Goal: Task Accomplishment & Management: Manage account settings

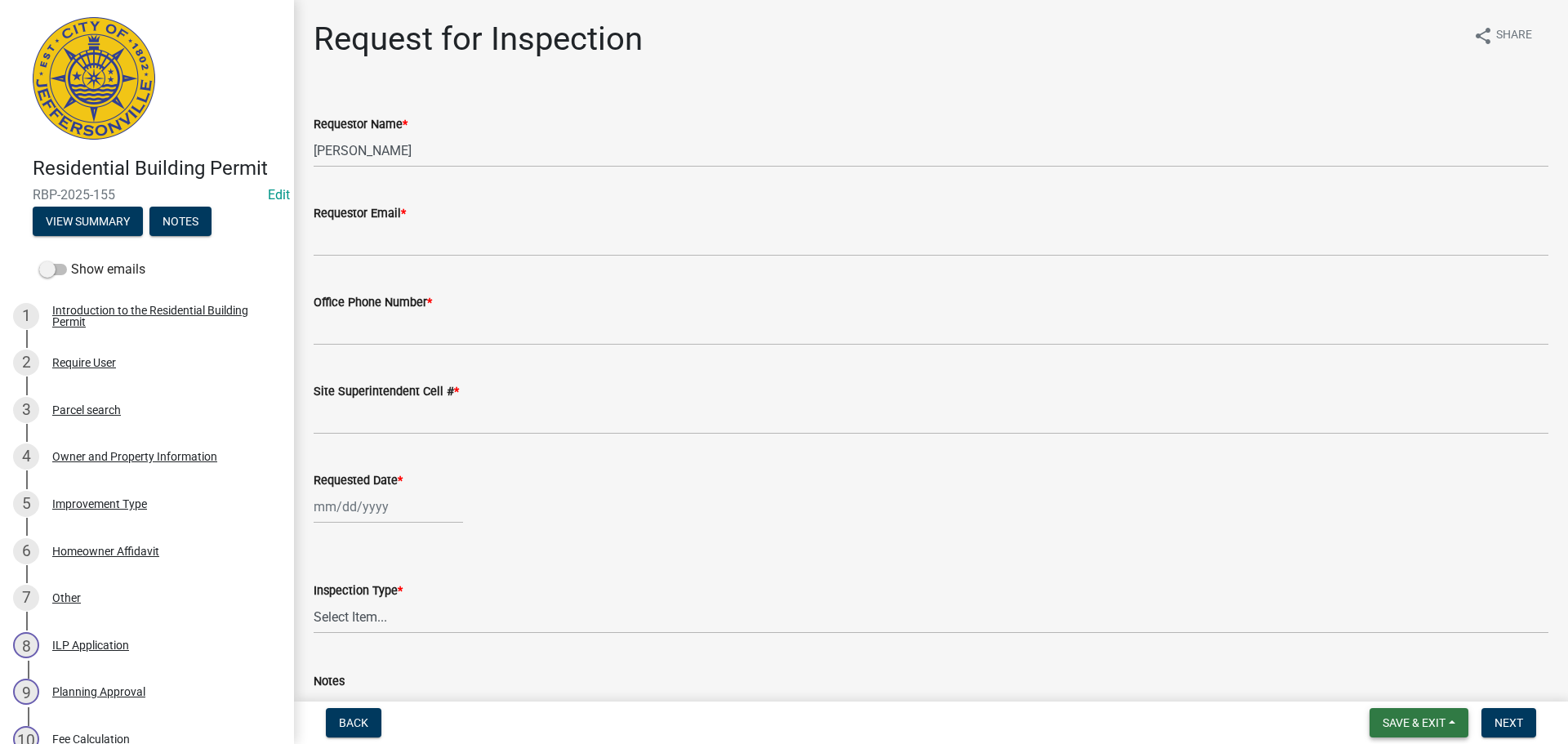
click at [1405, 721] on span "Save & Exit" at bounding box center [1413, 722] width 63 height 13
click at [1393, 680] on button "Save & Exit" at bounding box center [1402, 679] width 130 height 39
drag, startPoint x: 1411, startPoint y: 716, endPoint x: 1377, endPoint y: 708, distance: 34.9
click at [1409, 716] on span "Save & Exit" at bounding box center [1413, 722] width 63 height 13
click at [1359, 690] on button "Save & Exit" at bounding box center [1402, 679] width 130 height 39
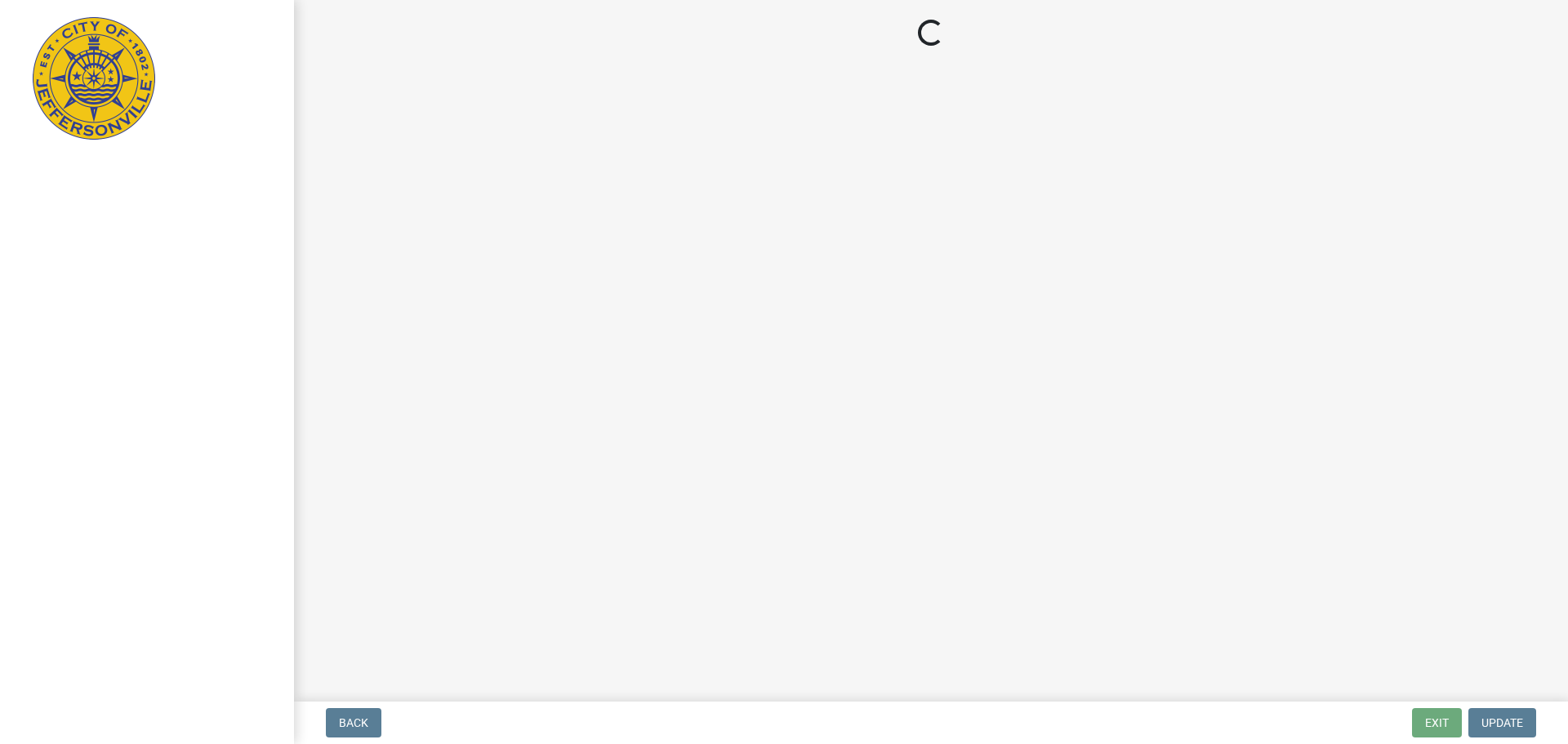
select select "3: 3"
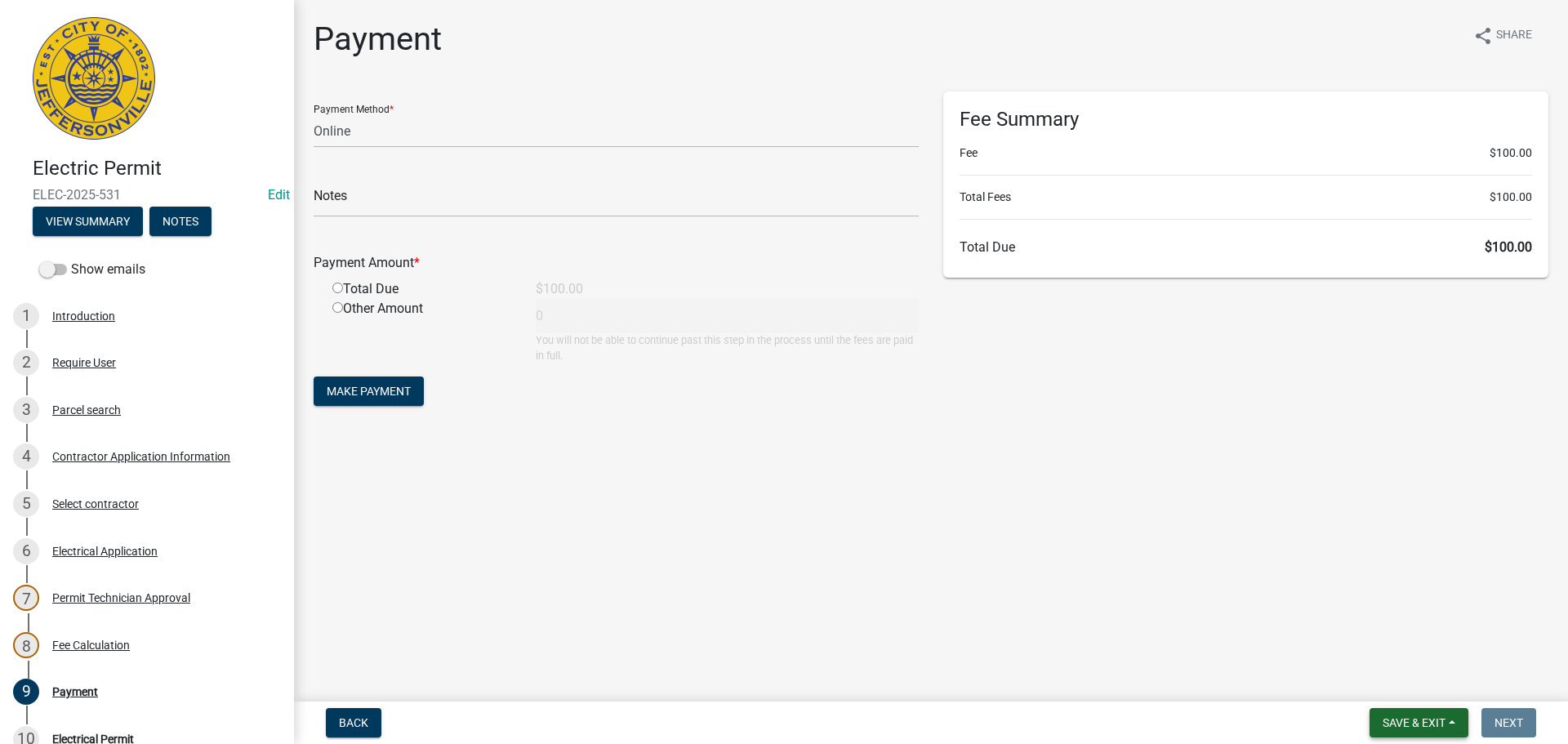
click at [1393, 723] on span "Save & Exit" at bounding box center [1413, 722] width 63 height 13
click at [1401, 690] on button "Save & Exit" at bounding box center [1402, 679] width 130 height 39
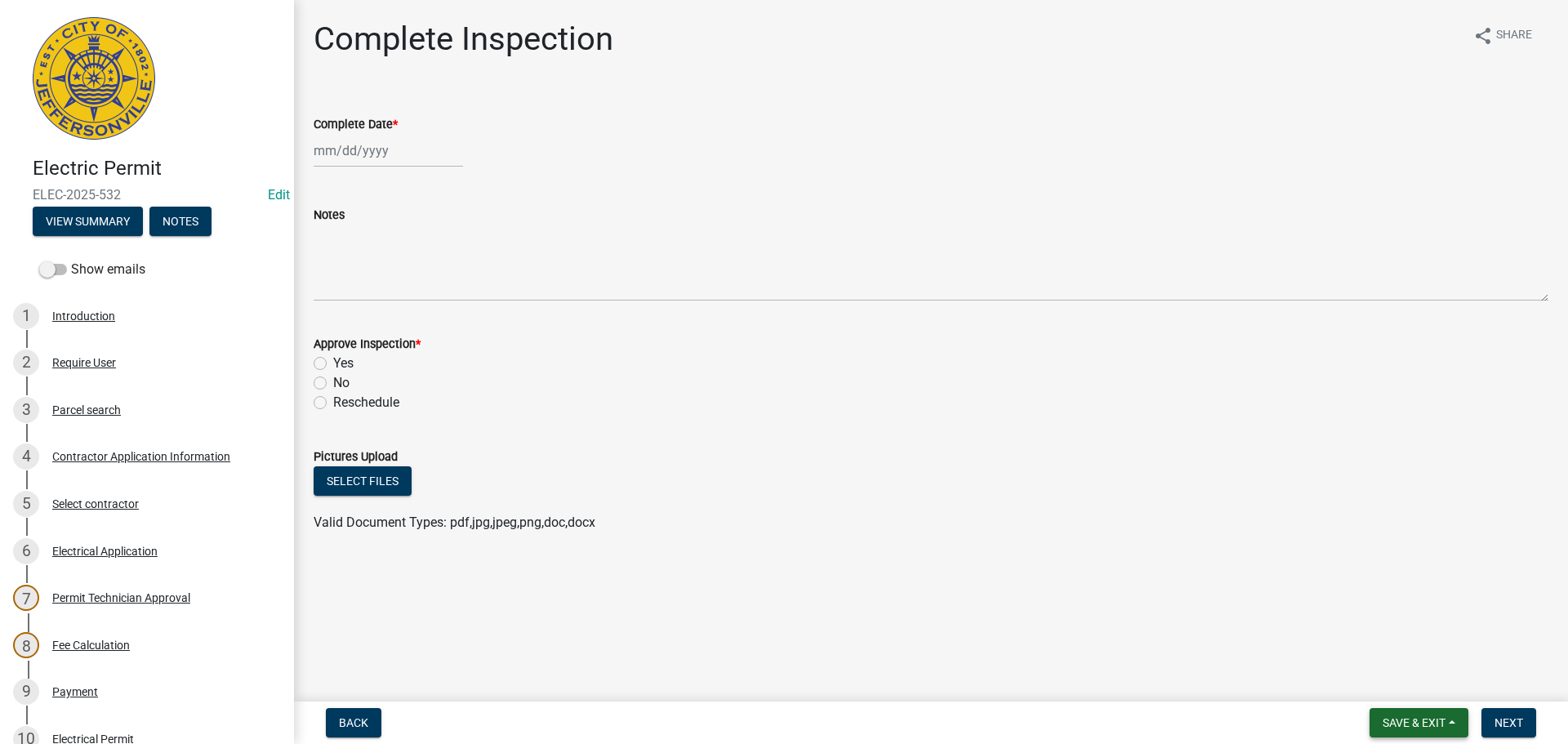
click at [1398, 722] on span "Save & Exit" at bounding box center [1413, 722] width 63 height 13
click at [1386, 683] on button "Save & Exit" at bounding box center [1402, 679] width 130 height 39
click at [1419, 718] on span "Save & Exit" at bounding box center [1413, 722] width 63 height 13
click at [1404, 689] on button "Save & Exit" at bounding box center [1402, 679] width 130 height 39
click at [1418, 723] on span "Save & Exit" at bounding box center [1413, 722] width 63 height 13
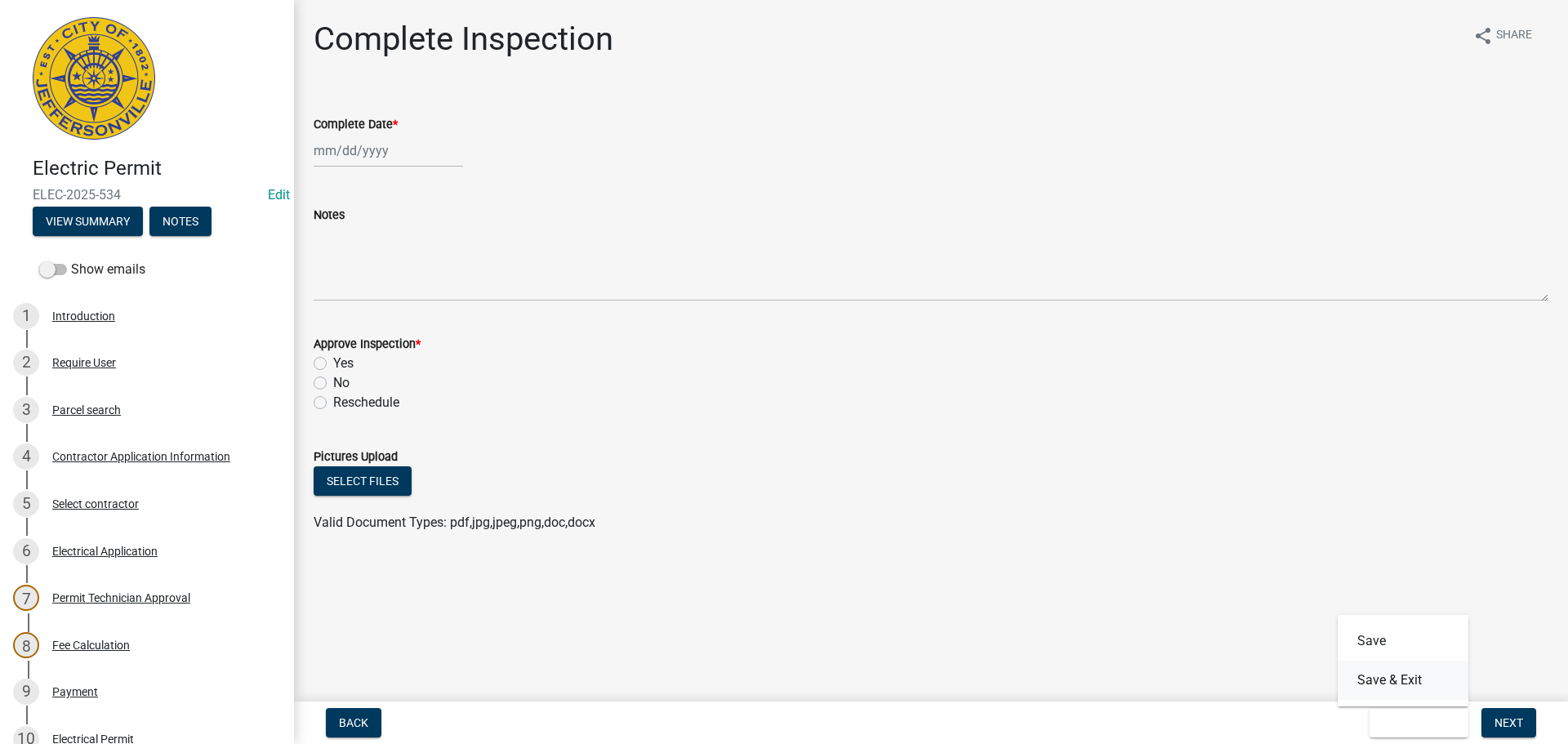
click at [1404, 690] on button "Save & Exit" at bounding box center [1402, 679] width 130 height 39
click at [1411, 719] on span "Save & Exit" at bounding box center [1413, 722] width 63 height 13
click at [1392, 678] on button "Save & Exit" at bounding box center [1402, 679] width 130 height 39
click at [1409, 724] on span "Save & Exit" at bounding box center [1413, 722] width 63 height 13
click at [1395, 678] on button "Save & Exit" at bounding box center [1402, 679] width 130 height 39
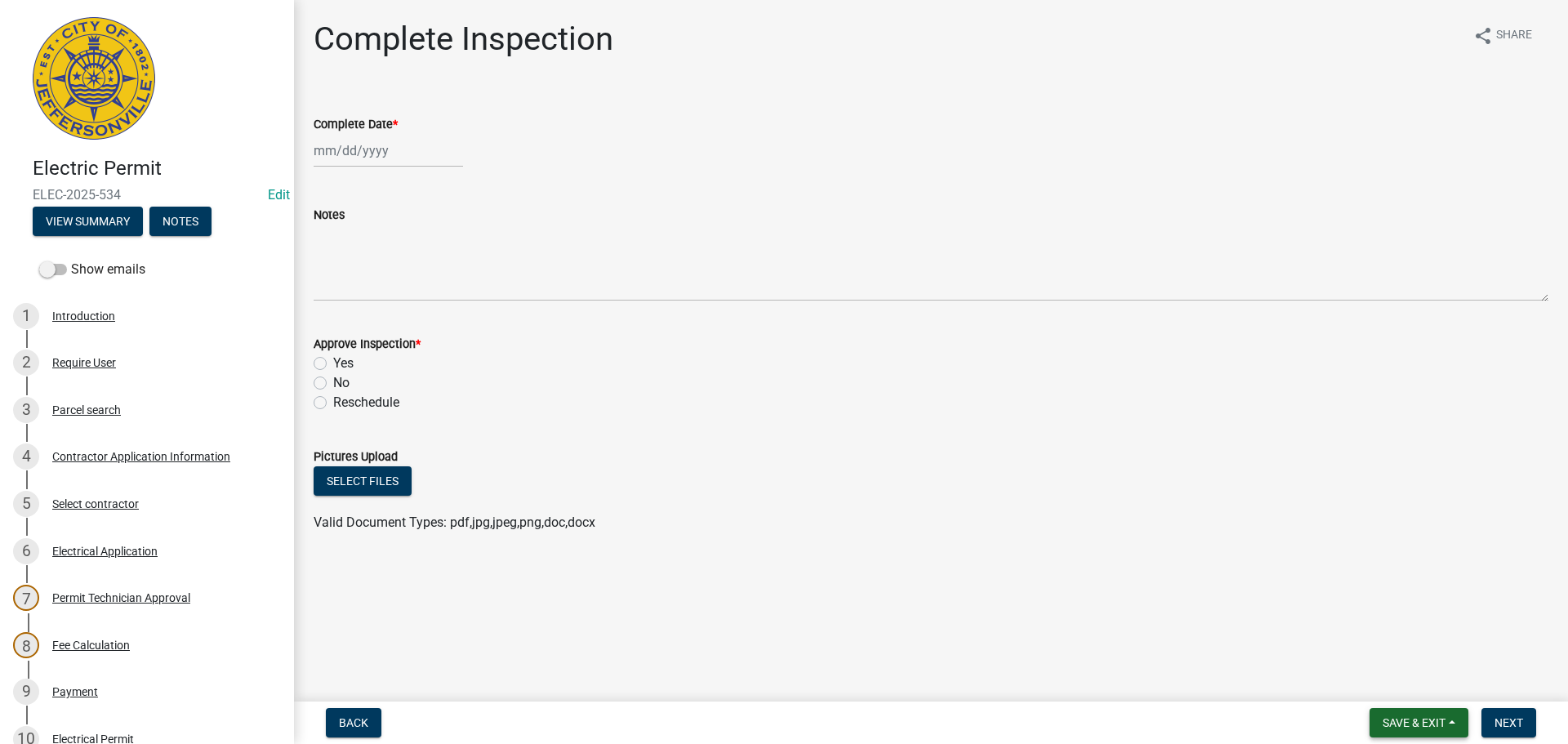
drag, startPoint x: 1415, startPoint y: 725, endPoint x: 1409, endPoint y: 715, distance: 11.7
click at [1414, 724] on span "Save & Exit" at bounding box center [1413, 722] width 63 height 13
click at [1395, 687] on button "Save & Exit" at bounding box center [1402, 679] width 130 height 39
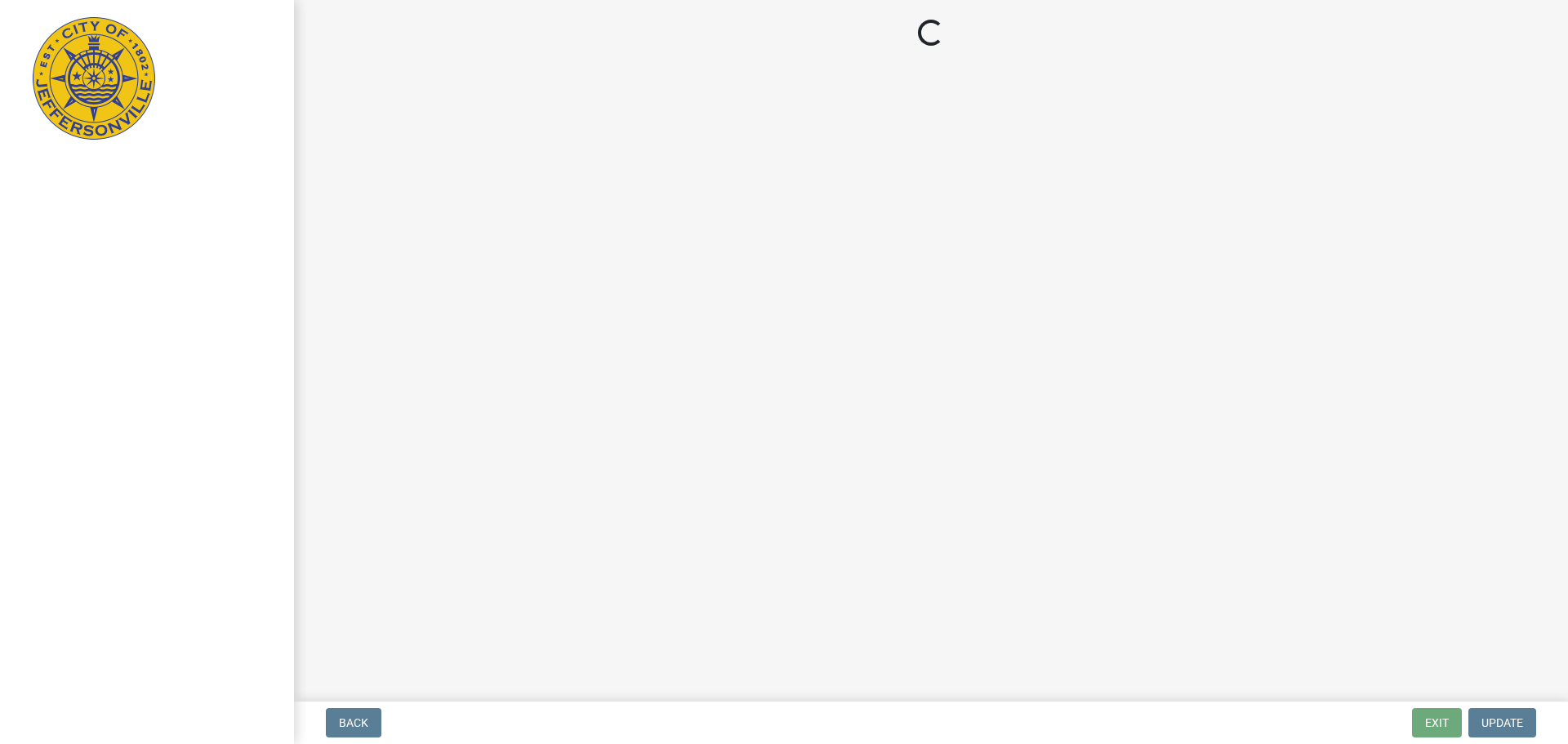
select select "3: 3"
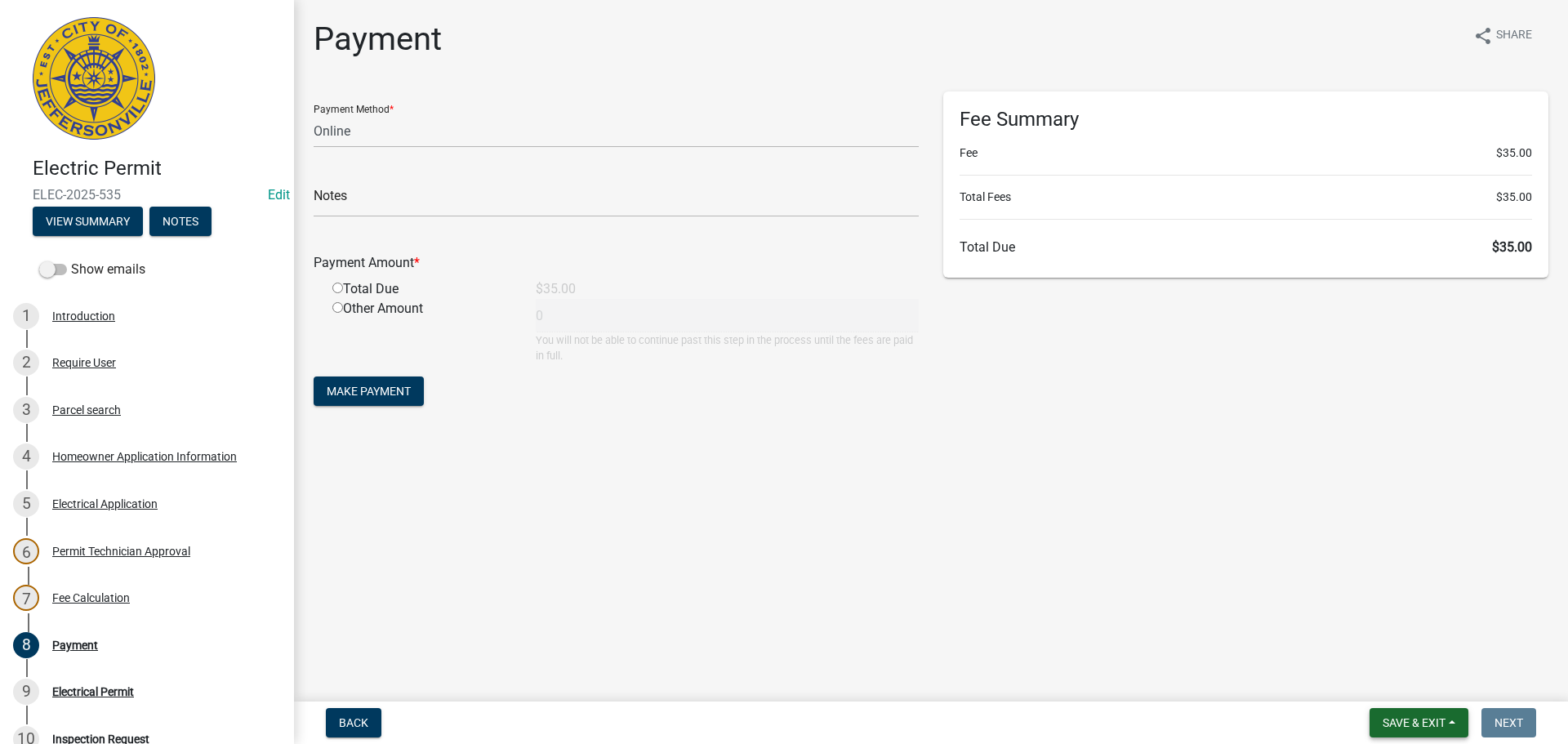
click at [1411, 725] on span "Save & Exit" at bounding box center [1413, 722] width 63 height 13
click at [1382, 678] on button "Save & Exit" at bounding box center [1402, 679] width 130 height 39
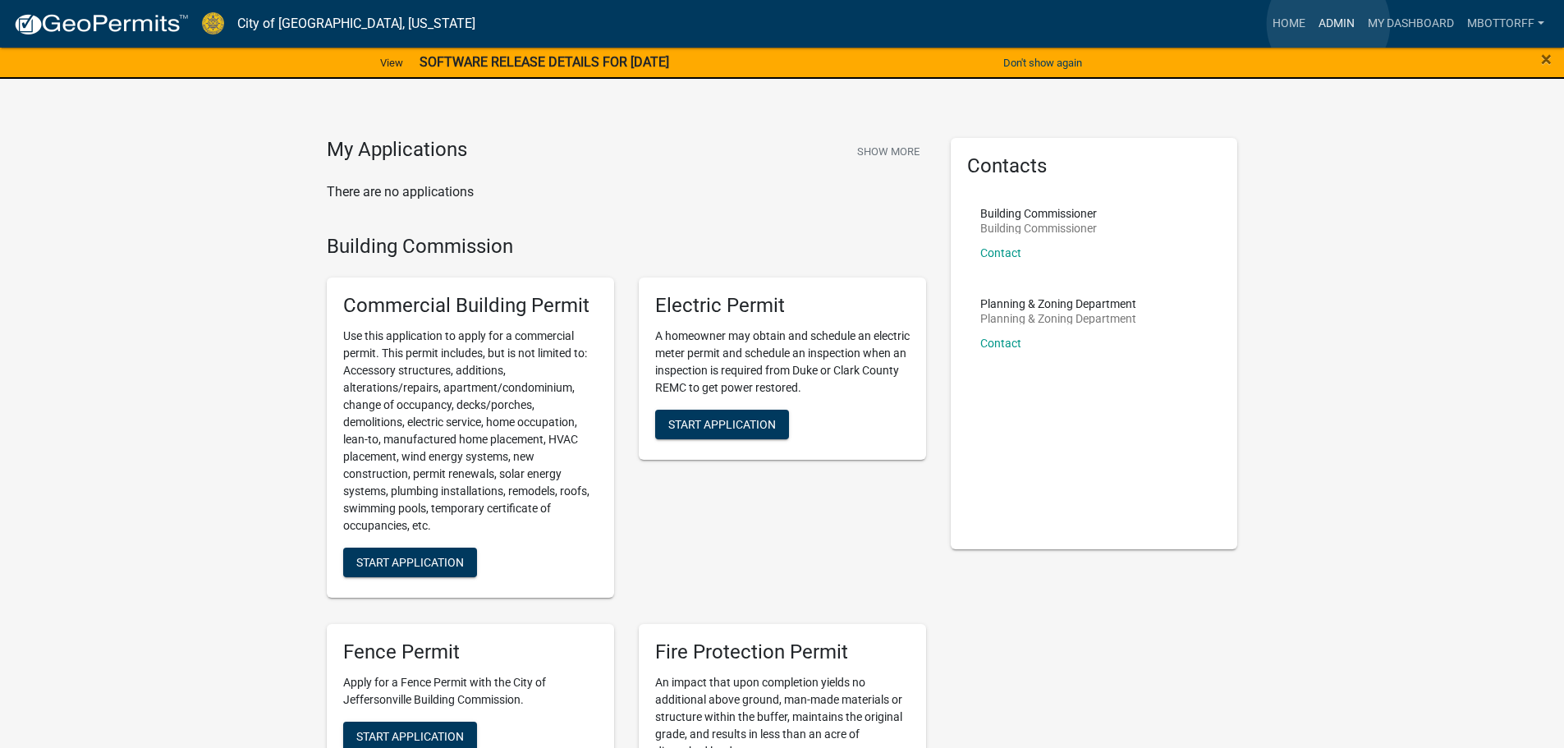
click at [1329, 24] on link "Admin" at bounding box center [1336, 23] width 49 height 31
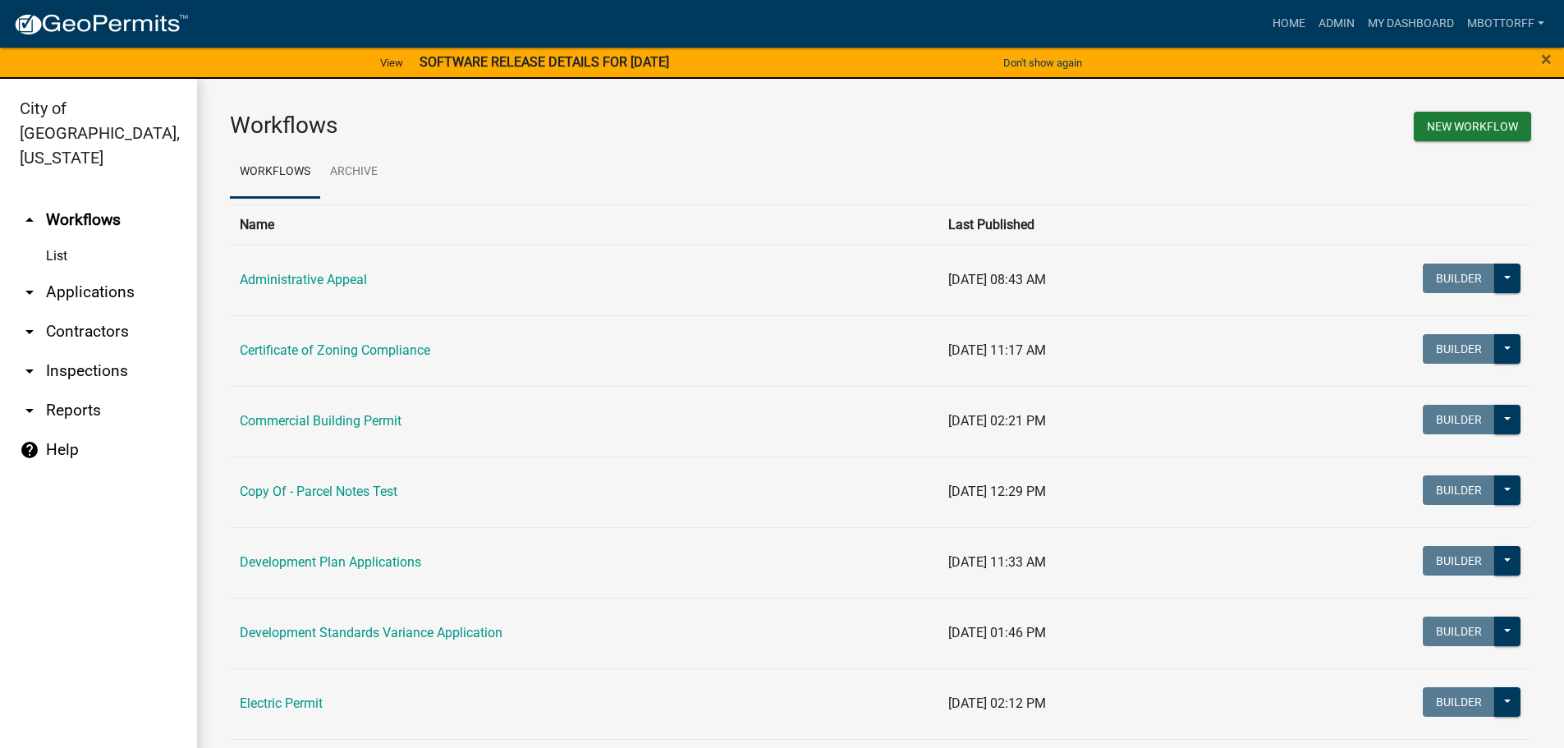
click at [73, 351] on link "arrow_drop_down Inspections" at bounding box center [98, 370] width 197 height 39
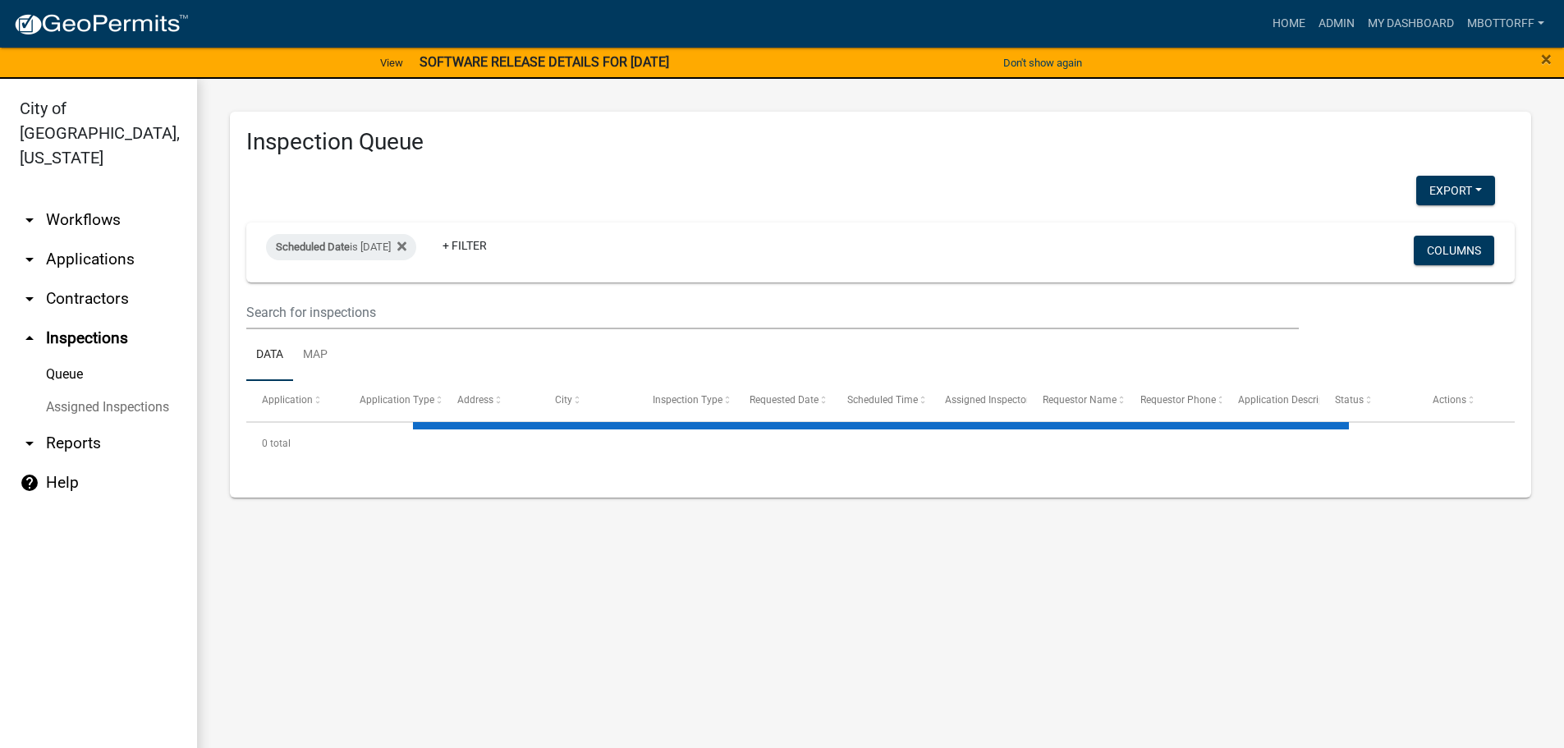
click at [63, 391] on link "Assigned Inspections" at bounding box center [98, 407] width 197 height 33
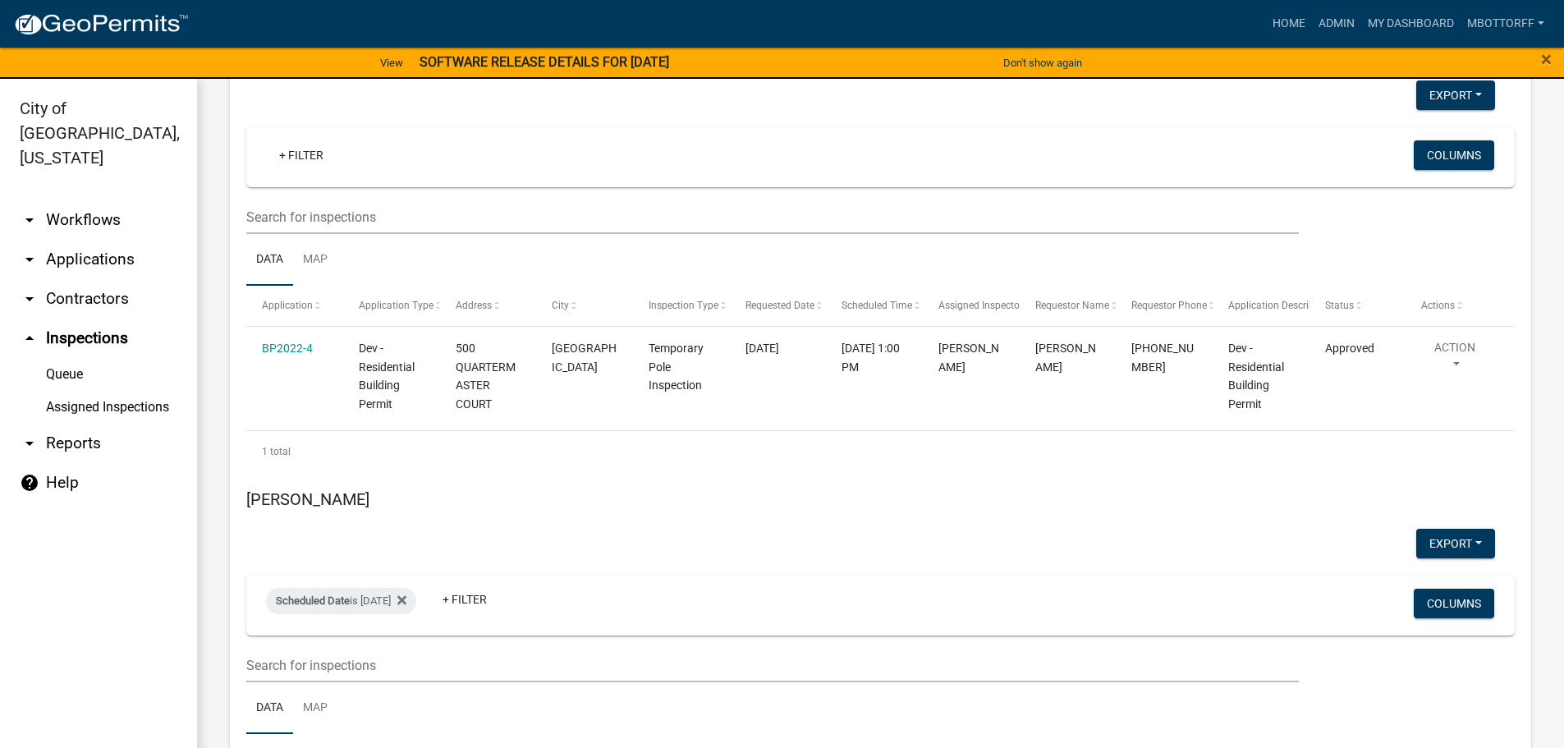
scroll to position [3203, 0]
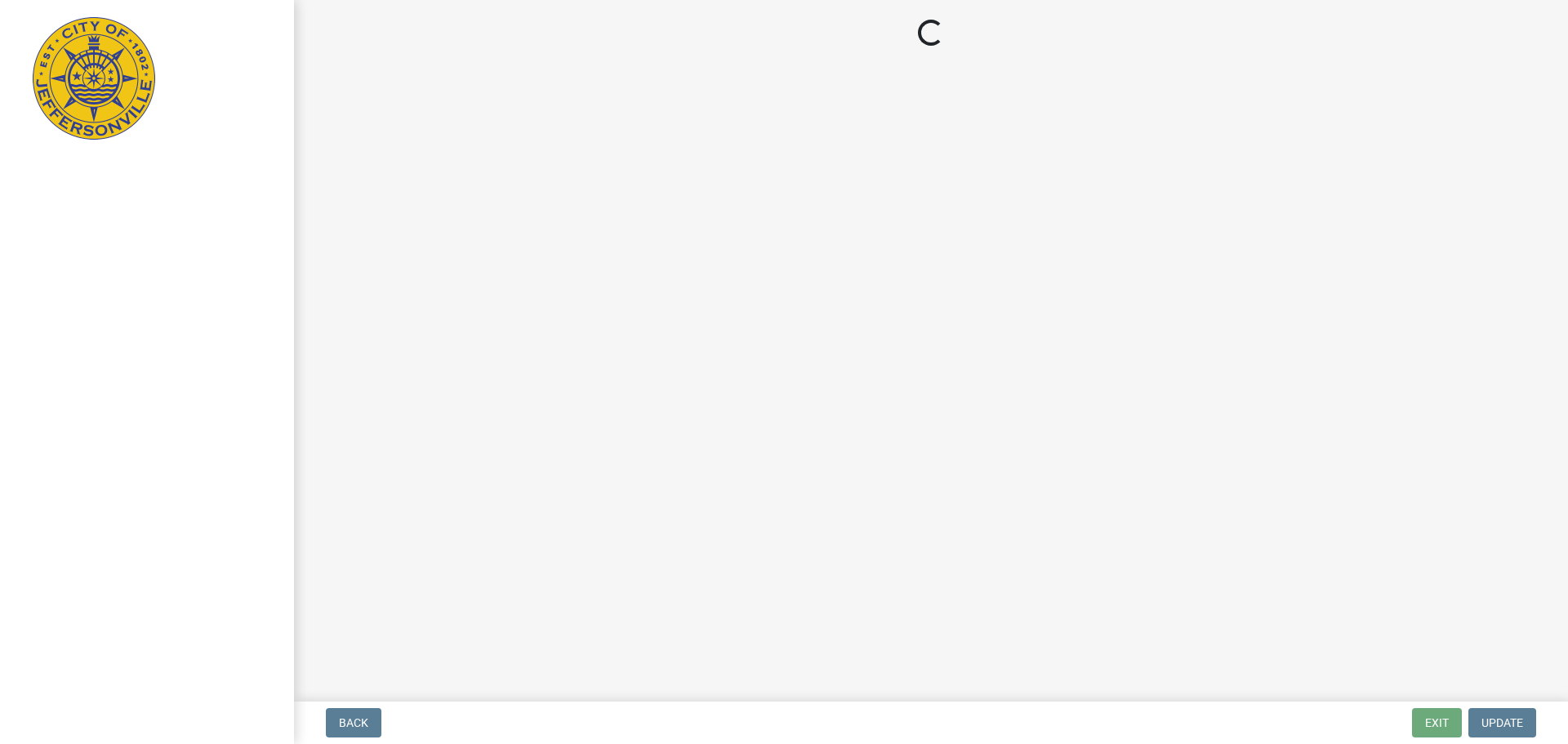
select select "3: 3"
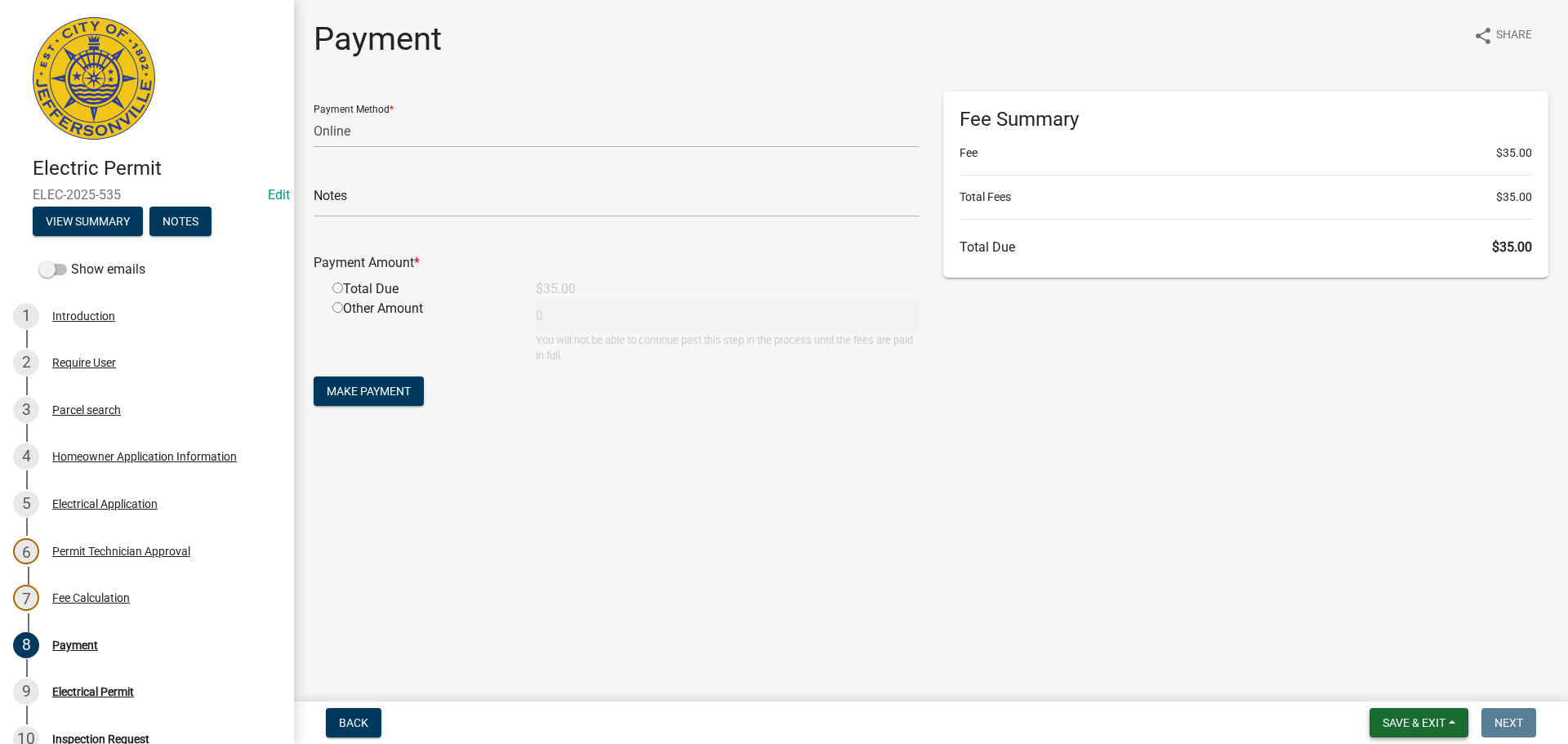
click at [1404, 724] on span "Save & Exit" at bounding box center [1413, 722] width 63 height 13
click at [1394, 688] on button "Save & Exit" at bounding box center [1402, 679] width 130 height 39
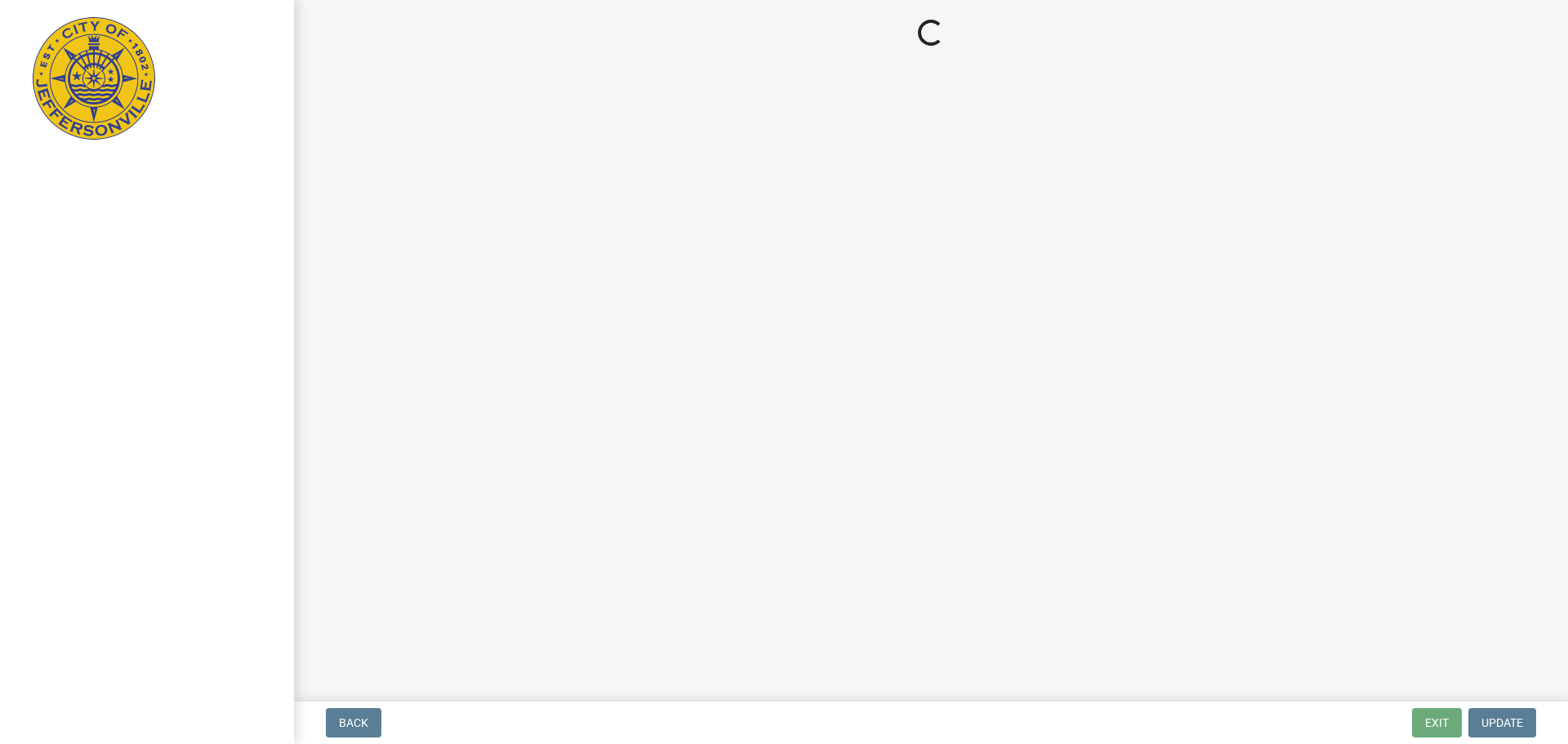
select select "3: 3"
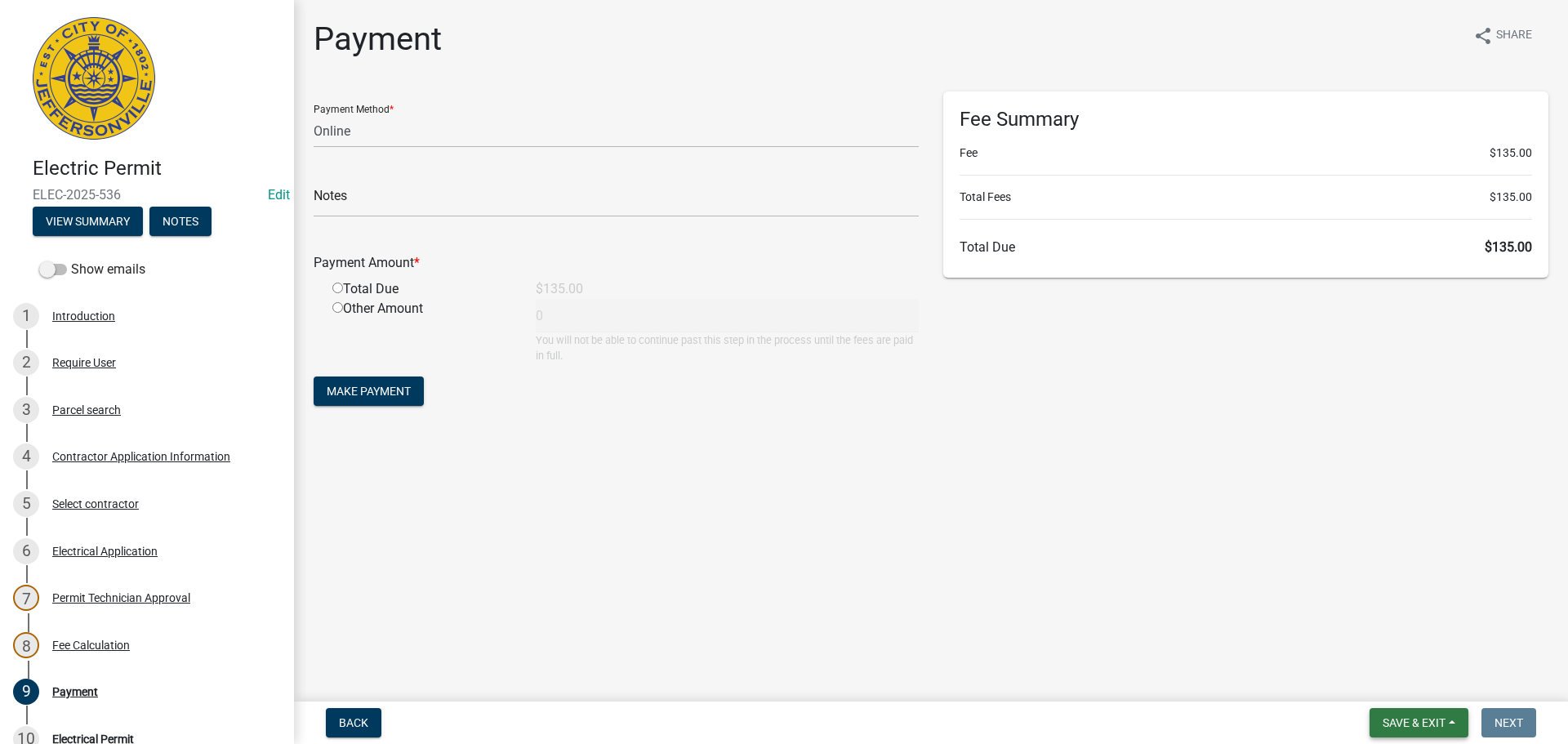
click at [1408, 719] on span "Save & Exit" at bounding box center [1413, 722] width 63 height 13
click at [1394, 682] on button "Save & Exit" at bounding box center [1402, 679] width 130 height 39
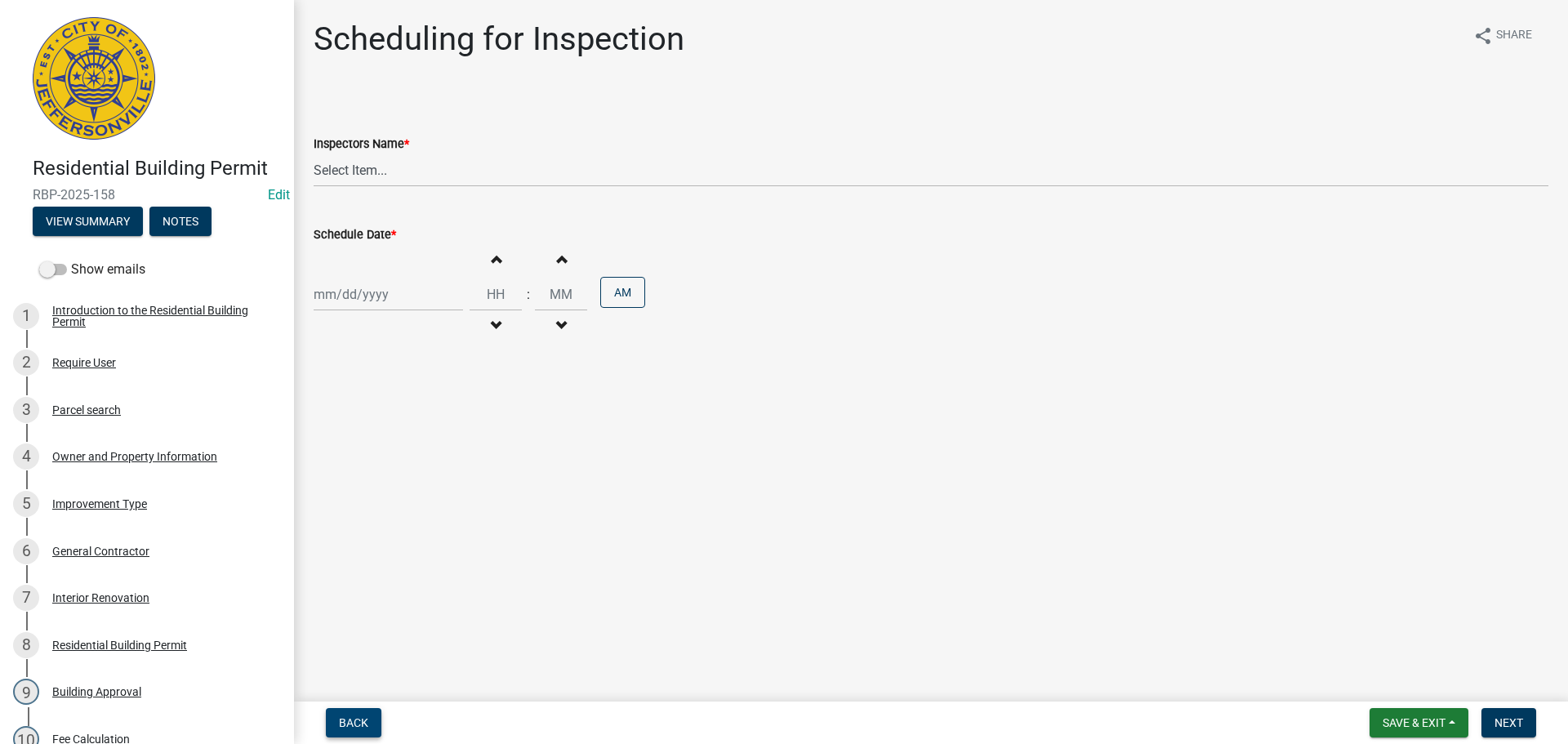
click at [350, 720] on span "Back" at bounding box center [354, 722] width 30 height 13
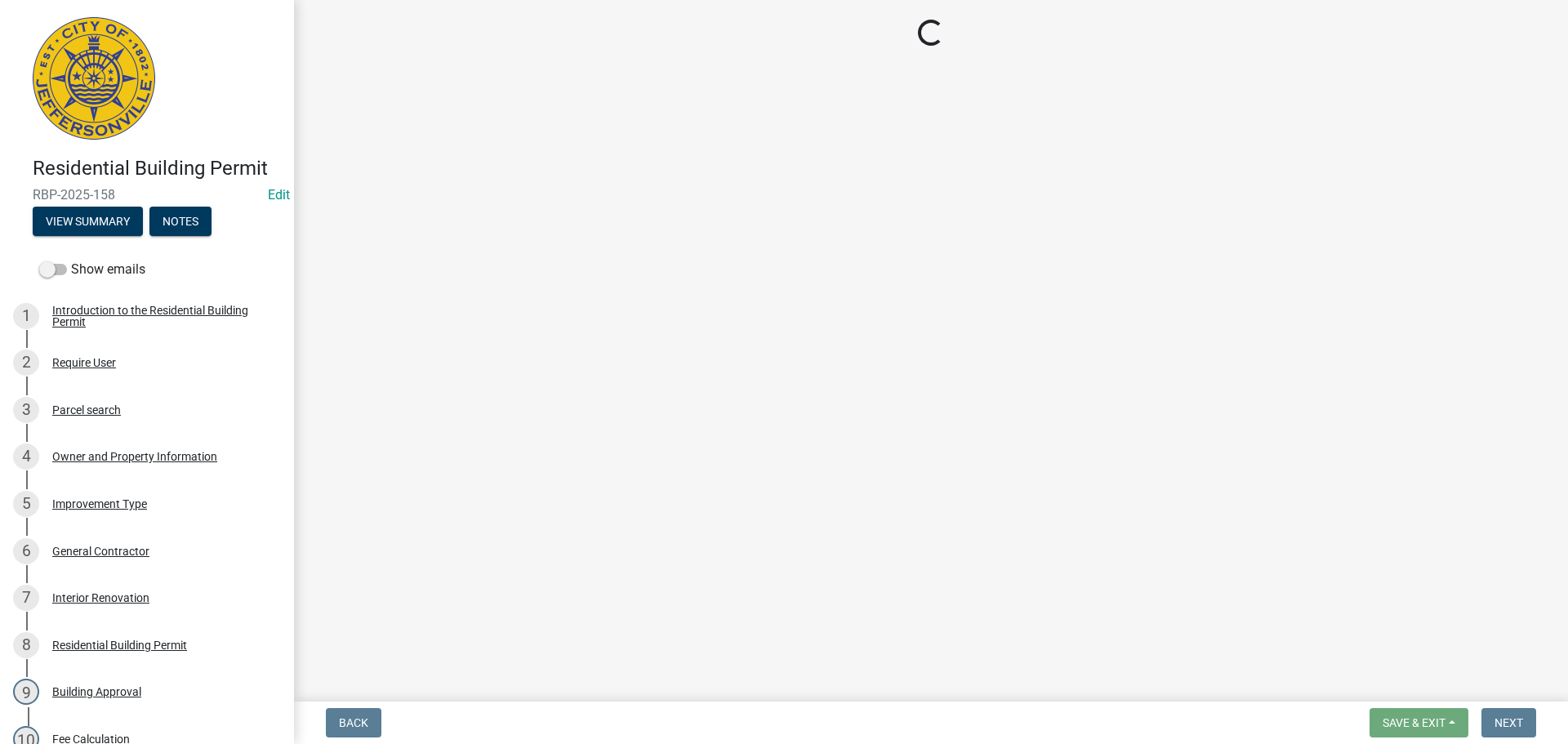
select select "8ea0f6e5-dde7-4881-a999-02519822ccbf"
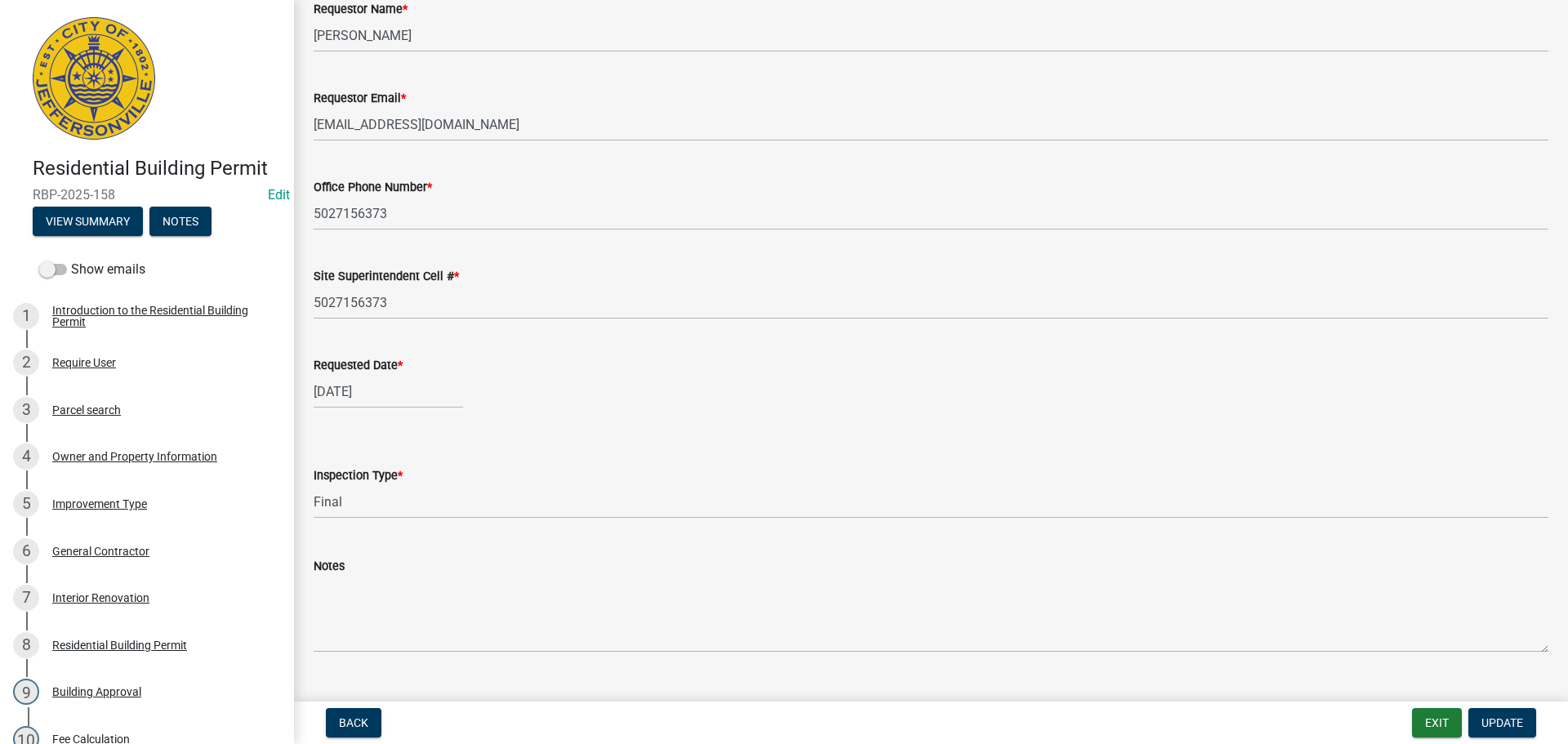
scroll to position [149, 0]
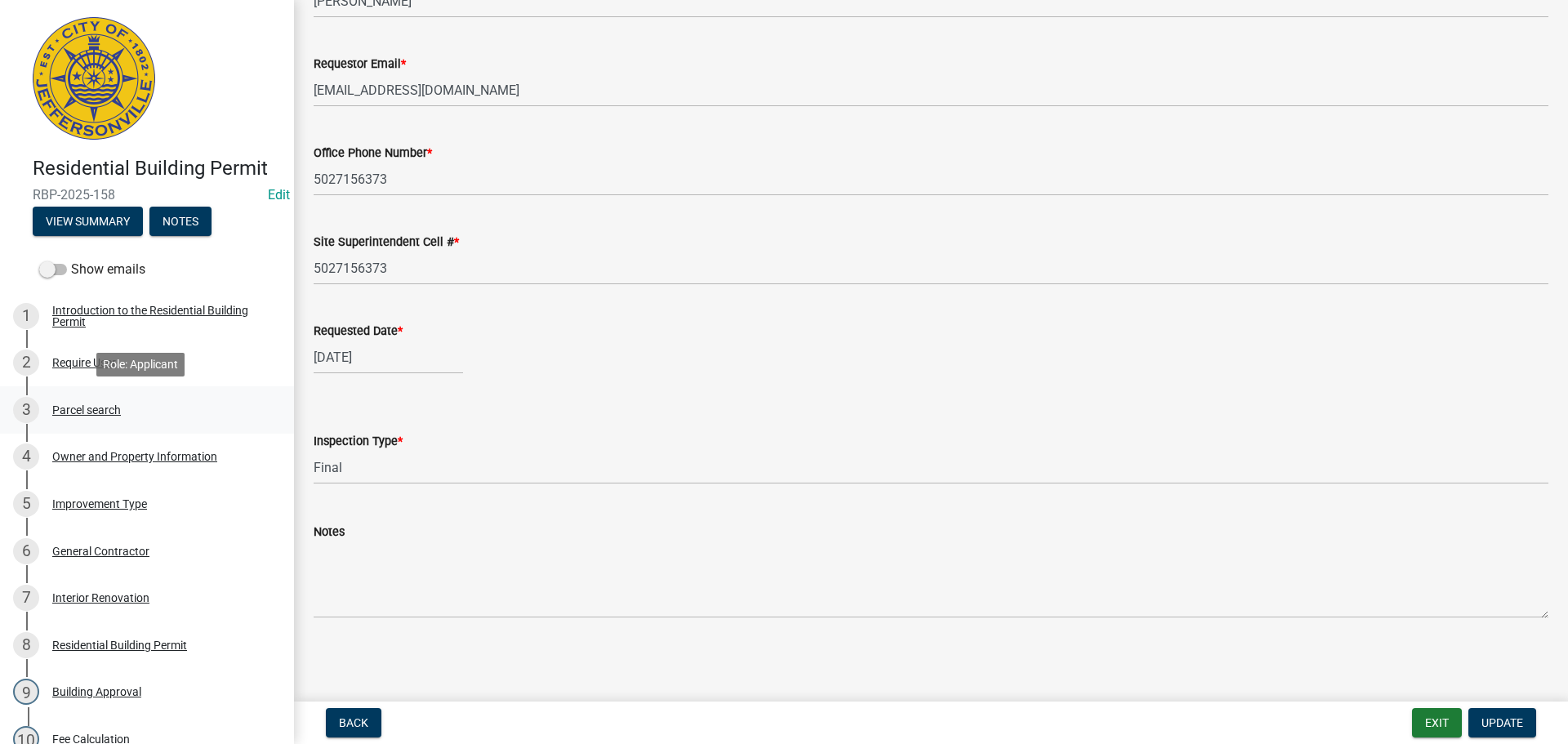
click at [107, 406] on div "Parcel search" at bounding box center [87, 409] width 69 height 11
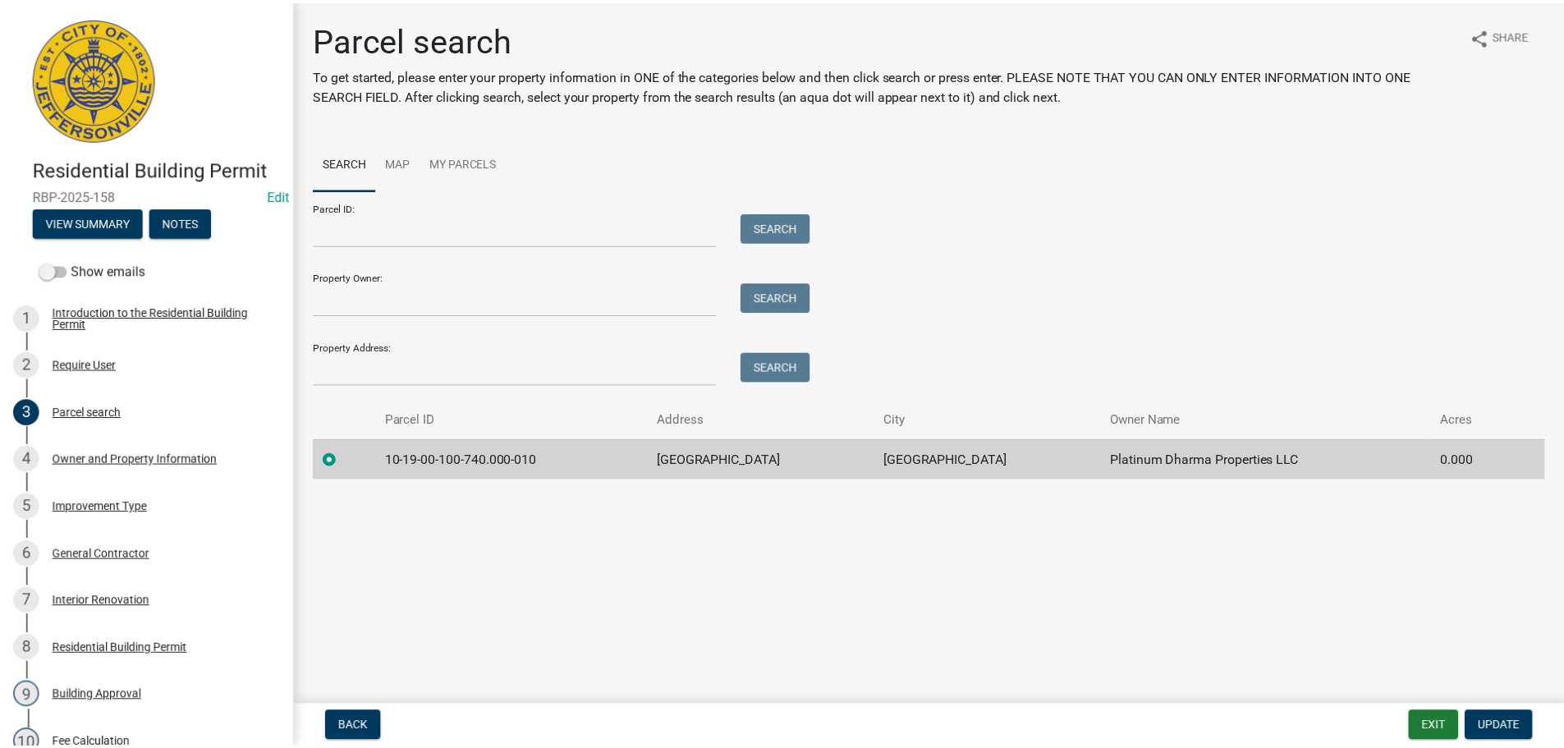
scroll to position [466, 0]
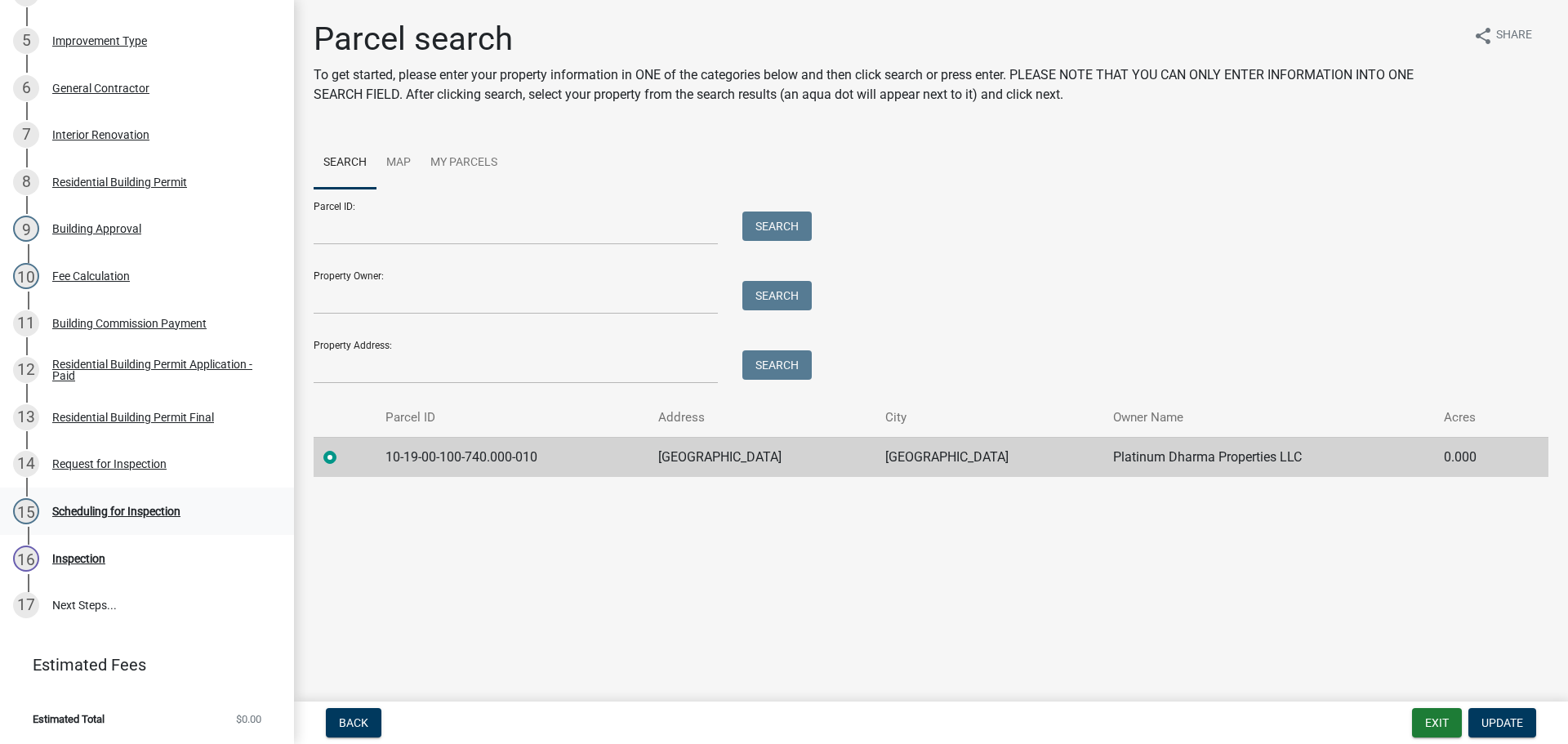
click at [125, 505] on div "Scheduling for Inspection" at bounding box center [116, 510] width 128 height 11
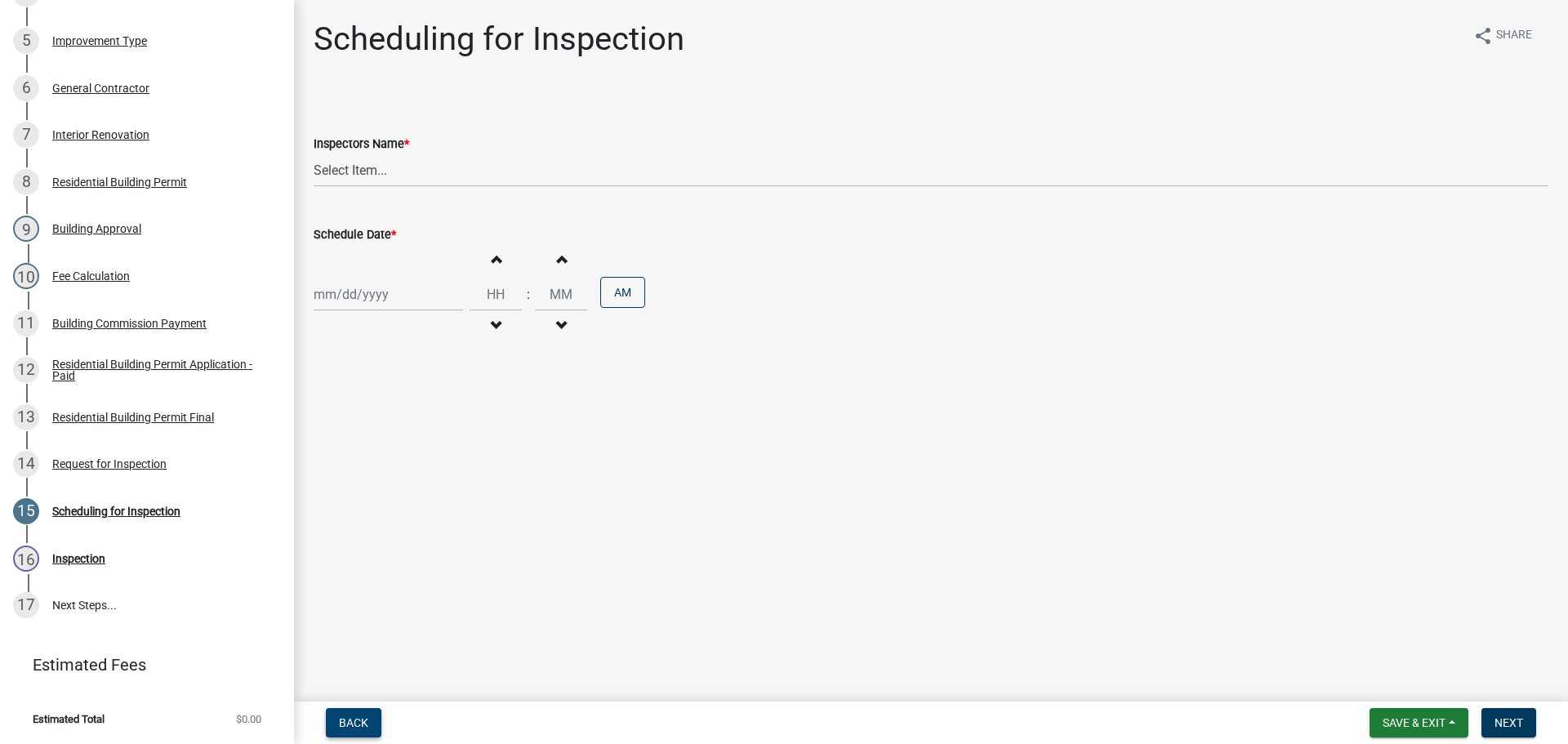
click at [356, 721] on span "Back" at bounding box center [354, 722] width 30 height 13
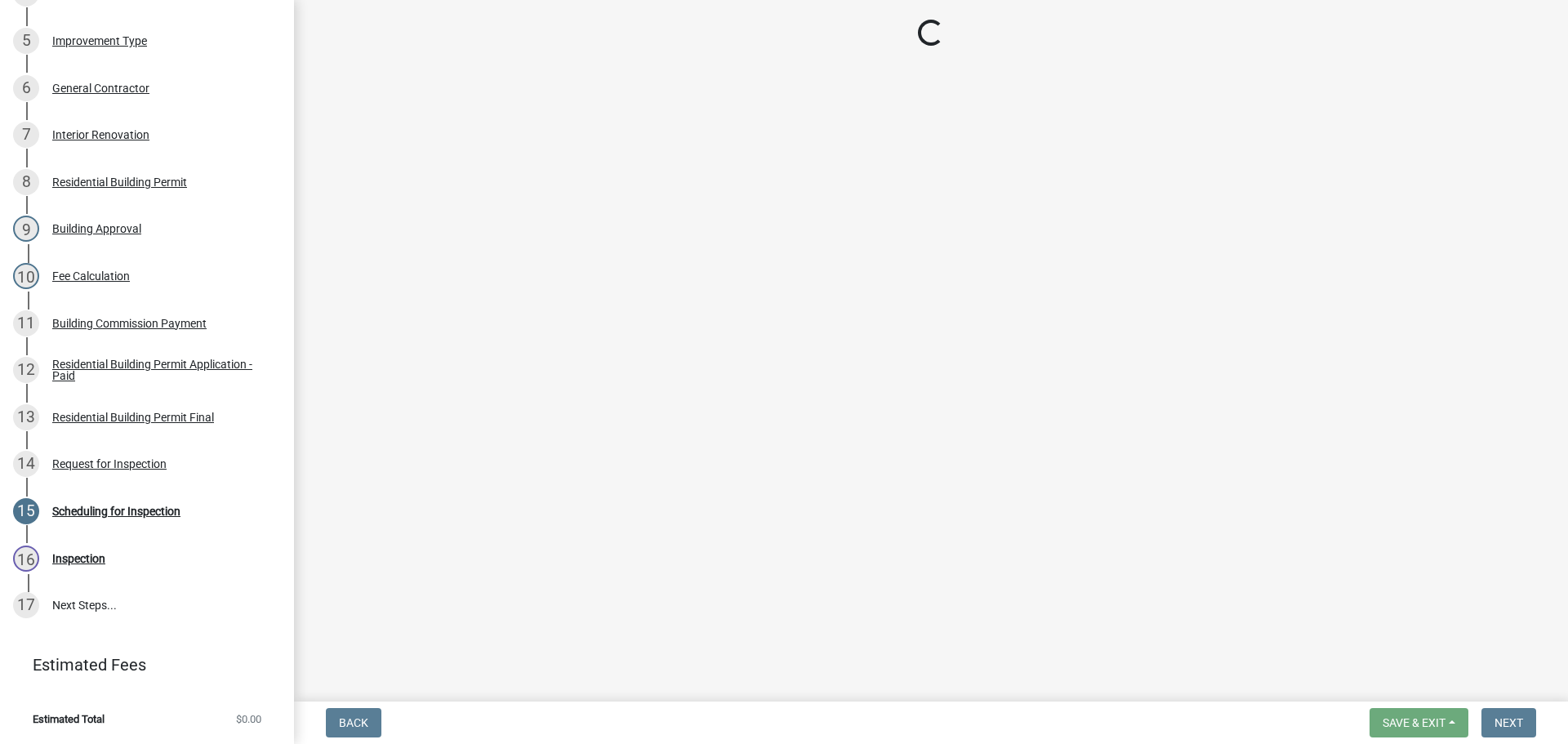
select select "8ea0f6e5-dde7-4881-a999-02519822ccbf"
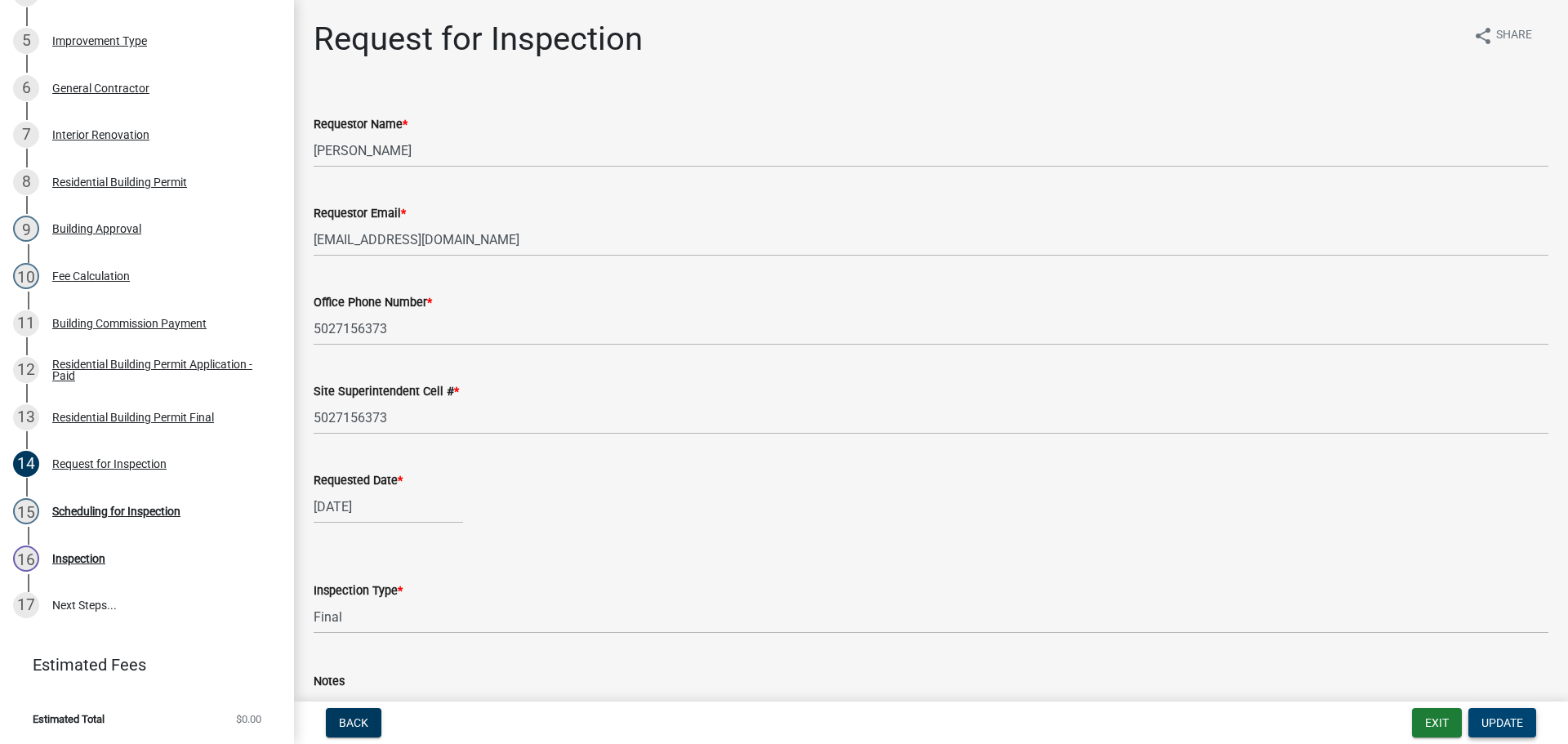
click at [1517, 727] on span "Update" at bounding box center [1502, 722] width 42 height 13
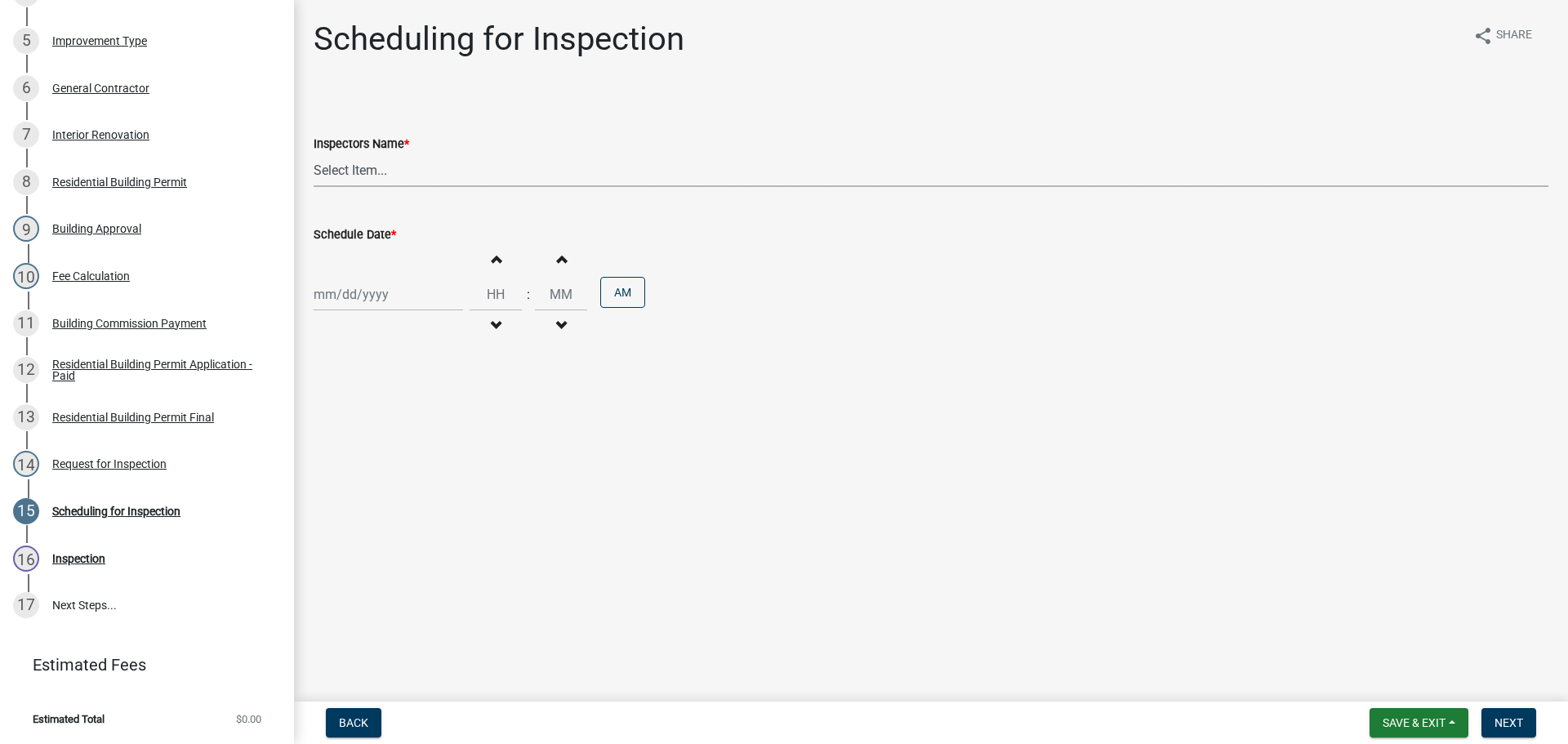
click at [346, 168] on select "Select Item... jramsey (Jeremy Ramsey) MaryFrey (Mary Frey) mkruer (Mike Kruer)…" at bounding box center [931, 170] width 1235 height 34
select select "fdb3bcc6-ce93-4663-8a18-5c08884dd177"
click at [313, 153] on select "Select Item... jramsey (Jeremy Ramsey) MaryFrey (Mary Frey) mkruer (Mike Kruer)…" at bounding box center [931, 170] width 1235 height 34
click at [348, 288] on div at bounding box center [388, 294] width 149 height 34
select select "10"
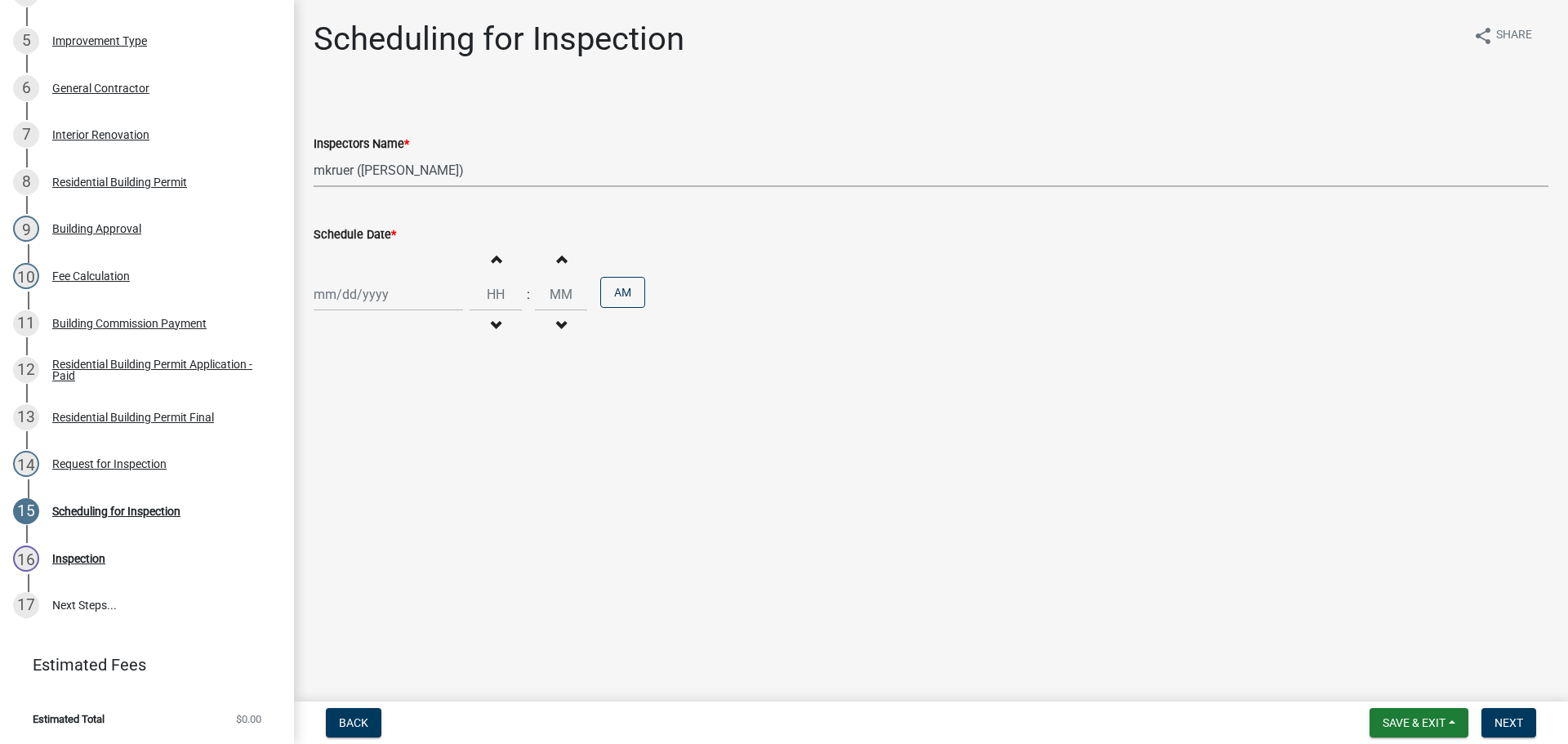
select select "2025"
click at [412, 404] on div "9" at bounding box center [408, 408] width 26 height 26
type input "10/09/2025"
click at [1504, 719] on span "Next" at bounding box center [1508, 722] width 29 height 13
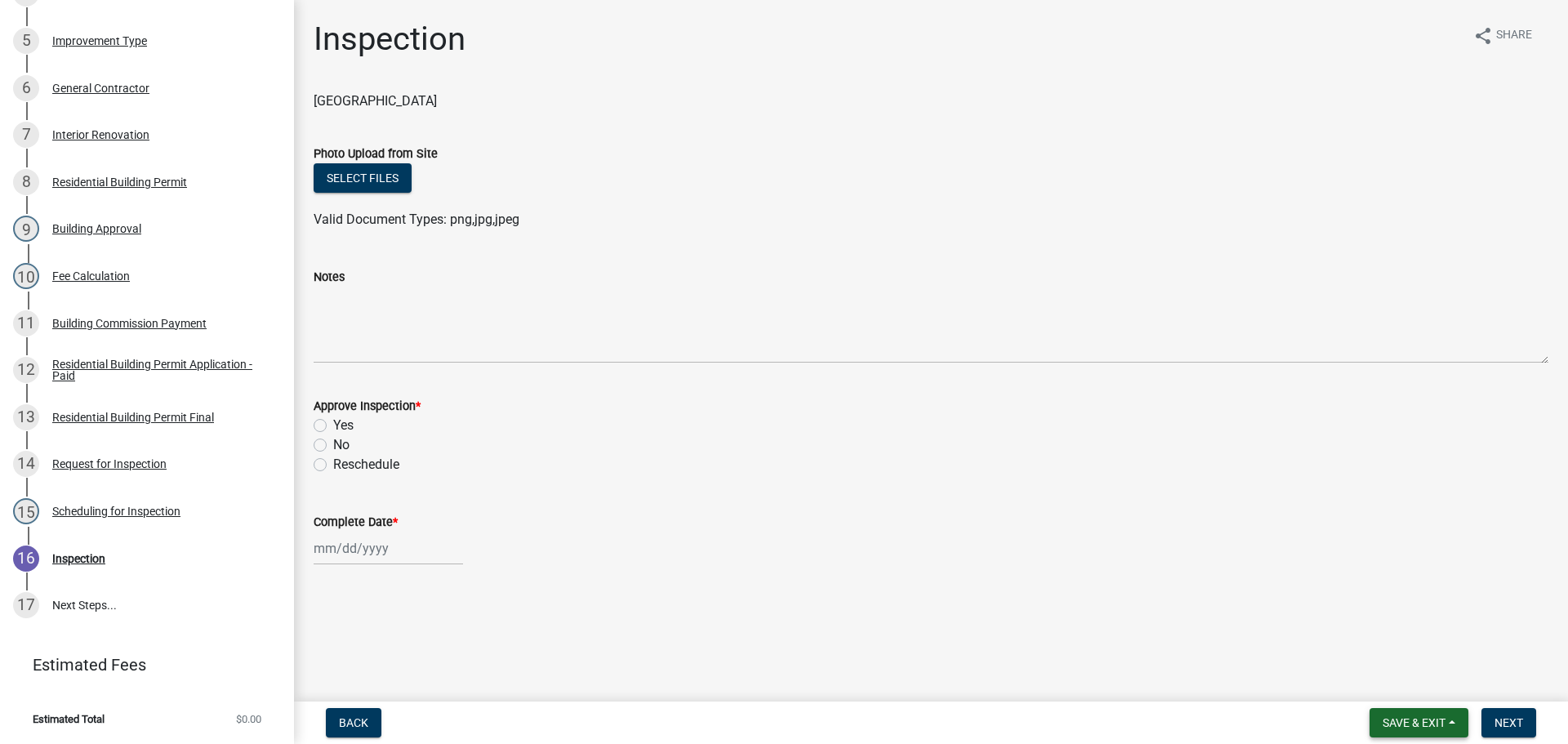
click at [1422, 721] on span "Save & Exit" at bounding box center [1413, 722] width 63 height 13
click at [1403, 692] on button "Save & Exit" at bounding box center [1402, 679] width 130 height 39
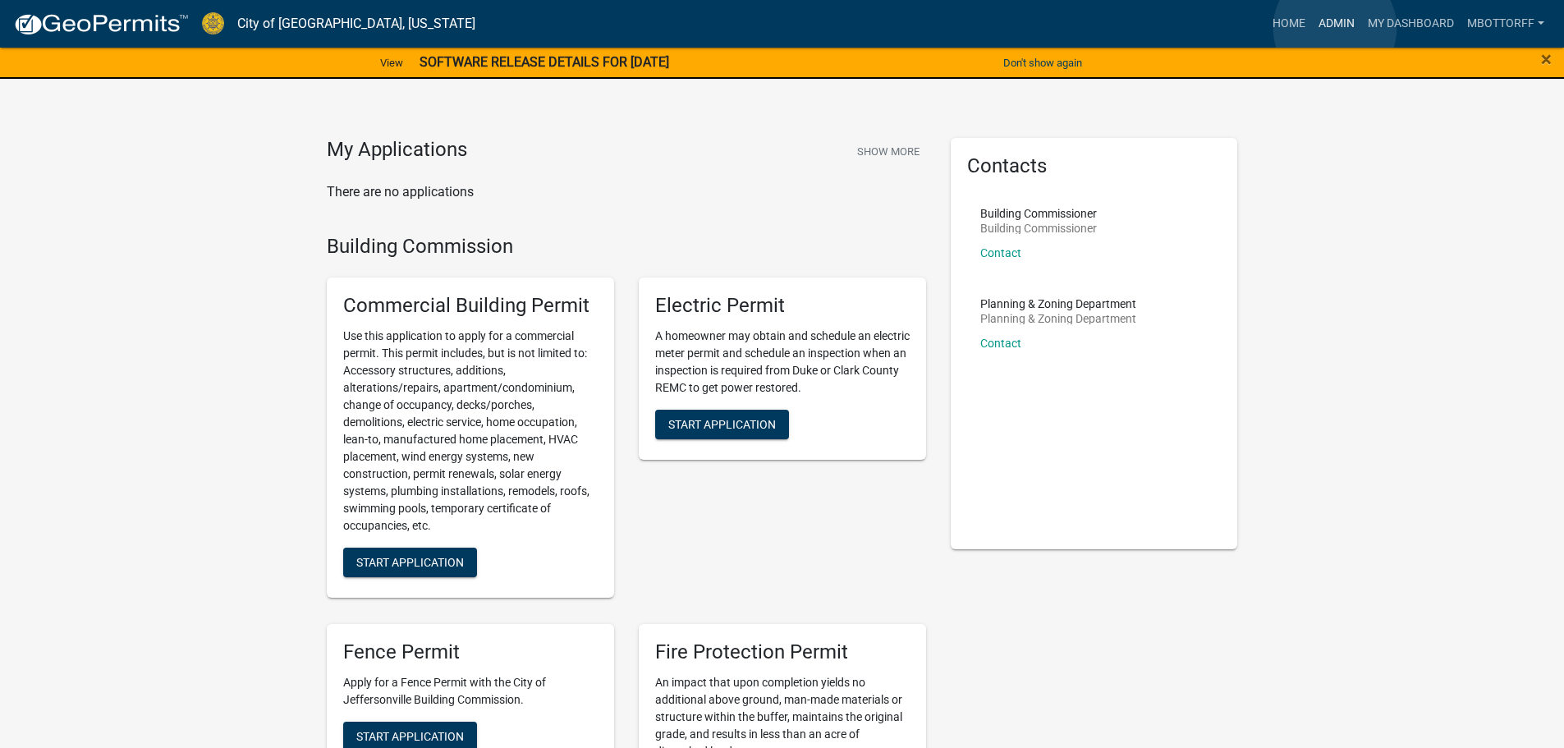
click at [1335, 28] on link "Admin" at bounding box center [1336, 23] width 49 height 31
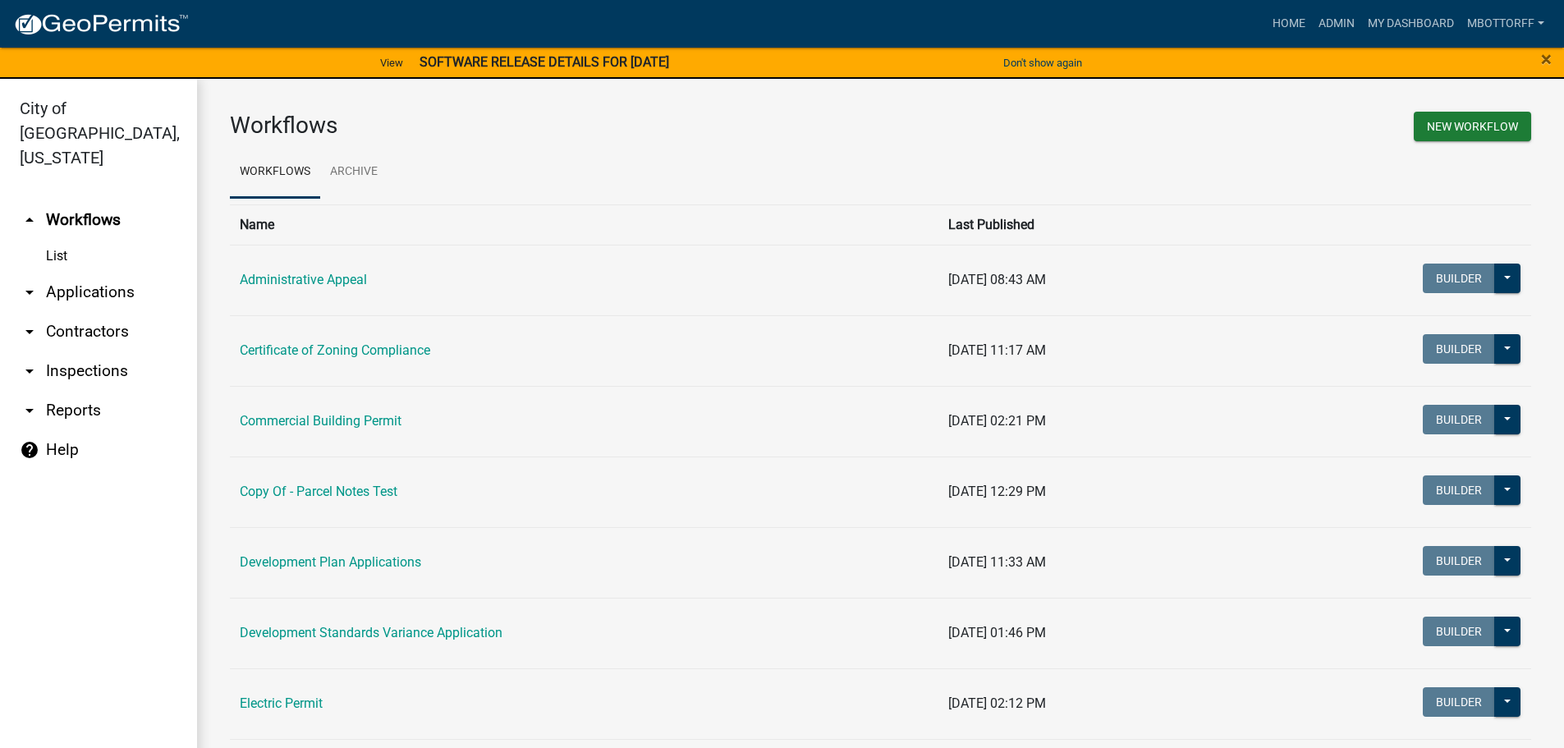
click at [76, 273] on link "arrow_drop_down Applications" at bounding box center [98, 292] width 197 height 39
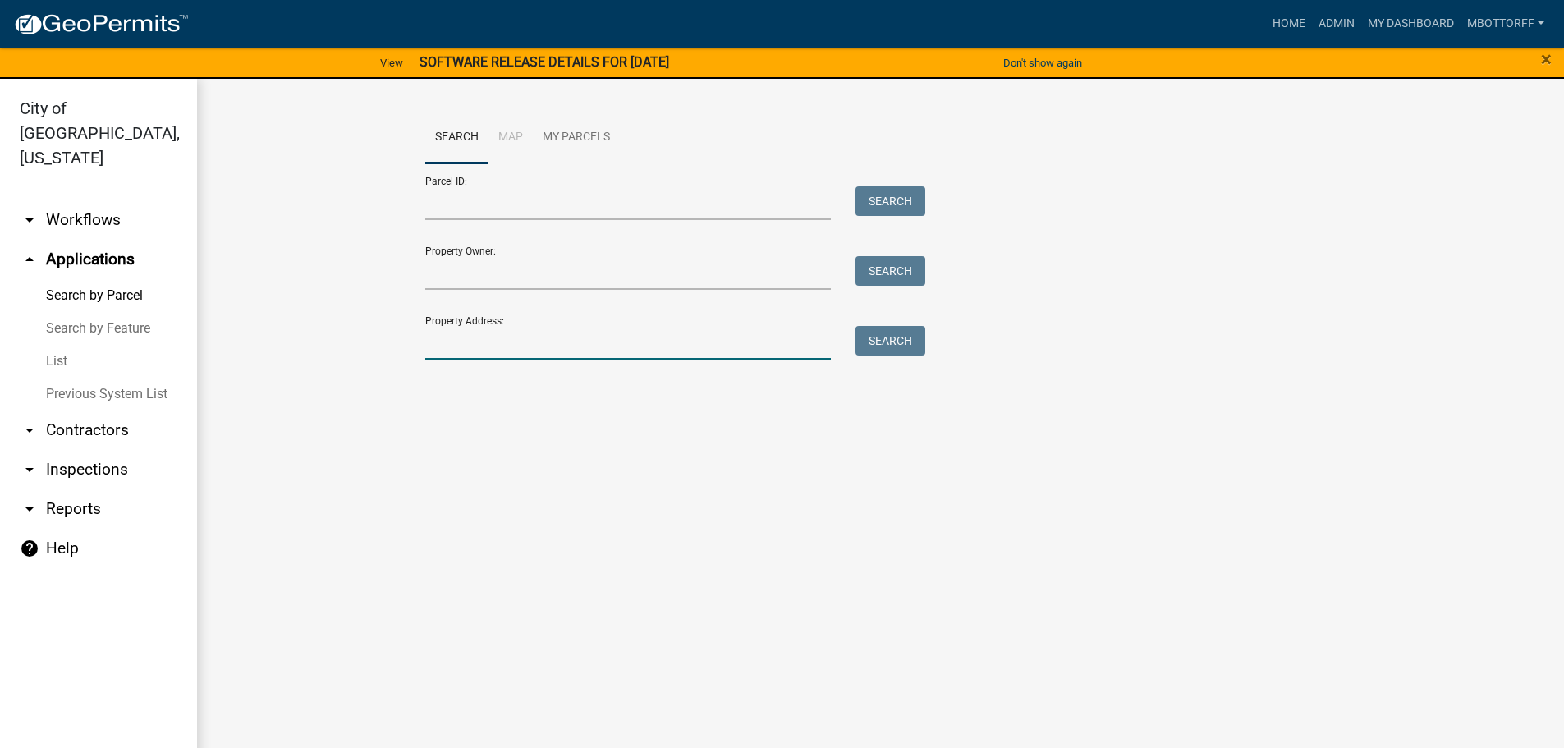
click at [442, 338] on input "Property Address:" at bounding box center [628, 343] width 406 height 34
type input "428 WATT"
click at [898, 341] on button "Search" at bounding box center [891, 341] width 70 height 30
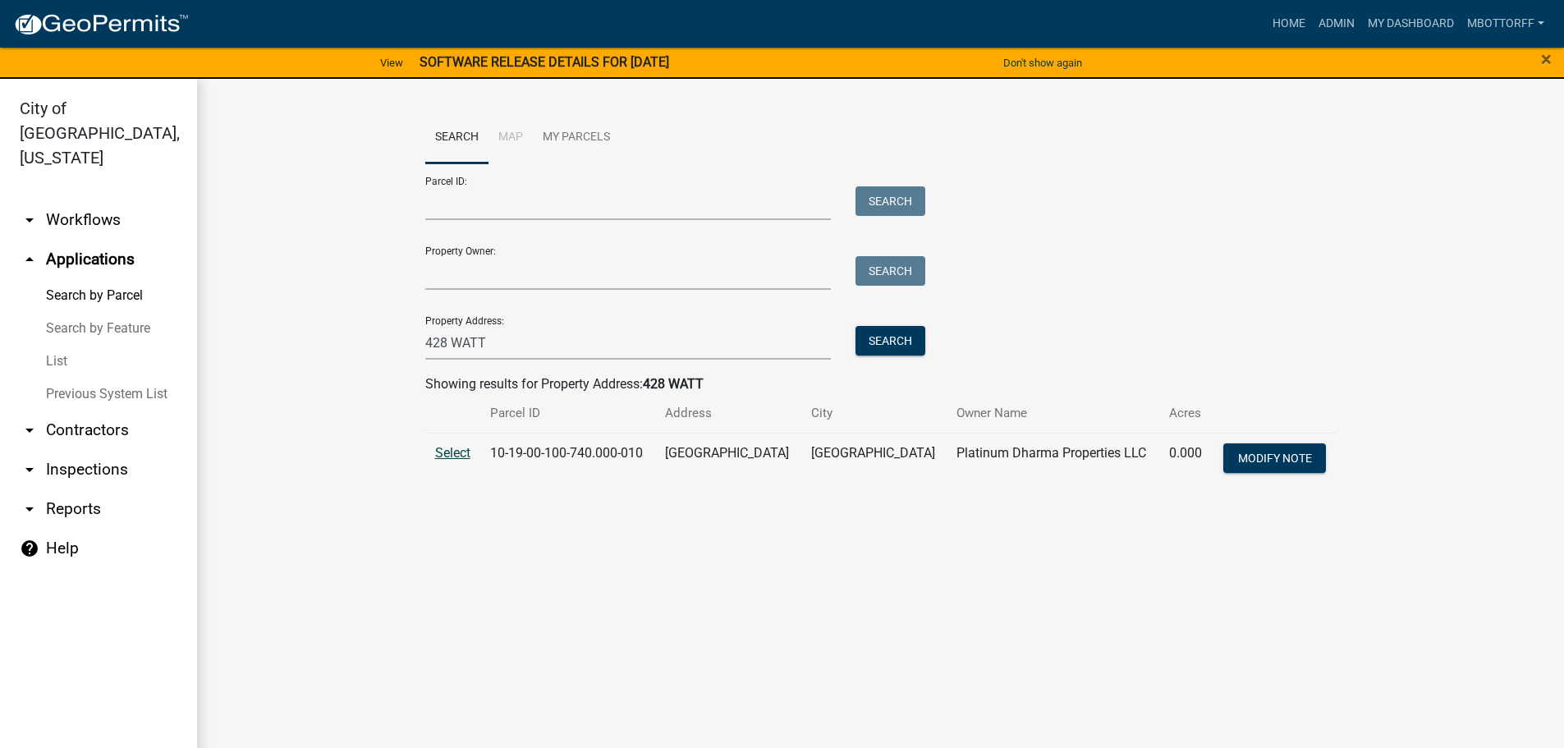
click at [451, 452] on span "Select" at bounding box center [452, 453] width 35 height 16
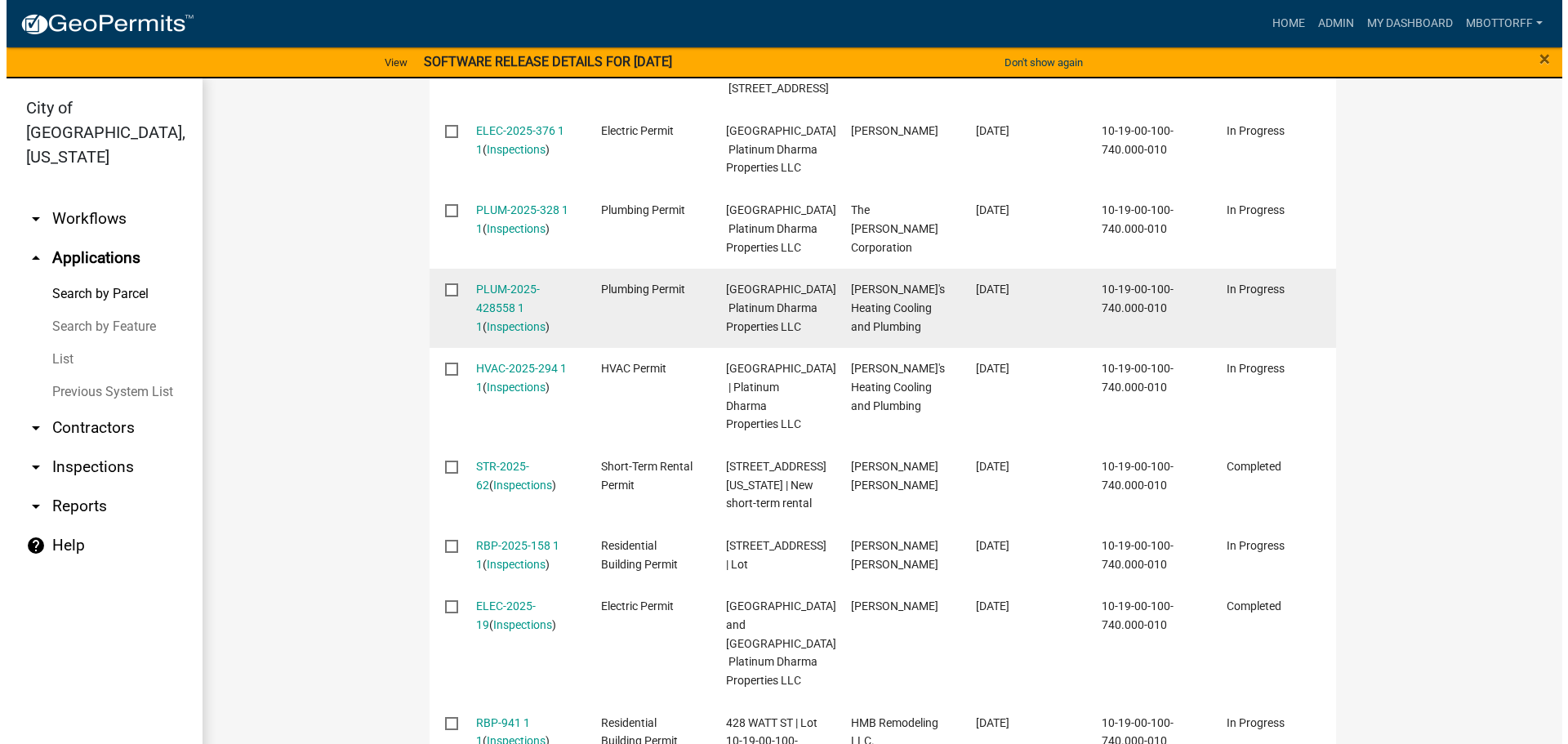
scroll to position [653, 0]
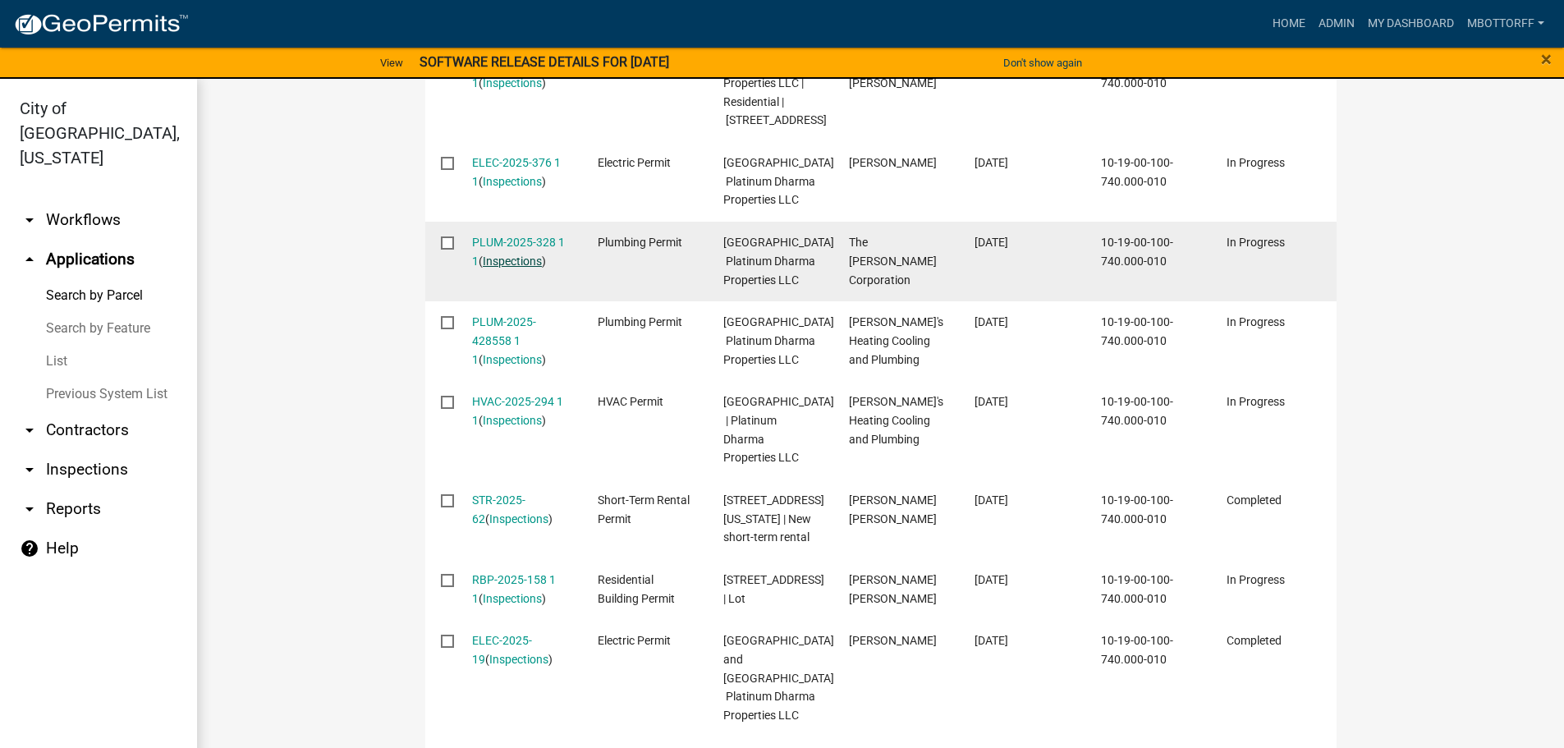
click at [499, 268] on link "Inspections" at bounding box center [512, 261] width 59 height 13
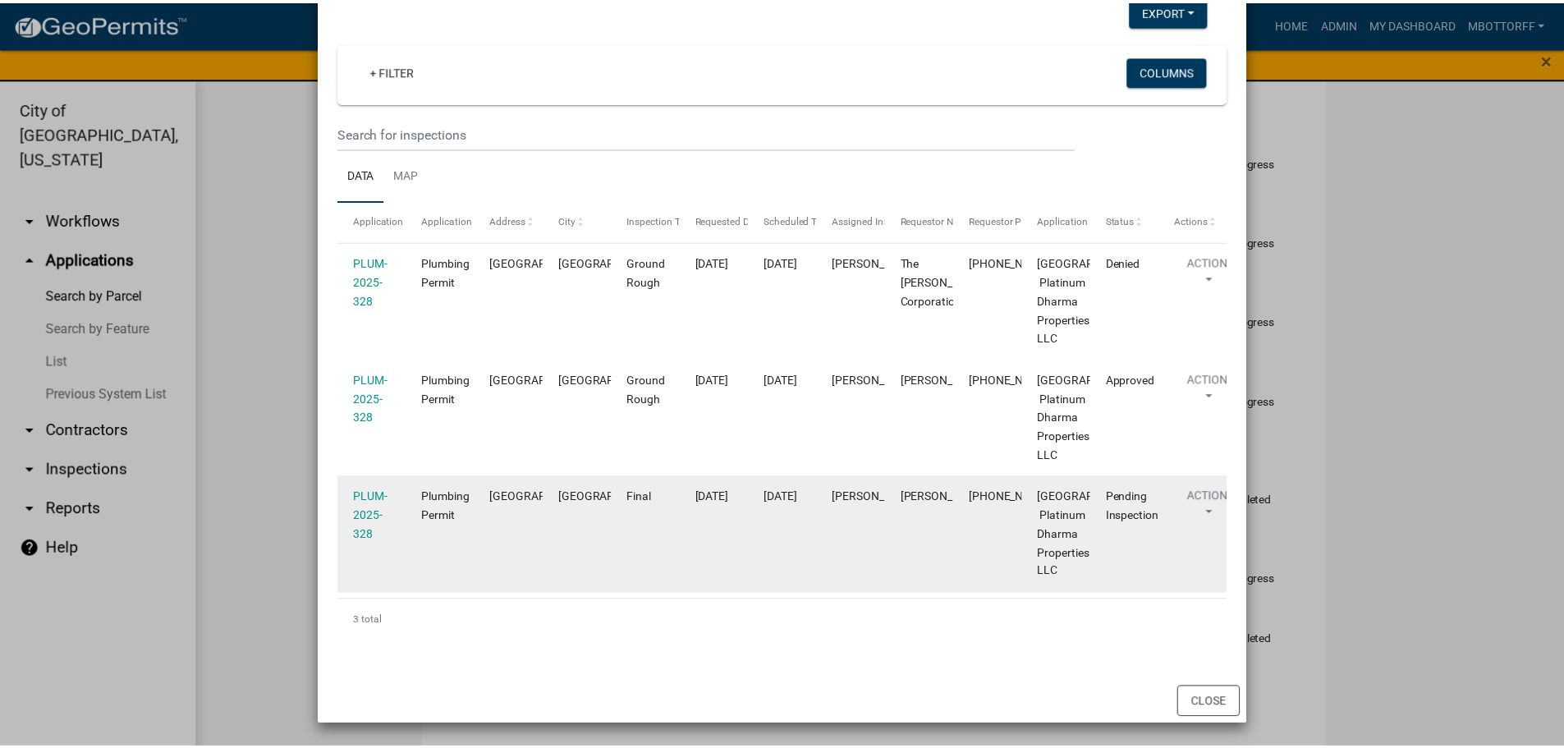
scroll to position [337, 0]
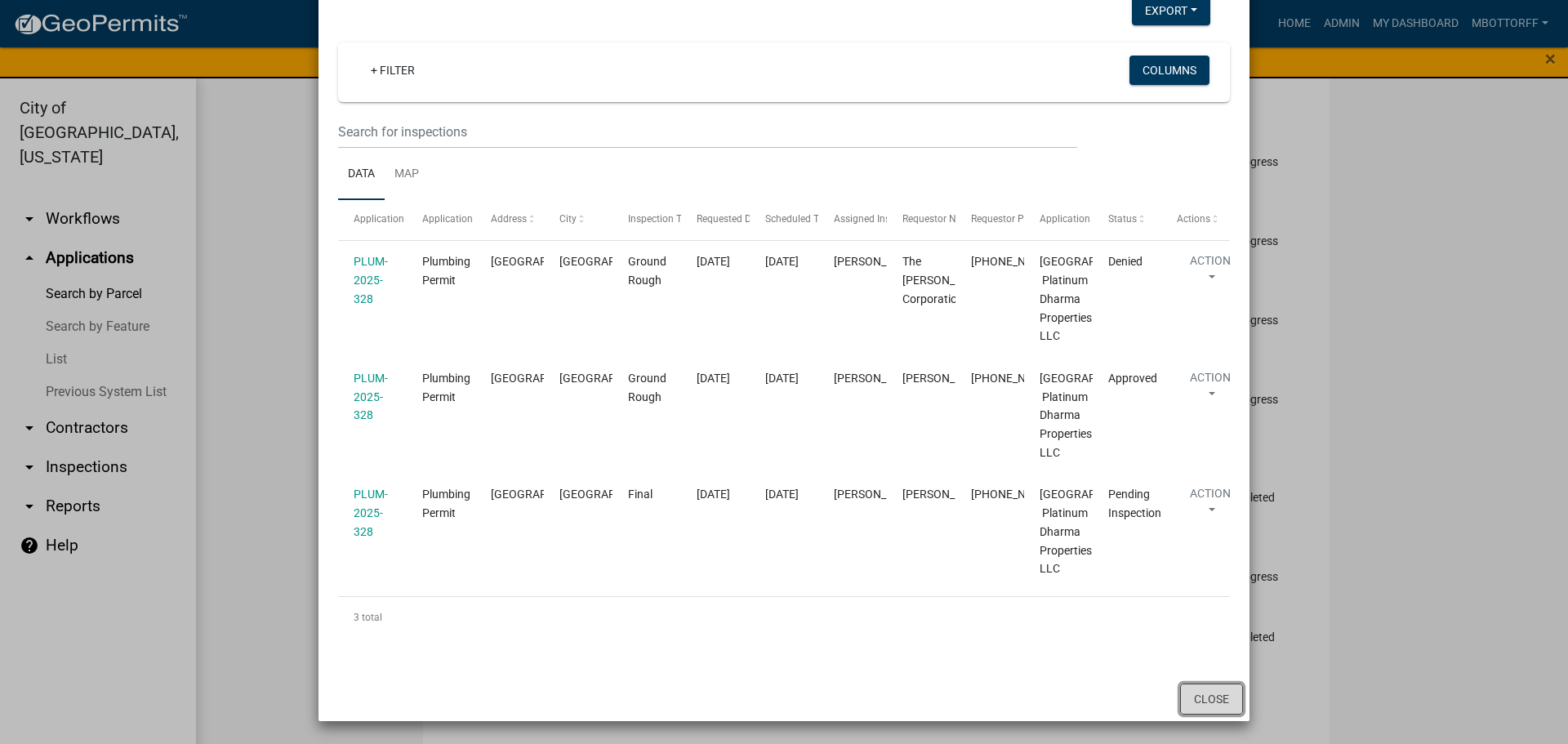
click at [1195, 697] on button "Close" at bounding box center [1211, 698] width 63 height 31
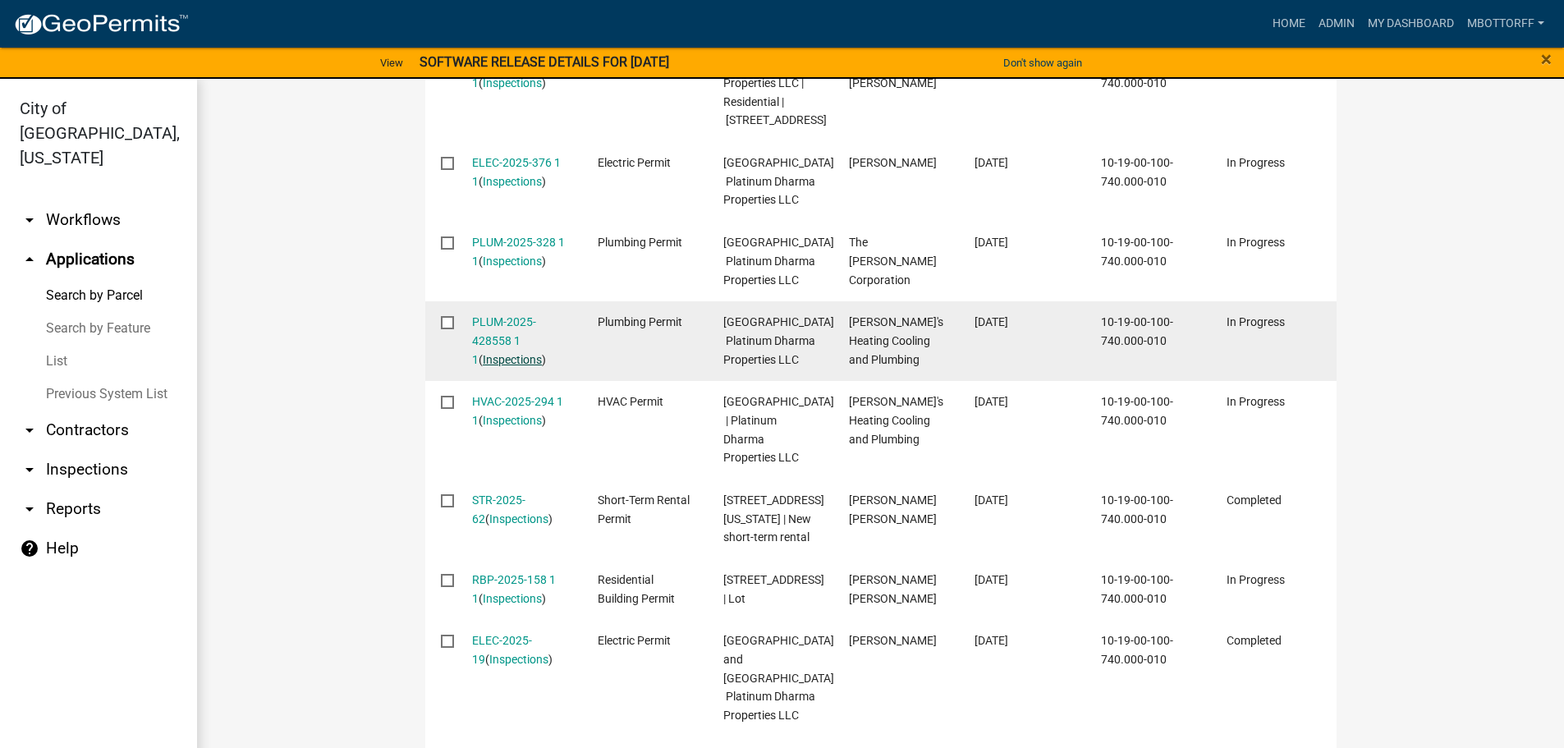
click at [494, 366] on link "Inspections" at bounding box center [512, 359] width 59 height 13
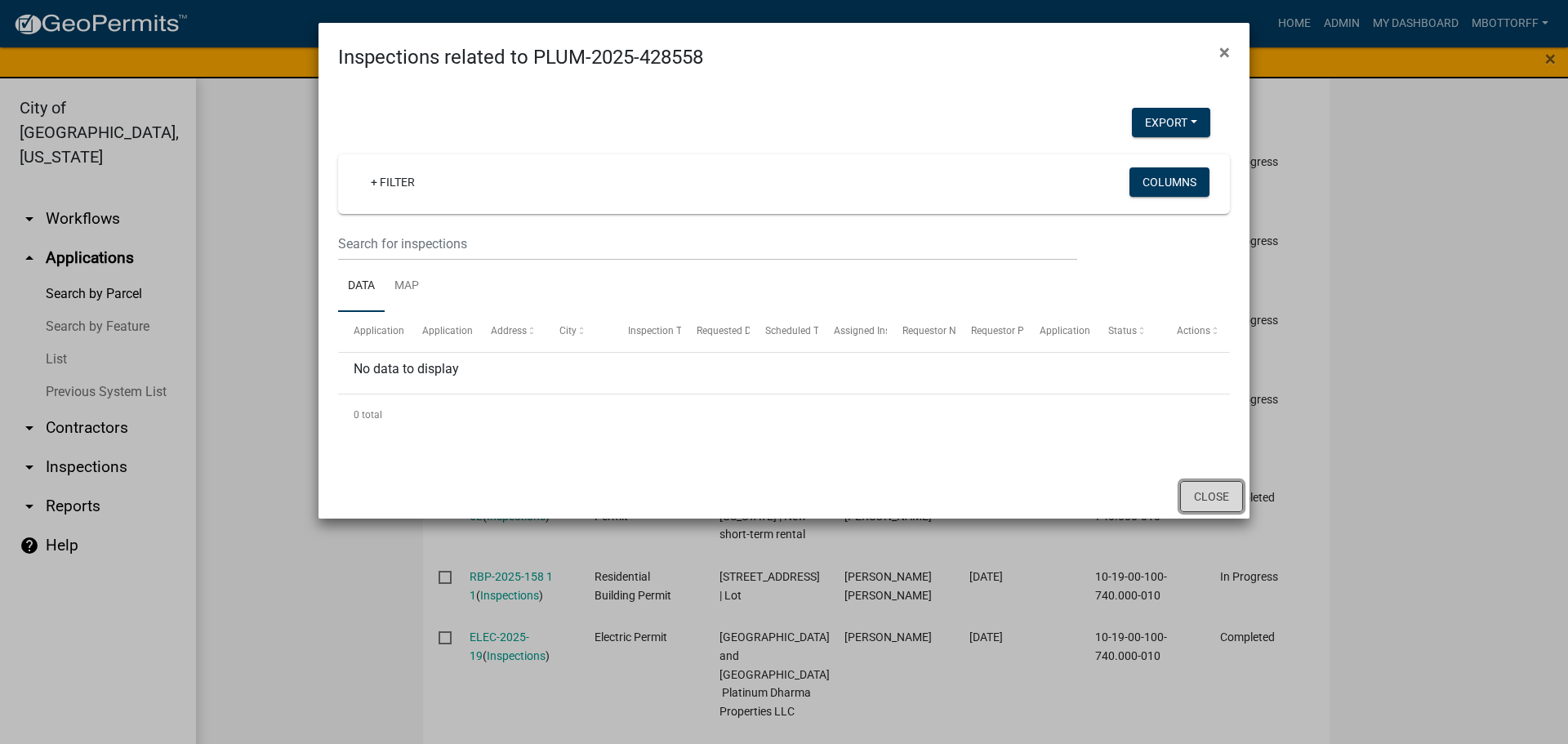
click at [1199, 491] on button "Close" at bounding box center [1211, 496] width 63 height 31
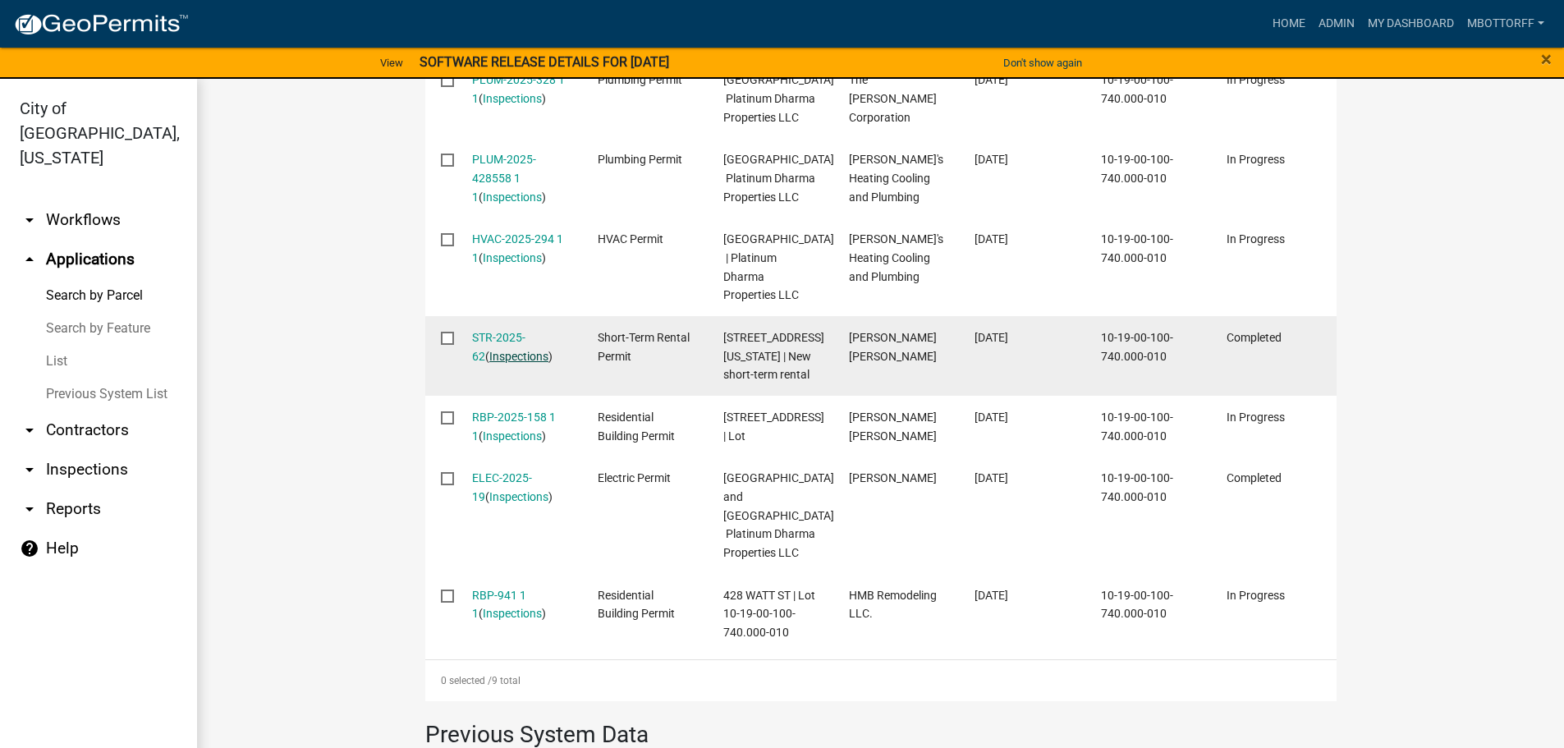
scroll to position [821, 0]
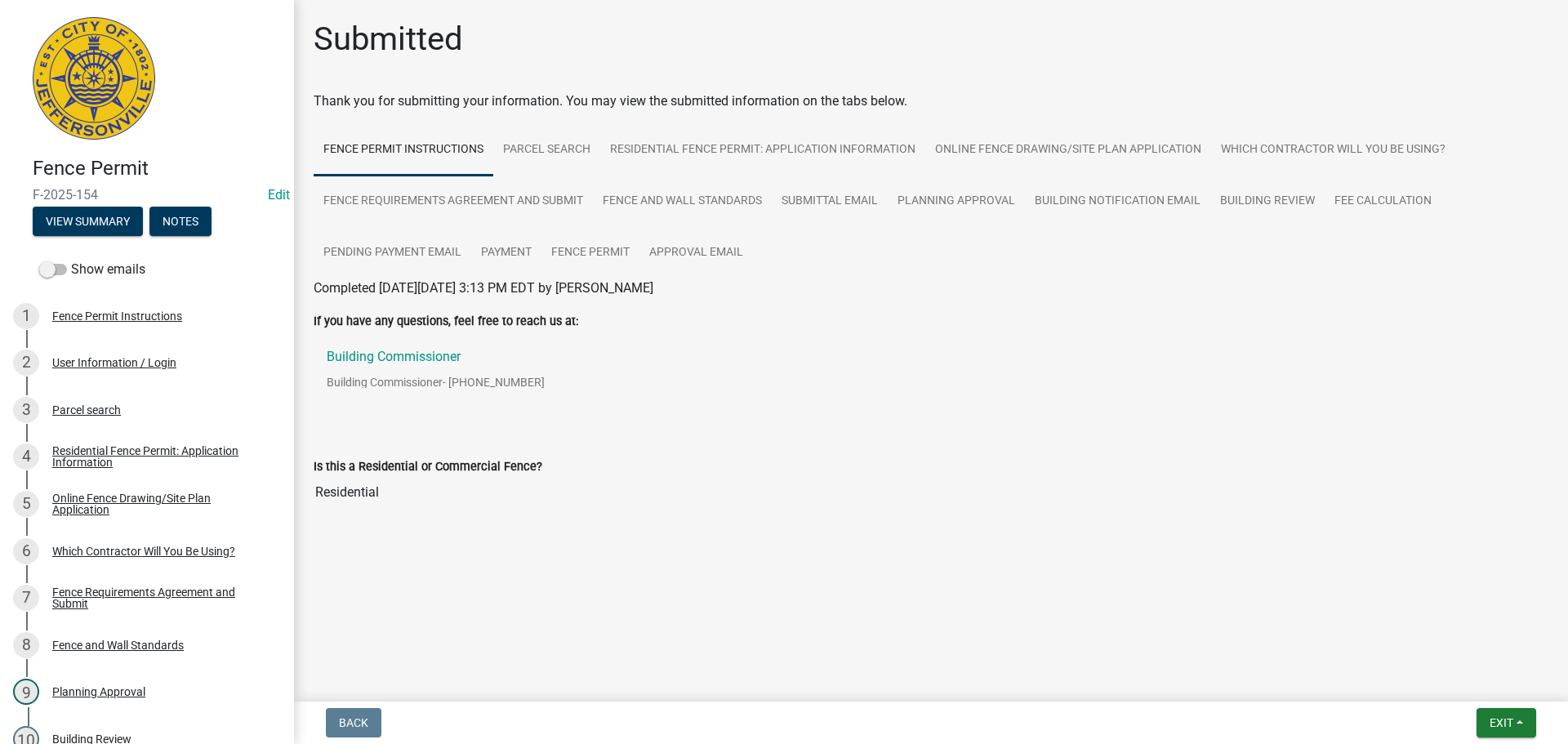
scroll to position [500, 0]
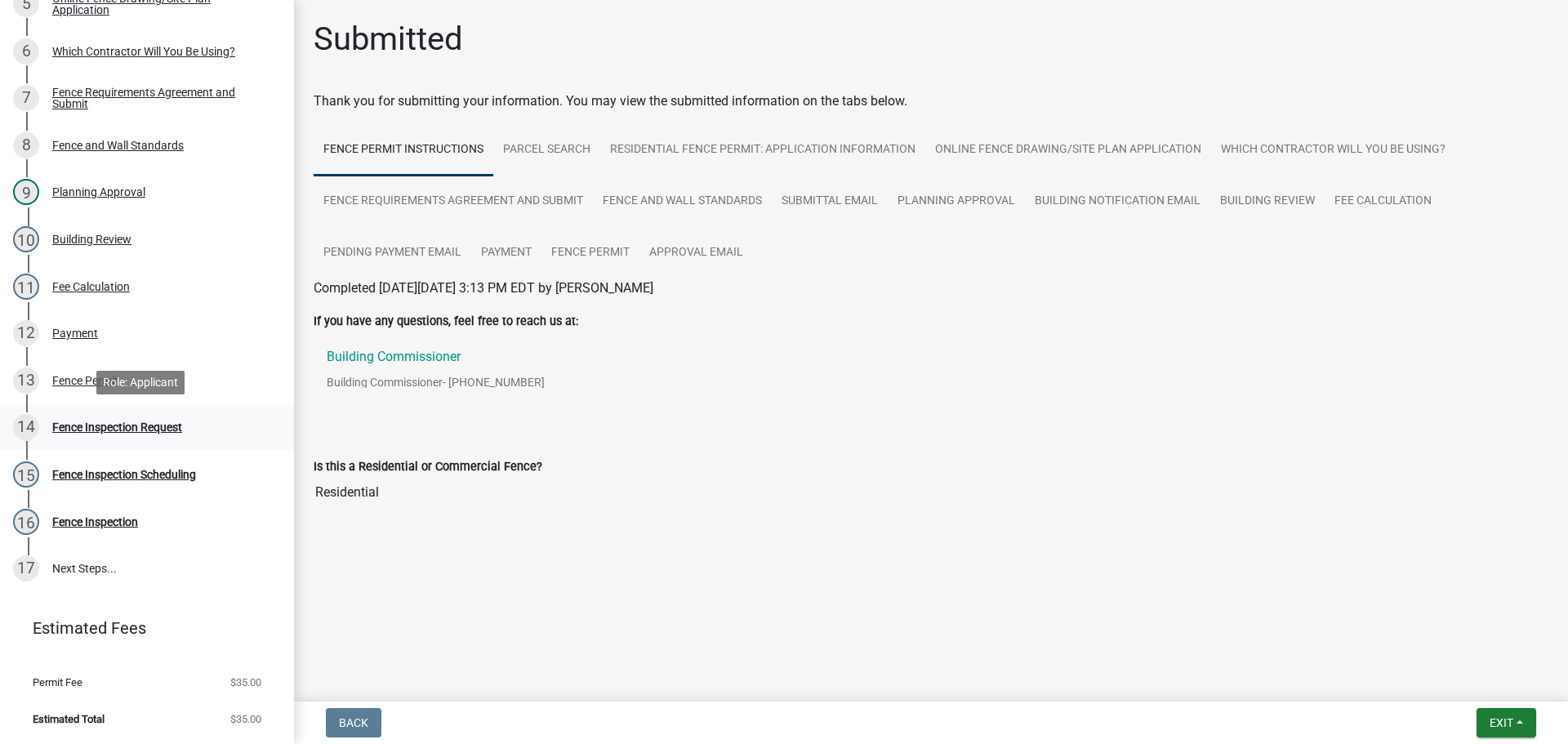
click at [97, 429] on div "Fence Inspection Request" at bounding box center [117, 427] width 130 height 11
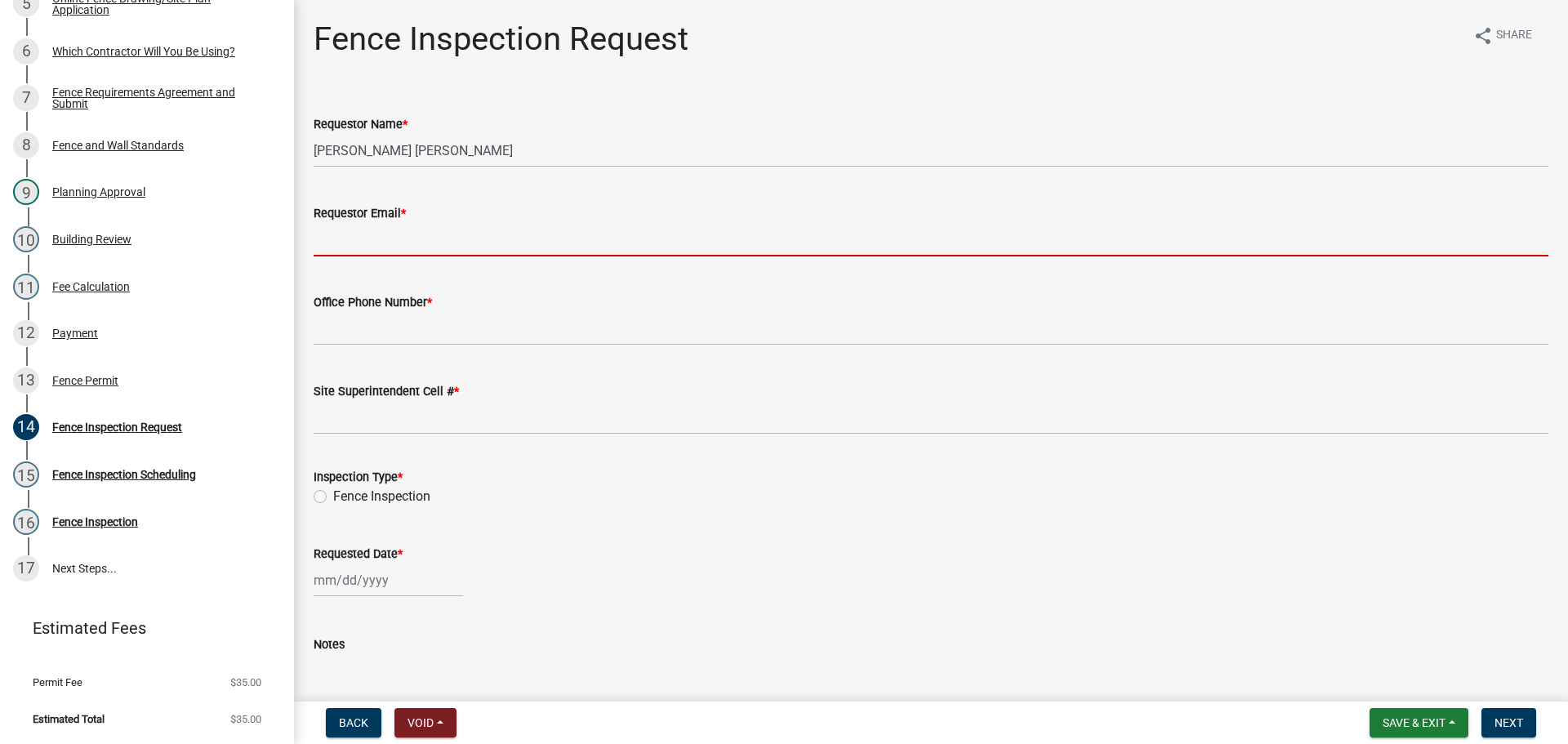
click at [357, 244] on input "Requestor Email *" at bounding box center [931, 240] width 1235 height 34
type input "mbottorff@cityofjeff.net"
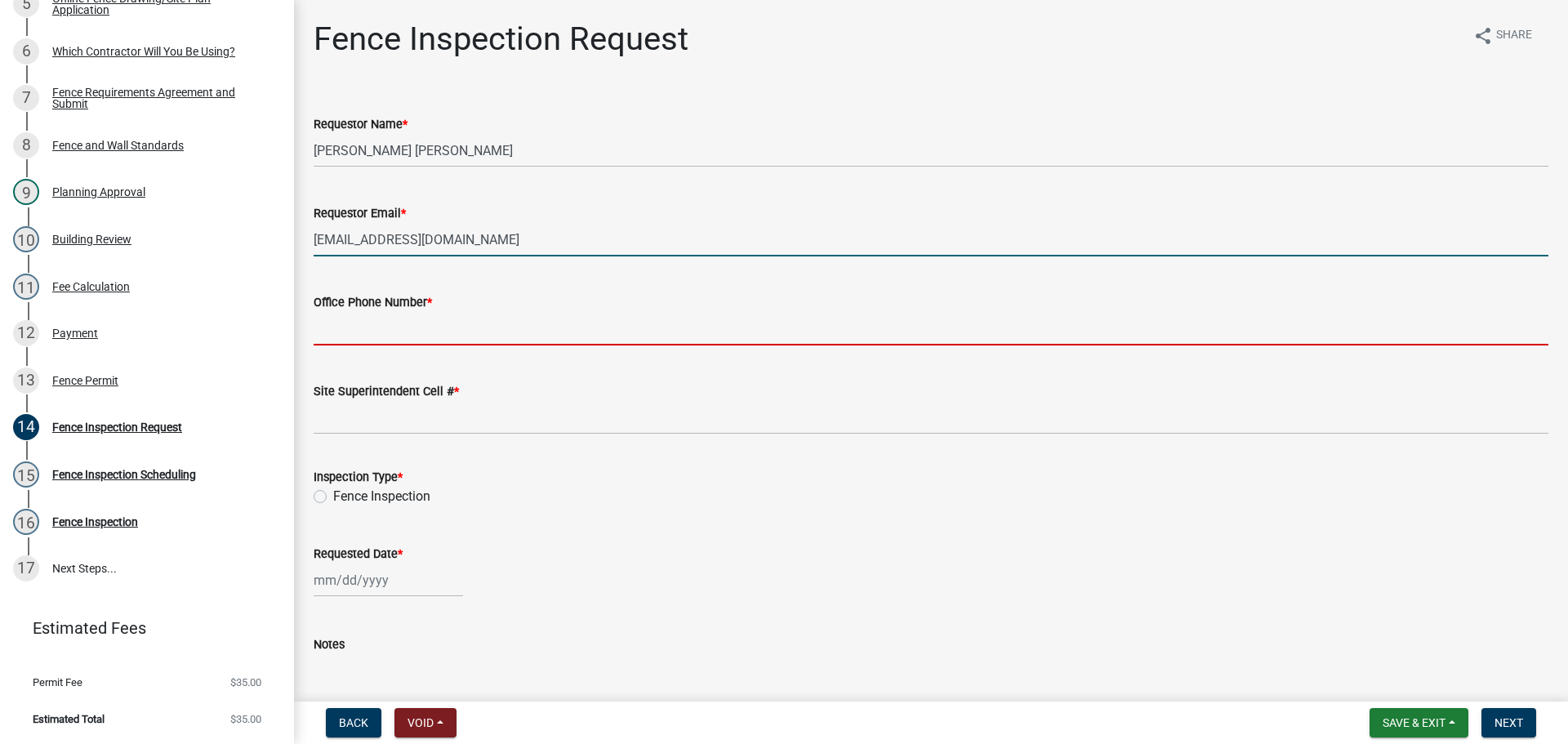
click at [340, 327] on input "Office Phone Number *" at bounding box center [931, 329] width 1235 height 34
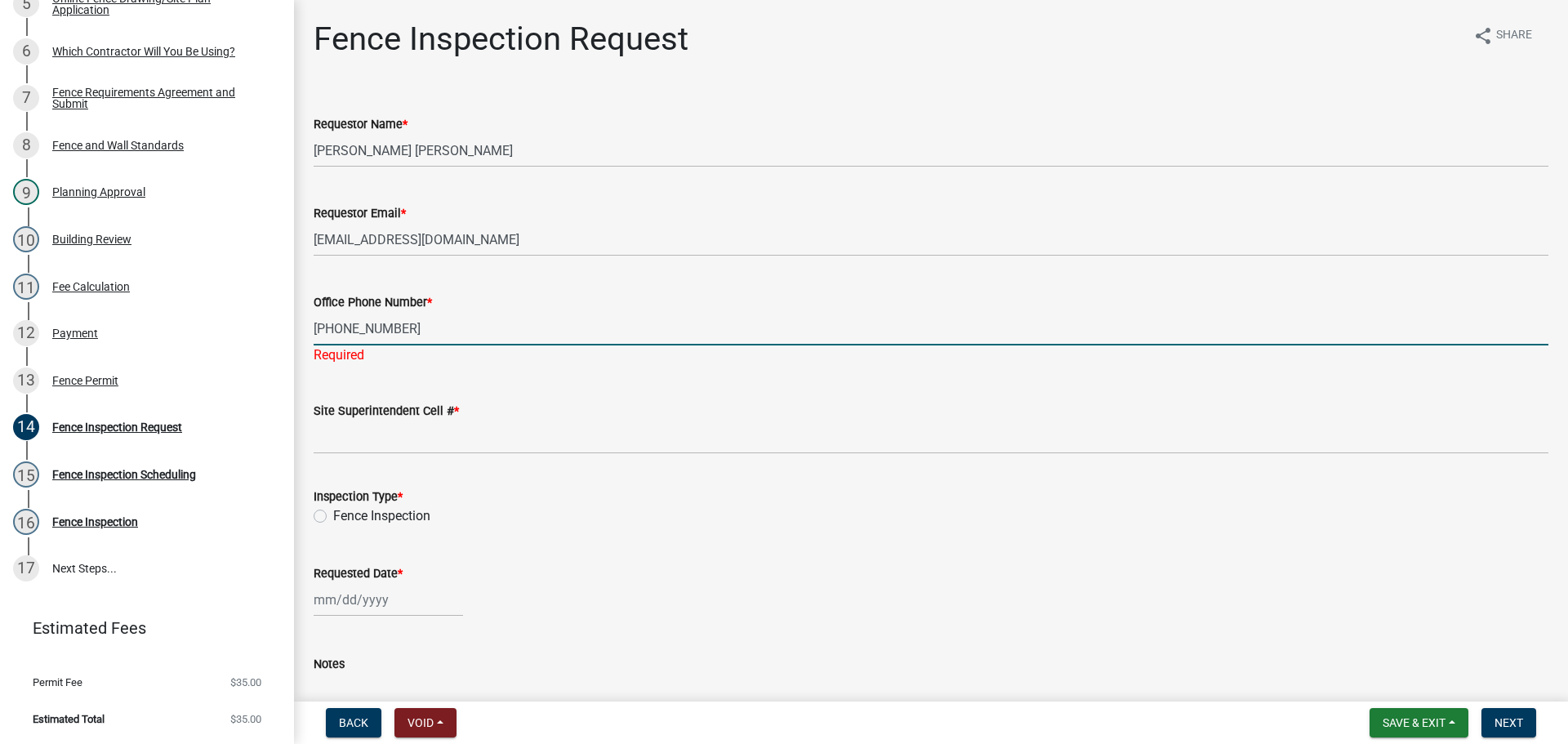
type input "502-715-6373"
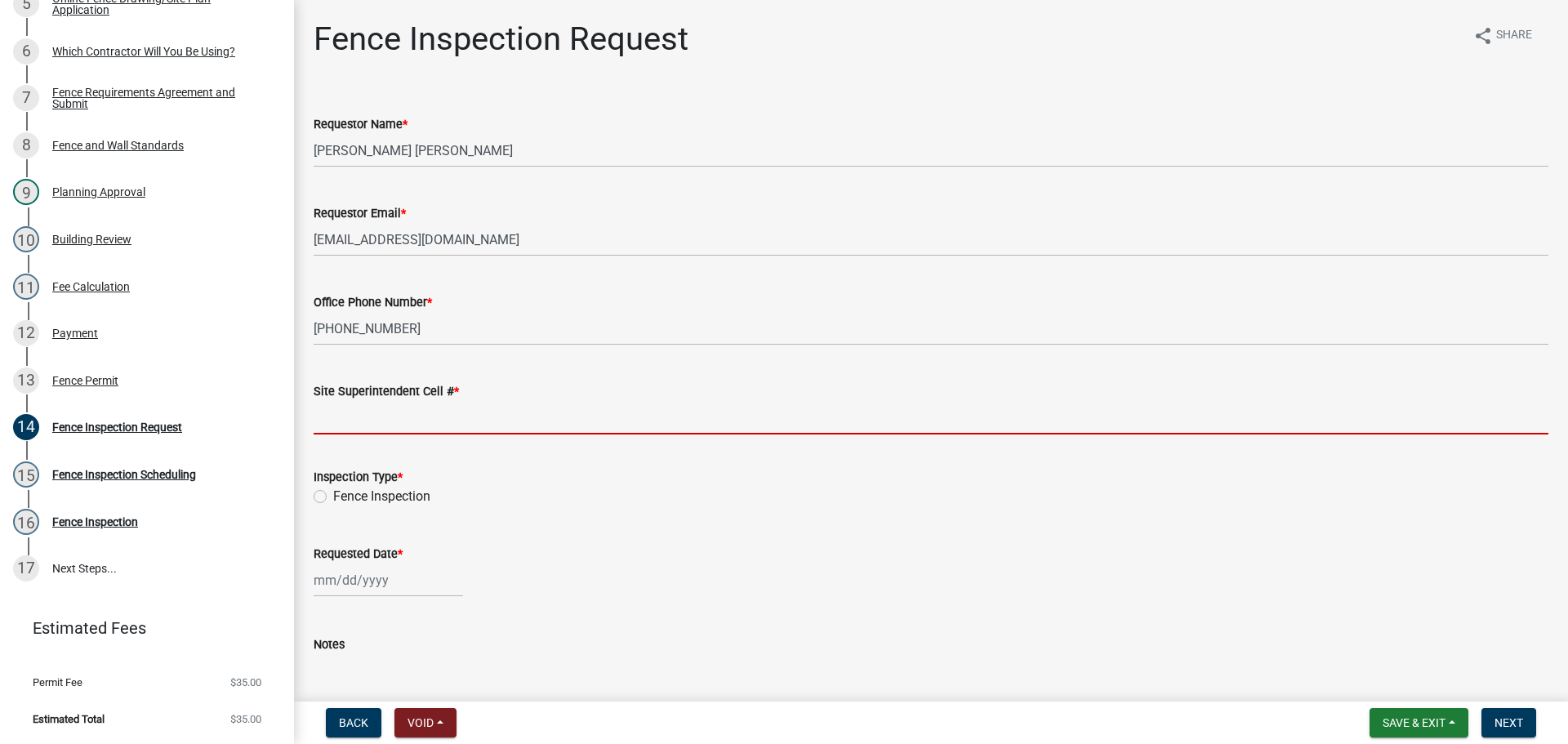
click at [399, 435] on wm-data-entity-input "Site Superintendent Cell # *" at bounding box center [931, 404] width 1235 height 90
type input "SAME"
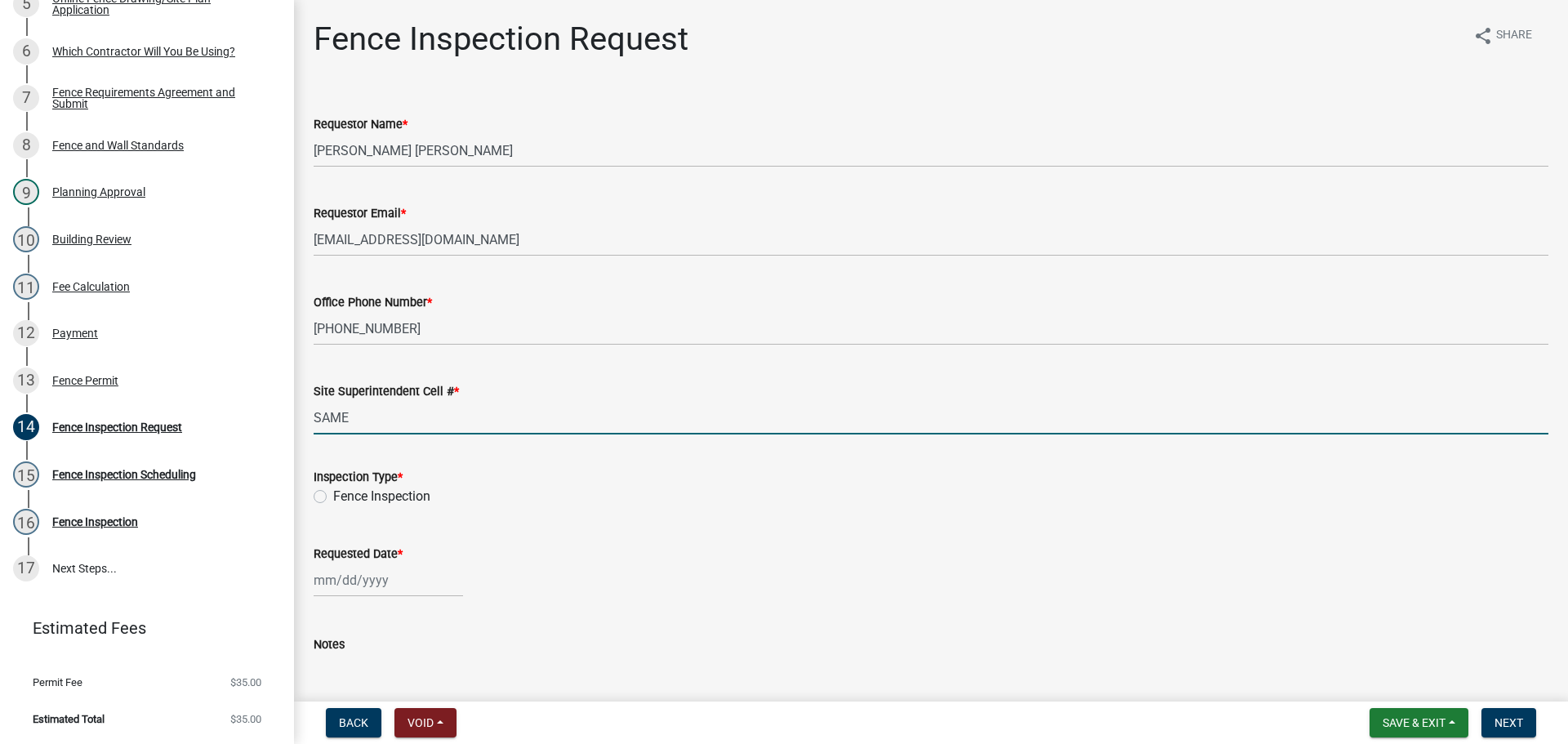
click at [333, 495] on label "Fence Inspection" at bounding box center [382, 496] width 97 height 20
click at [333, 495] on input "Fence Inspection" at bounding box center [338, 491] width 11 height 11
radio input "true"
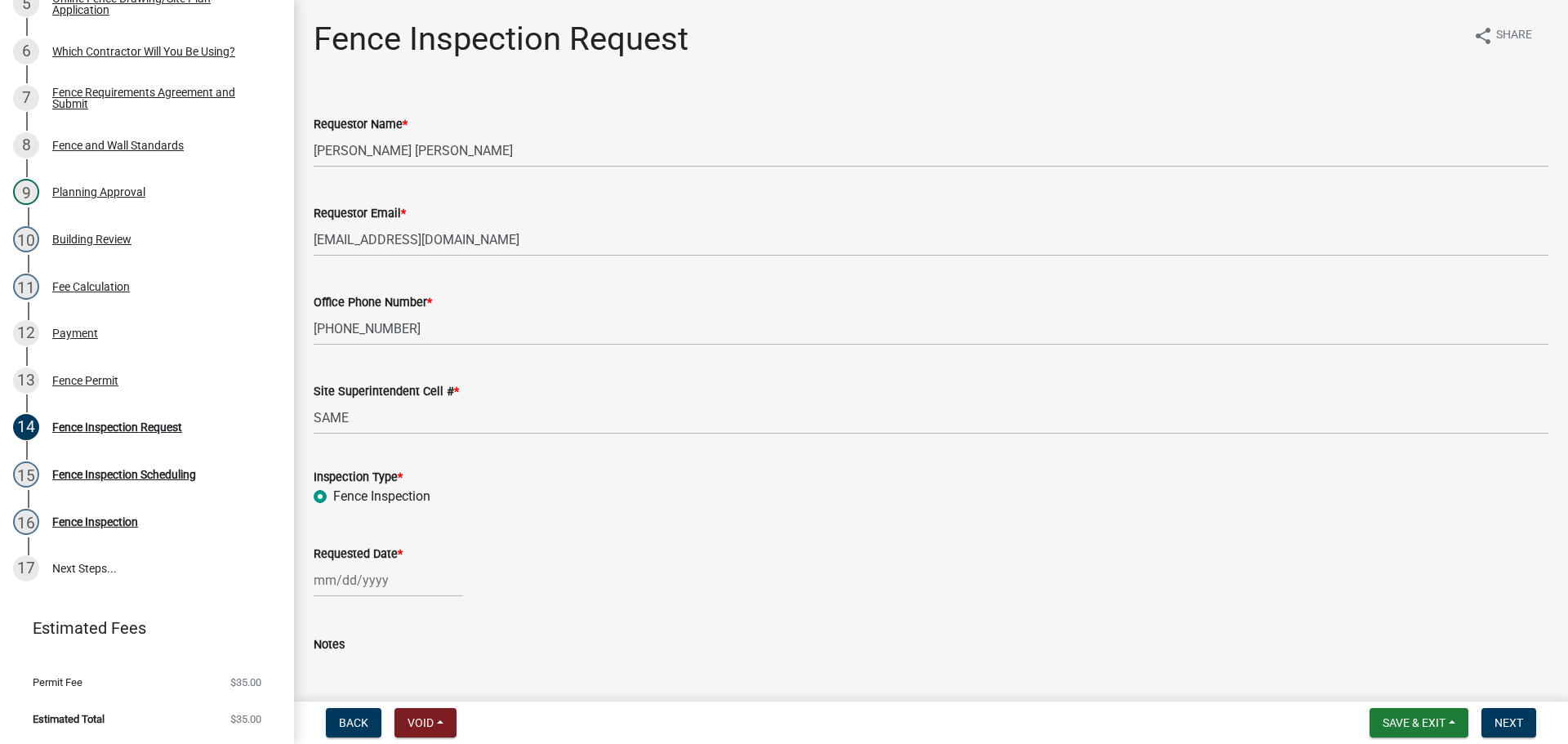
select select "10"
select select "2025"
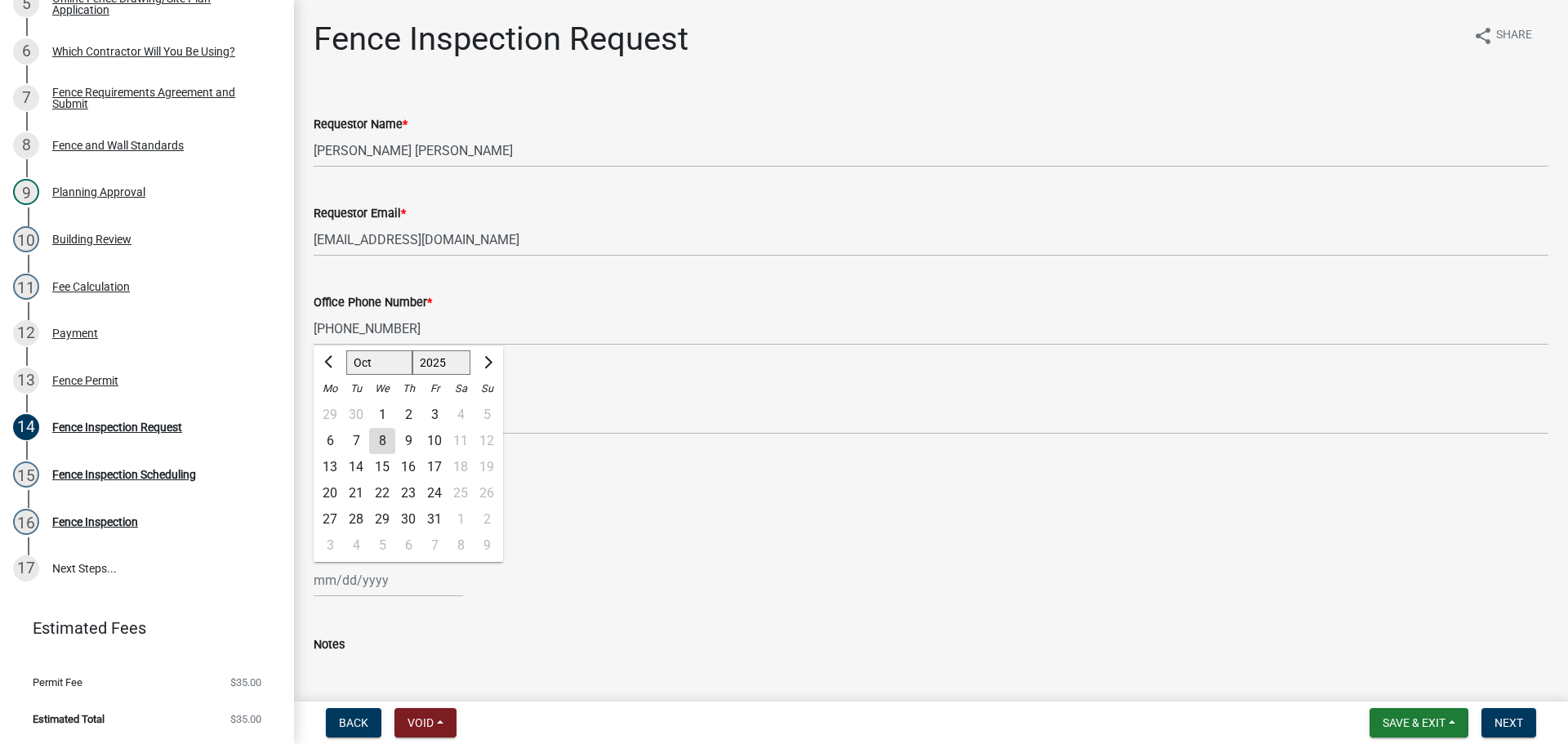
click at [346, 587] on div "Jan Feb Mar Apr May Jun Jul Aug Sep Oct Nov Dec 1525 1526 1527 1528 1529 1530 1…" at bounding box center [388, 581] width 149 height 34
click at [405, 442] on div "9" at bounding box center [408, 441] width 26 height 26
type input "[DATE]"
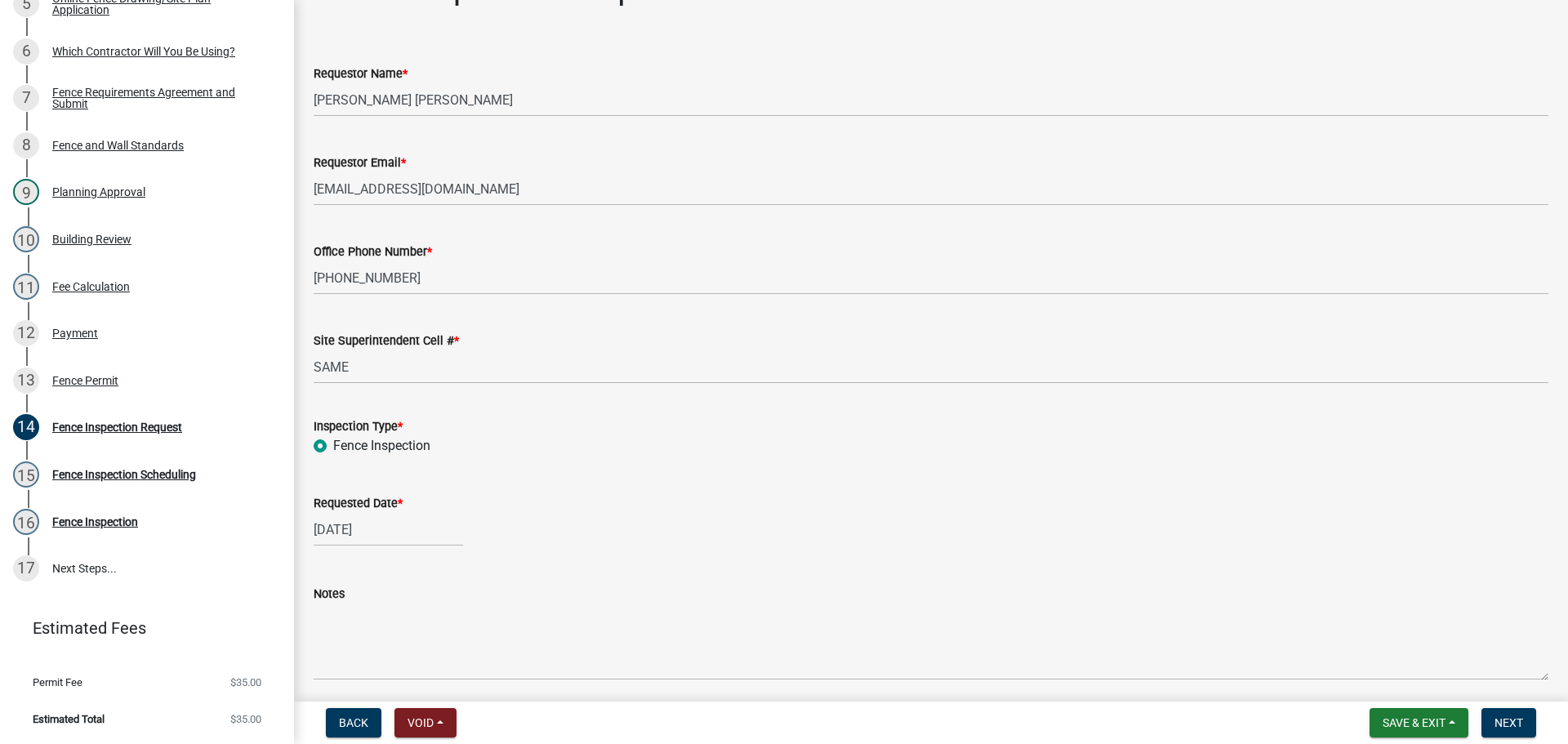
scroll to position [112, 0]
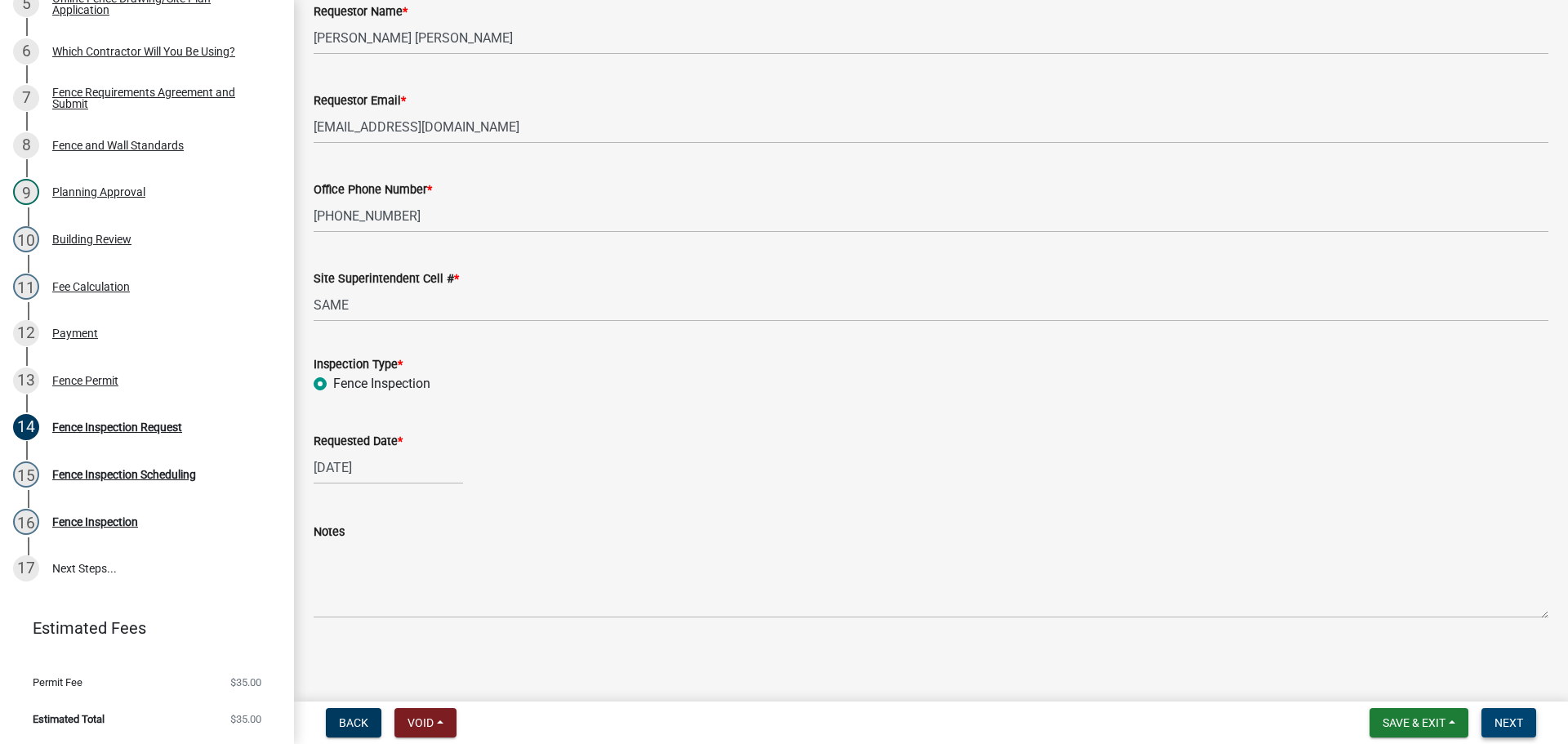
click at [1506, 719] on span "Next" at bounding box center [1508, 722] width 29 height 13
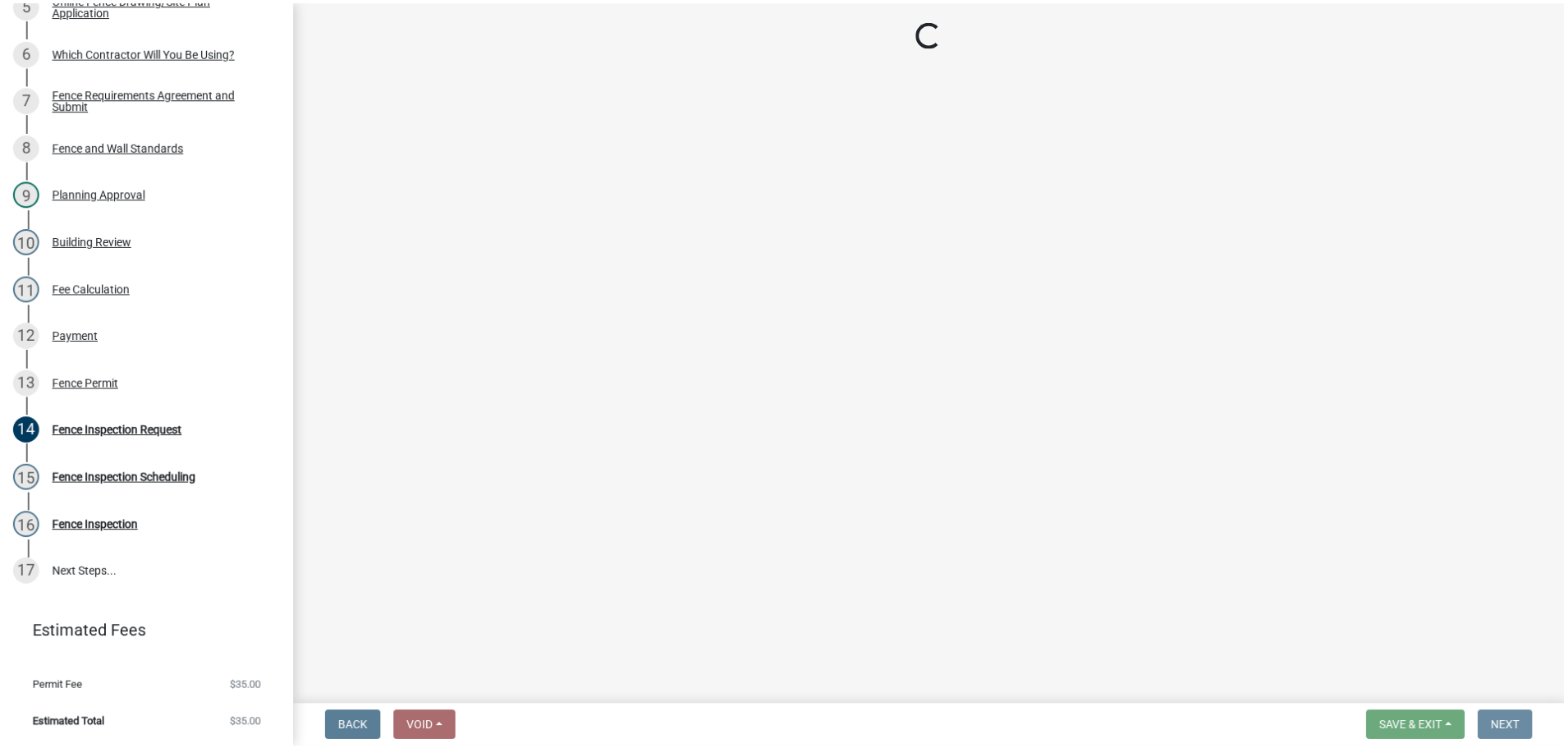
scroll to position [0, 0]
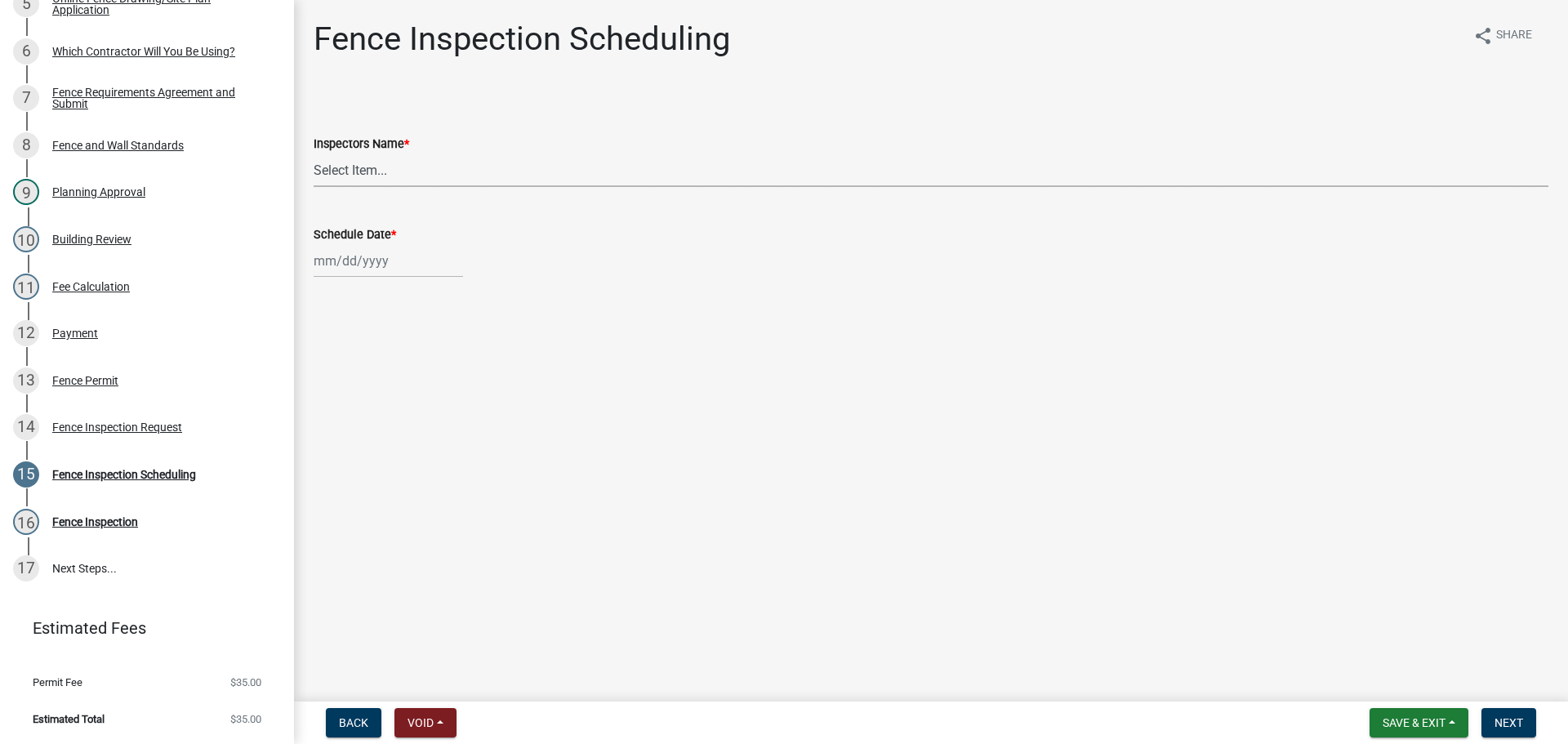
click at [338, 176] on select "Select Item... jramsey (Jeremy Ramsey) MaryFrey (Mary Frey) mkruer (Mike Kruer)…" at bounding box center [931, 170] width 1235 height 34
select select "fdb3bcc6-ce93-4663-8a18-5c08884dd177"
click at [313, 153] on select "Select Item... jramsey (Jeremy Ramsey) MaryFrey (Mary Frey) mkruer (Mike Kruer)…" at bounding box center [931, 170] width 1235 height 34
click at [343, 268] on div at bounding box center [388, 262] width 149 height 34
select select "10"
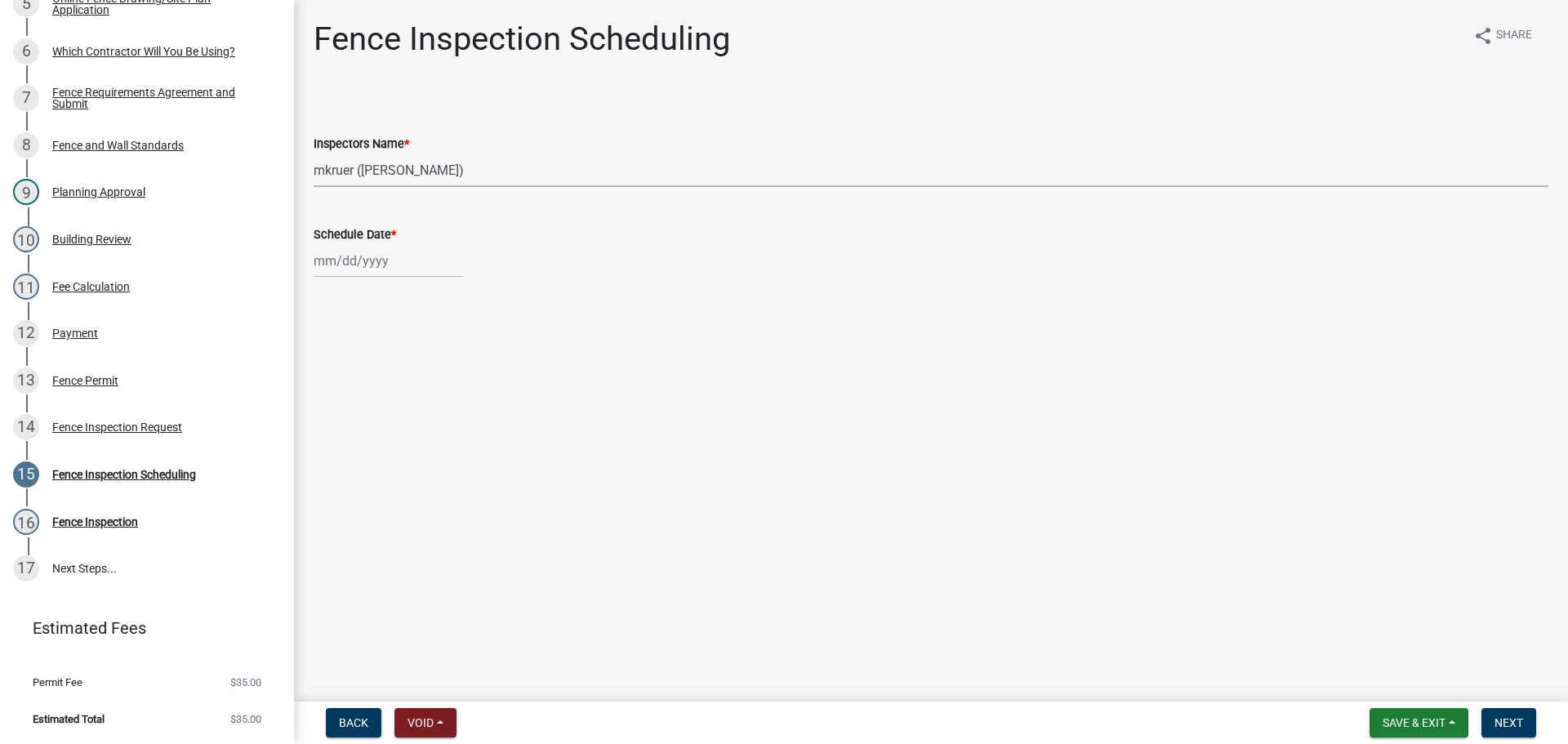
select select "2025"
click at [407, 370] on div "9" at bounding box center [408, 374] width 26 height 26
type input "[DATE]"
click at [1500, 716] on span "Next" at bounding box center [1508, 722] width 29 height 13
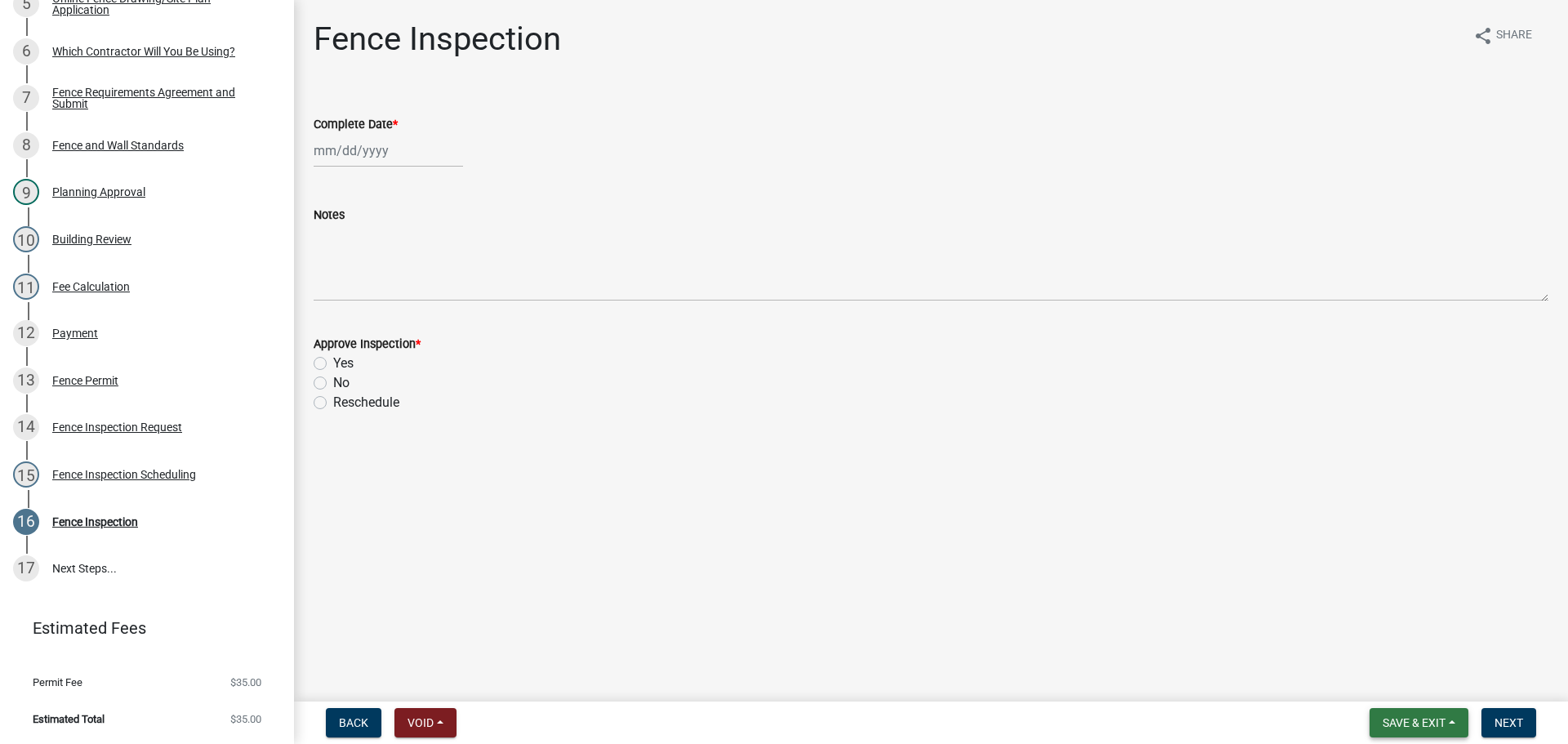
click at [1423, 716] on span "Save & Exit" at bounding box center [1413, 722] width 63 height 13
click at [1397, 682] on button "Save & Exit" at bounding box center [1402, 679] width 130 height 39
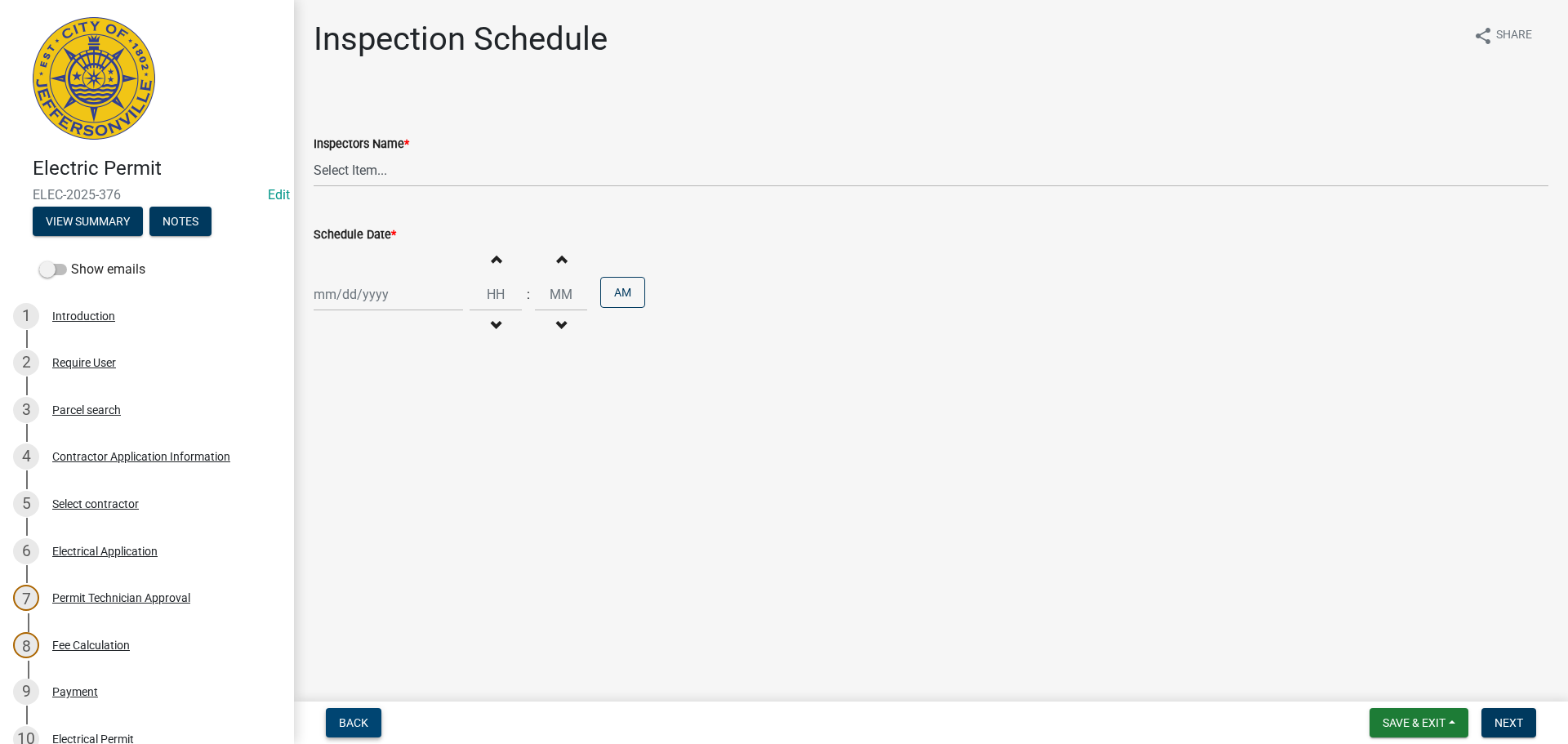
click at [355, 722] on span "Back" at bounding box center [354, 722] width 30 height 13
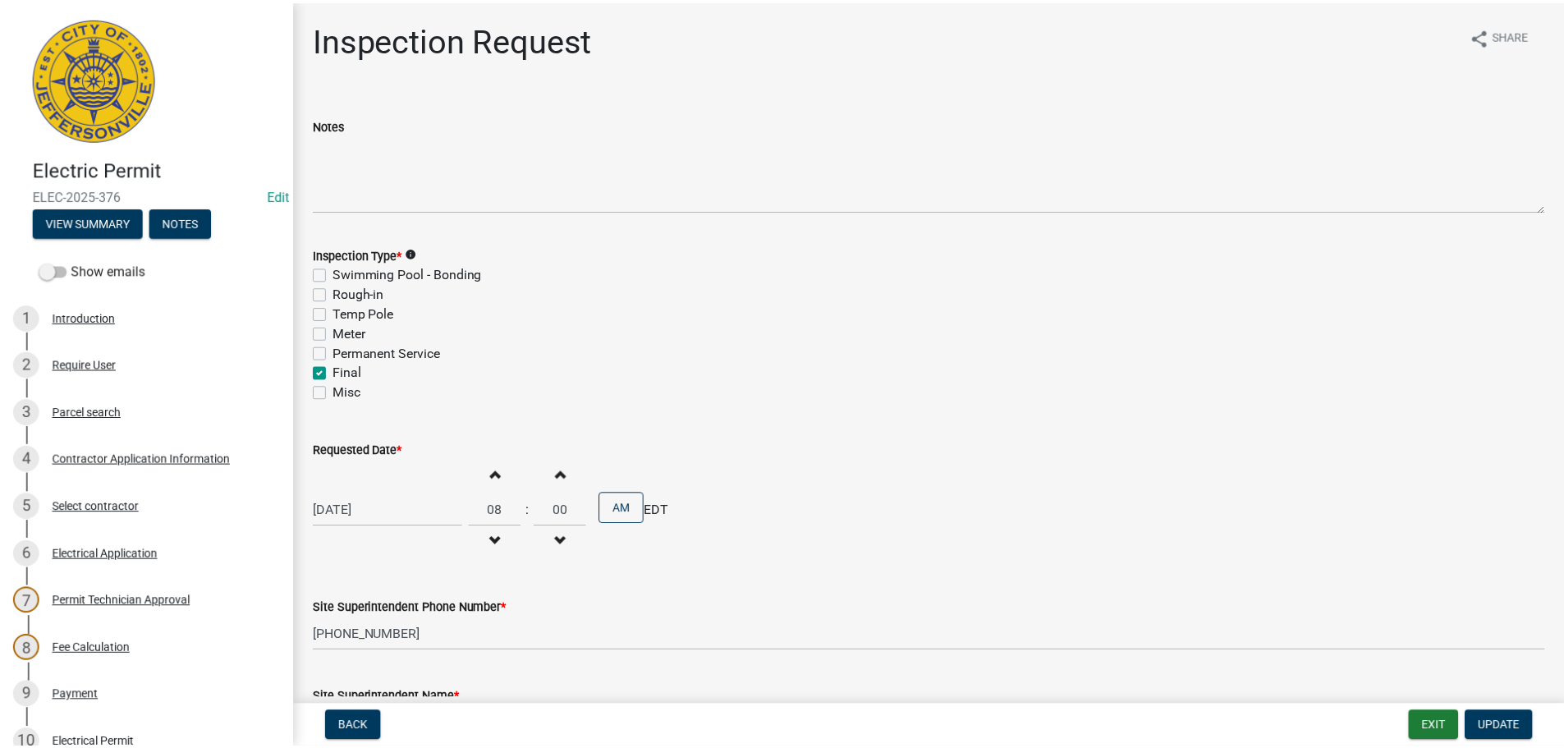
scroll to position [361, 0]
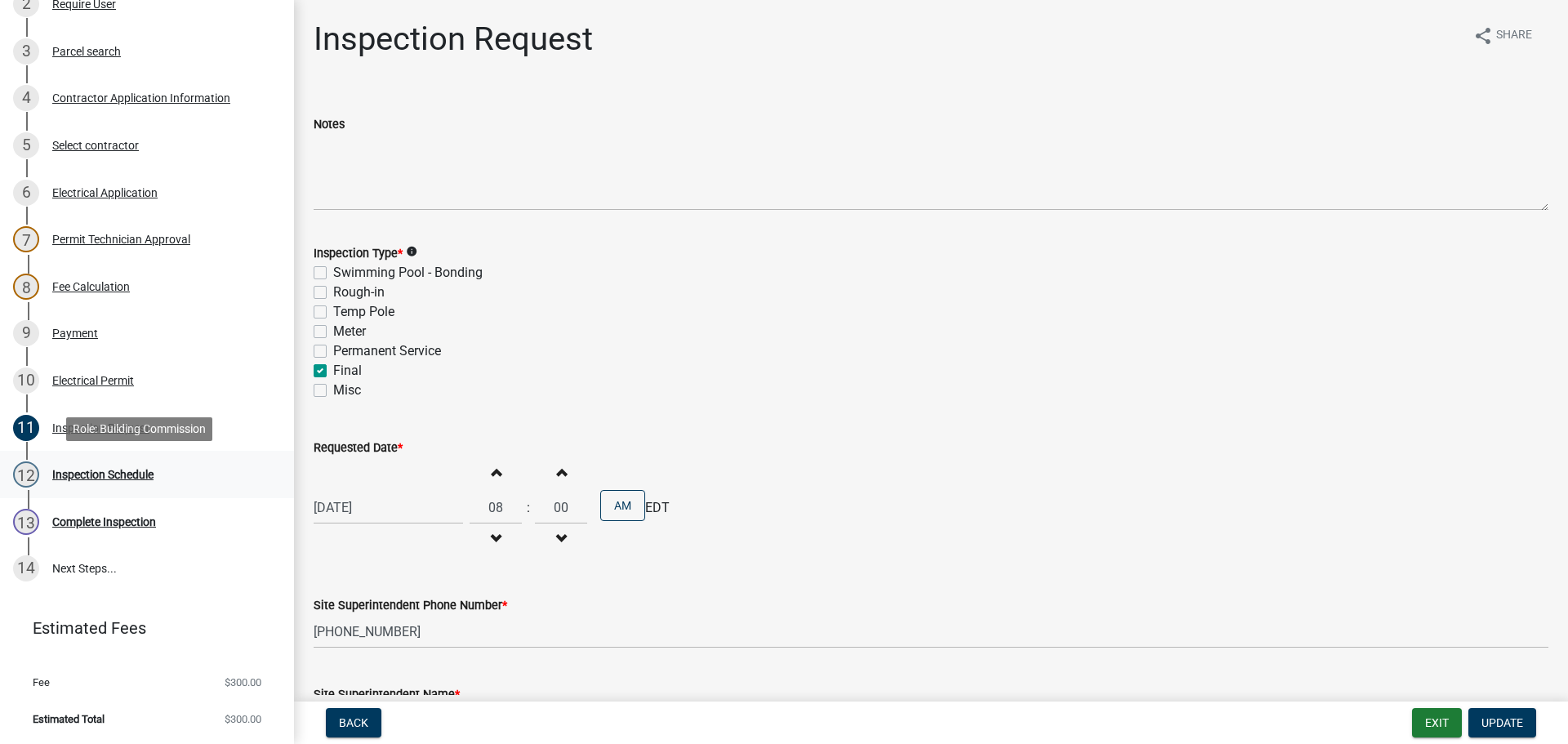
click at [106, 473] on div "Inspection Schedule" at bounding box center [103, 473] width 101 height 11
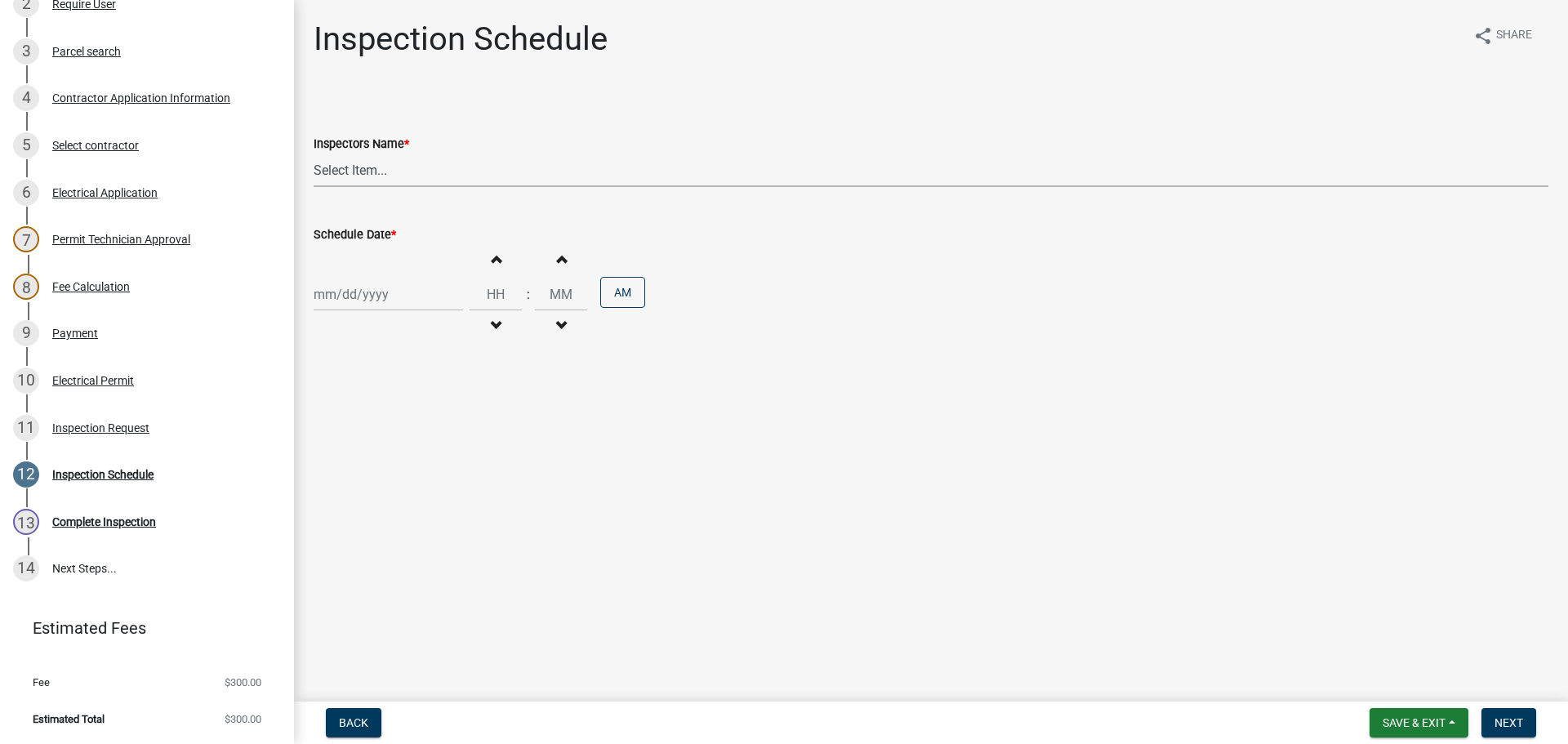
click at [333, 166] on select "Select Item... [PERSON_NAME] ([PERSON_NAME]) [PERSON_NAME] ([PERSON_NAME]) mkru…" at bounding box center [931, 170] width 1235 height 34
select select "36a8b8f0-2ef8-43e9-ae06-718f51af8d36"
click at [313, 153] on select "Select Item... [PERSON_NAME] ([PERSON_NAME]) [PERSON_NAME] ([PERSON_NAME]) mkru…" at bounding box center [931, 170] width 1235 height 34
click at [341, 296] on div at bounding box center [388, 294] width 149 height 34
select select "10"
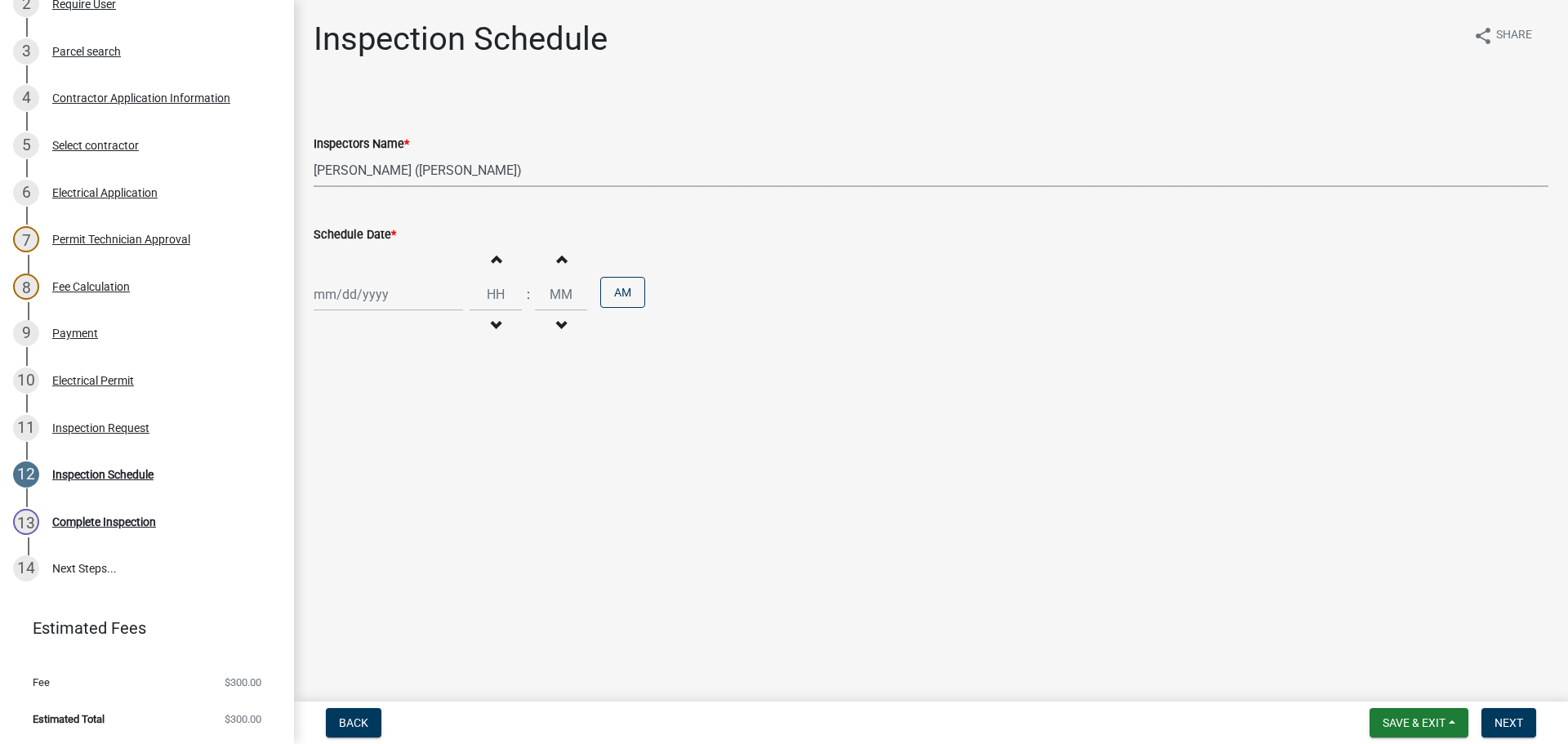
select select "2025"
click at [409, 403] on div "9" at bounding box center [408, 408] width 26 height 26
type input "[DATE]"
click at [1504, 719] on span "Next" at bounding box center [1508, 722] width 29 height 13
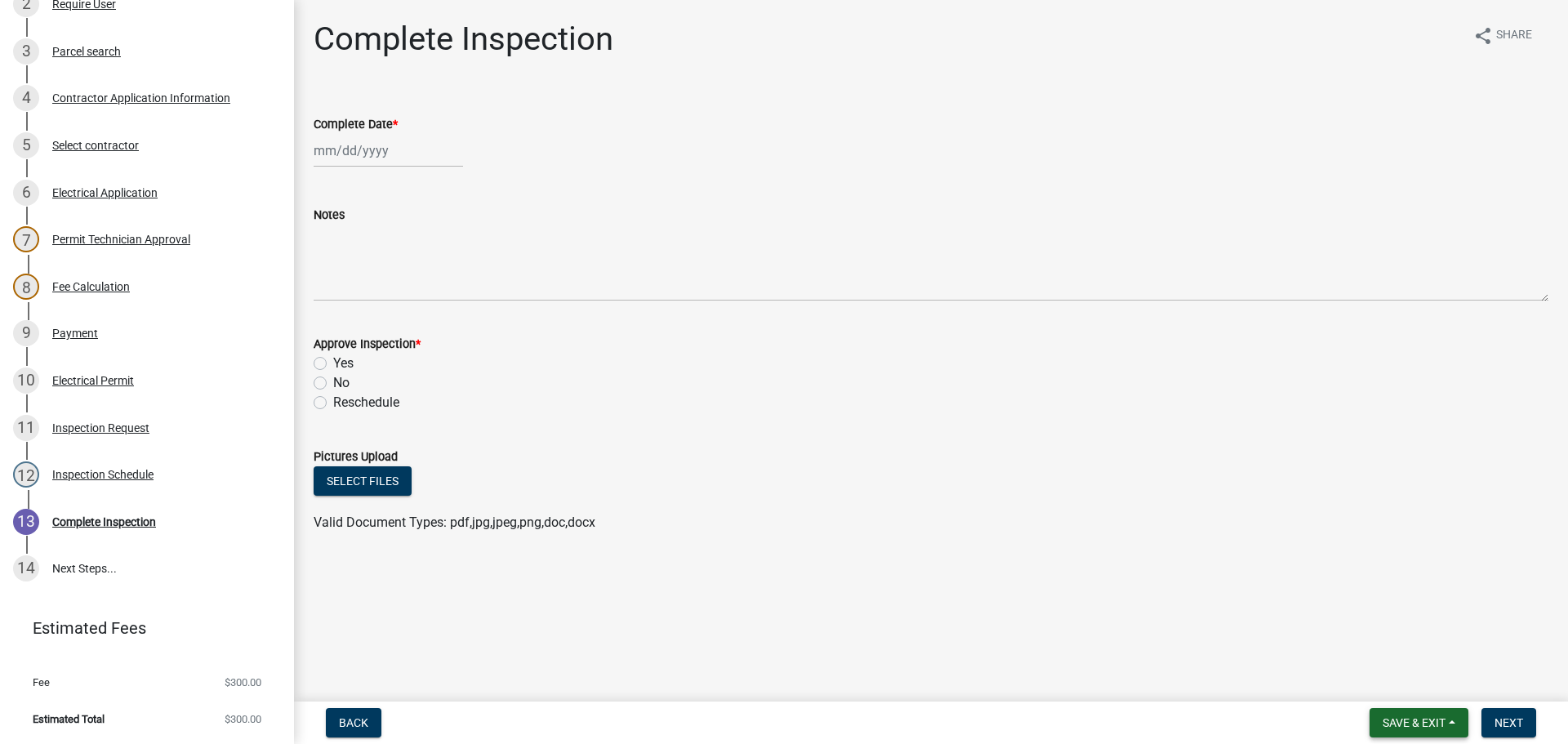
click at [1409, 717] on span "Save & Exit" at bounding box center [1413, 722] width 63 height 13
click at [1390, 689] on button "Save & Exit" at bounding box center [1402, 679] width 130 height 39
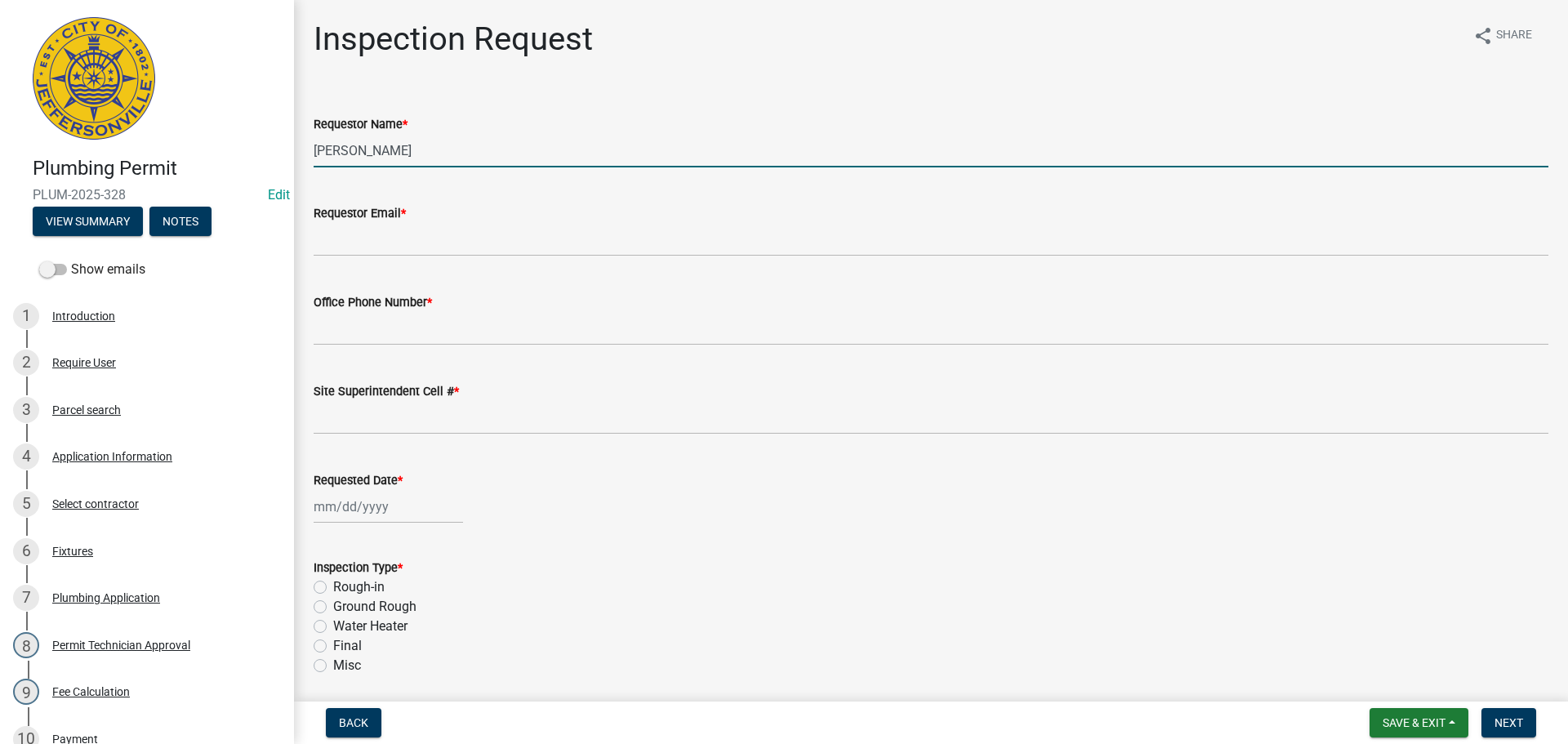
drag, startPoint x: 418, startPoint y: 157, endPoint x: 264, endPoint y: 140, distance: 154.9
click at [264, 140] on div "Plumbing Permit PLUM-2025-328 Edit View Summary Notes Show emails 1 Introductio…" at bounding box center [784, 372] width 1568 height 744
type input "s"
type input "[PERSON_NAME]"
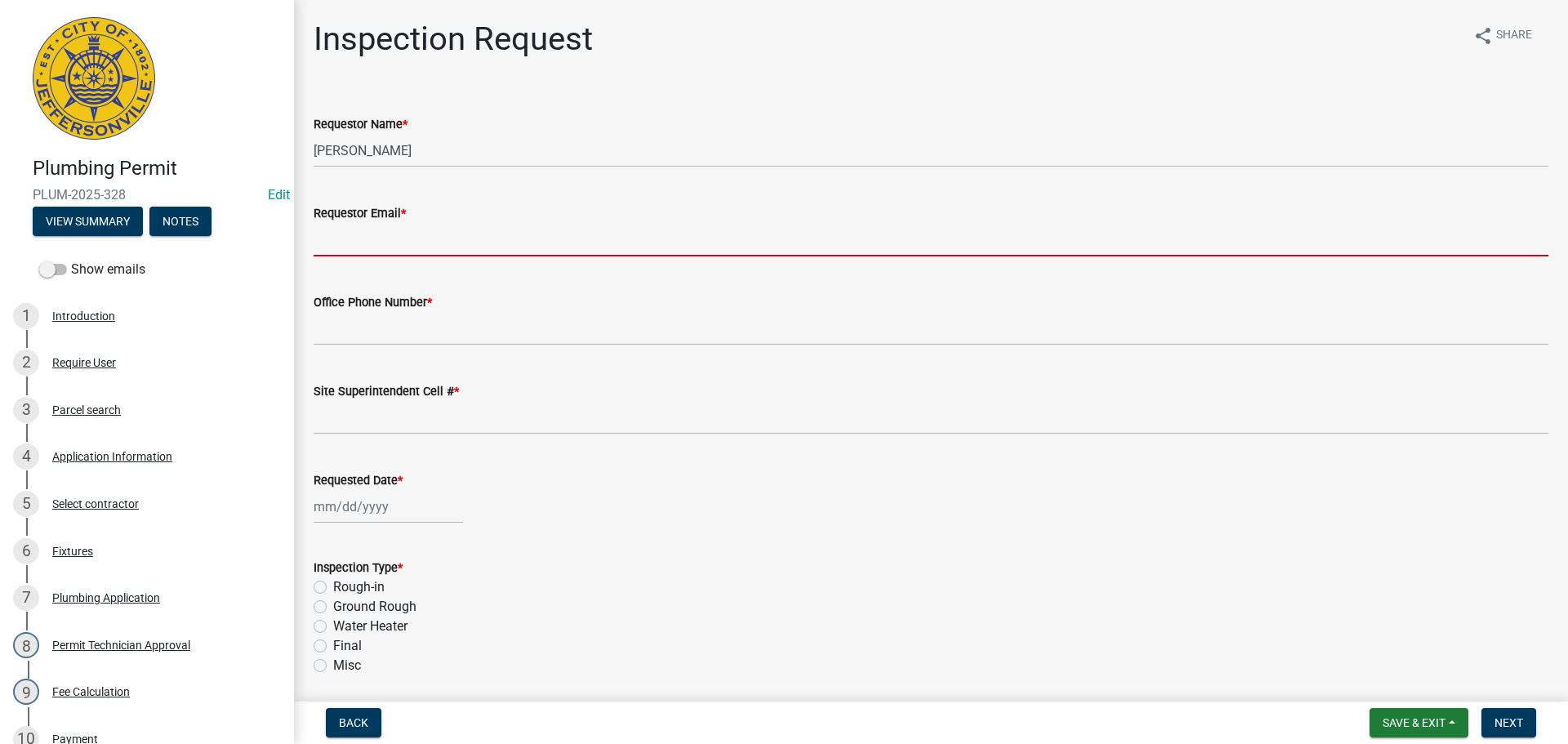
click at [373, 248] on input "Requestor Email *" at bounding box center [931, 240] width 1235 height 34
type input "[EMAIL_ADDRESS][DOMAIN_NAME]"
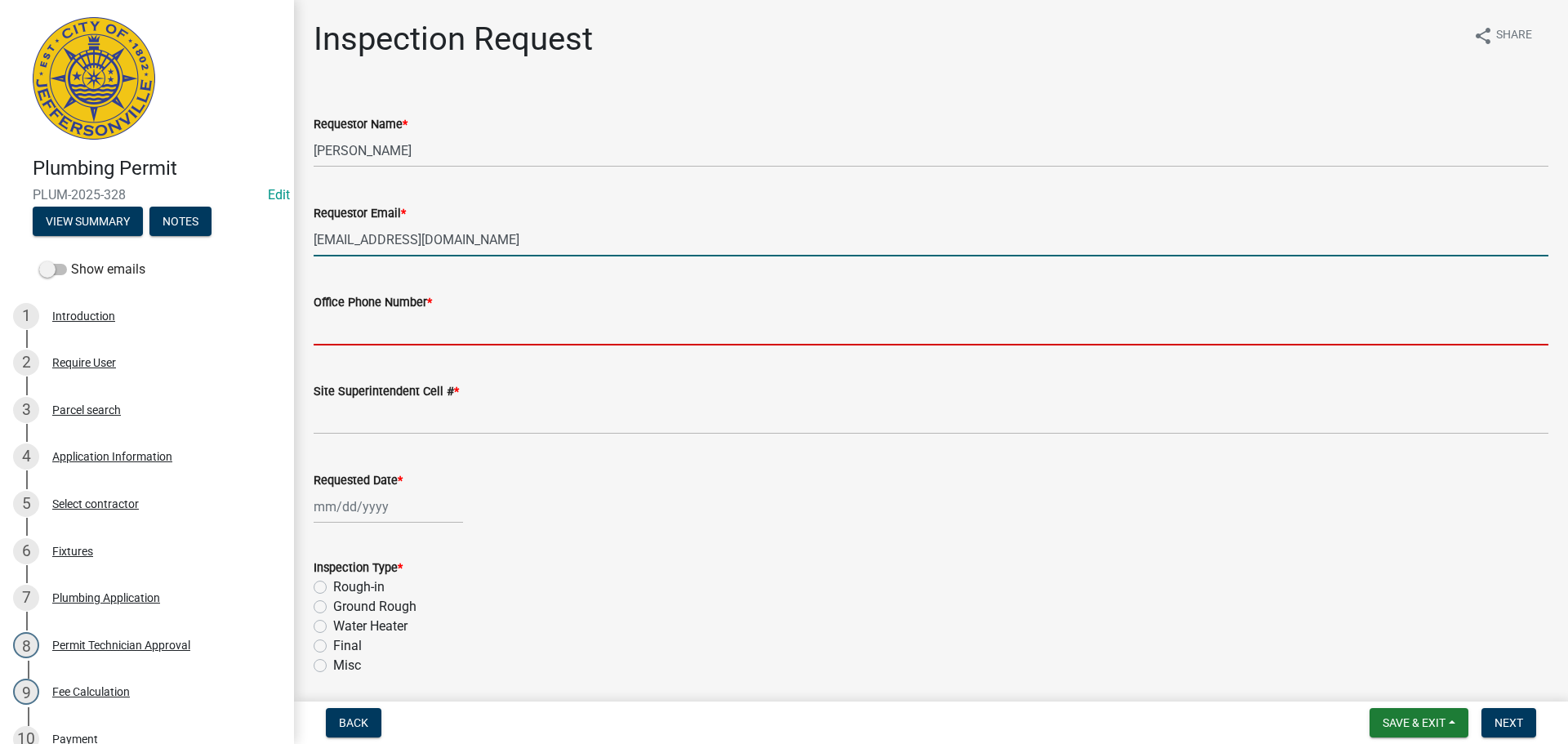
click at [375, 329] on input "Office Phone Number *" at bounding box center [931, 329] width 1235 height 34
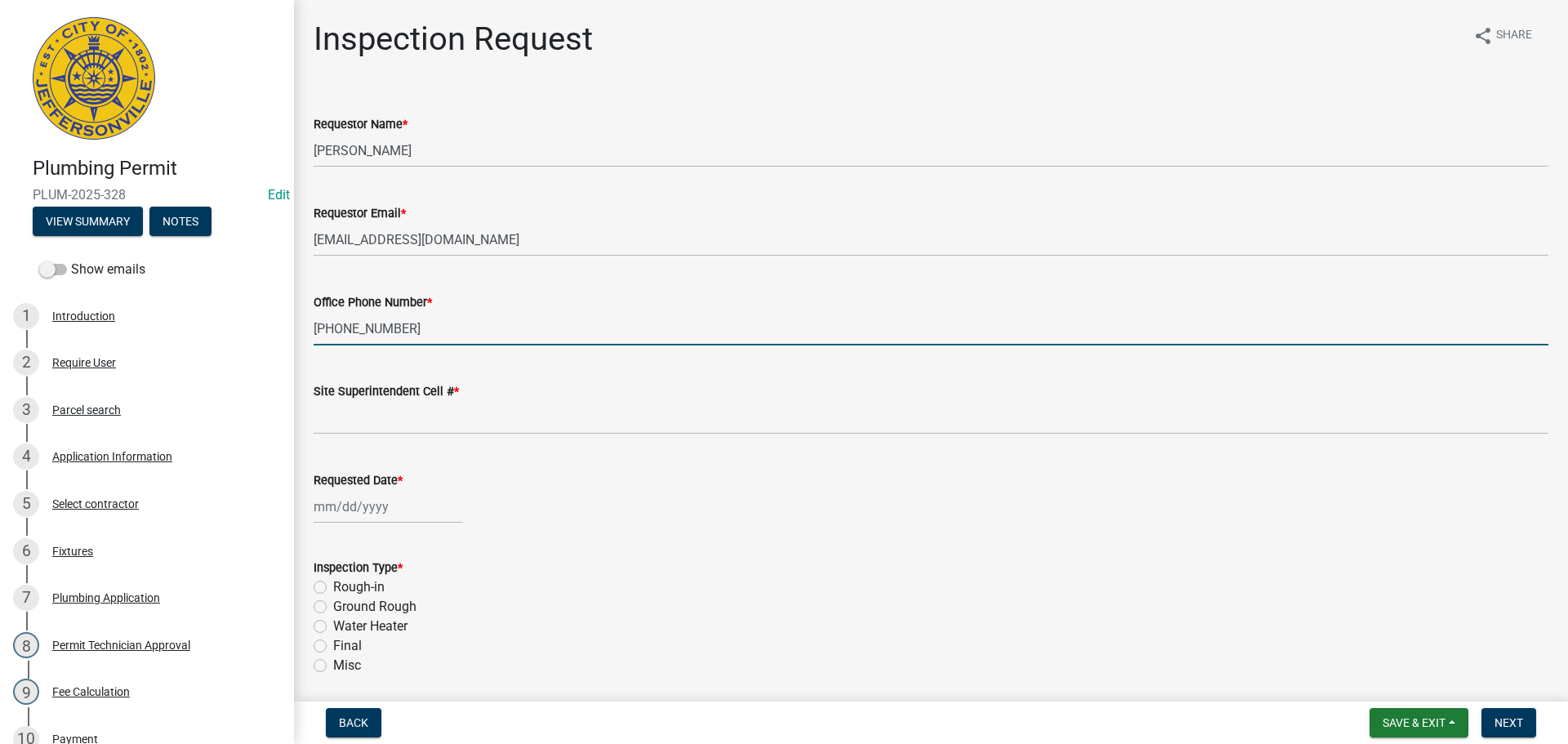
type input "502-715-6373"
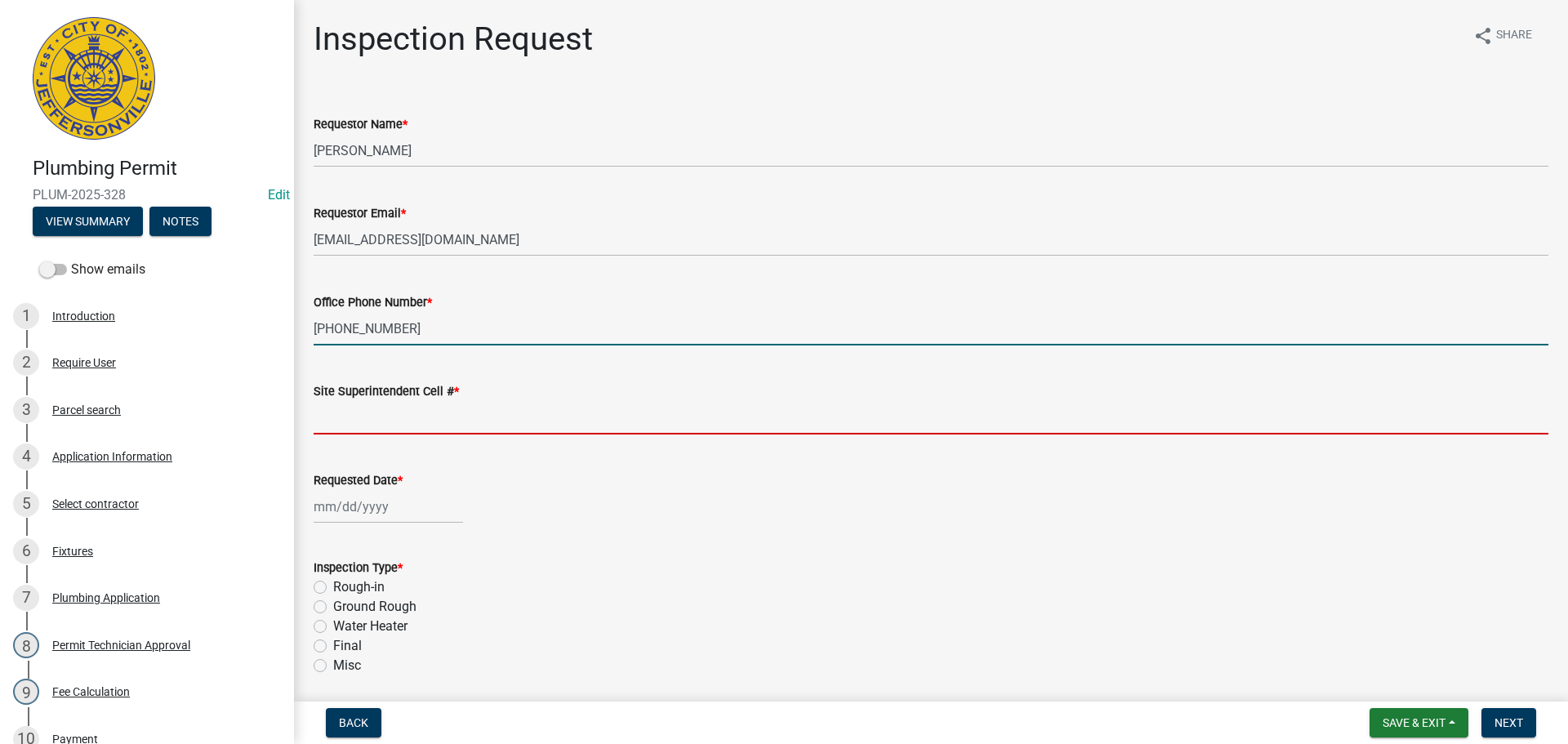
click at [349, 419] on input "Site Superintendent Cell # *" at bounding box center [931, 418] width 1235 height 34
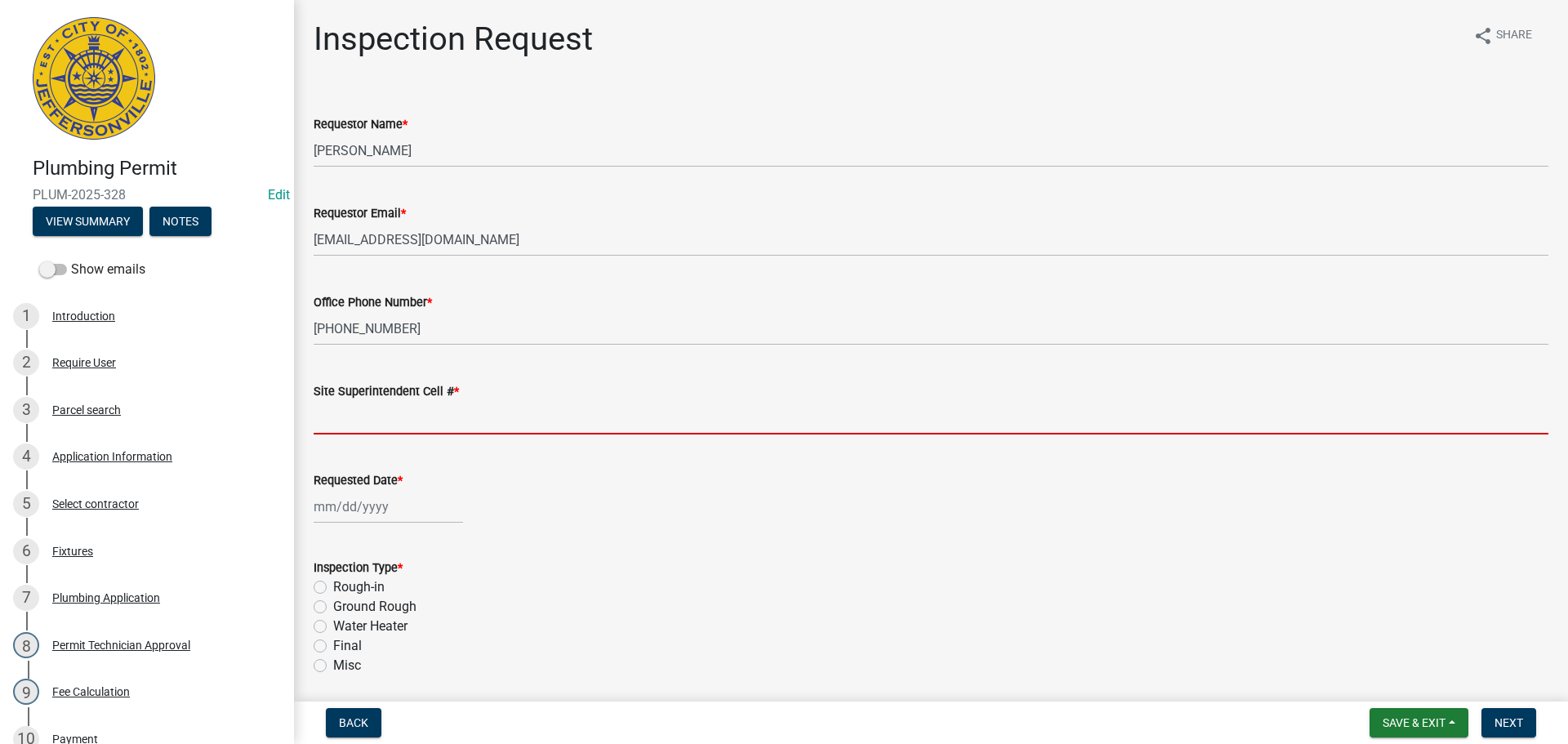
type input "SAME"
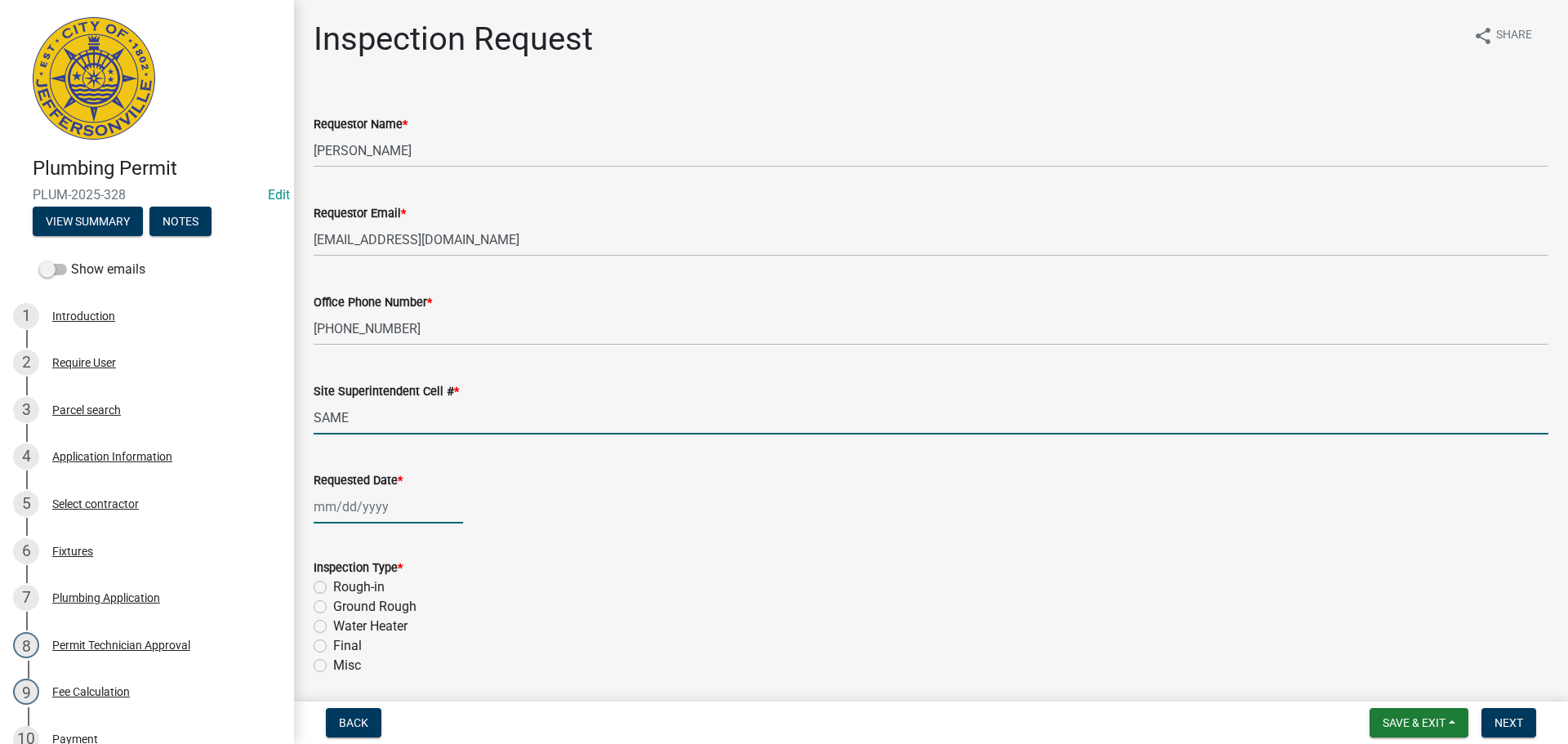
select select "10"
select select "2025"
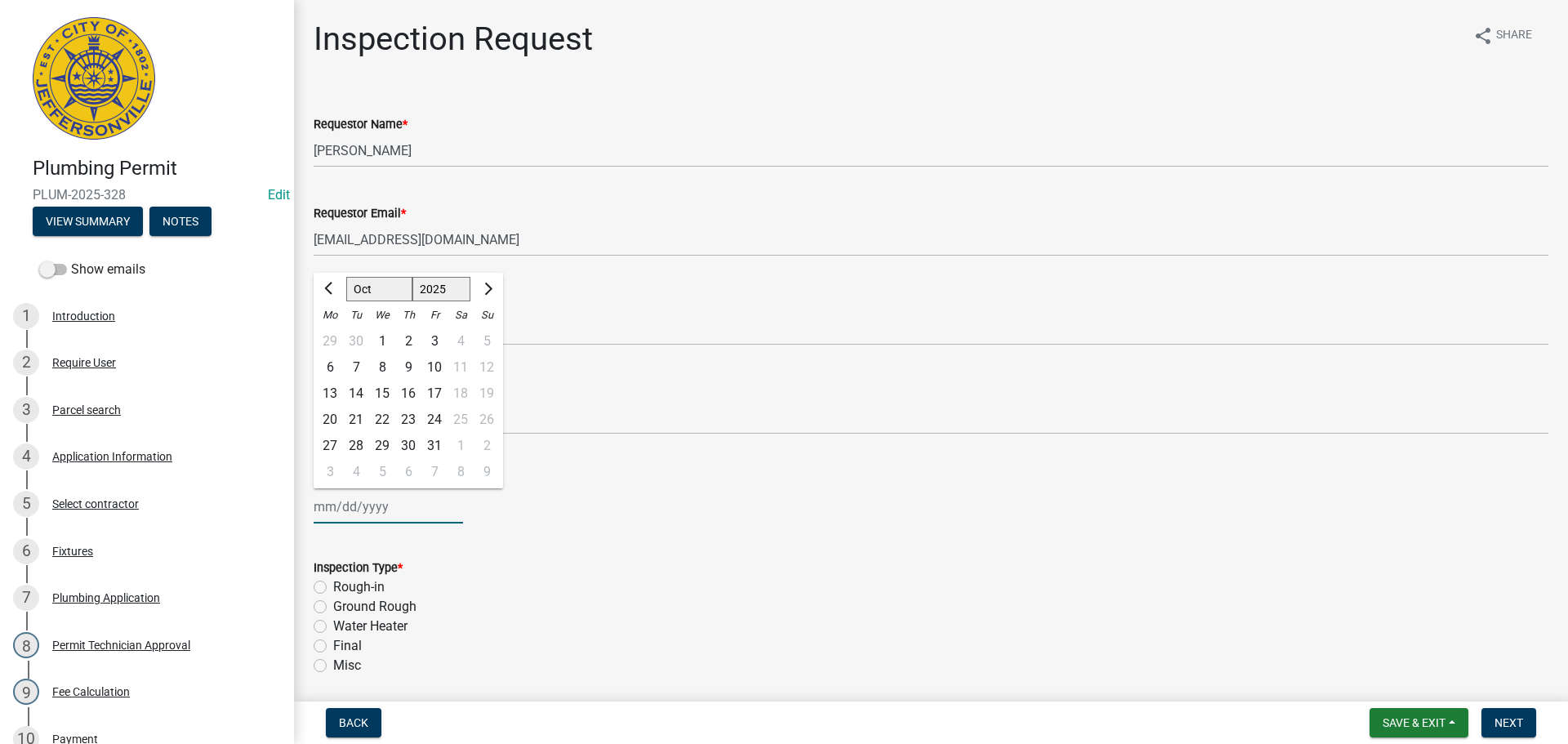
click at [335, 502] on div "Jan Feb Mar Apr May Jun Jul Aug Sep Oct Nov Dec 1525 1526 1527 1528 1529 1530 1…" at bounding box center [388, 507] width 149 height 34
click at [409, 369] on div "9" at bounding box center [408, 367] width 26 height 26
type input "[DATE]"
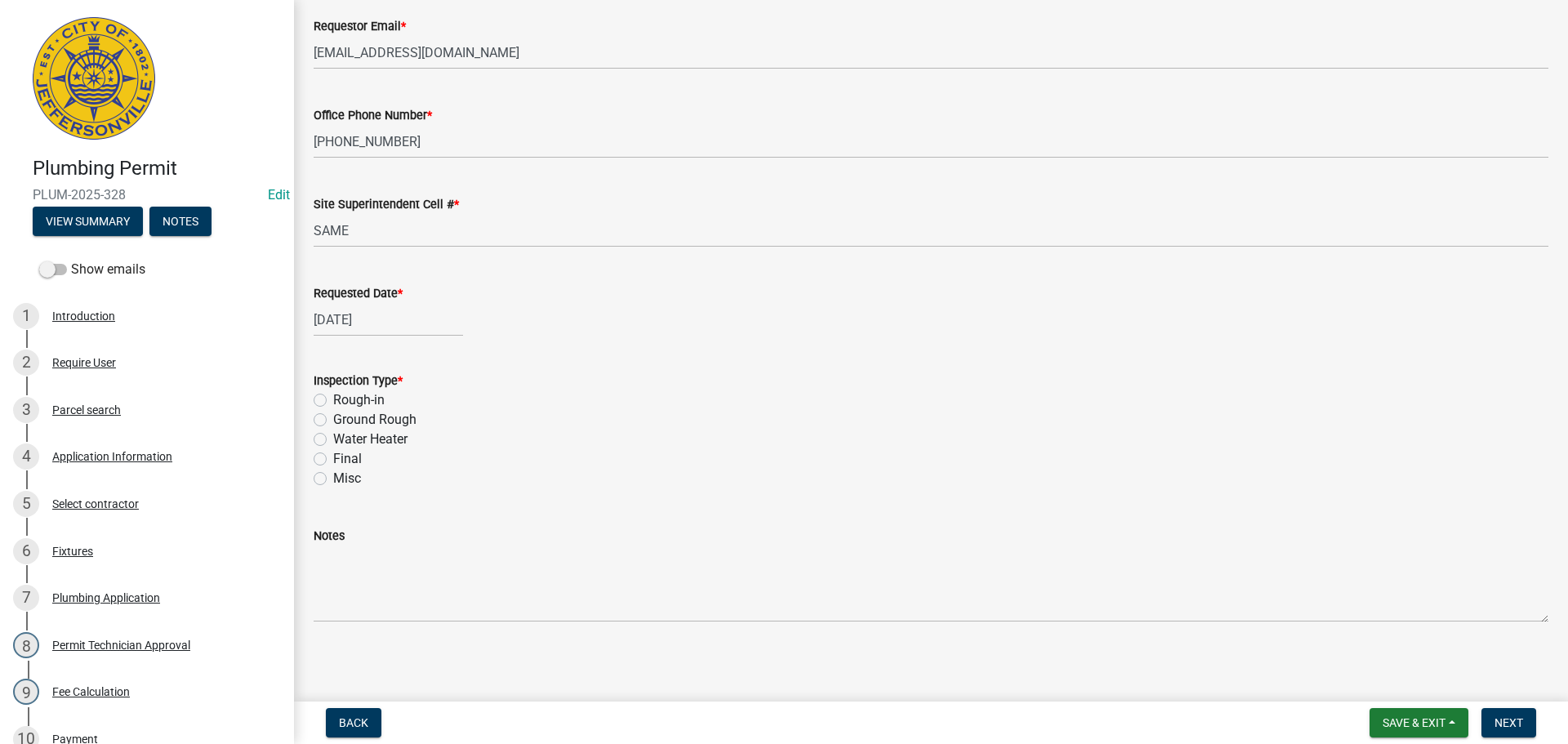
scroll to position [191, 0]
click at [322, 448] on div "Final" at bounding box center [931, 456] width 1235 height 20
click at [333, 454] on label "Final" at bounding box center [347, 456] width 29 height 20
click at [333, 454] on input "Final" at bounding box center [338, 451] width 11 height 11
radio input "true"
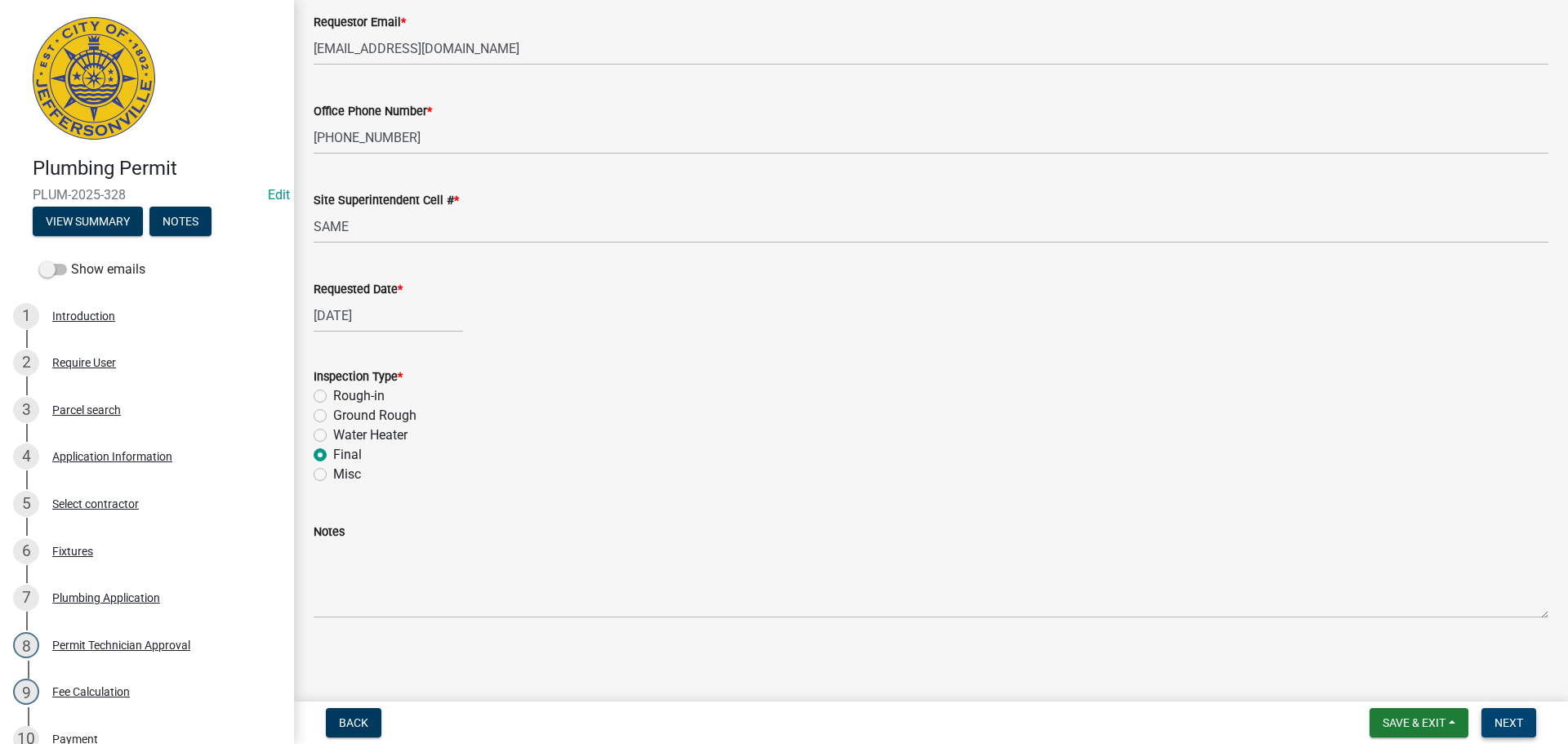
click at [1517, 722] on span "Next" at bounding box center [1508, 722] width 29 height 13
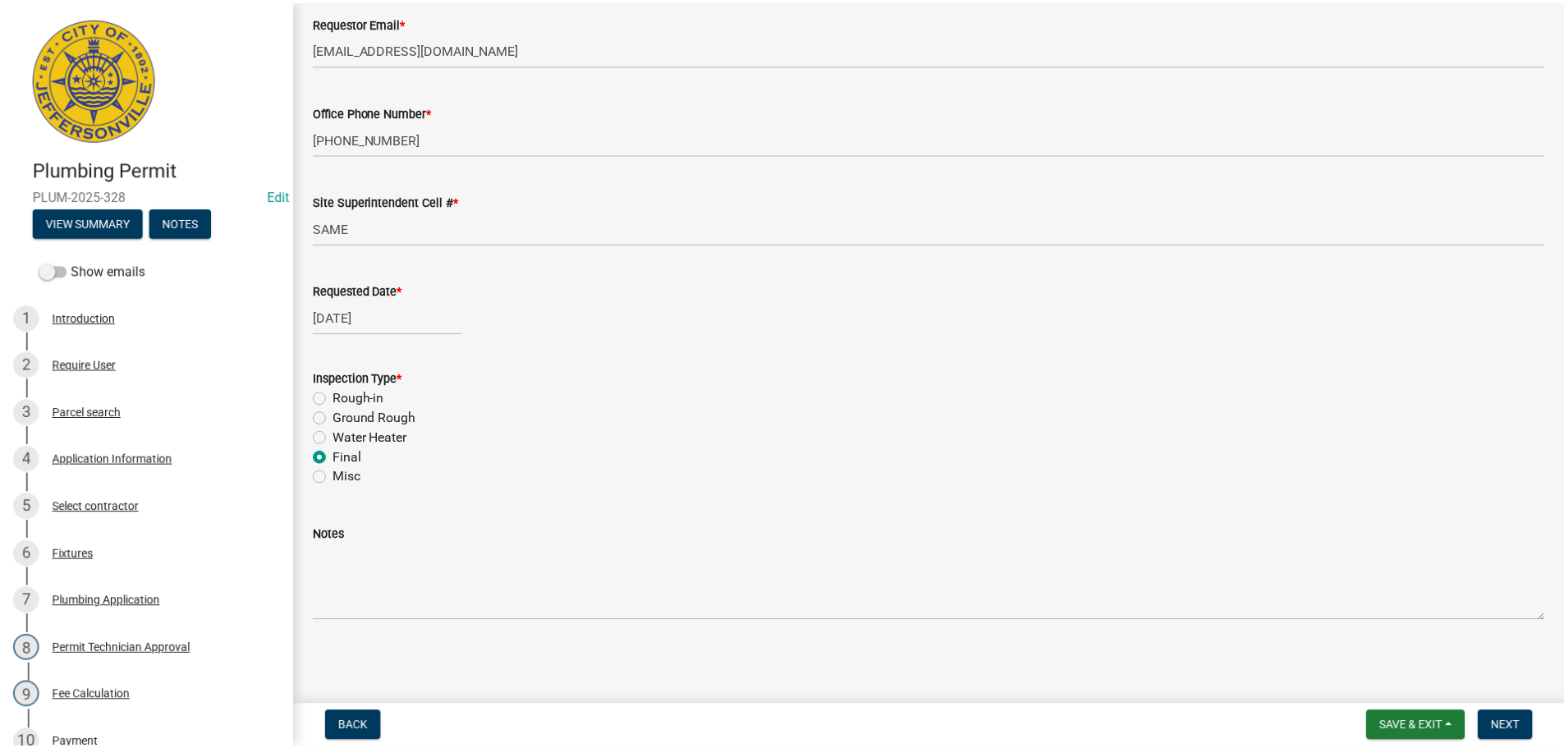
scroll to position [0, 0]
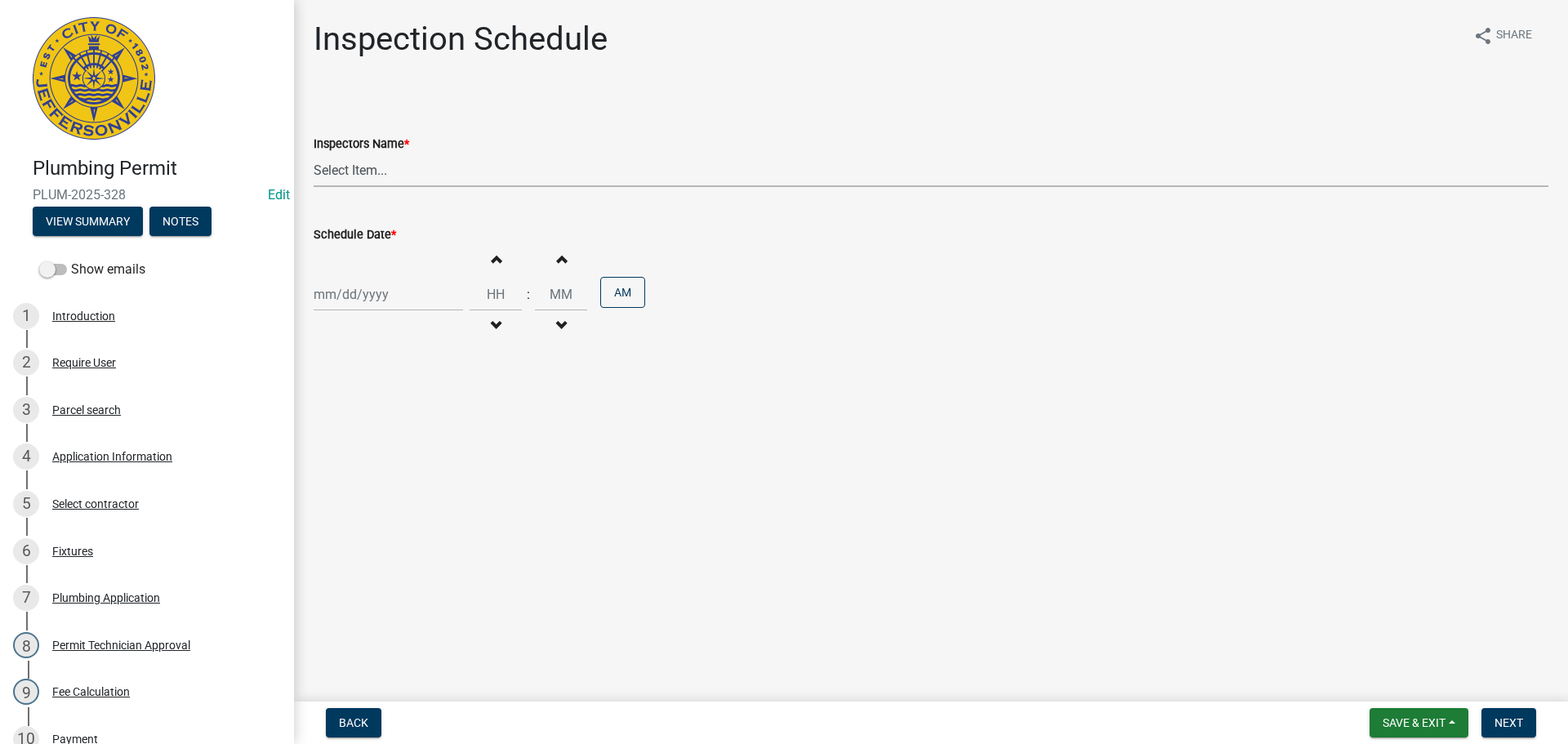
click at [339, 167] on select "Select Item... [PERSON_NAME] ([PERSON_NAME]) [PERSON_NAME] ([PERSON_NAME]) mkru…" at bounding box center [931, 170] width 1235 height 34
select select "13c97fbc-c819-4cee-844a-0db3d3c4db95"
click at [313, 153] on select "Select Item... [PERSON_NAME] ([PERSON_NAME]) [PERSON_NAME] ([PERSON_NAME]) mkru…" at bounding box center [931, 170] width 1235 height 34
select select "10"
select select "2025"
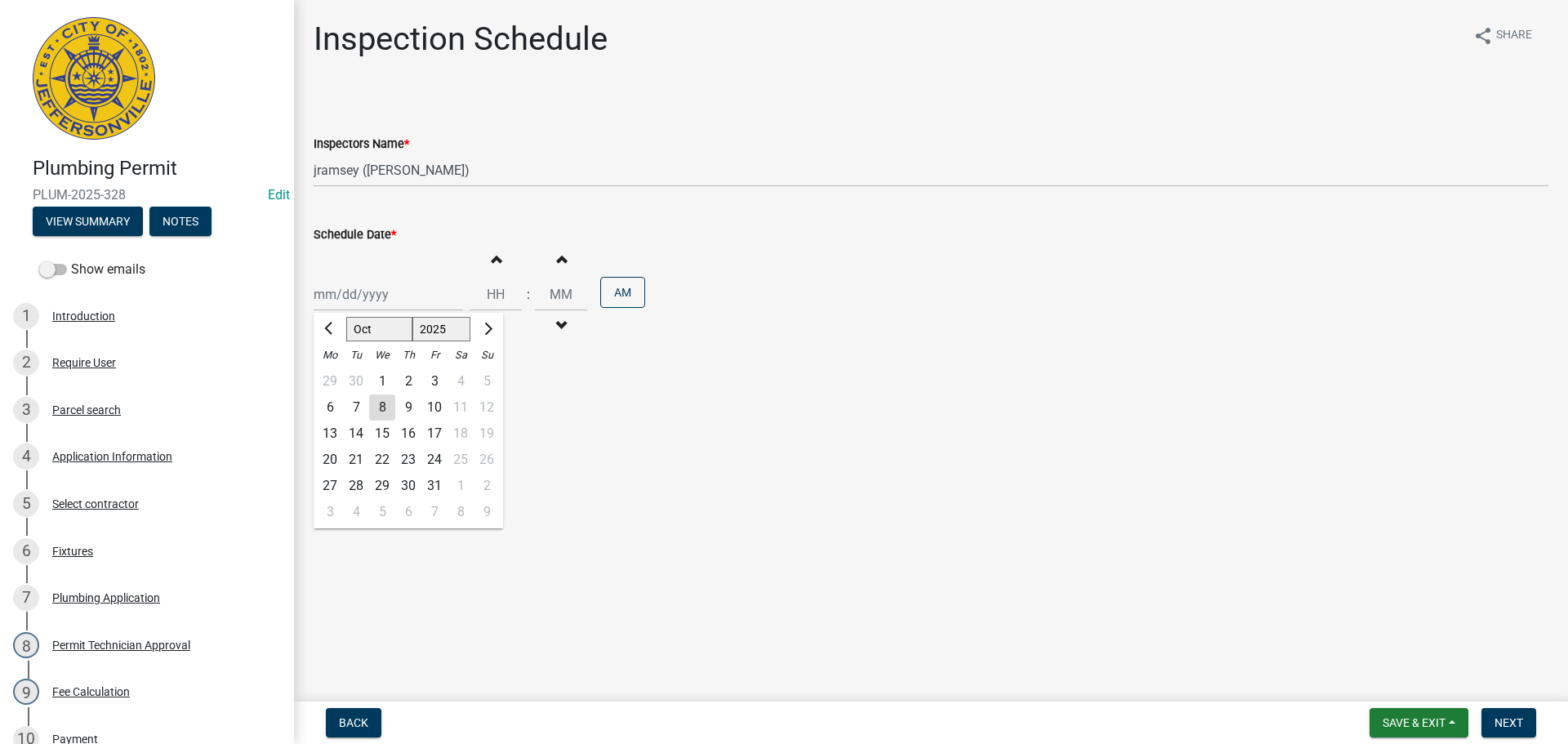
click at [351, 283] on div "Jan Feb Mar Apr May Jun Jul Aug Sep Oct Nov Dec 1525 1526 1527 1528 1529 1530 1…" at bounding box center [388, 294] width 149 height 34
click at [408, 402] on div "9" at bounding box center [408, 408] width 26 height 26
type input "10/09/2025"
click at [1504, 721] on span "Next" at bounding box center [1508, 722] width 29 height 13
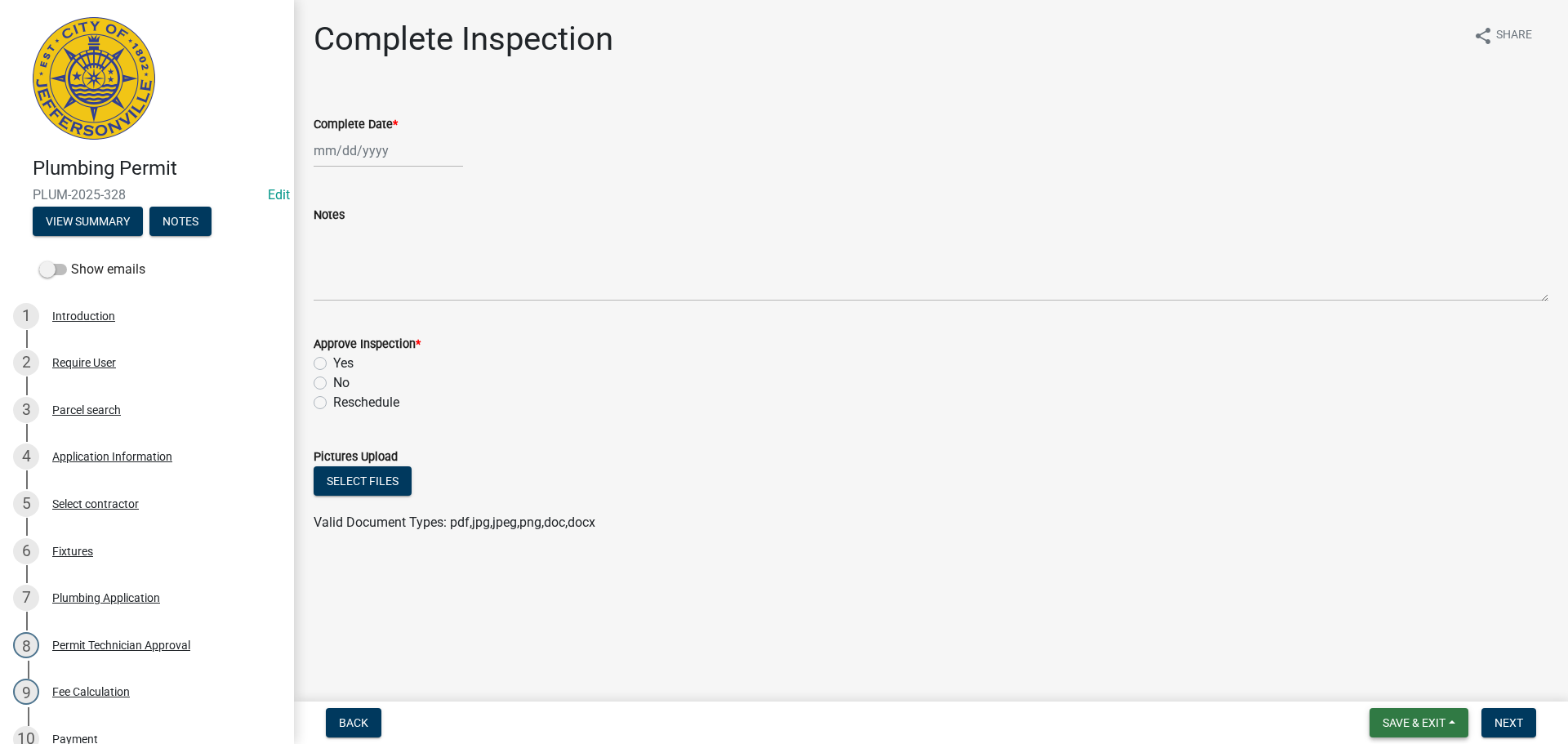
click at [1421, 718] on span "Save & Exit" at bounding box center [1413, 722] width 63 height 13
click at [1369, 676] on button "Save & Exit" at bounding box center [1402, 679] width 130 height 39
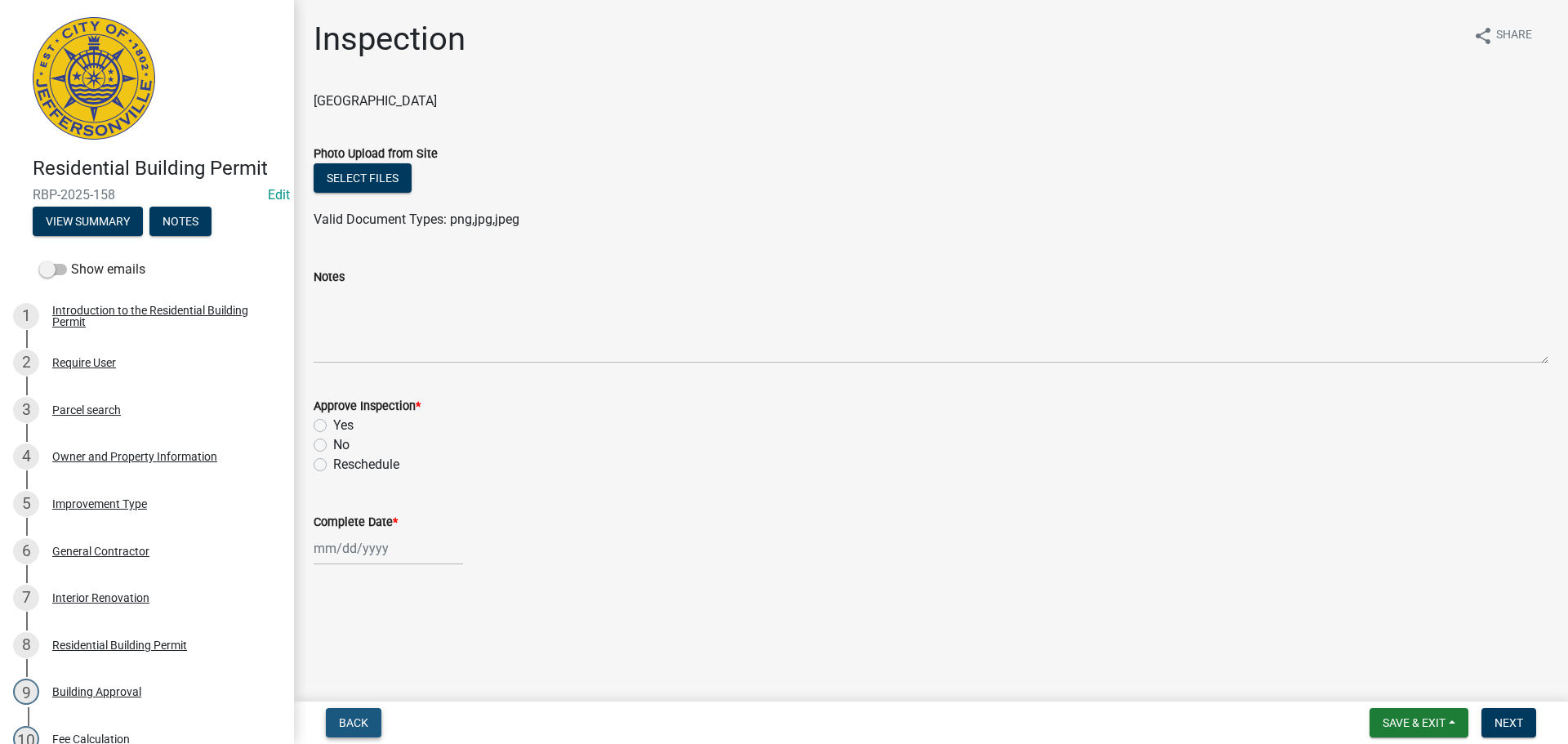
click at [342, 723] on span "Back" at bounding box center [354, 722] width 30 height 13
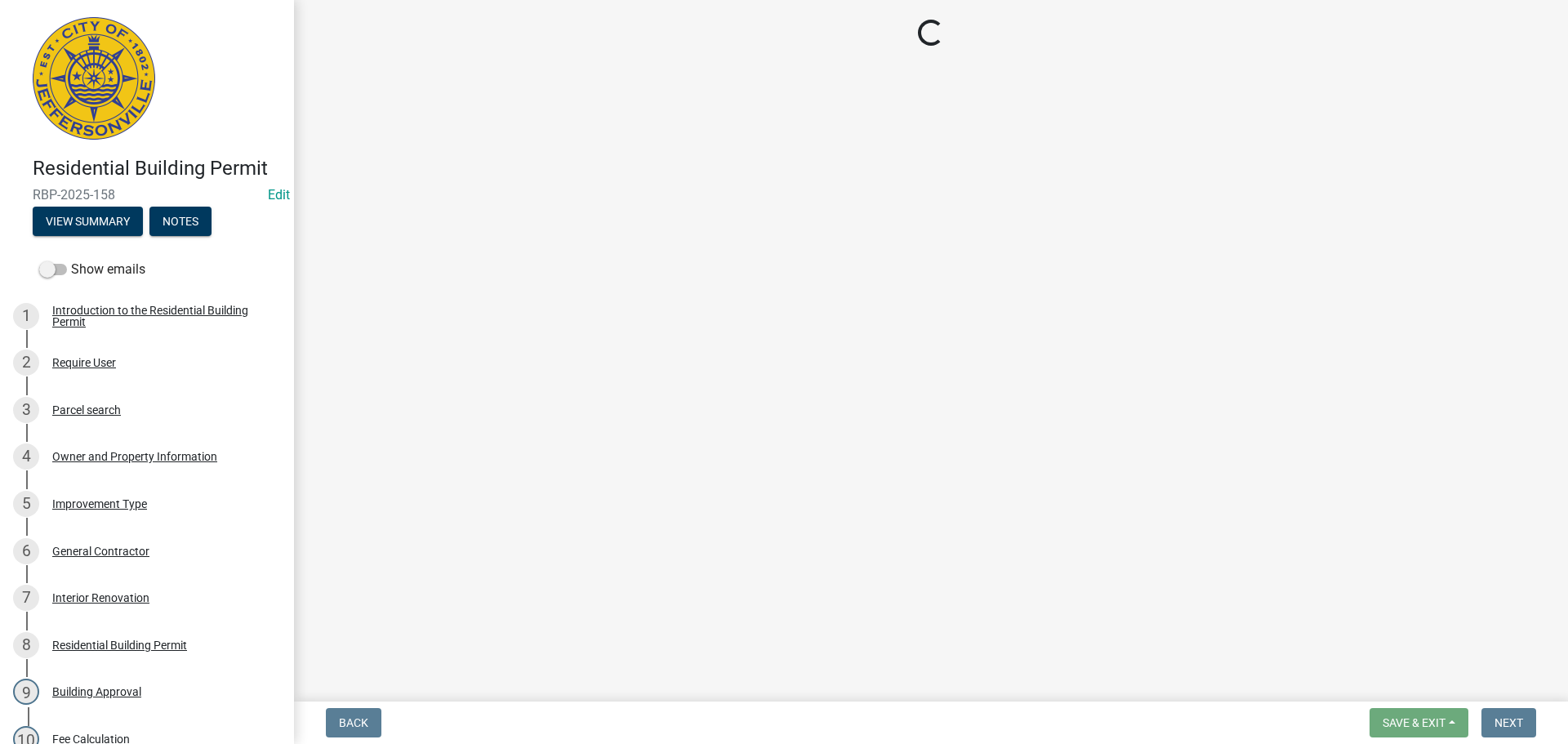
select select "fdb3bcc6-ce93-4663-8a18-5c08884dd177"
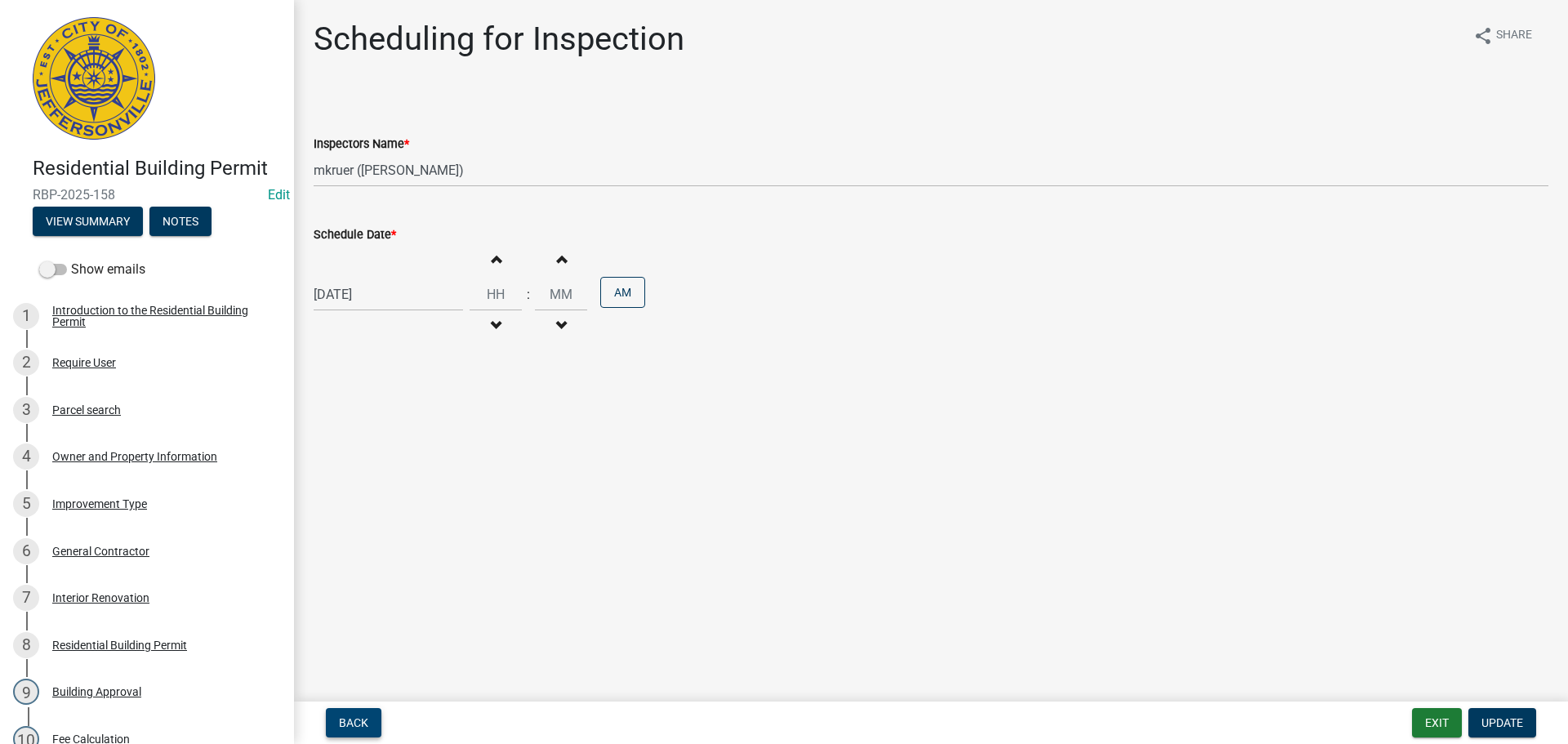
click at [342, 723] on span "Back" at bounding box center [354, 722] width 30 height 13
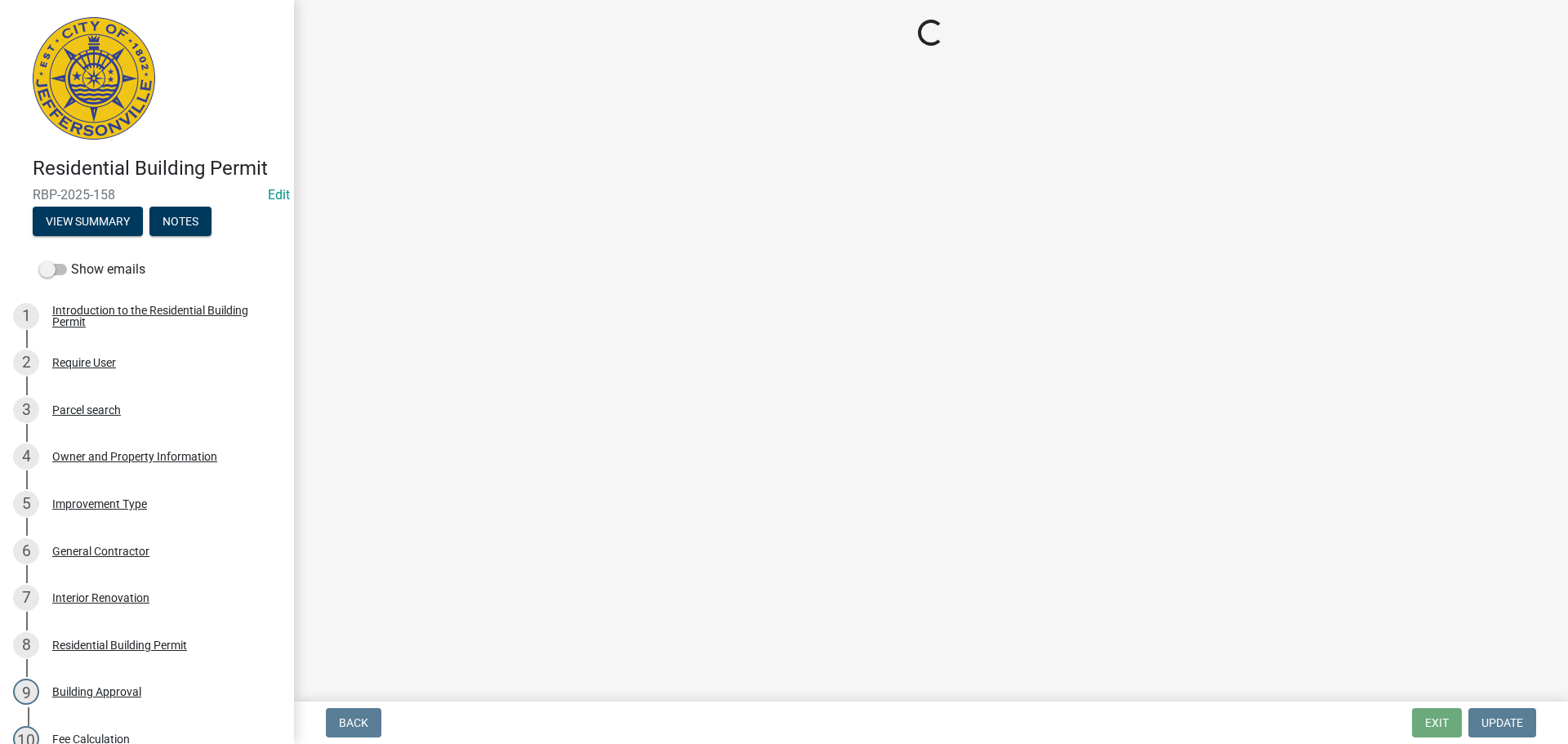
select select "8ea0f6e5-dde7-4881-a999-02519822ccbf"
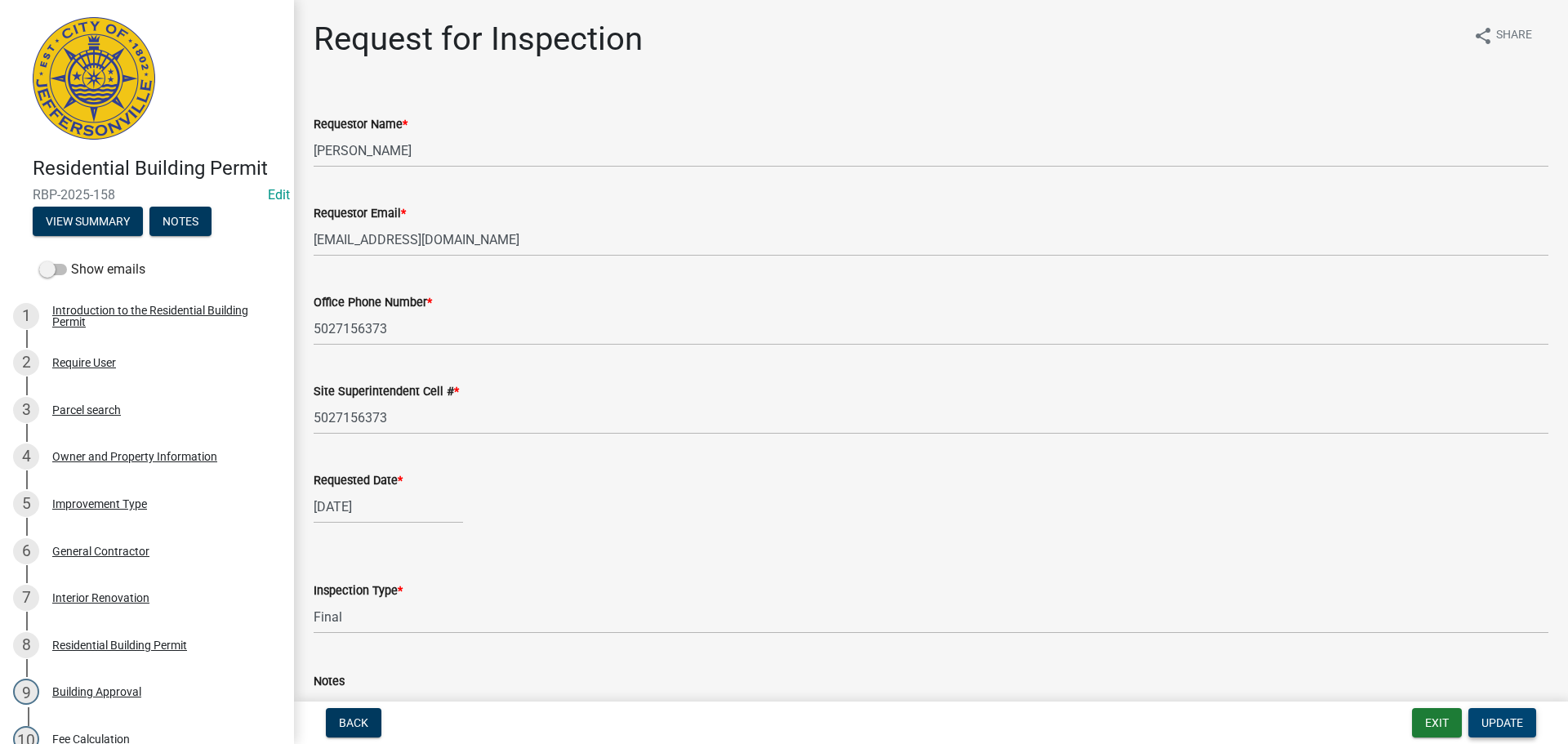
click at [1491, 716] on span "Update" at bounding box center [1502, 722] width 42 height 13
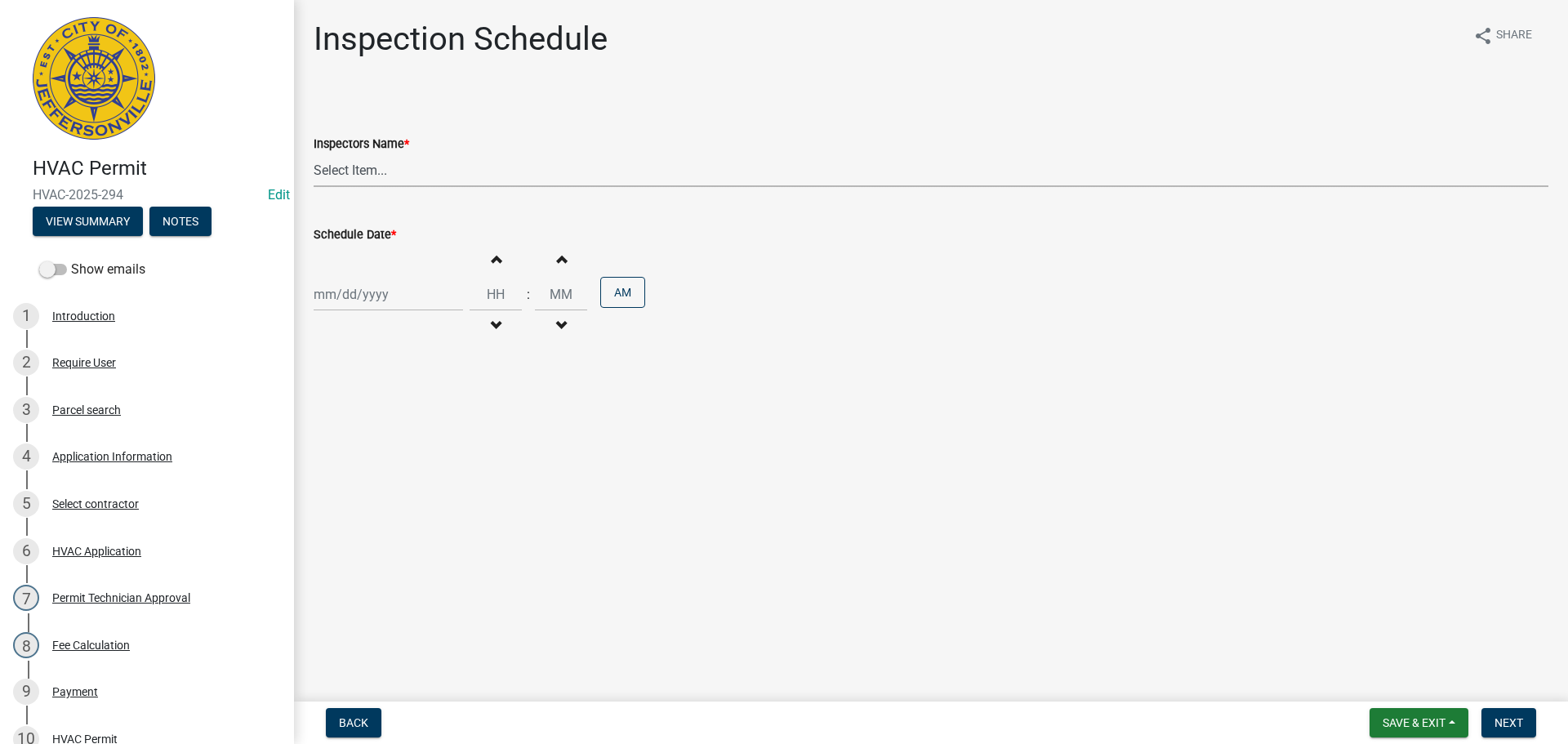
click at [352, 176] on select "Select Item... [PERSON_NAME] ([PERSON_NAME]) [PERSON_NAME] ([PERSON_NAME]) mkru…" at bounding box center [931, 170] width 1235 height 34
select select "13c97fbc-c819-4cee-844a-0db3d3c4db95"
click at [313, 153] on select "Select Item... [PERSON_NAME] ([PERSON_NAME]) [PERSON_NAME] ([PERSON_NAME]) mkru…" at bounding box center [931, 170] width 1235 height 34
click at [342, 290] on div at bounding box center [388, 294] width 149 height 34
select select "10"
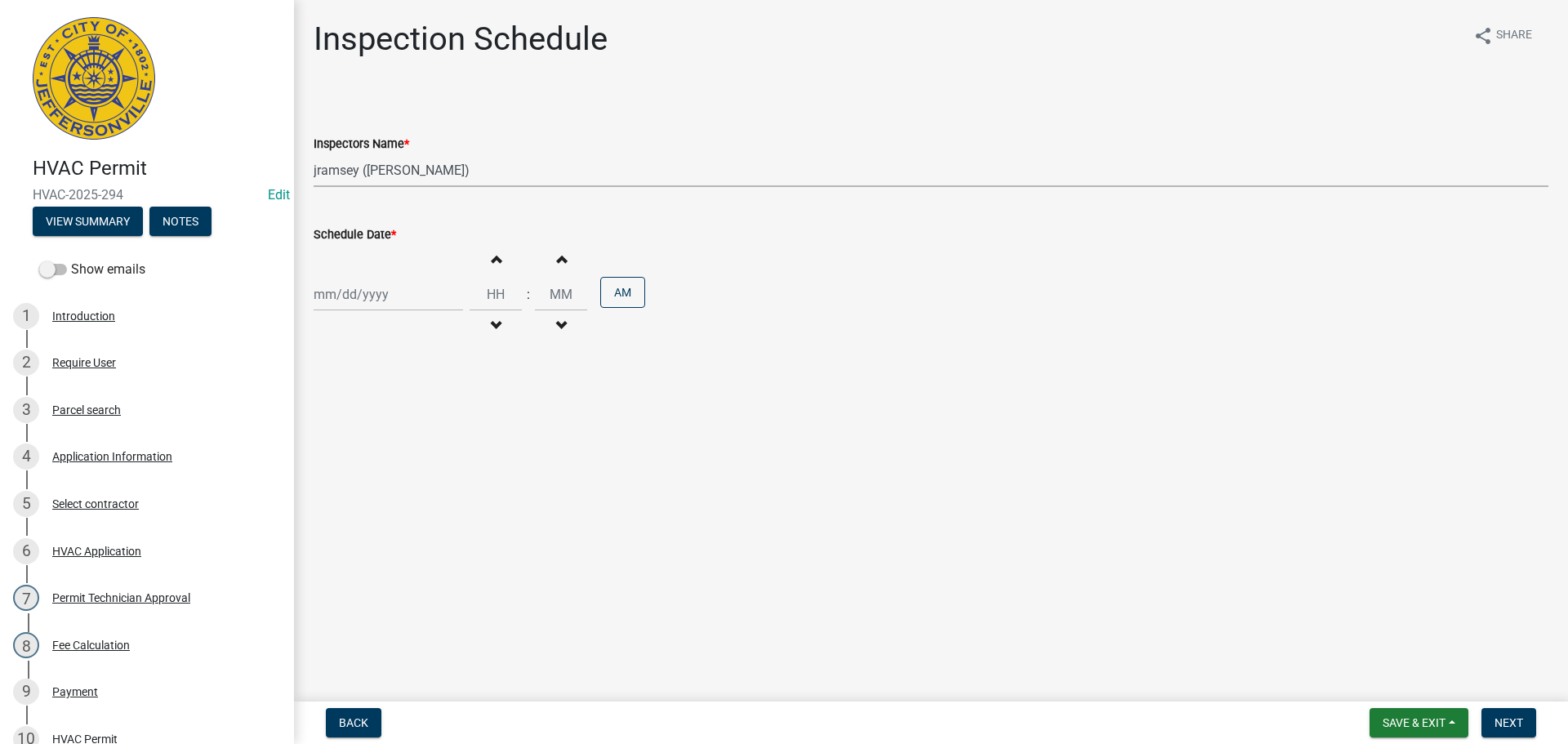
select select "2025"
click at [405, 409] on div "9" at bounding box center [408, 408] width 26 height 26
type input "[DATE]"
click at [1507, 723] on span "Next" at bounding box center [1508, 722] width 29 height 13
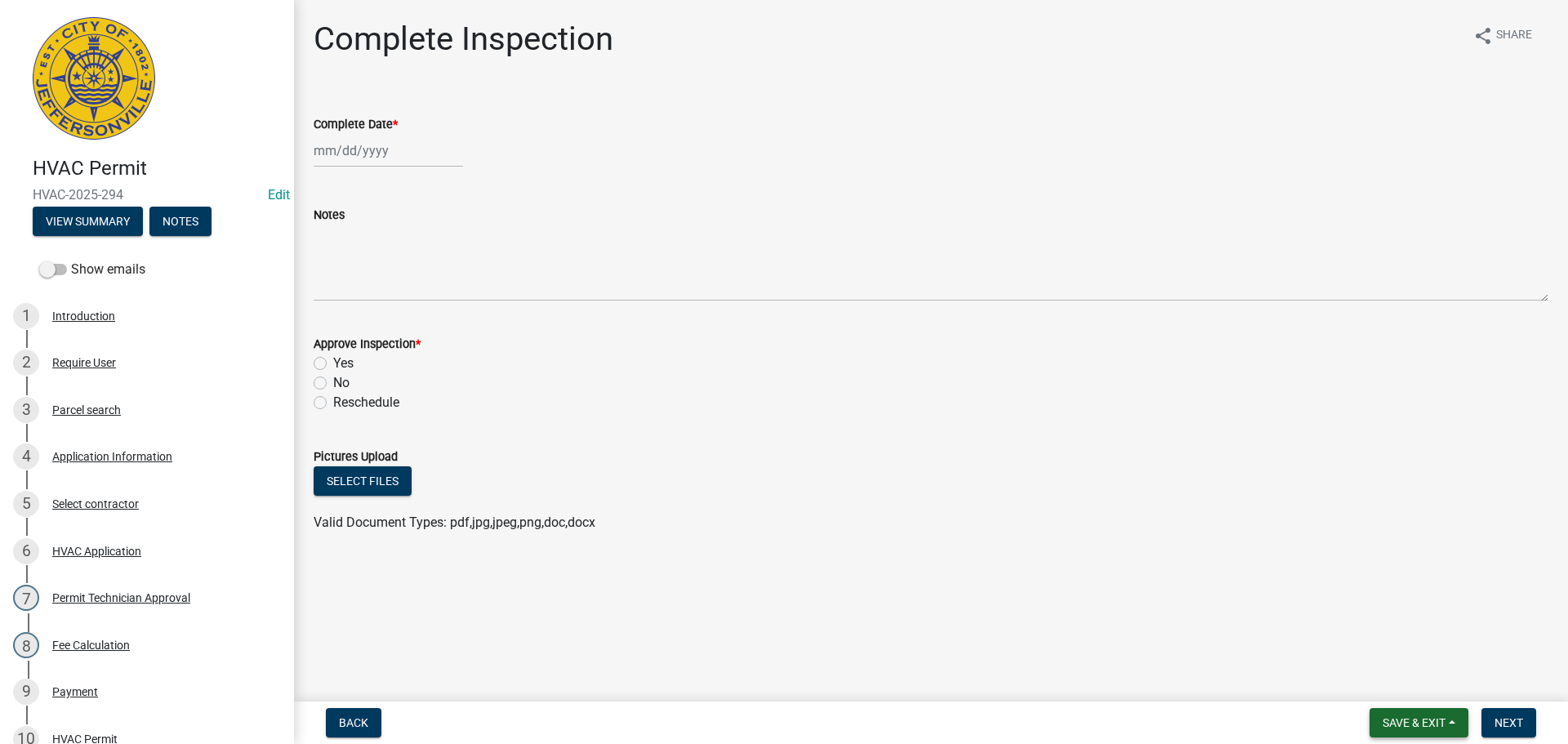
click at [1386, 729] on span "Save & Exit" at bounding box center [1413, 722] width 63 height 13
click at [1374, 683] on button "Save & Exit" at bounding box center [1402, 679] width 130 height 39
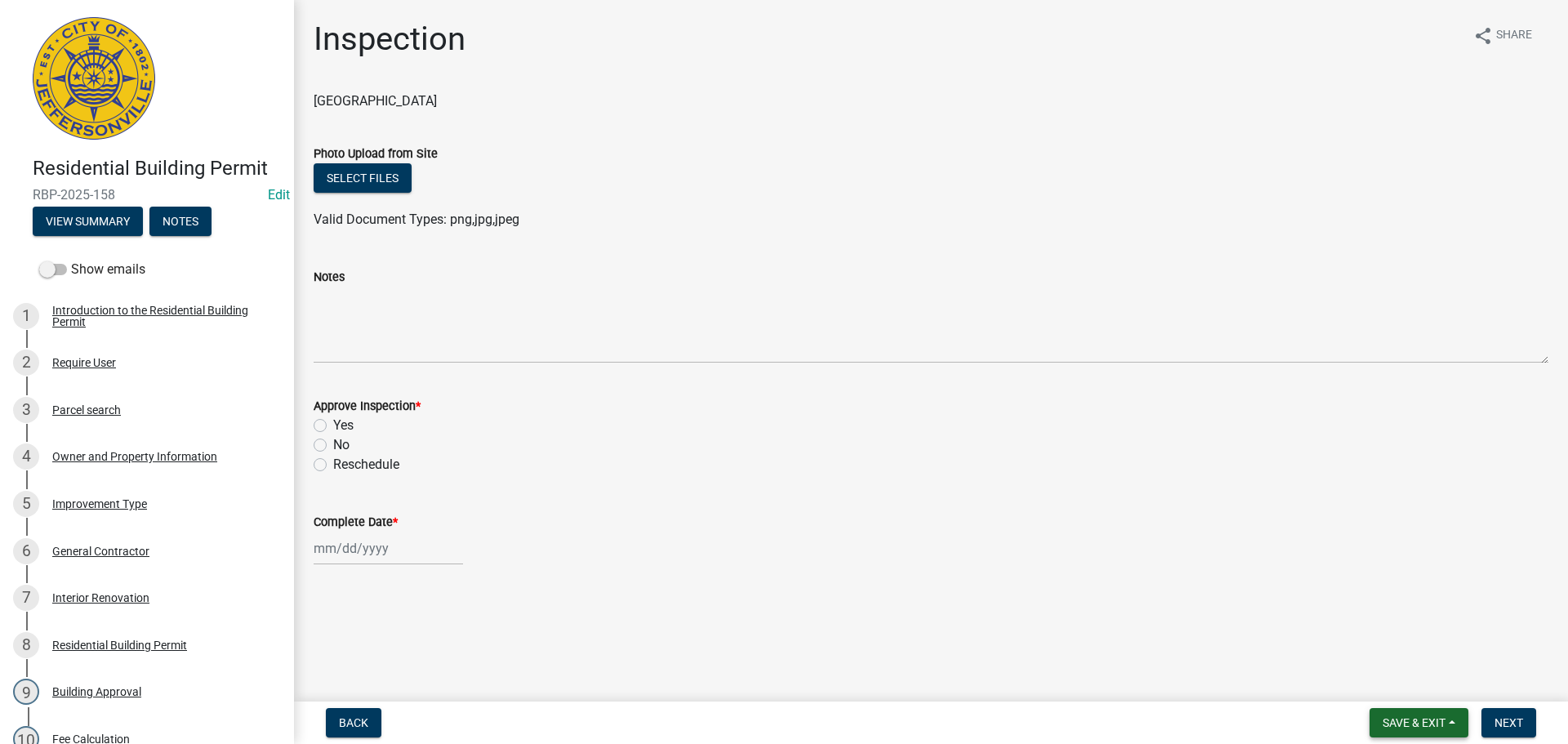
click at [1416, 716] on span "Save & Exit" at bounding box center [1413, 722] width 63 height 13
click at [1402, 683] on button "Save & Exit" at bounding box center [1402, 679] width 130 height 39
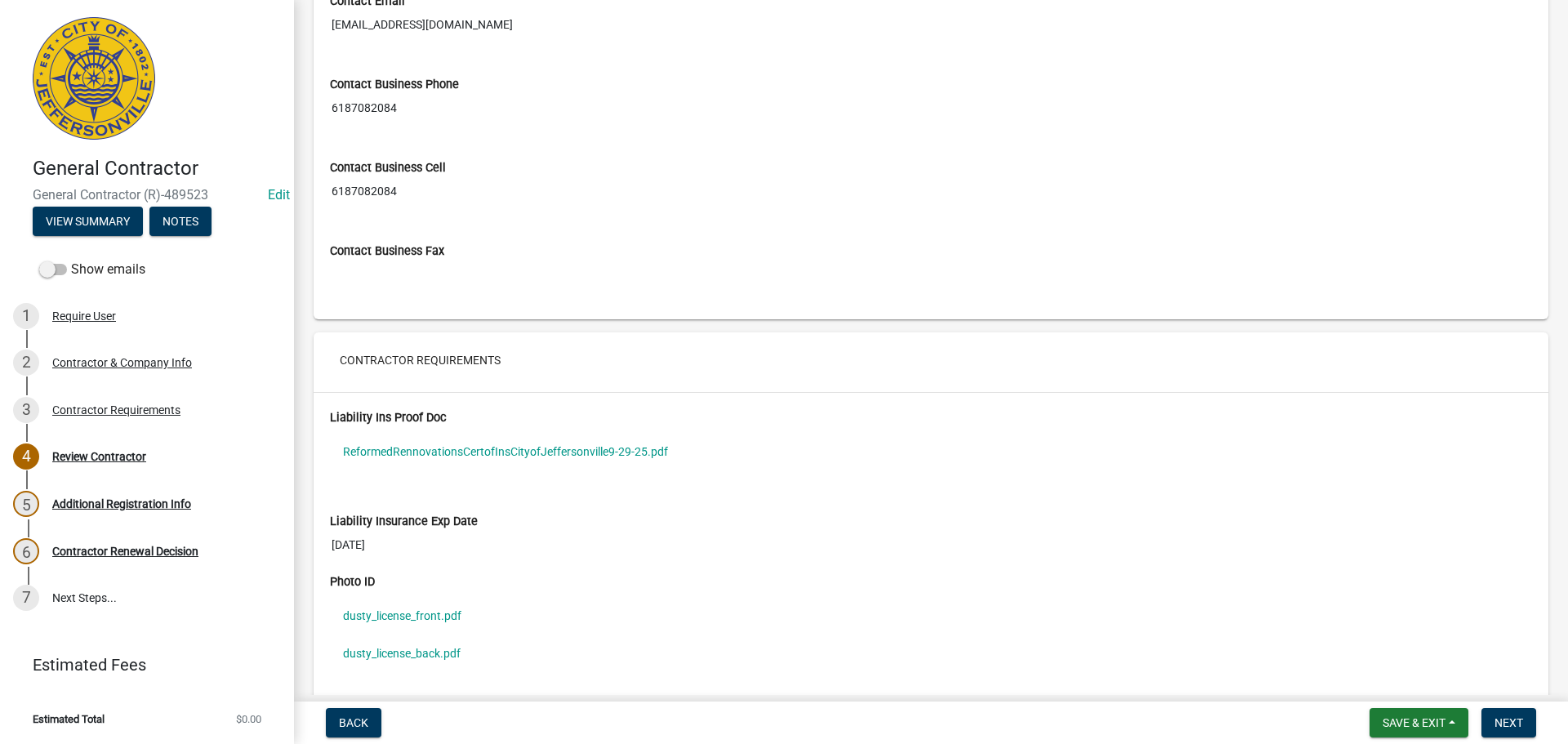
scroll to position [1192, 0]
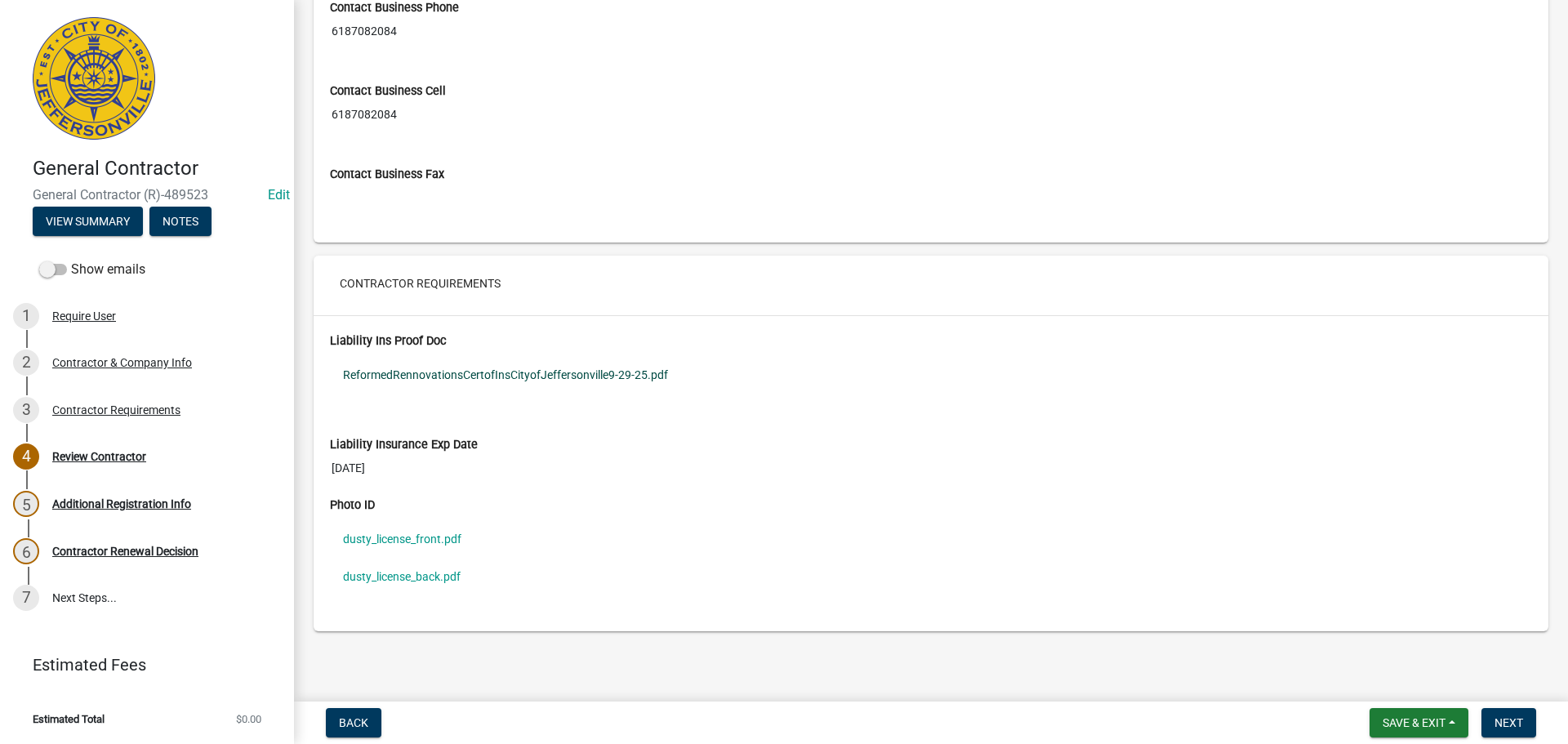
click at [513, 377] on link "ReformedRennovationsCertofInsCityofJeffersonville9-29-25.pdf" at bounding box center [931, 375] width 1202 height 38
click at [389, 540] on link "dusty_license_front.pdf" at bounding box center [931, 539] width 1202 height 38
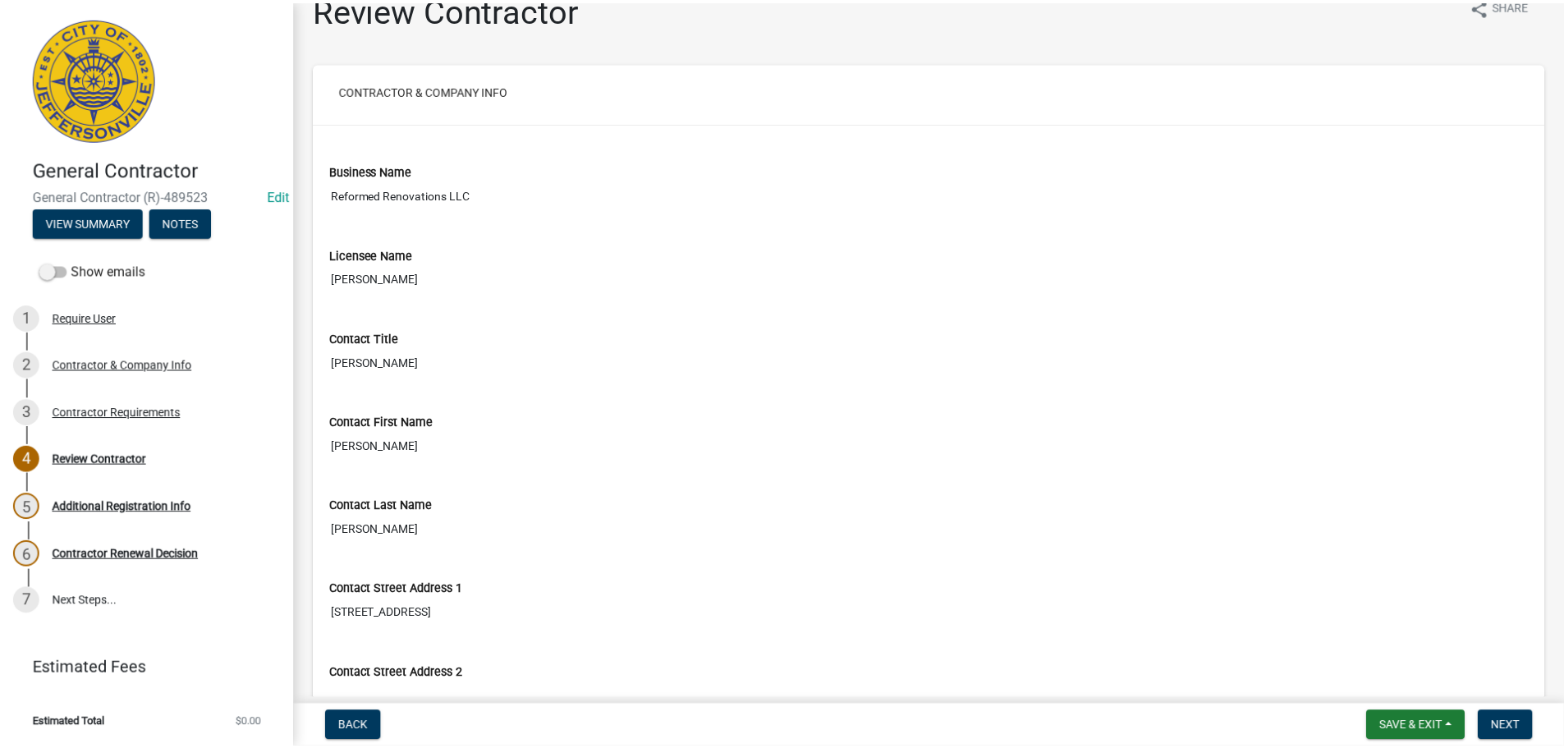
scroll to position [0, 0]
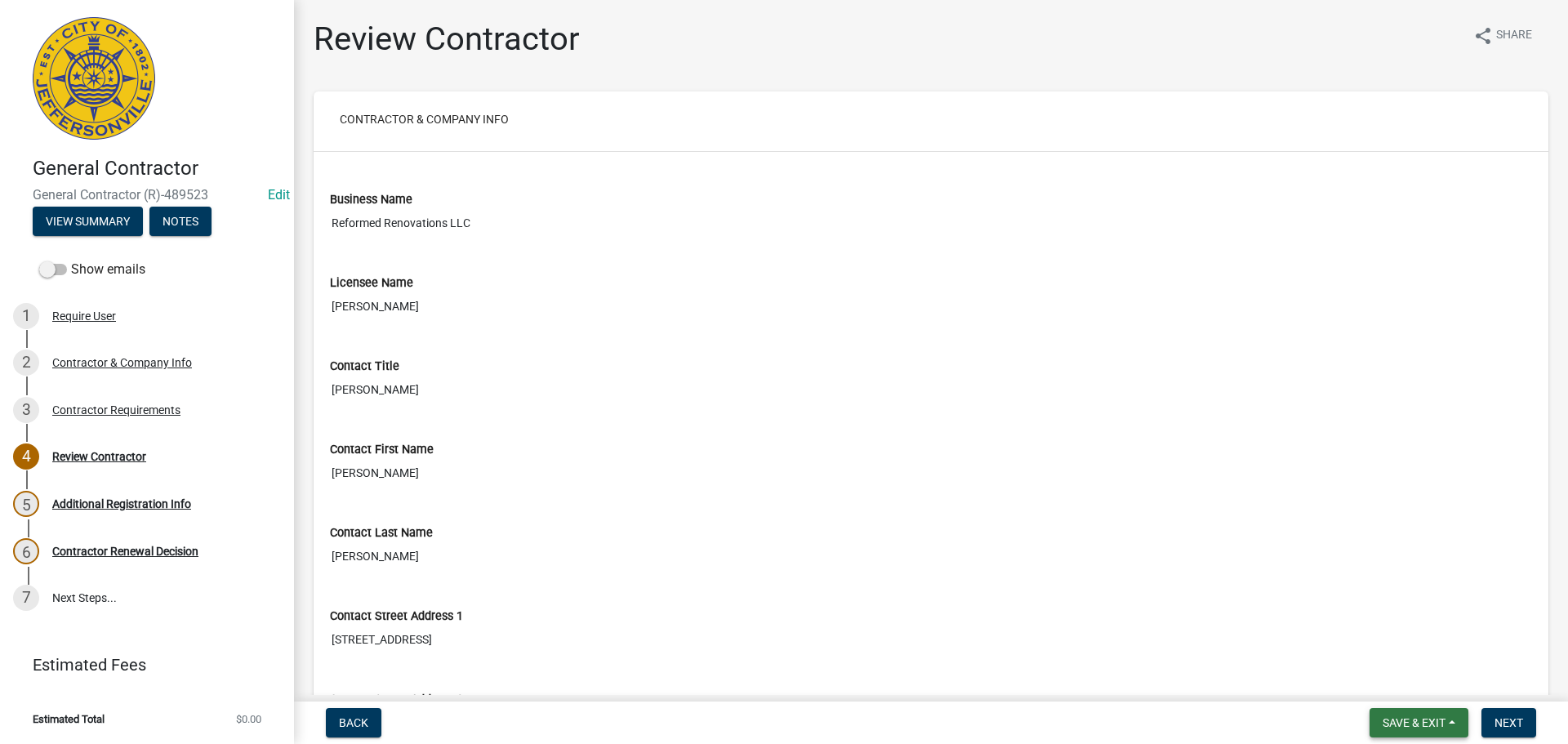
click at [1397, 720] on span "Save & Exit" at bounding box center [1413, 722] width 63 height 13
click at [1380, 679] on button "Save & Exit" at bounding box center [1402, 679] width 130 height 39
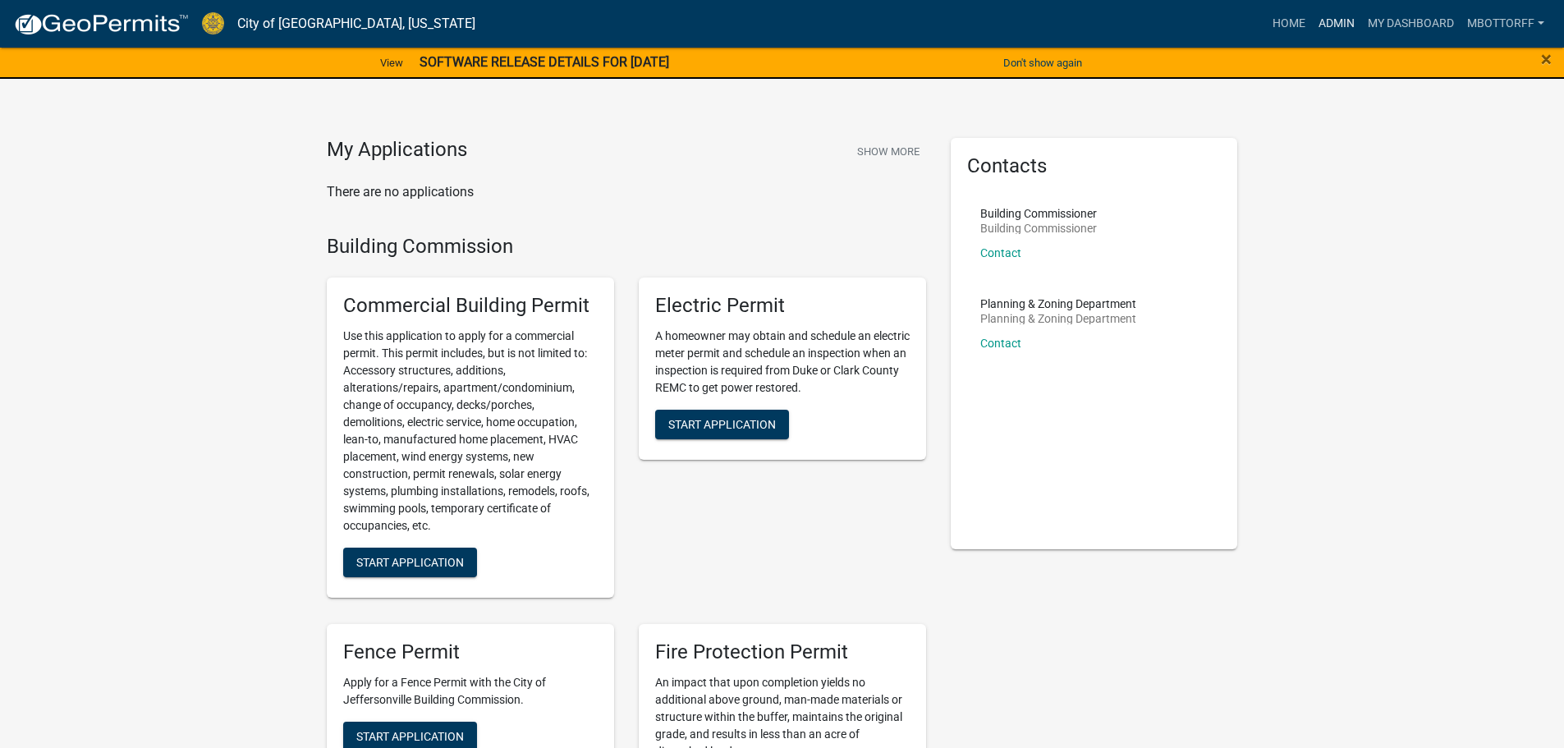
click at [1328, 20] on link "Admin" at bounding box center [1336, 23] width 49 height 31
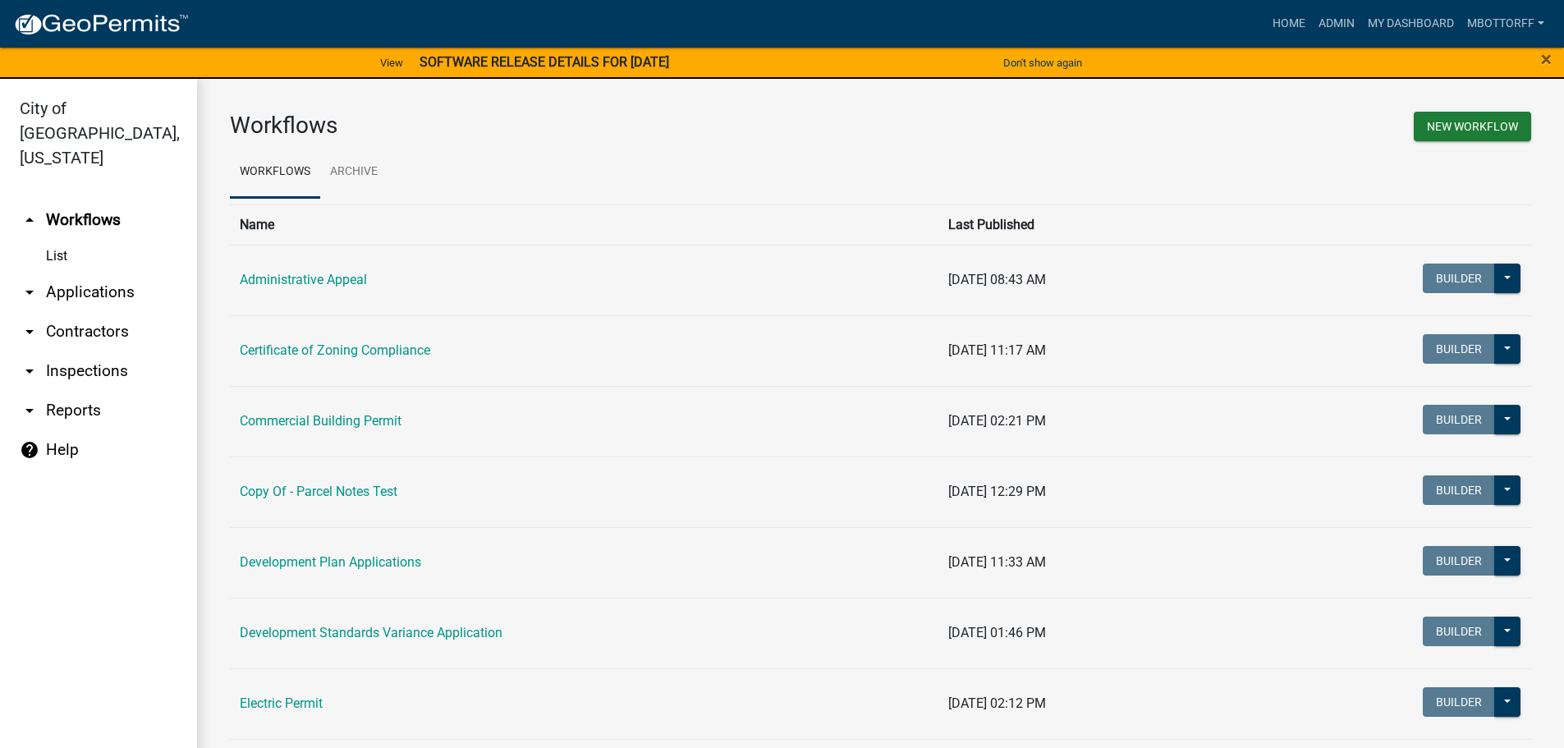
click at [54, 312] on link "arrow_drop_down Contractors" at bounding box center [98, 331] width 197 height 39
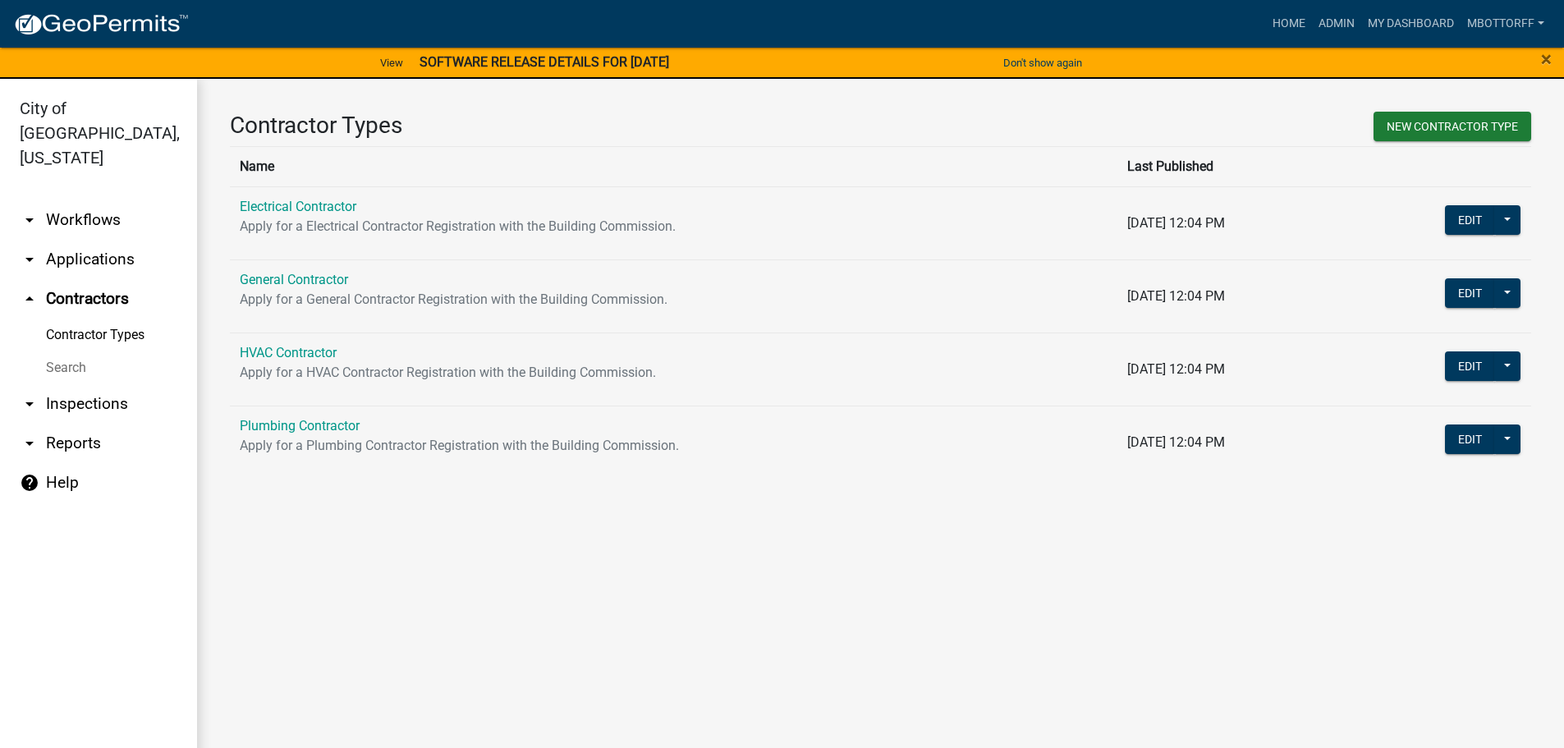
click at [70, 351] on link "Search" at bounding box center [98, 367] width 197 height 33
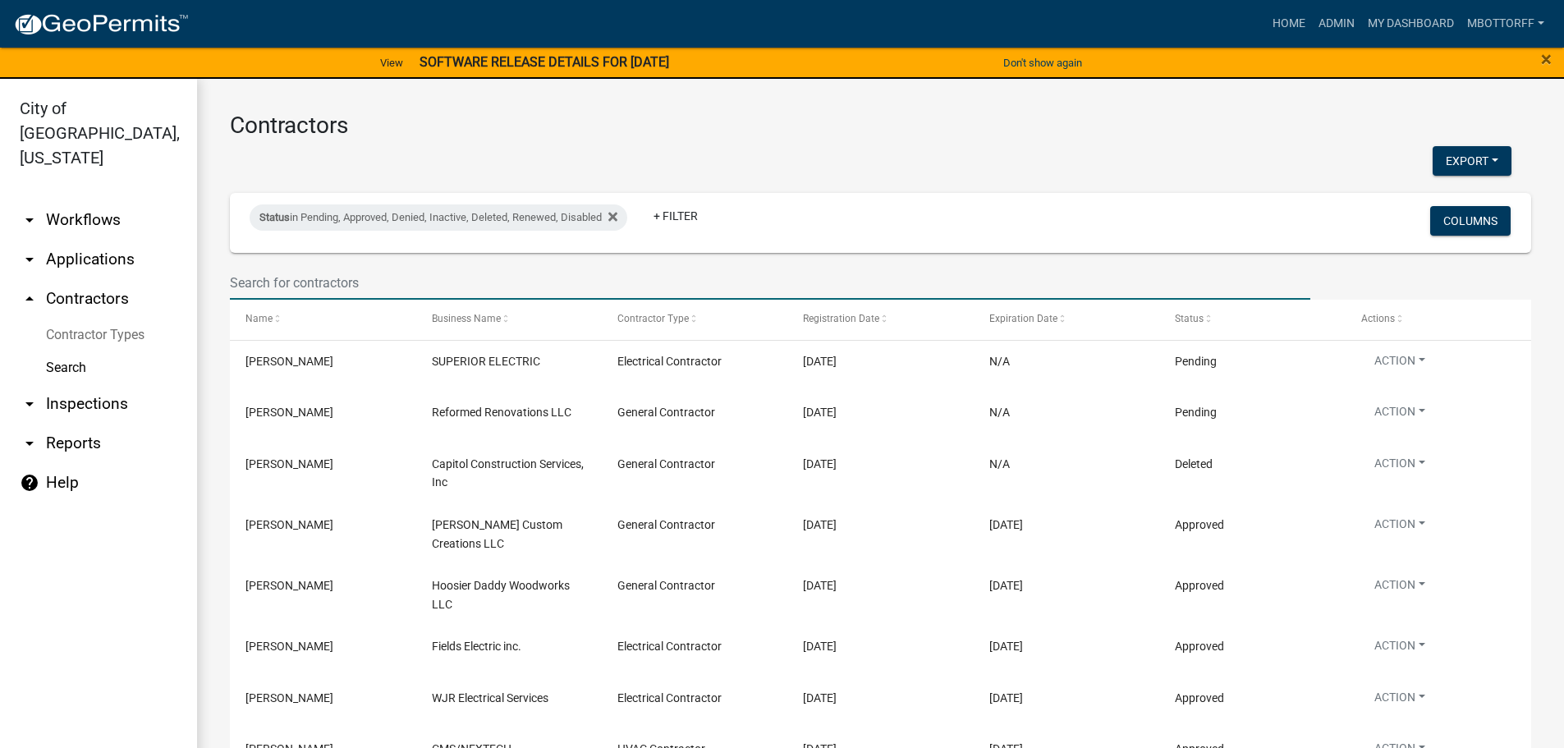
click at [305, 284] on input "text" at bounding box center [770, 283] width 1081 height 34
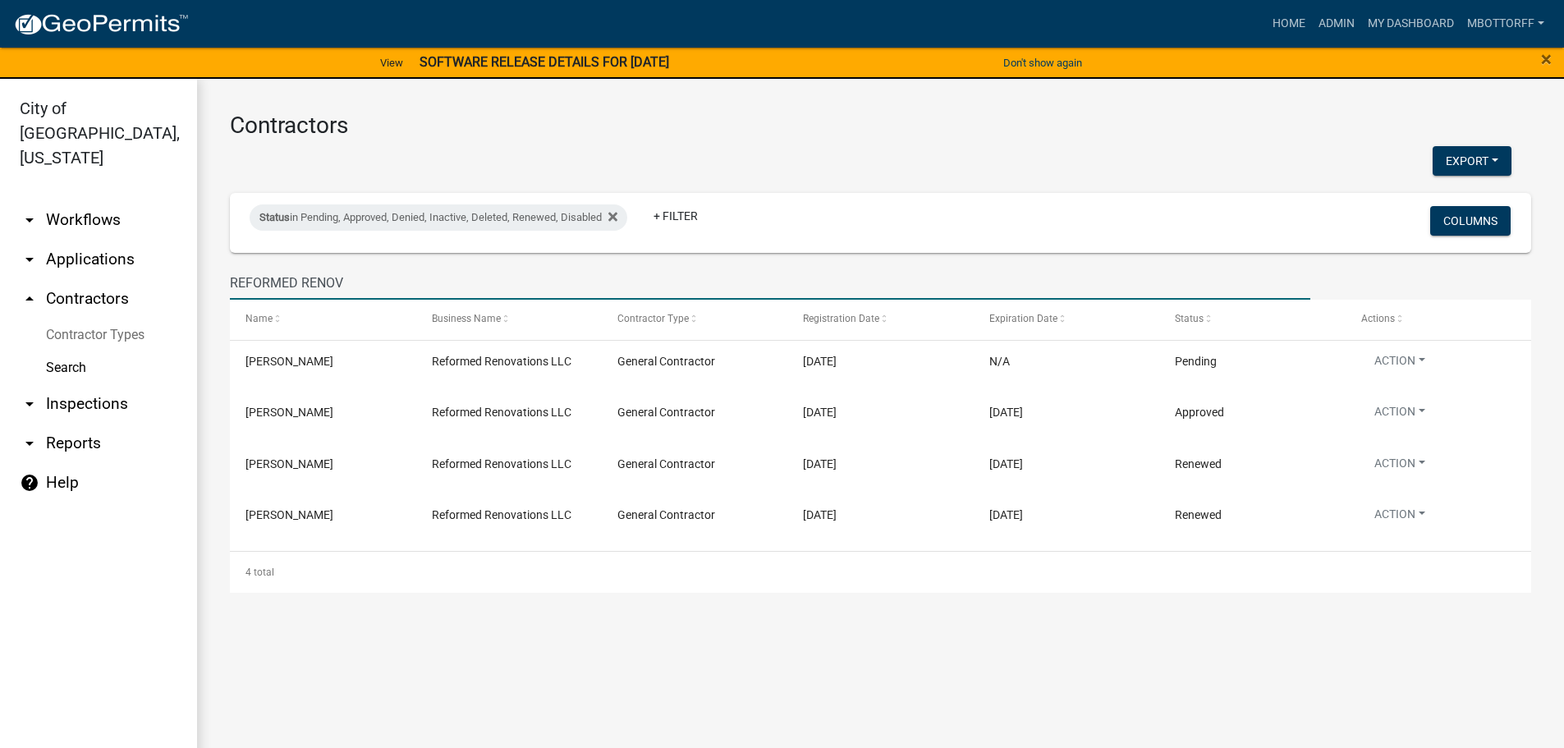
type input "REFORMED RENOV"
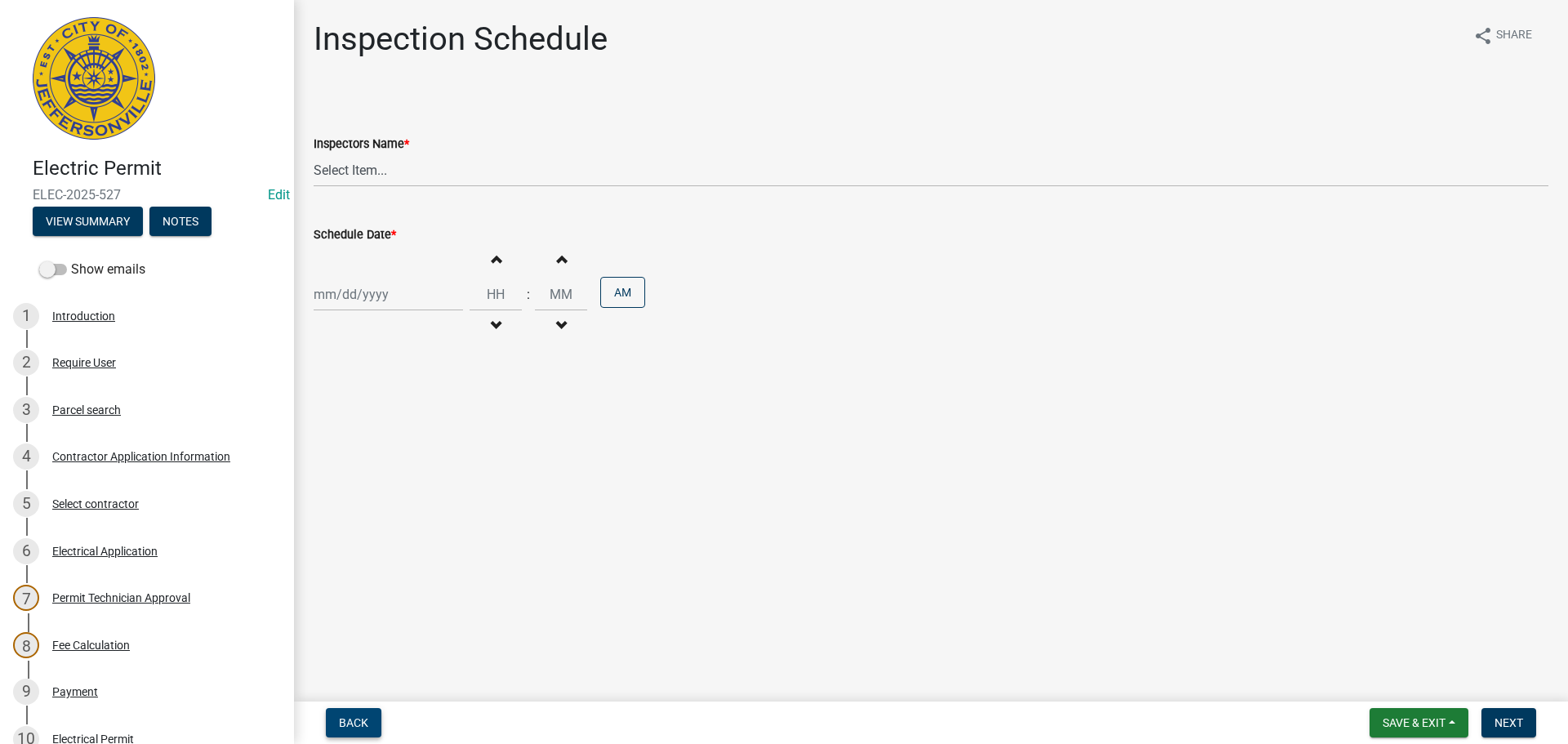
click at [368, 728] on span "Back" at bounding box center [354, 722] width 30 height 13
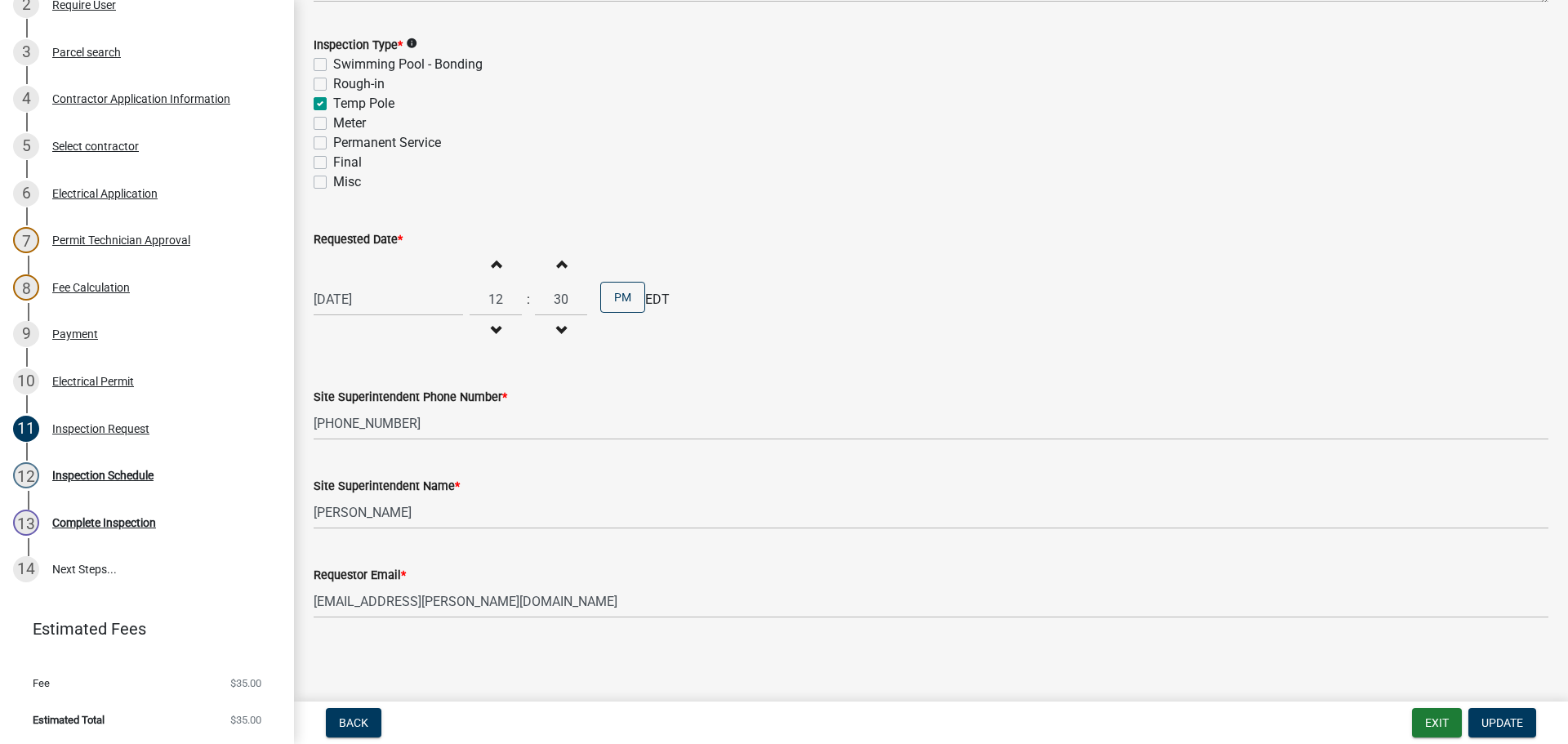
scroll to position [359, 0]
click at [107, 472] on div "Inspection Schedule" at bounding box center [103, 473] width 101 height 11
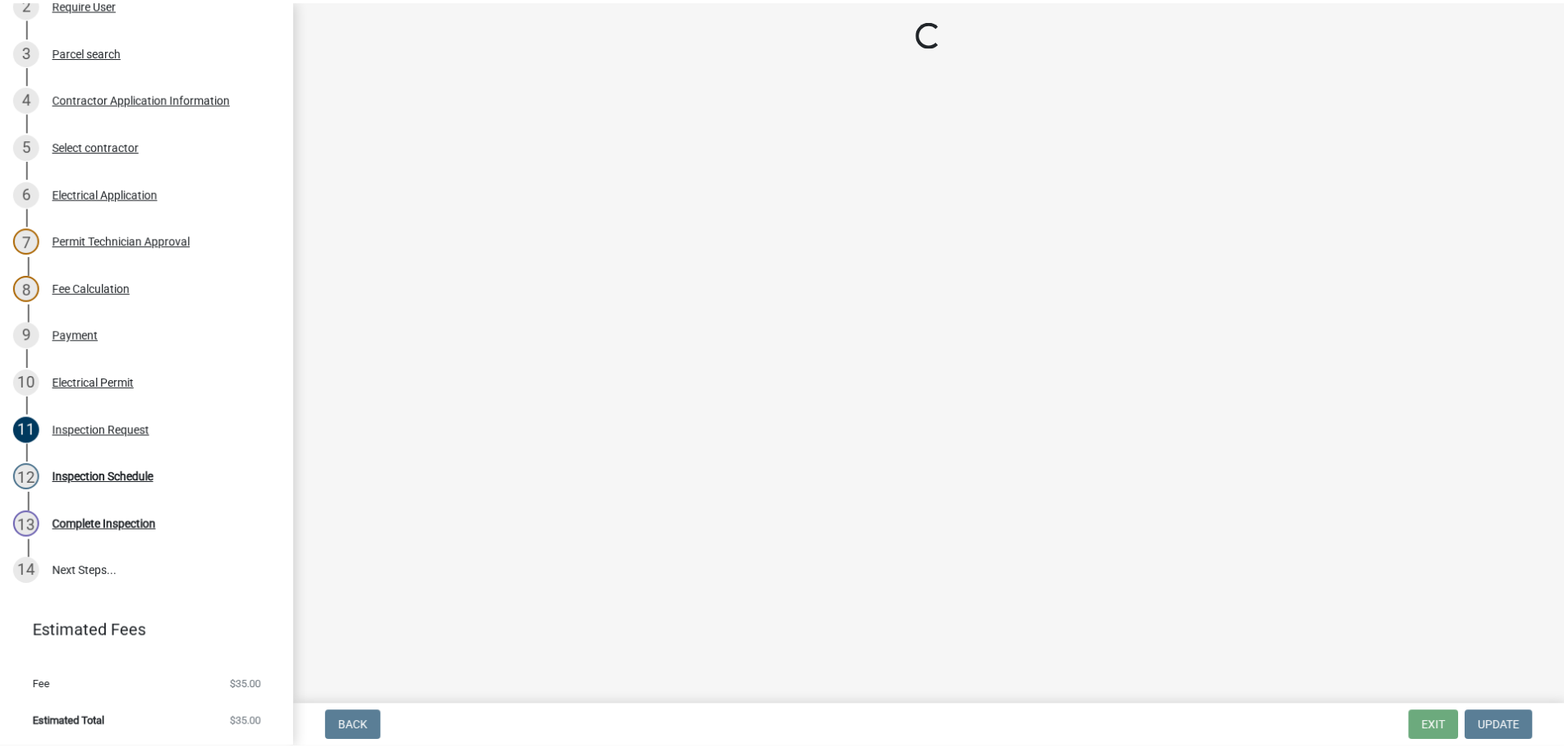
scroll to position [0, 0]
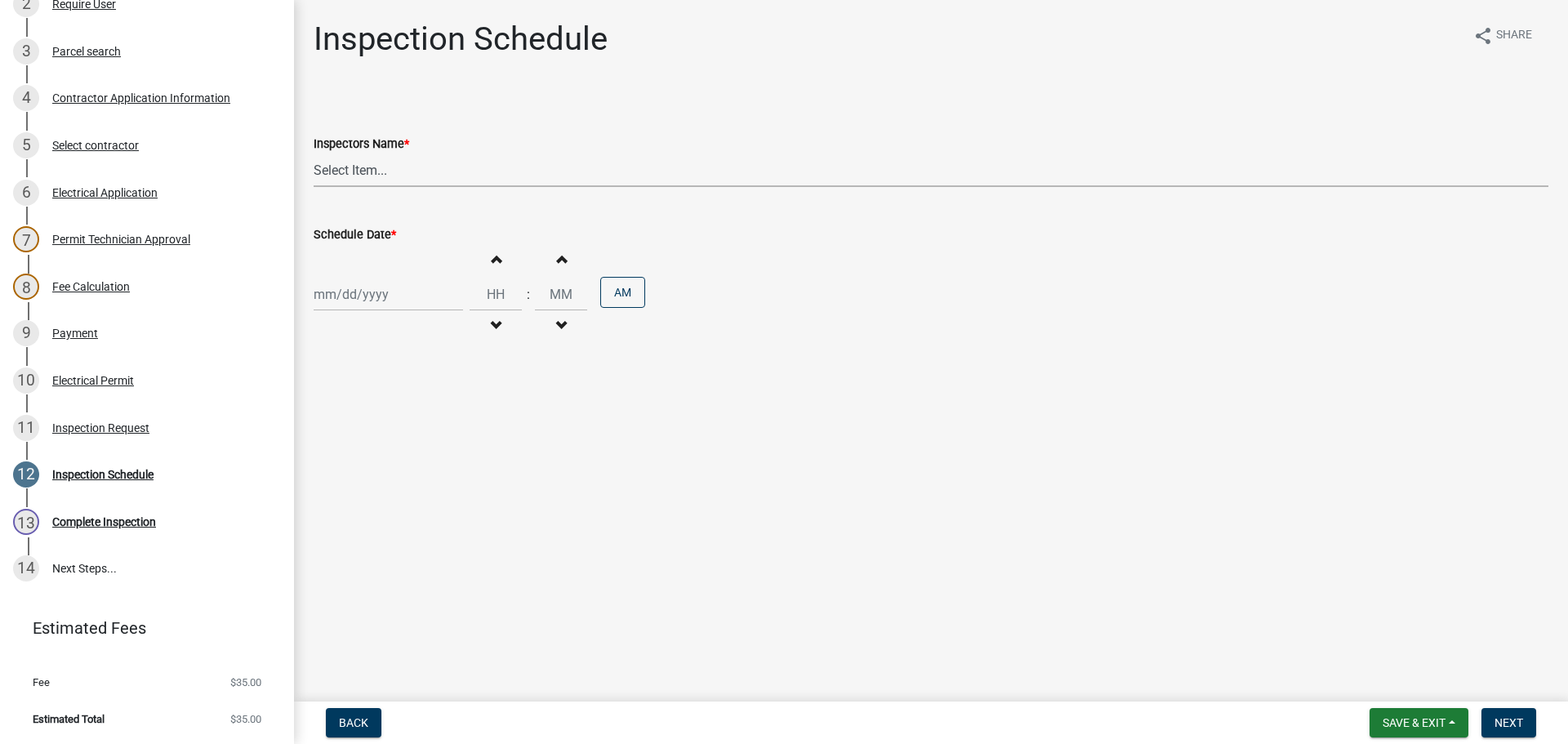
click at [355, 173] on select "Select Item... jramsey (Jeremy Ramsey) MaryFrey (Mary Frey) mkruer (Mike Kruer)…" at bounding box center [931, 170] width 1235 height 34
select select "36a8b8f0-2ef8-43e9-ae06-718f51af8d36"
click at [313, 153] on select "Select Item... jramsey (Jeremy Ramsey) MaryFrey (Mary Frey) mkruer (Mike Kruer)…" at bounding box center [931, 170] width 1235 height 34
click at [361, 292] on div at bounding box center [388, 294] width 149 height 34
select select "10"
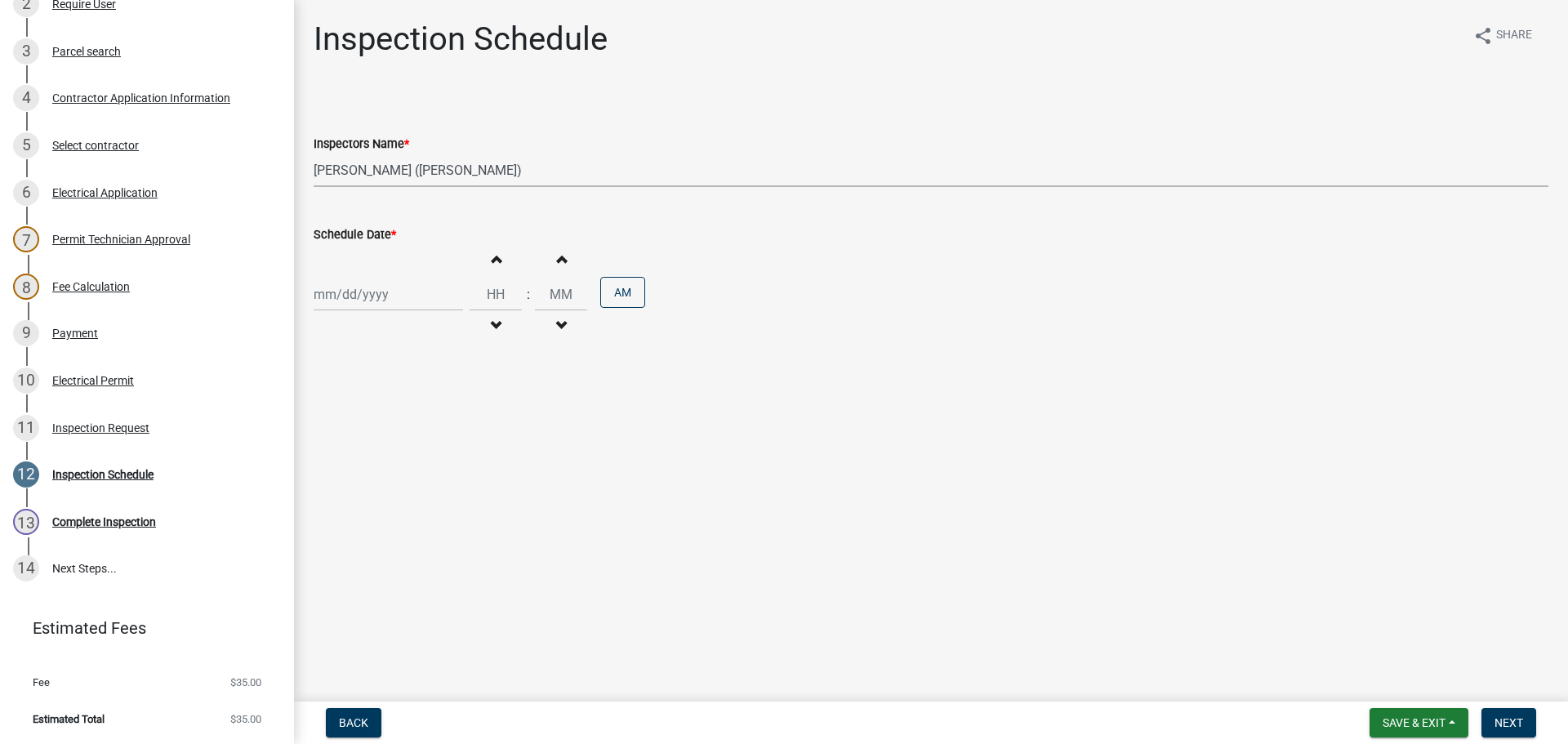
select select "2025"
click at [417, 415] on div "9" at bounding box center [408, 408] width 26 height 26
type input "10/09/2025"
drag, startPoint x: 1514, startPoint y: 726, endPoint x: 1514, endPoint y: 710, distance: 16.0
click at [1514, 725] on span "Next" at bounding box center [1508, 722] width 29 height 13
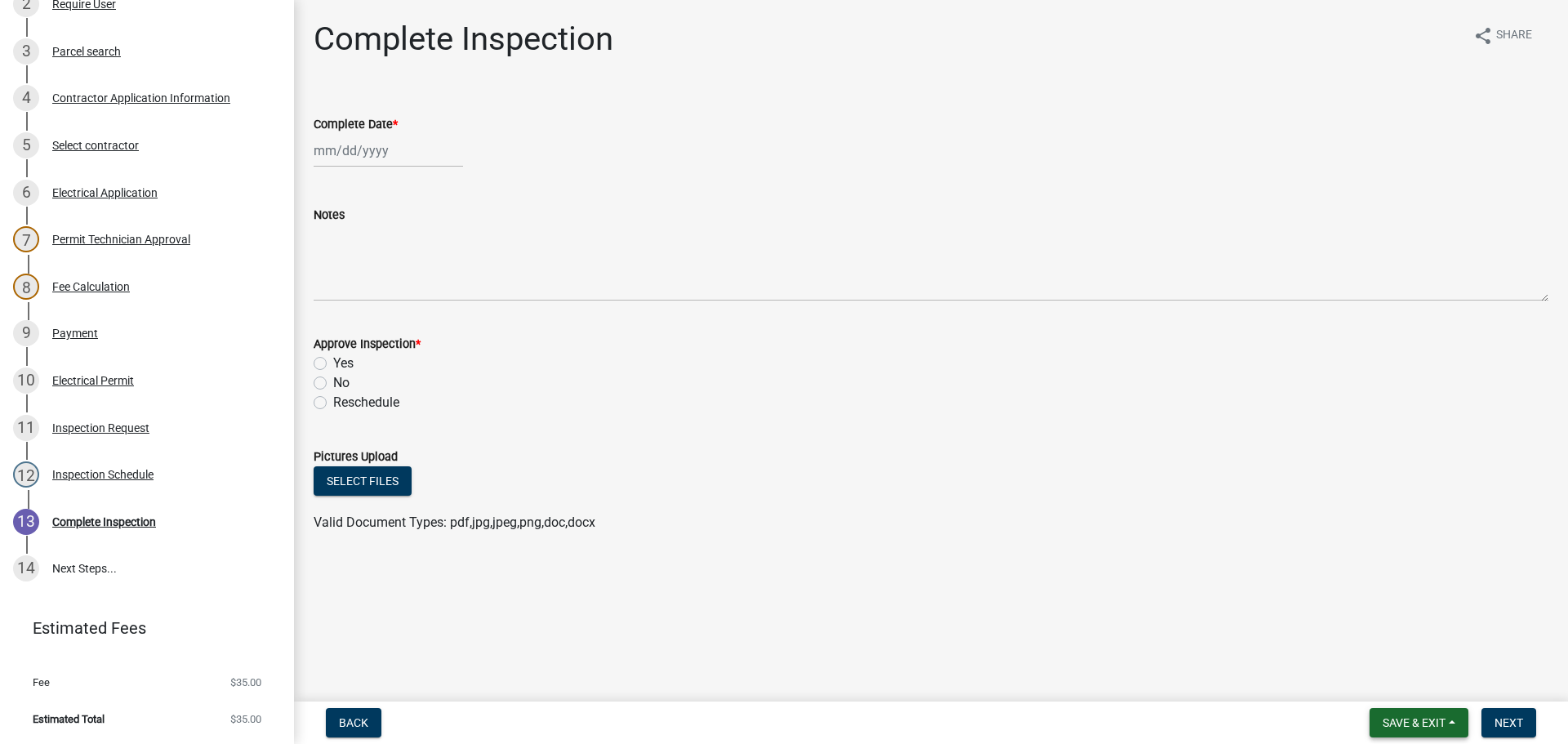
click at [1388, 722] on span "Save & Exit" at bounding box center [1413, 722] width 63 height 13
click at [1379, 684] on button "Save & Exit" at bounding box center [1402, 679] width 130 height 39
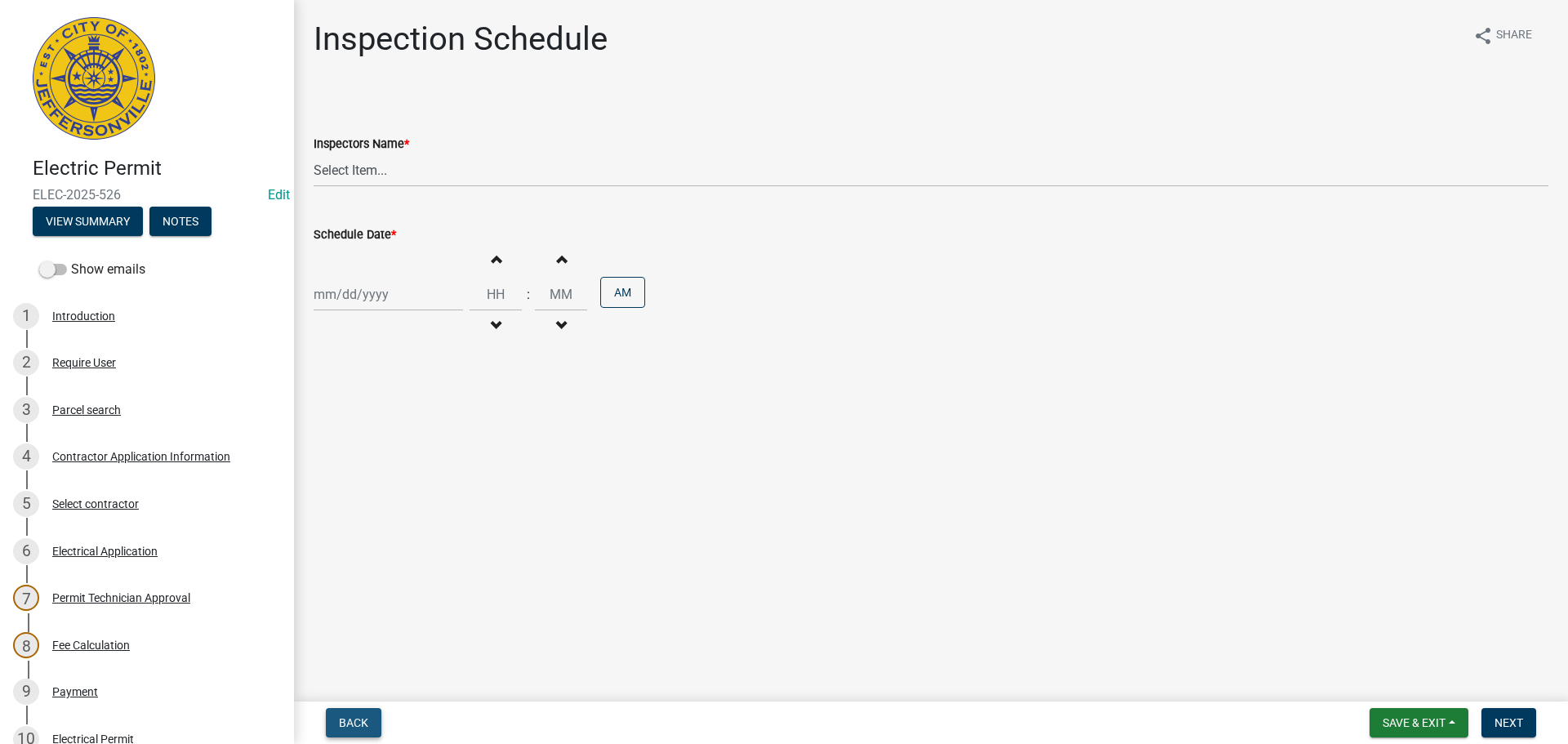
click at [359, 727] on span "Back" at bounding box center [354, 722] width 30 height 13
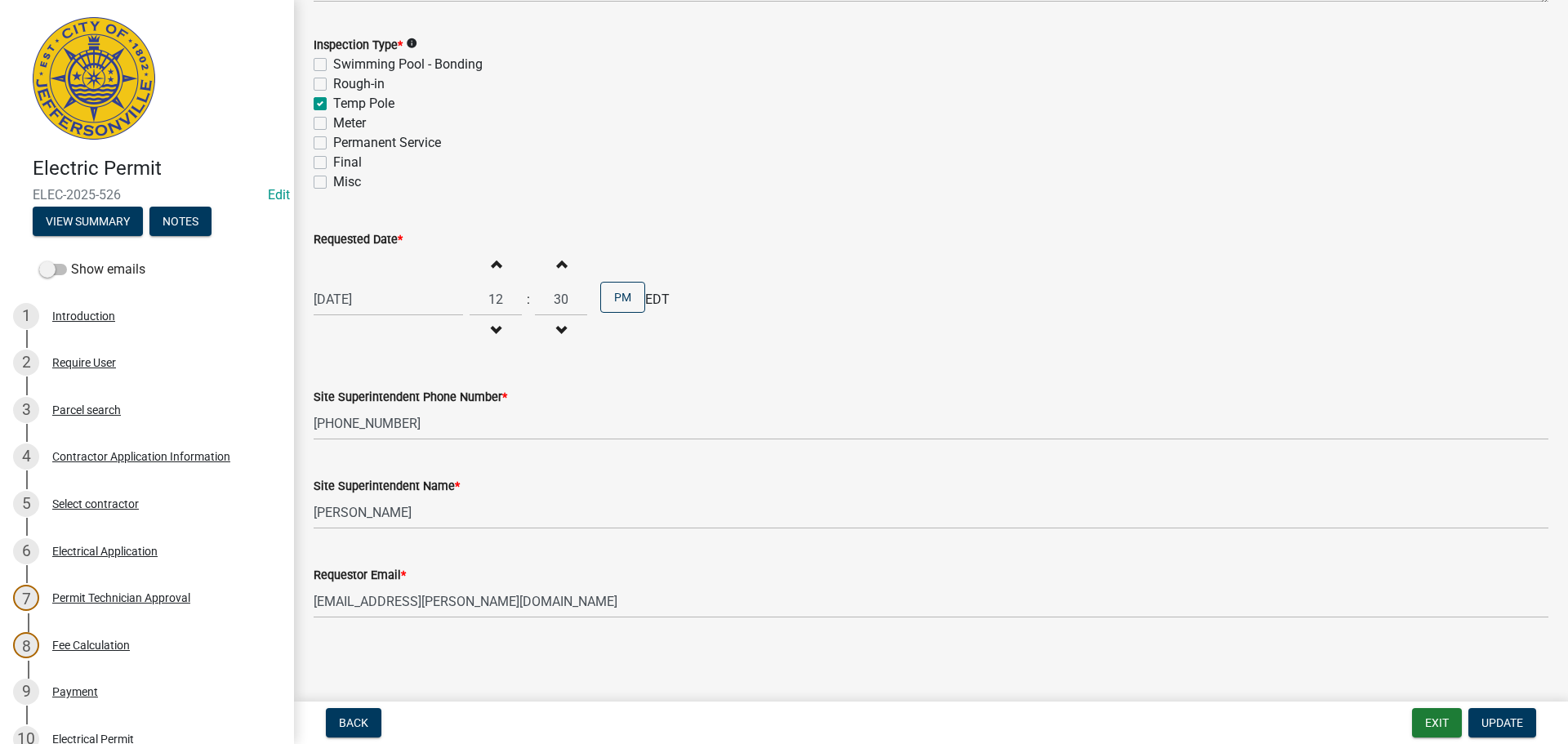
scroll to position [359, 0]
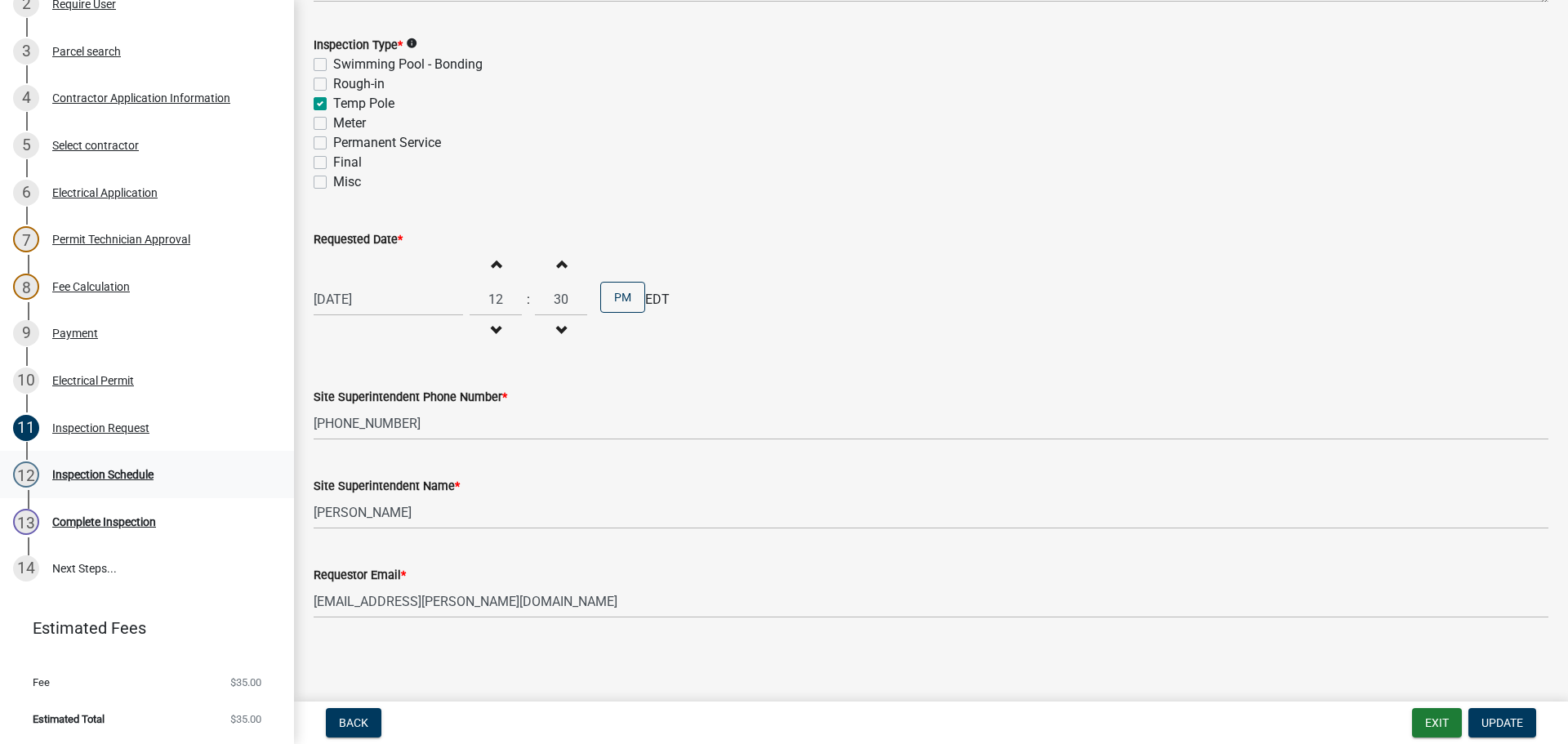
click at [108, 476] on div "Inspection Schedule" at bounding box center [103, 473] width 101 height 11
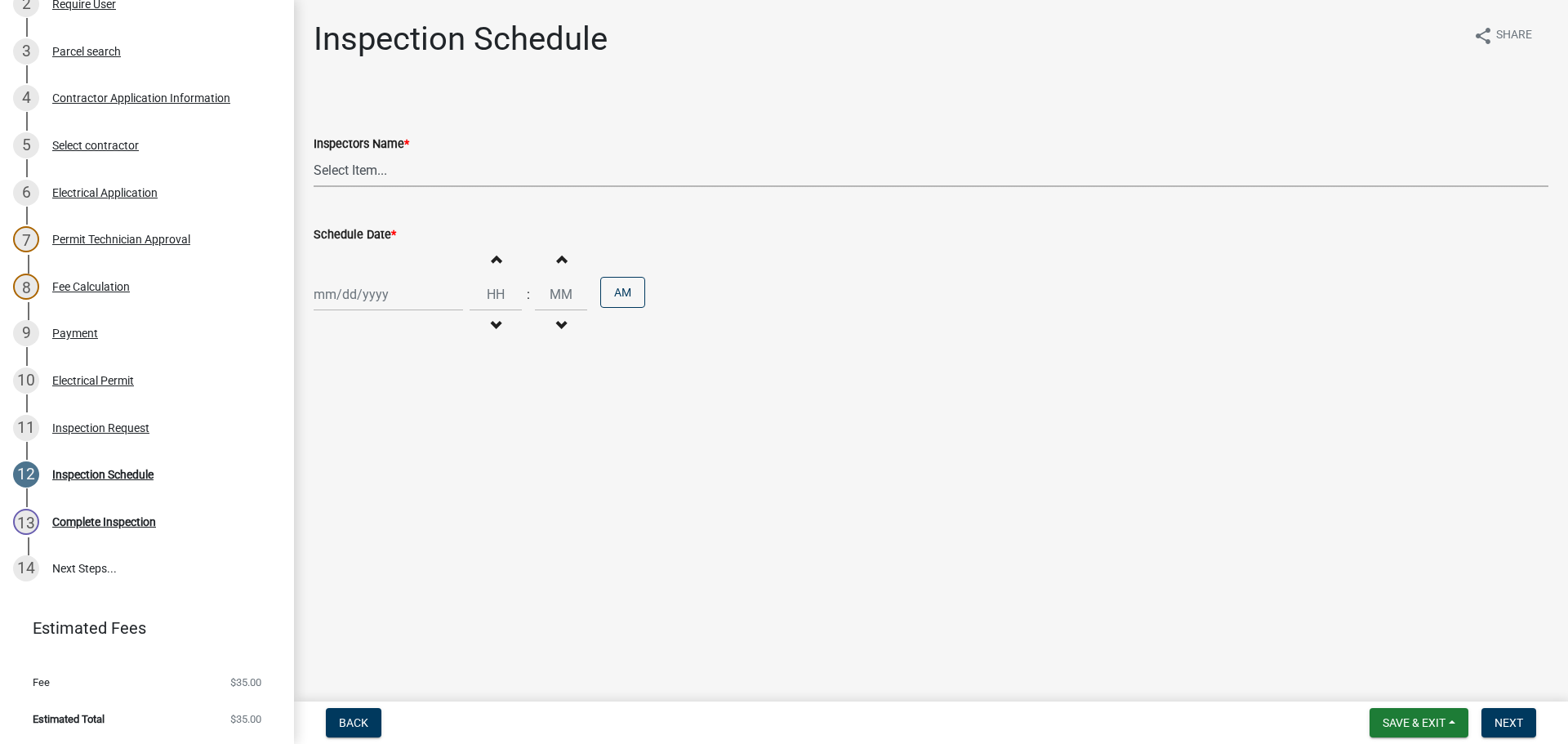
click at [337, 169] on select "Select Item... [PERSON_NAME] ([PERSON_NAME]) [PERSON_NAME] ([PERSON_NAME]) mkru…" at bounding box center [931, 170] width 1235 height 34
select select "36a8b8f0-2ef8-43e9-ae06-718f51af8d36"
click at [313, 153] on select "Select Item... [PERSON_NAME] ([PERSON_NAME]) [PERSON_NAME] ([PERSON_NAME]) mkru…" at bounding box center [931, 170] width 1235 height 34
click at [347, 288] on div at bounding box center [388, 294] width 149 height 34
select select "10"
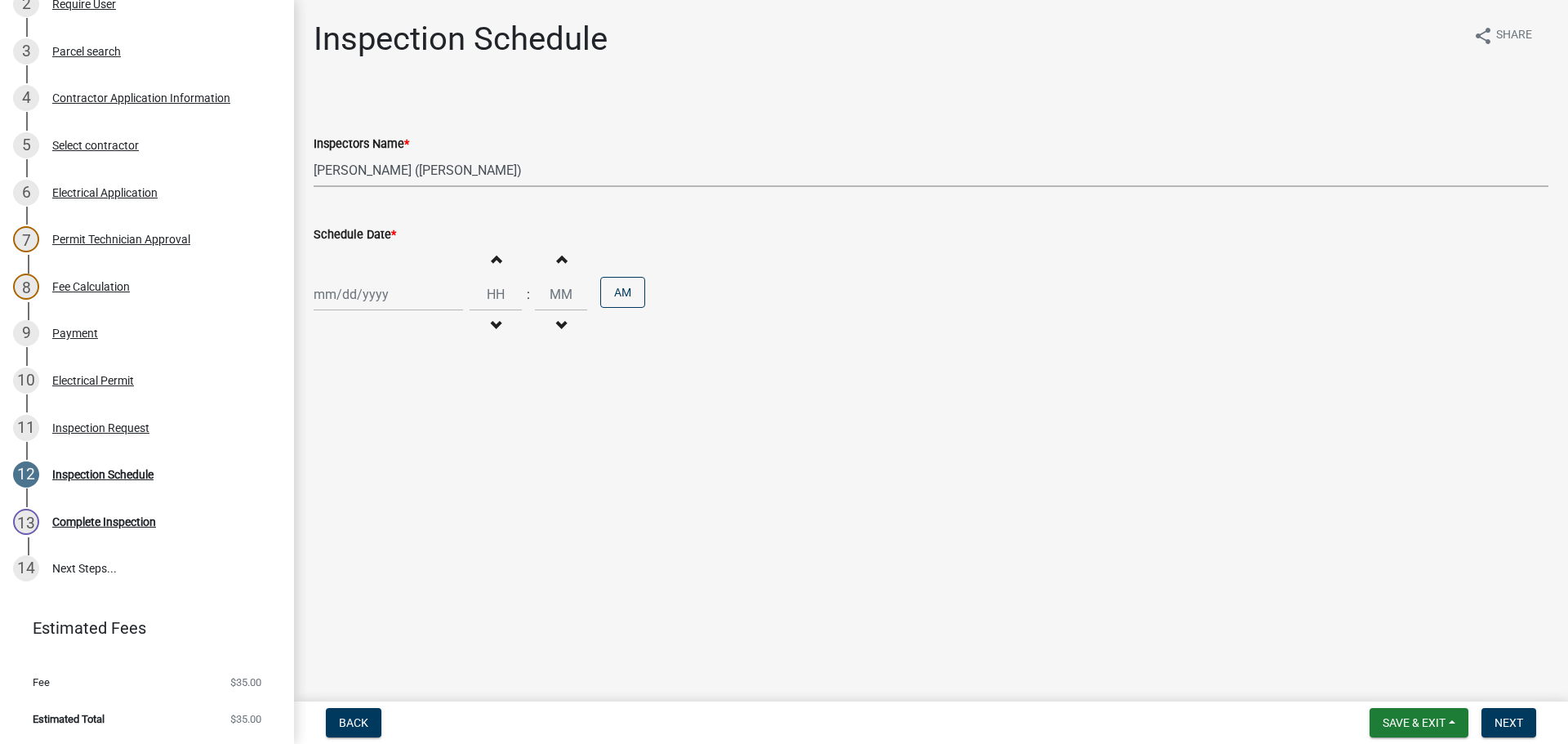
select select "2025"
click at [414, 409] on div "9" at bounding box center [408, 408] width 26 height 26
type input "[DATE]"
click at [1508, 724] on span "Next" at bounding box center [1508, 722] width 29 height 13
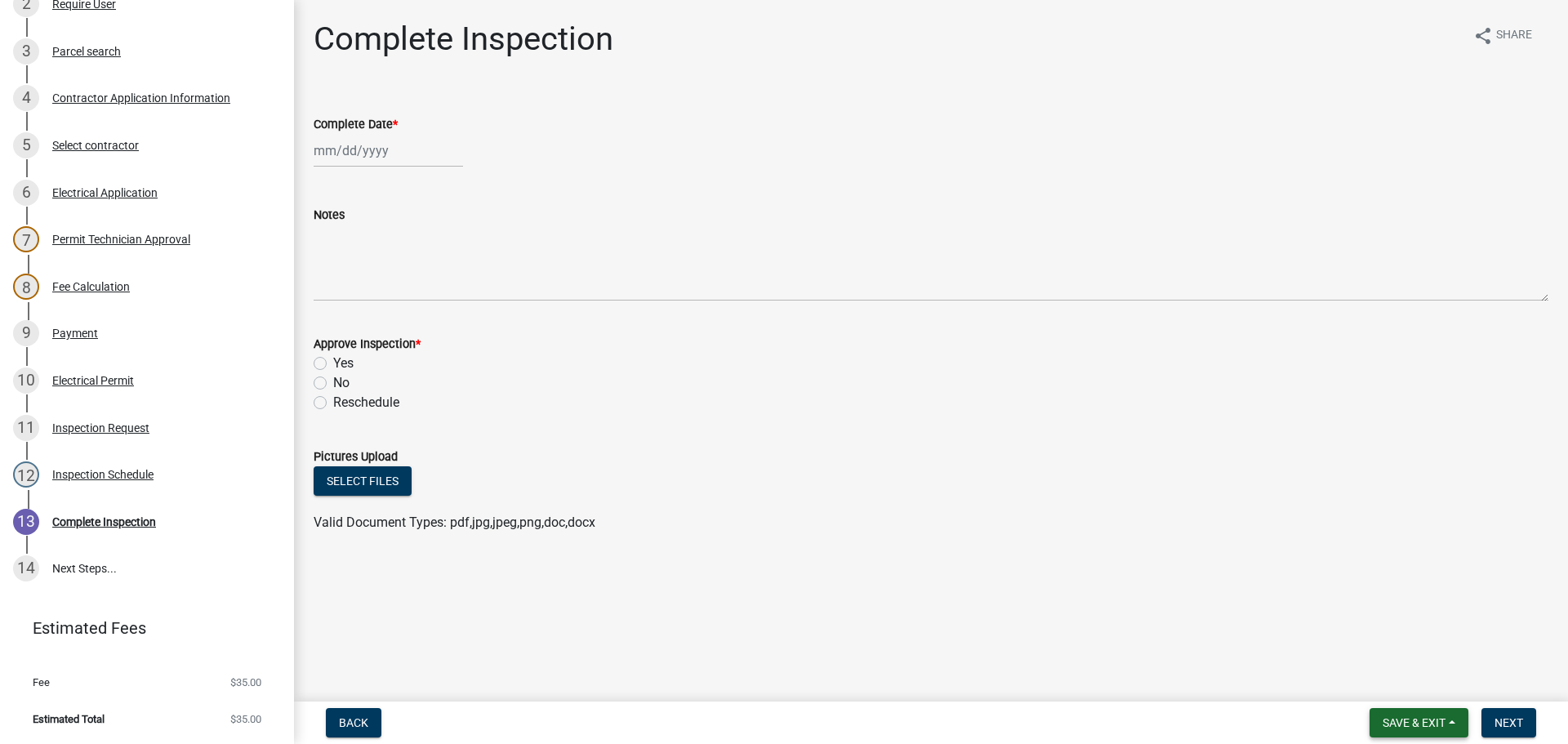
click at [1386, 730] on button "Save & Exit" at bounding box center [1418, 723] width 98 height 30
click at [1406, 674] on button "Save & Exit" at bounding box center [1402, 679] width 130 height 39
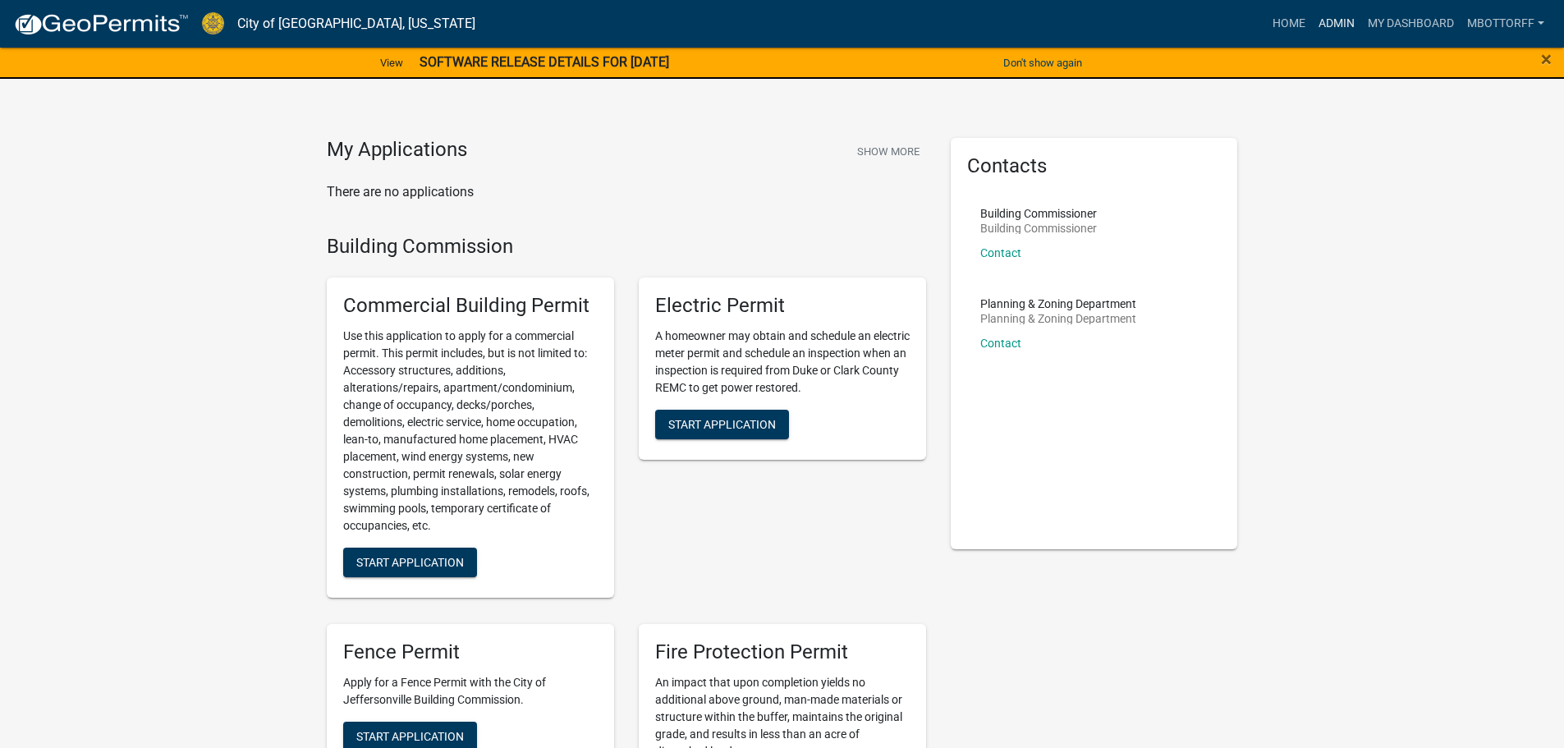
click at [1342, 22] on link "Admin" at bounding box center [1336, 23] width 49 height 31
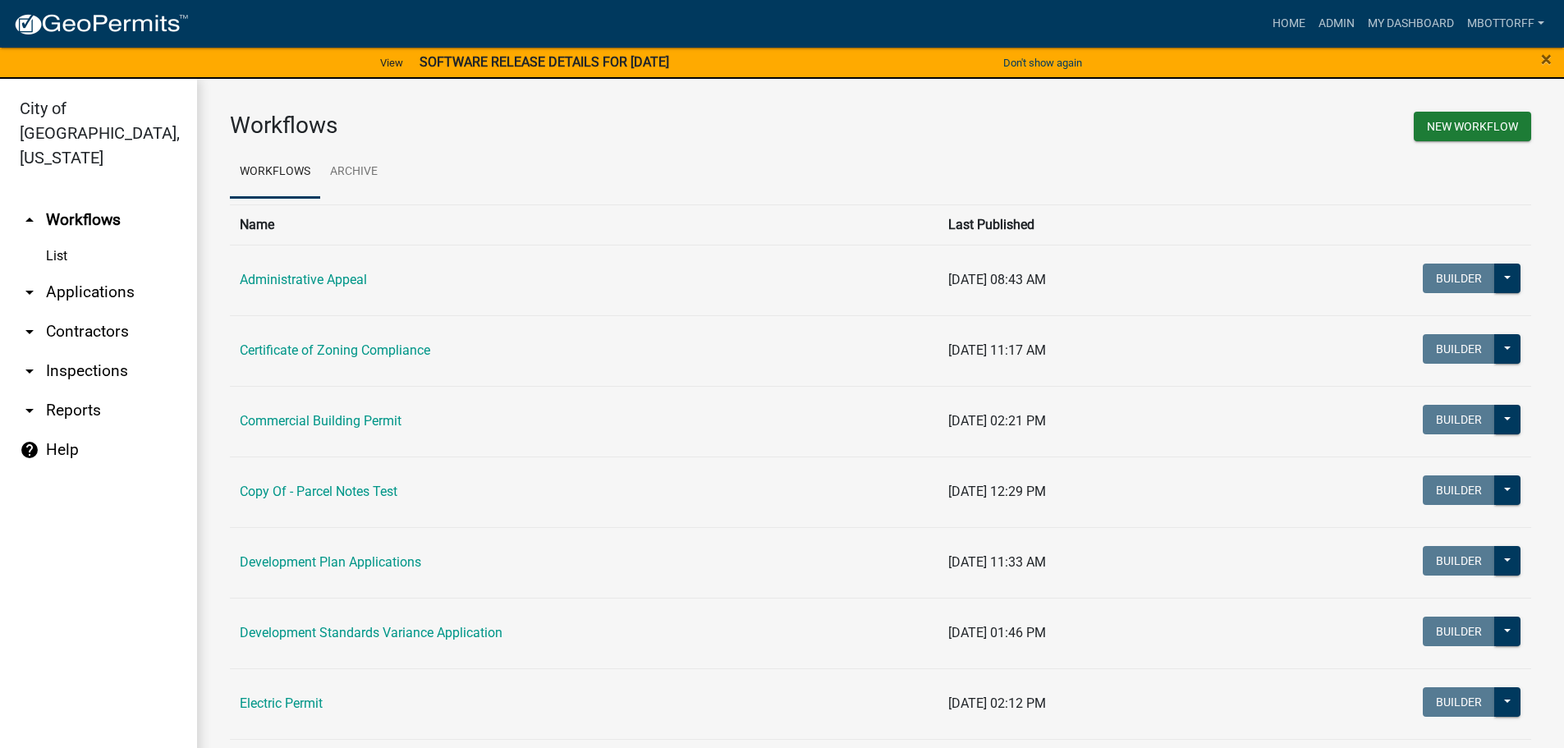
click at [62, 312] on link "arrow_drop_down Contractors" at bounding box center [98, 331] width 197 height 39
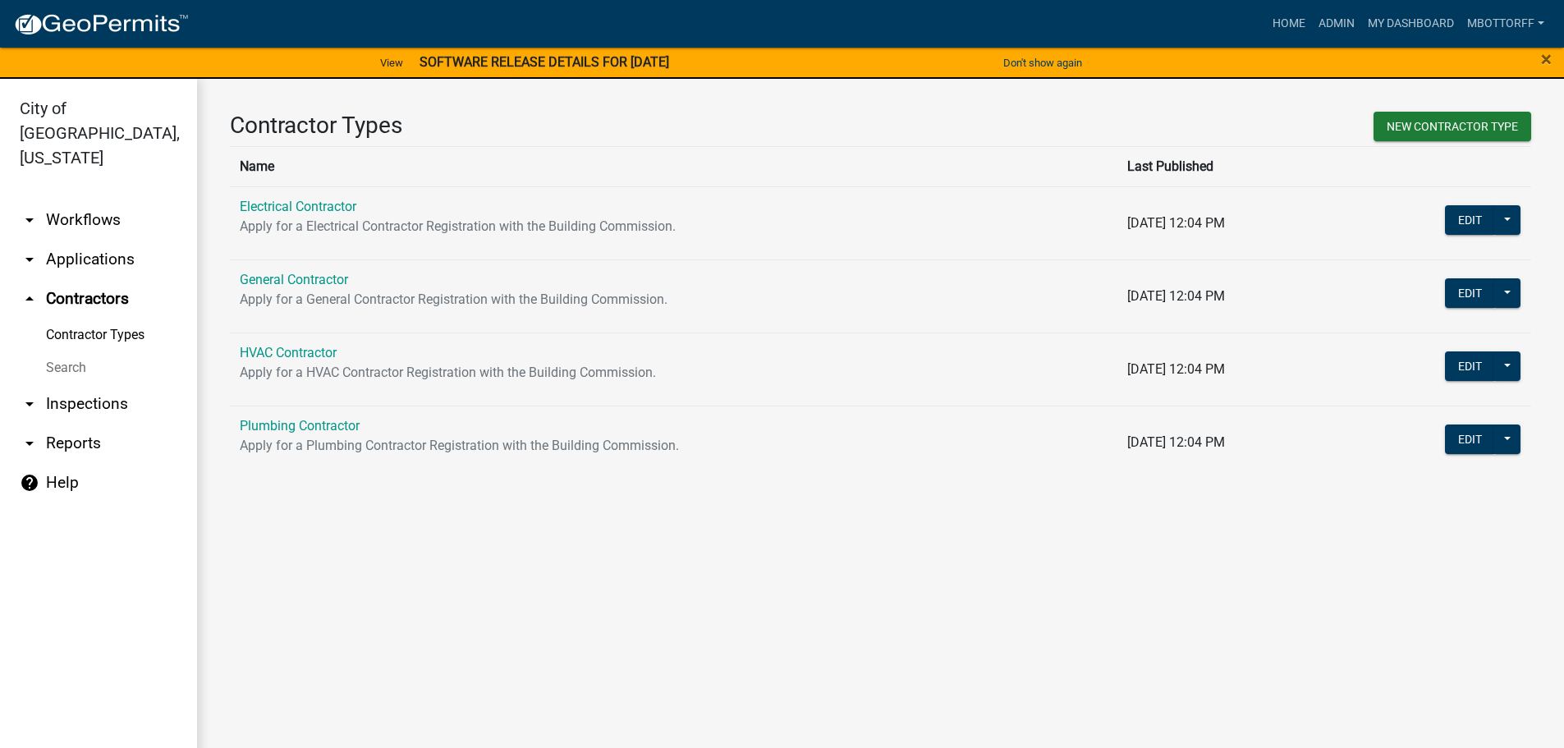
click at [53, 351] on link "Search" at bounding box center [98, 367] width 197 height 33
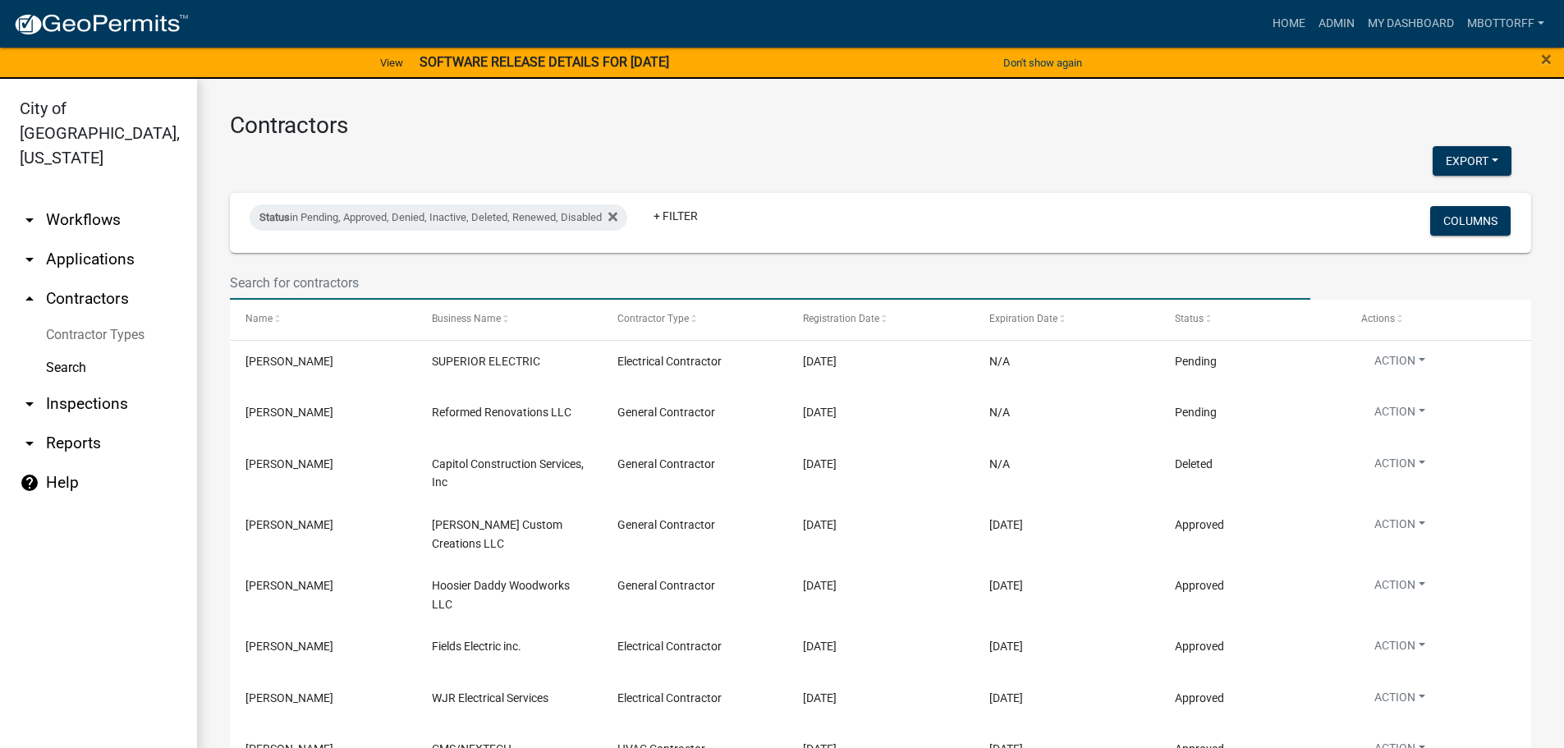
click at [287, 284] on input "text" at bounding box center [770, 283] width 1081 height 34
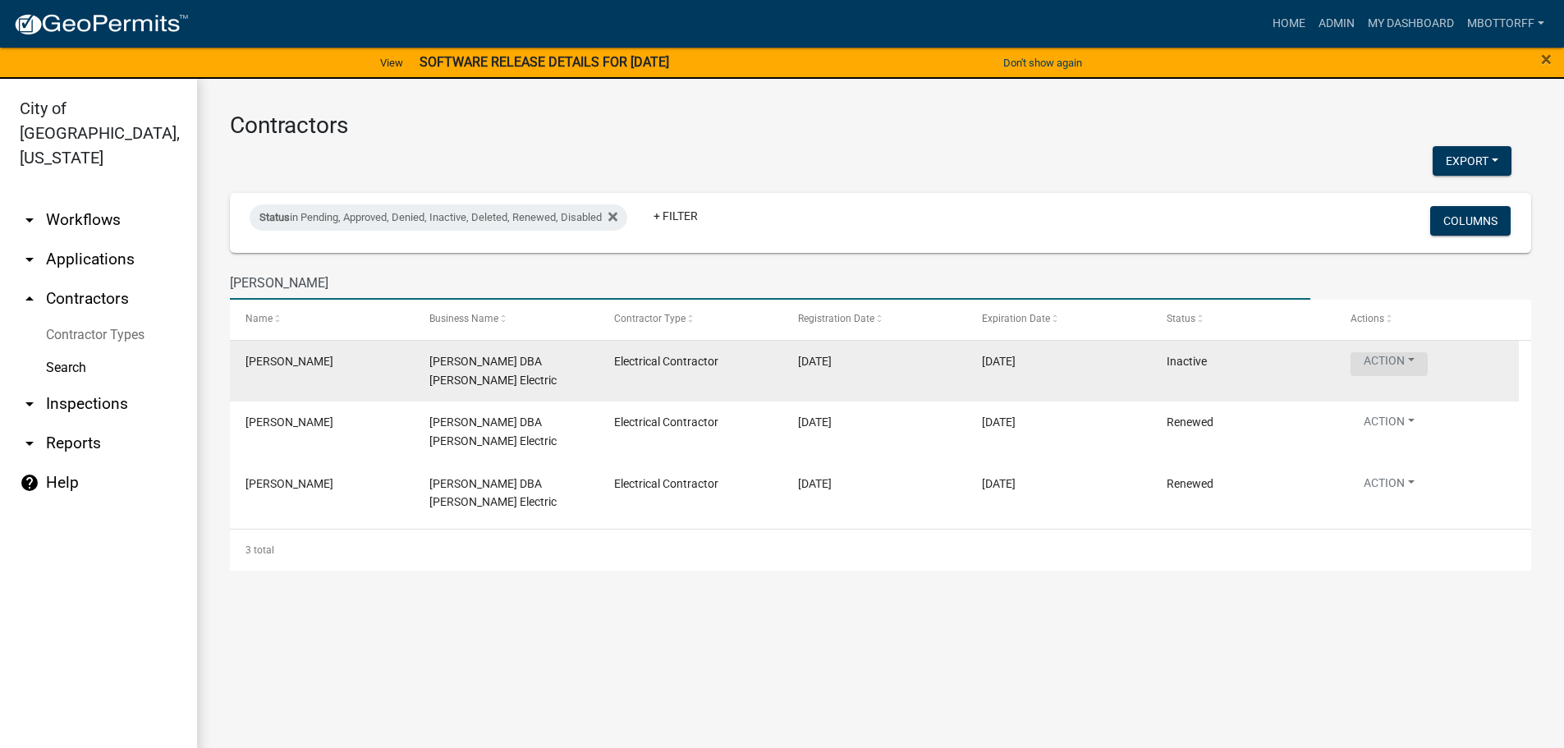
type input "J S ELLIOTT"
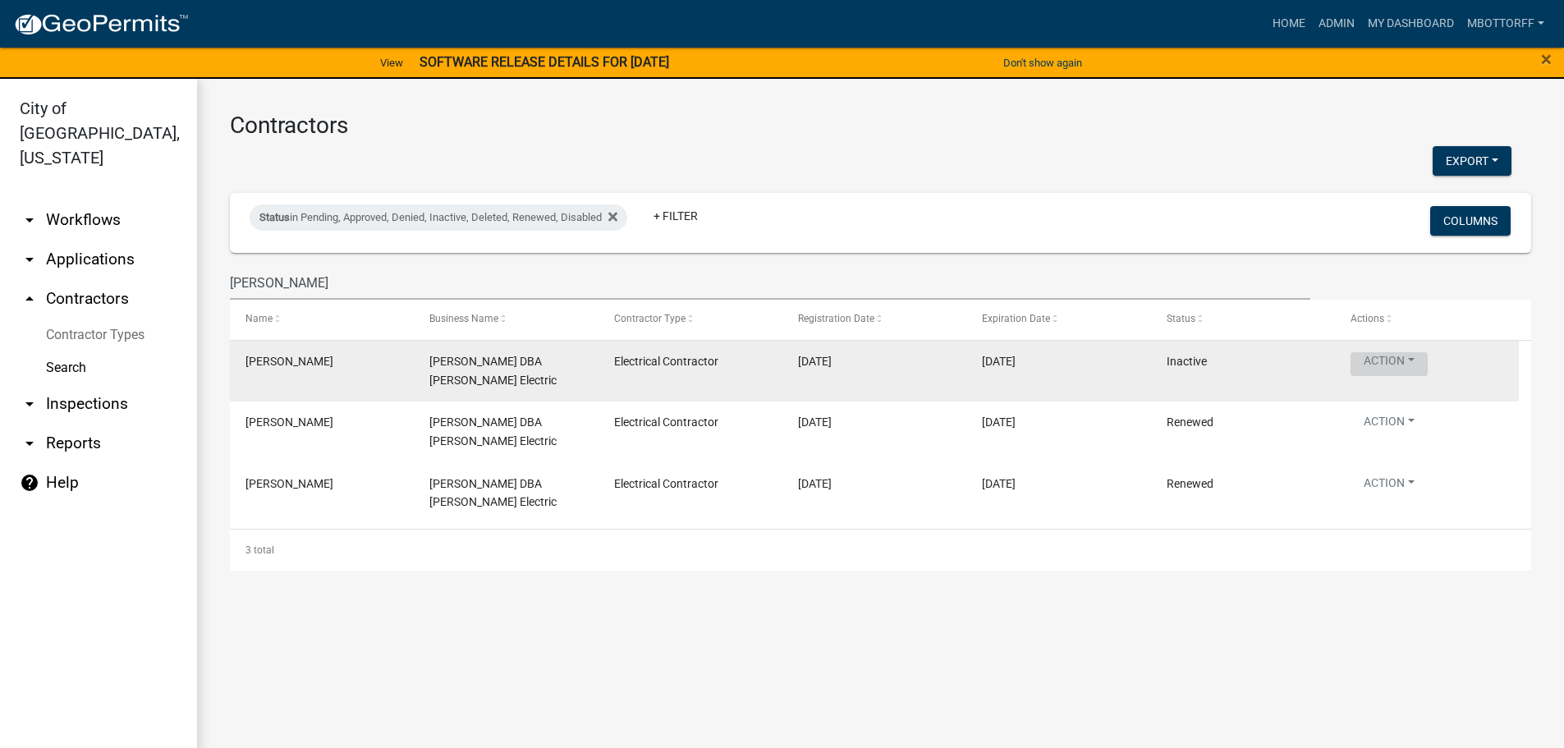
click at [1408, 361] on button "Action" at bounding box center [1389, 364] width 77 height 24
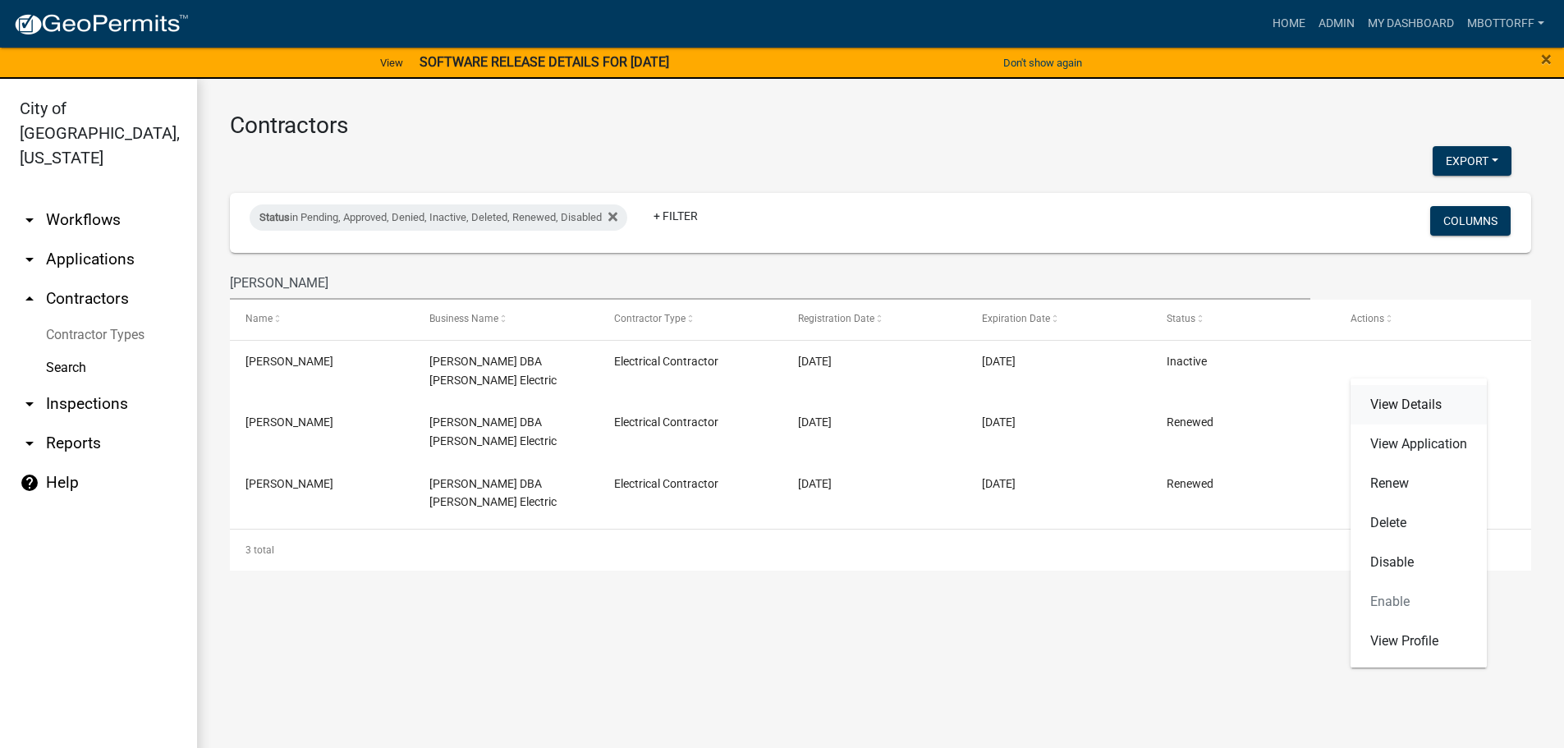
click at [1394, 402] on link "View Details" at bounding box center [1419, 404] width 136 height 39
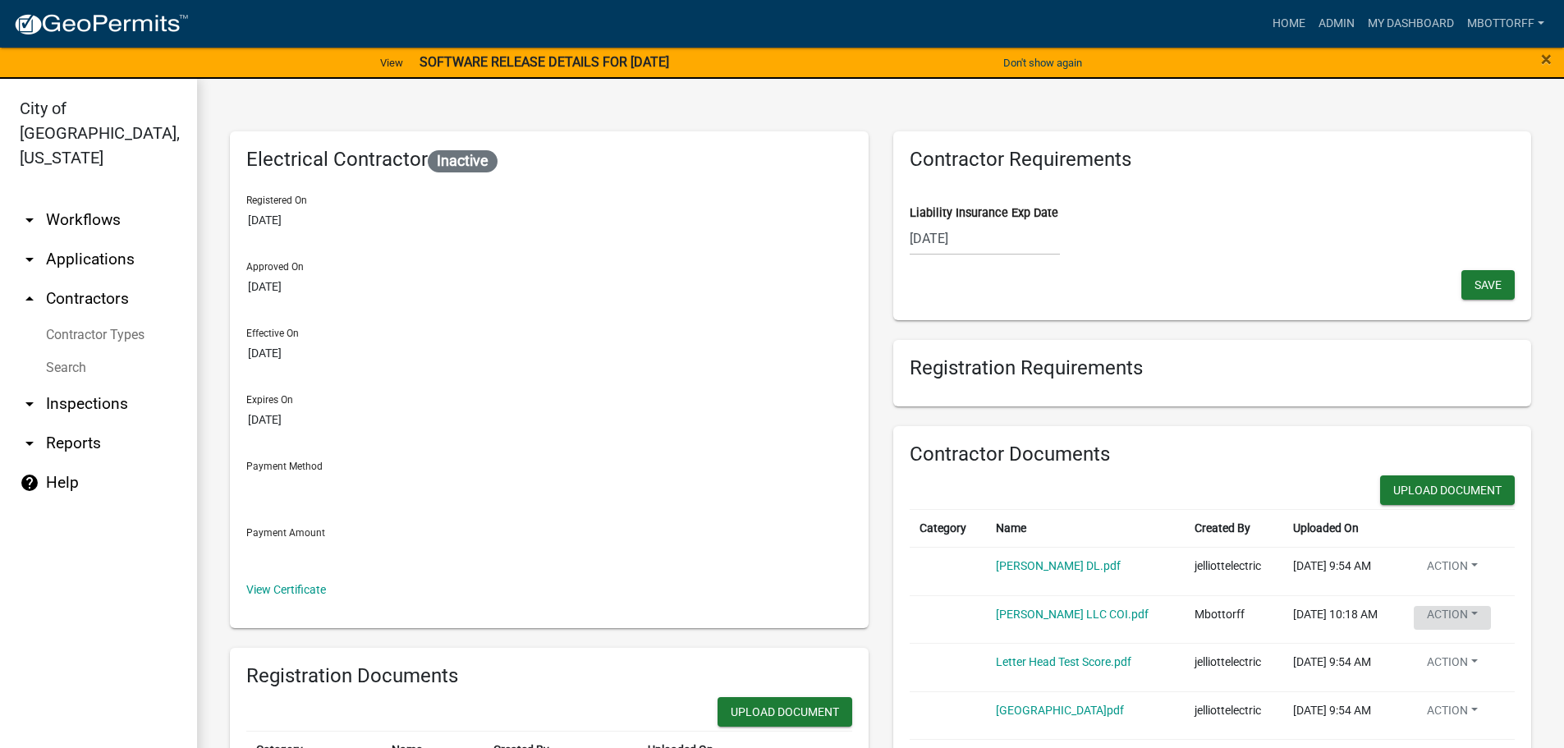
click at [1467, 617] on button "Action" at bounding box center [1452, 618] width 77 height 24
click at [1455, 656] on link "Delete" at bounding box center [1479, 657] width 131 height 39
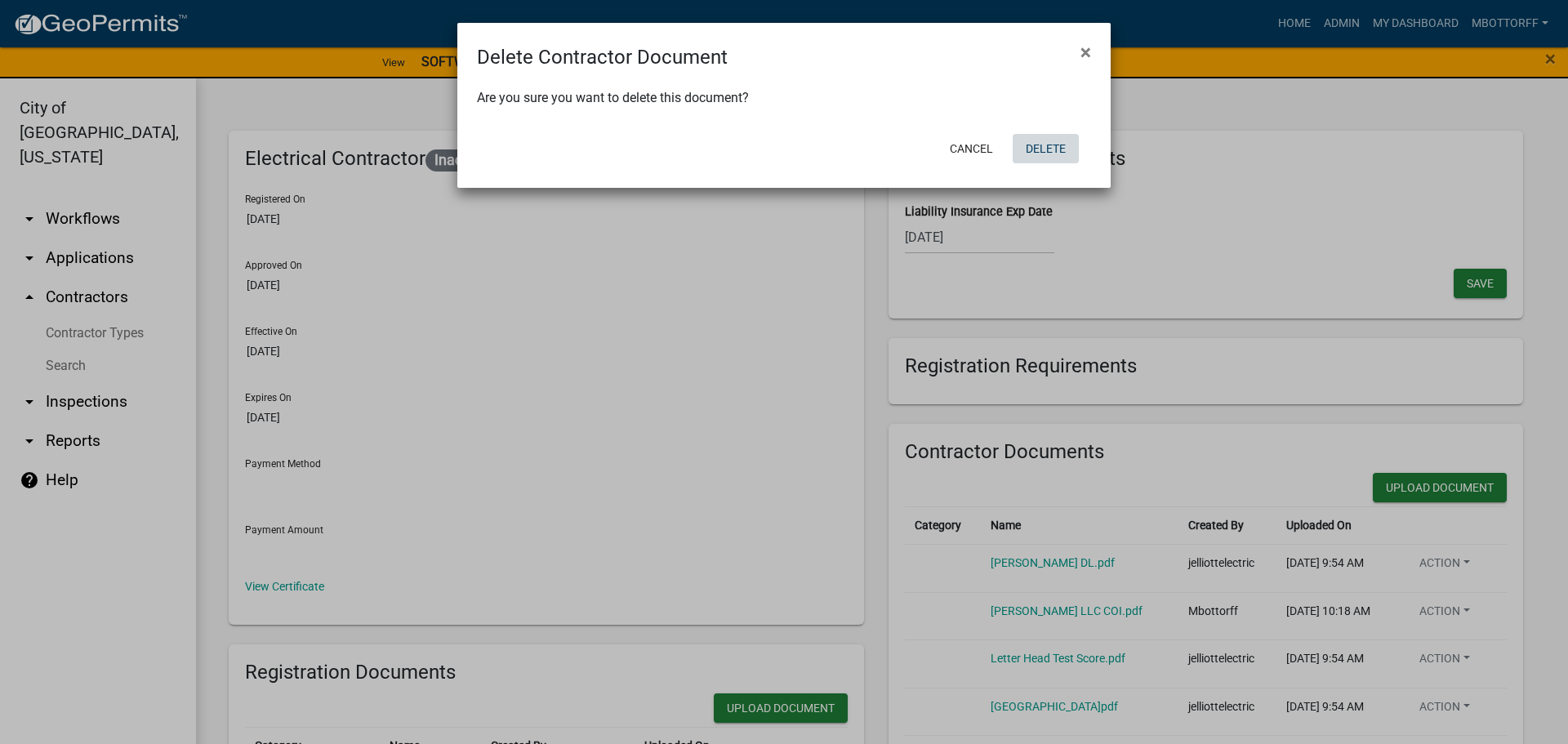
drag, startPoint x: 1057, startPoint y: 152, endPoint x: 1058, endPoint y: 164, distance: 12.0
click at [1057, 156] on button "Delete" at bounding box center [1045, 149] width 67 height 30
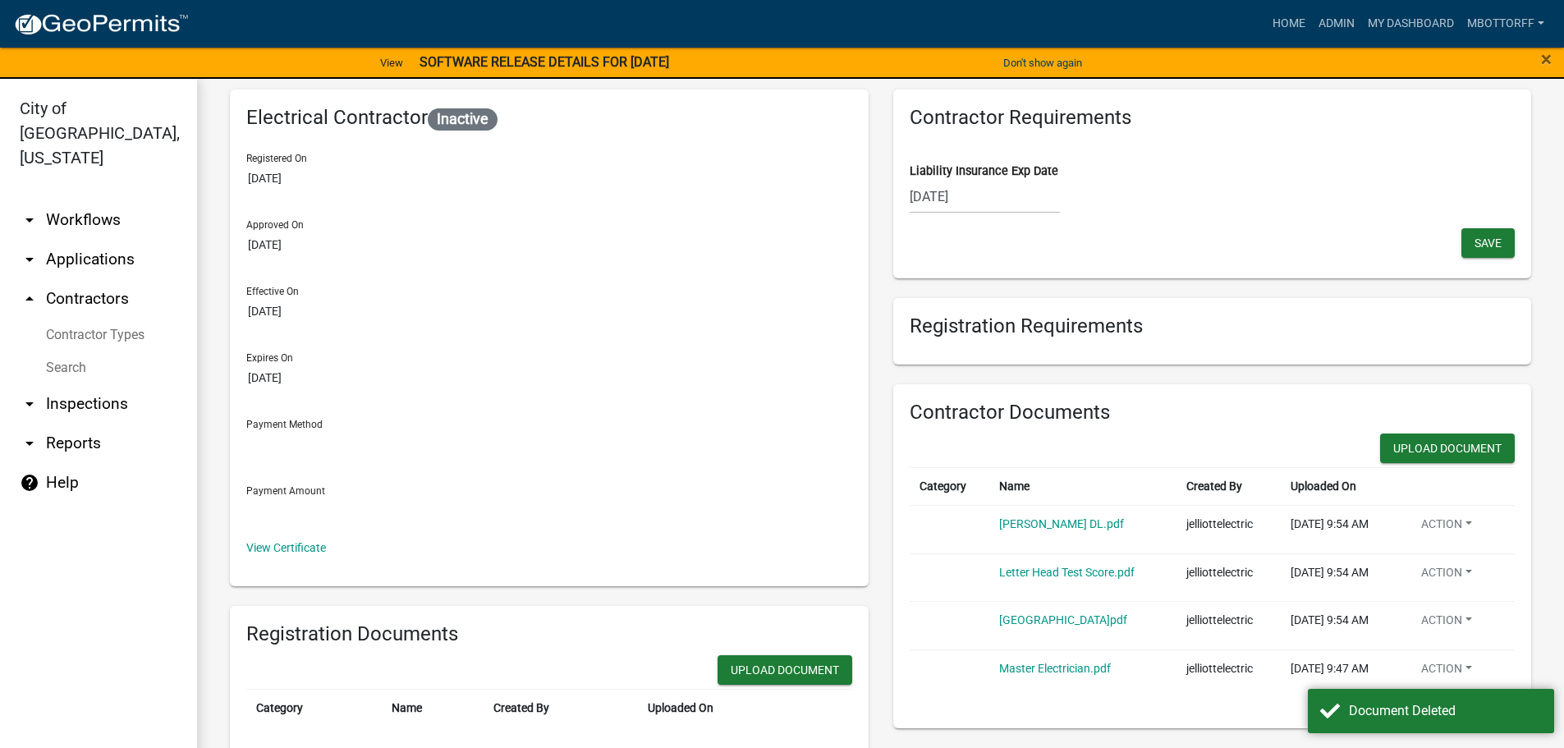
scroll to position [82, 0]
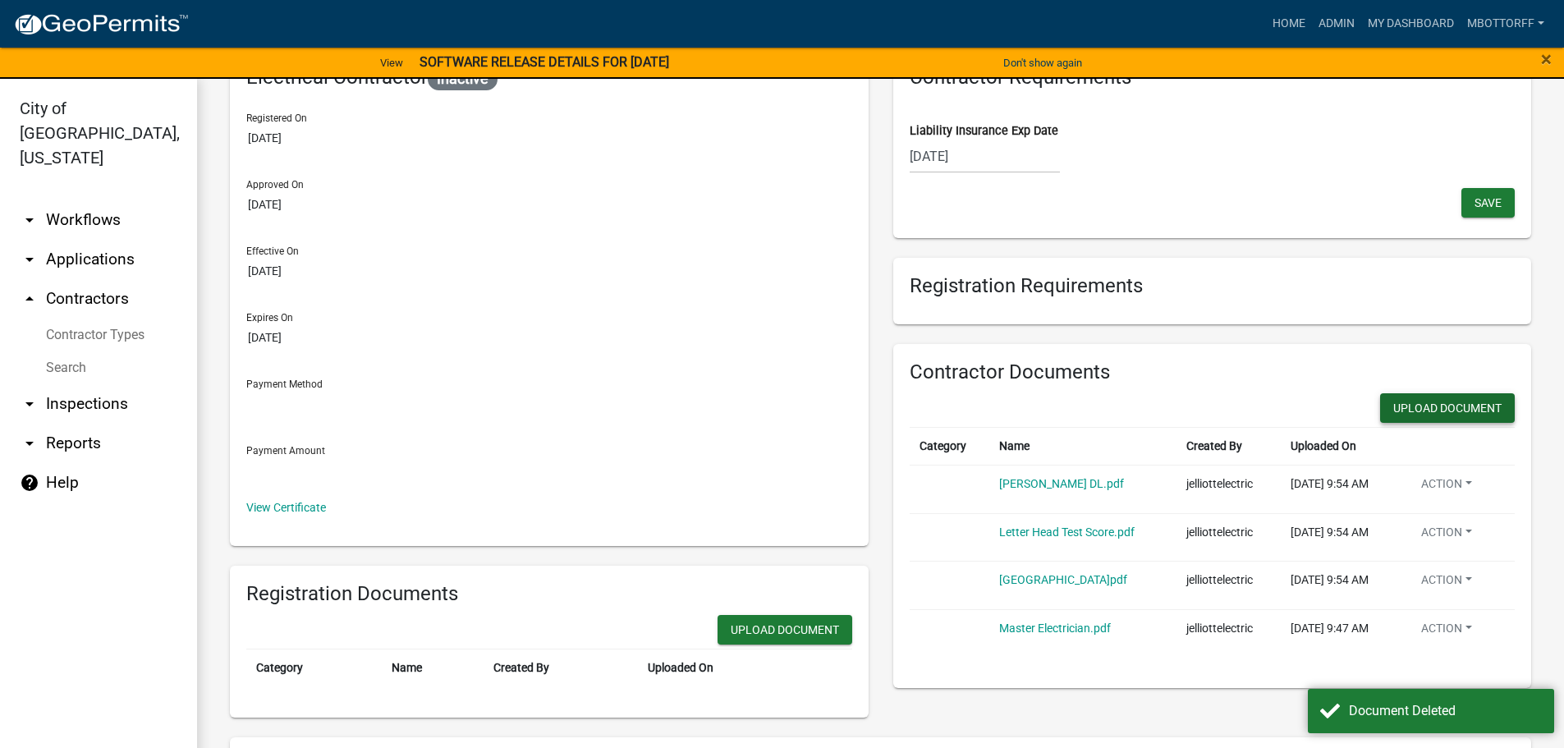
click at [1403, 405] on button "Upload Document" at bounding box center [1447, 408] width 135 height 30
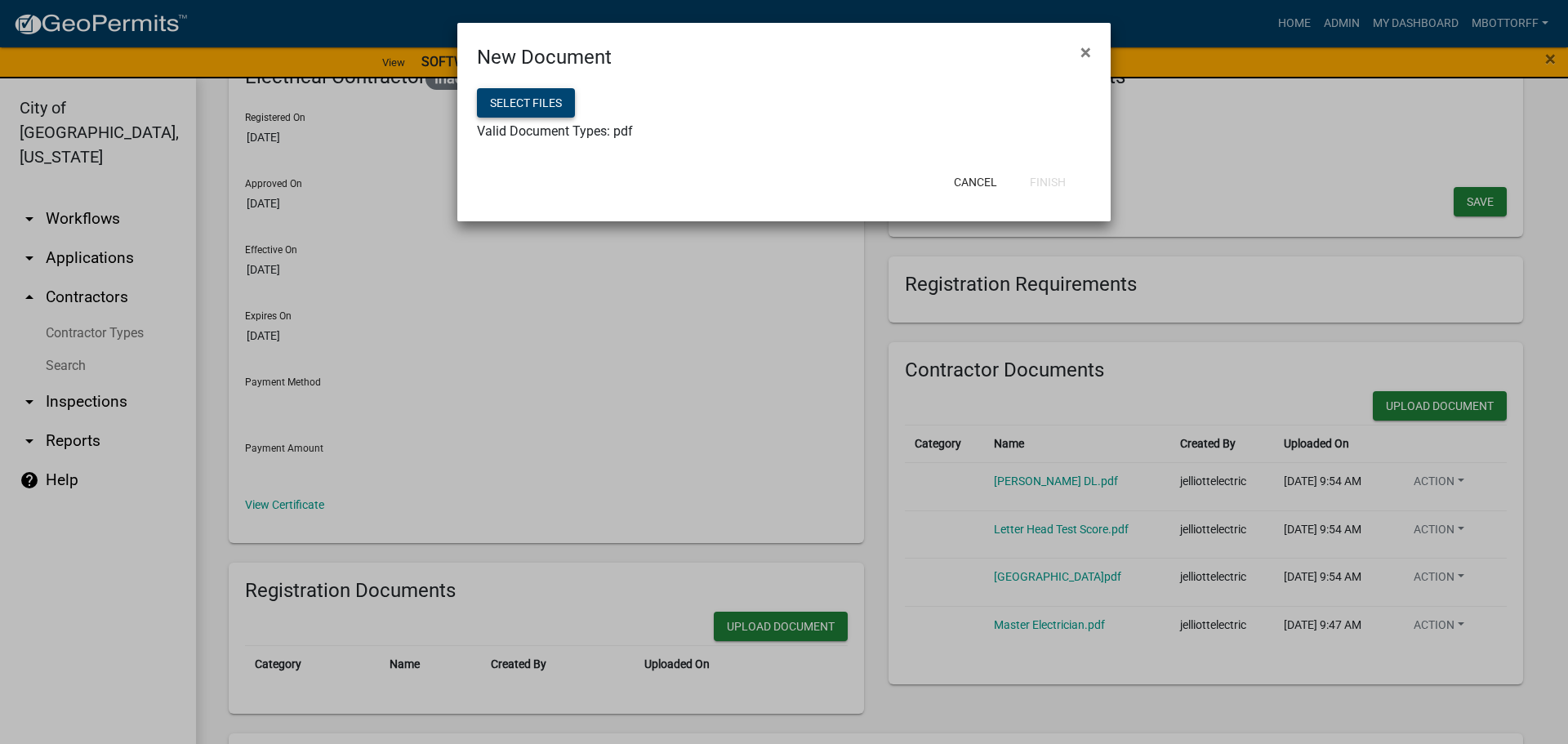
click at [512, 111] on button "Select files" at bounding box center [526, 103] width 98 height 30
click at [1052, 190] on button "Finish" at bounding box center [1047, 182] width 62 height 30
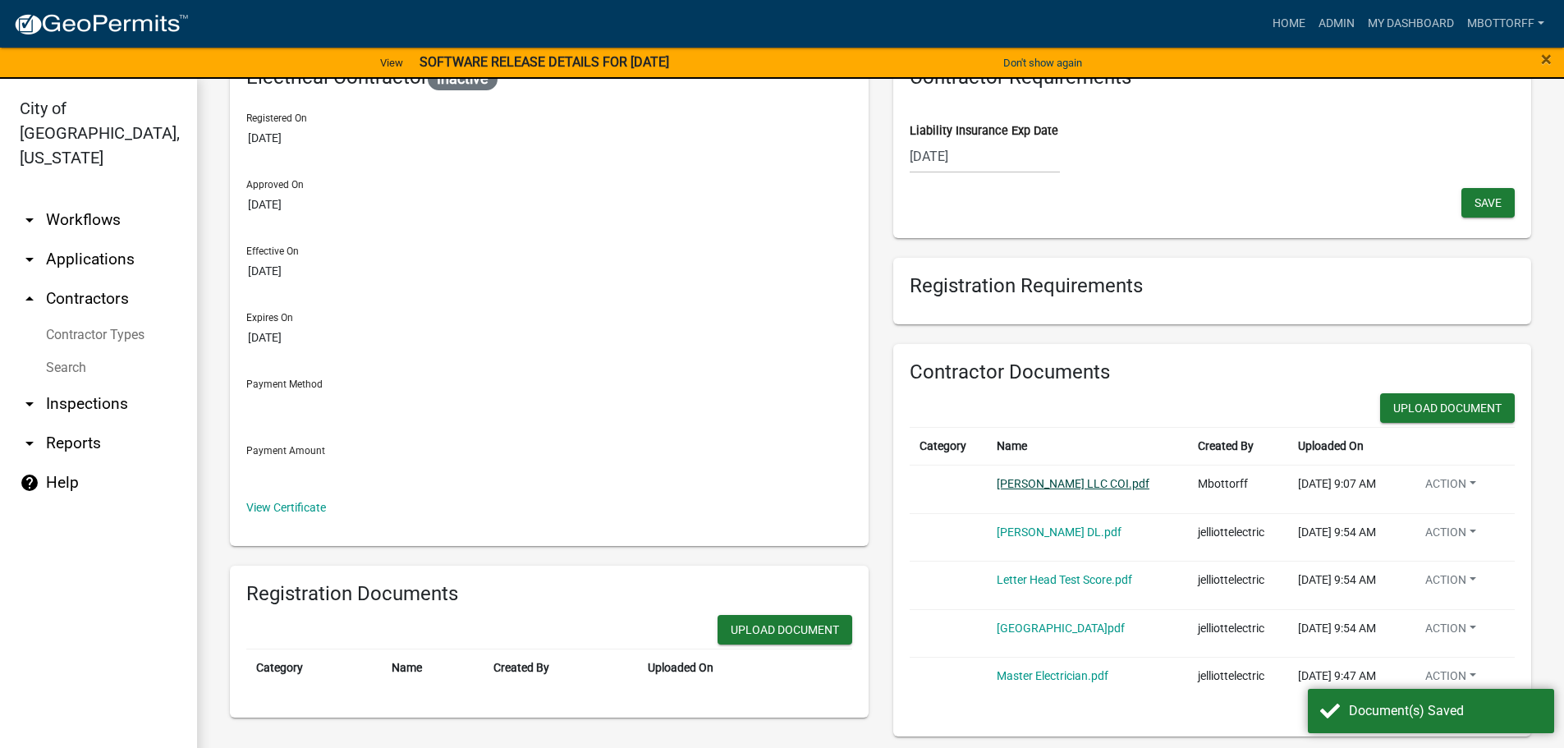
click at [1025, 488] on link "J S ELLIOTT LLC COI.pdf" at bounding box center [1073, 483] width 153 height 13
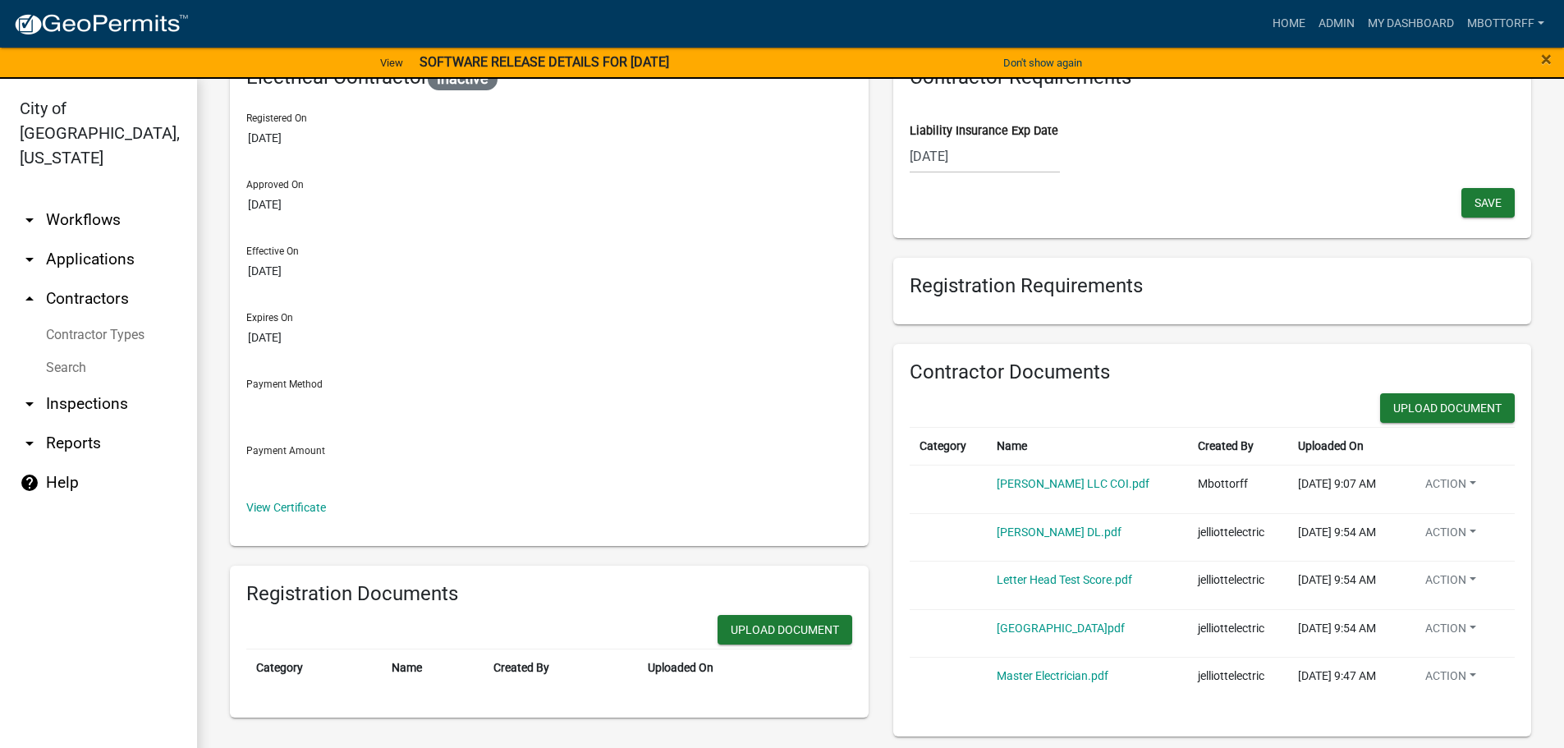
click at [985, 155] on div "10/01/2025" at bounding box center [985, 157] width 150 height 34
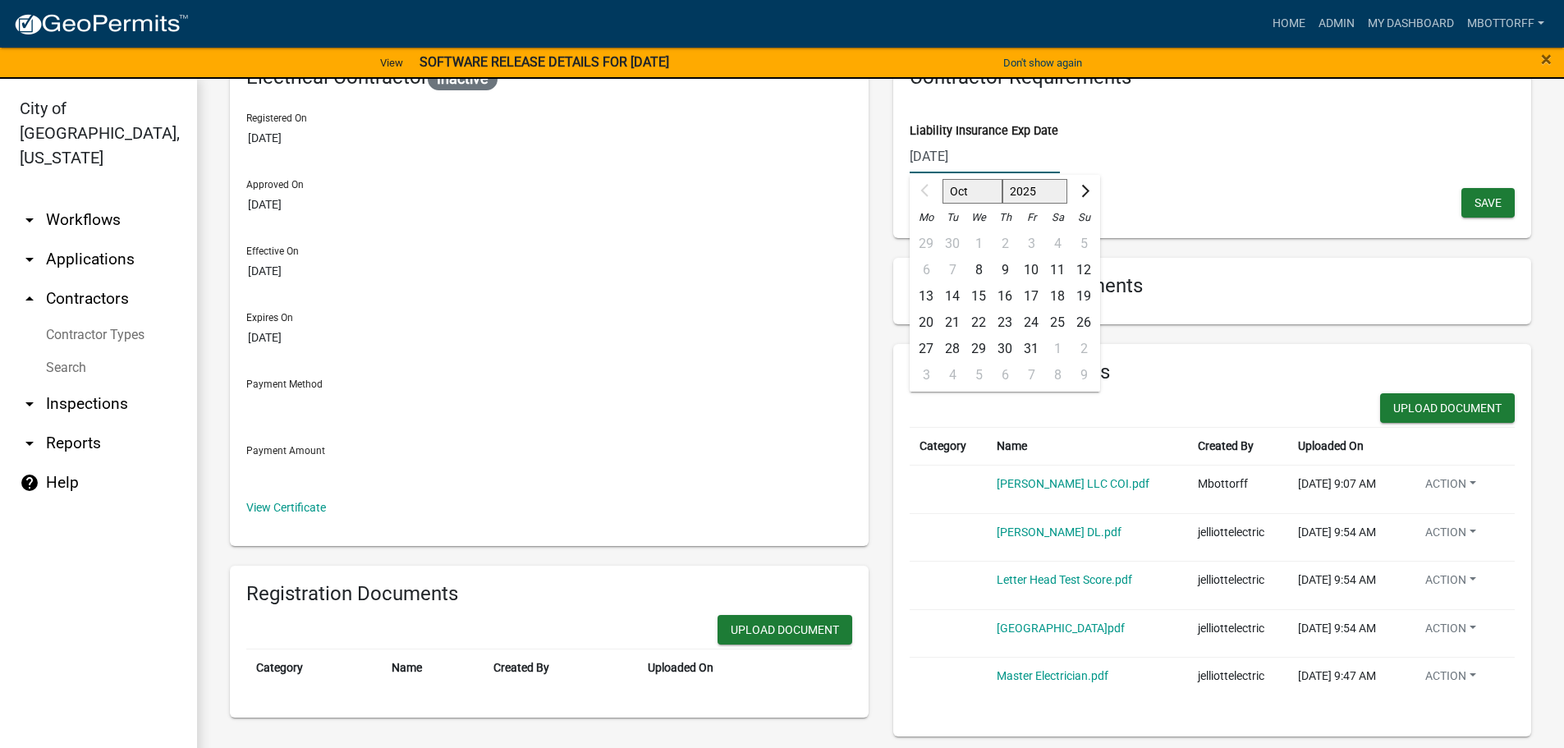
click at [979, 154] on input "10/01/2025" at bounding box center [985, 157] width 150 height 34
type input "10/01/2026"
click at [1475, 202] on span "Save" at bounding box center [1488, 201] width 27 height 13
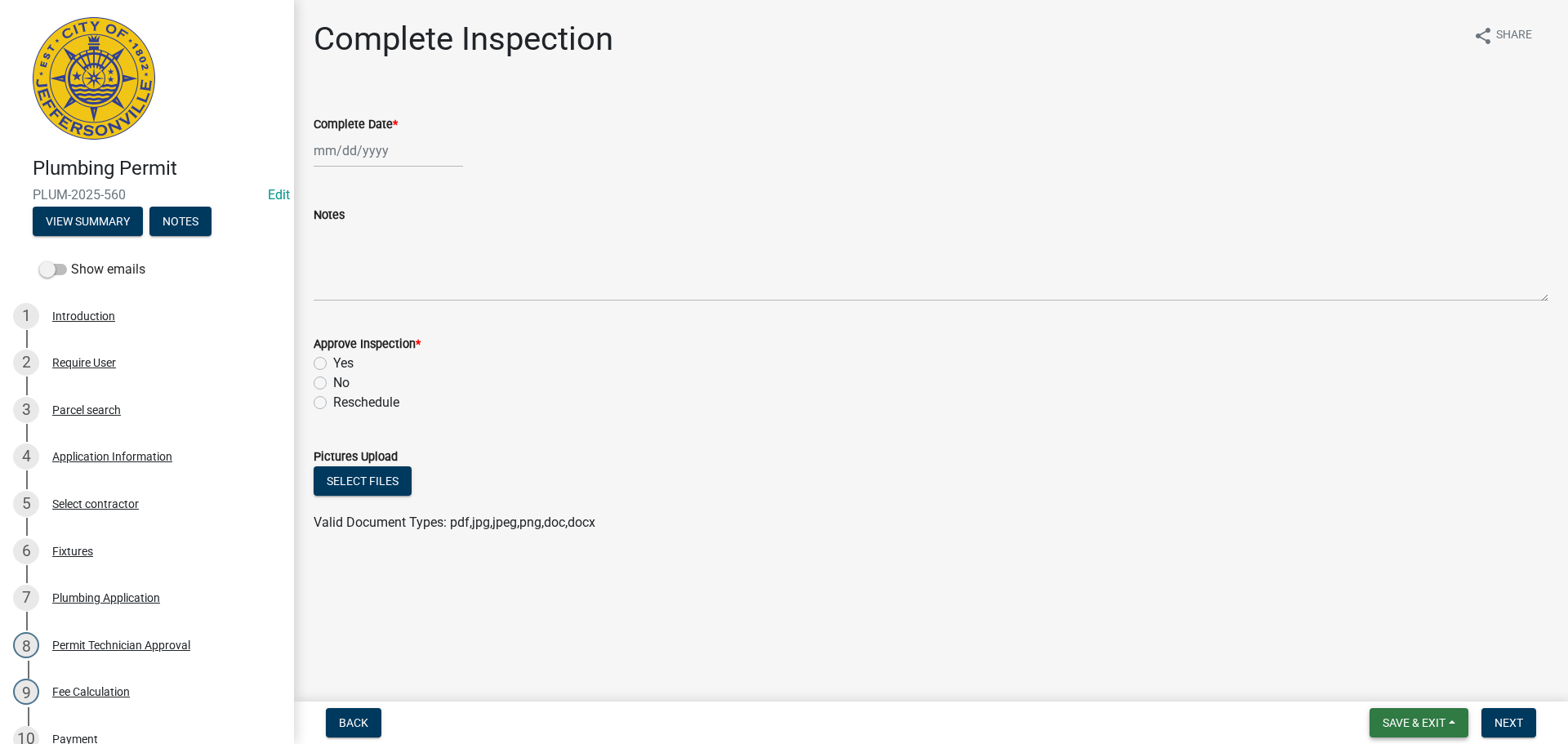
click at [1415, 722] on span "Save & Exit" at bounding box center [1413, 722] width 63 height 13
click at [1410, 687] on button "Save & Exit" at bounding box center [1402, 679] width 130 height 39
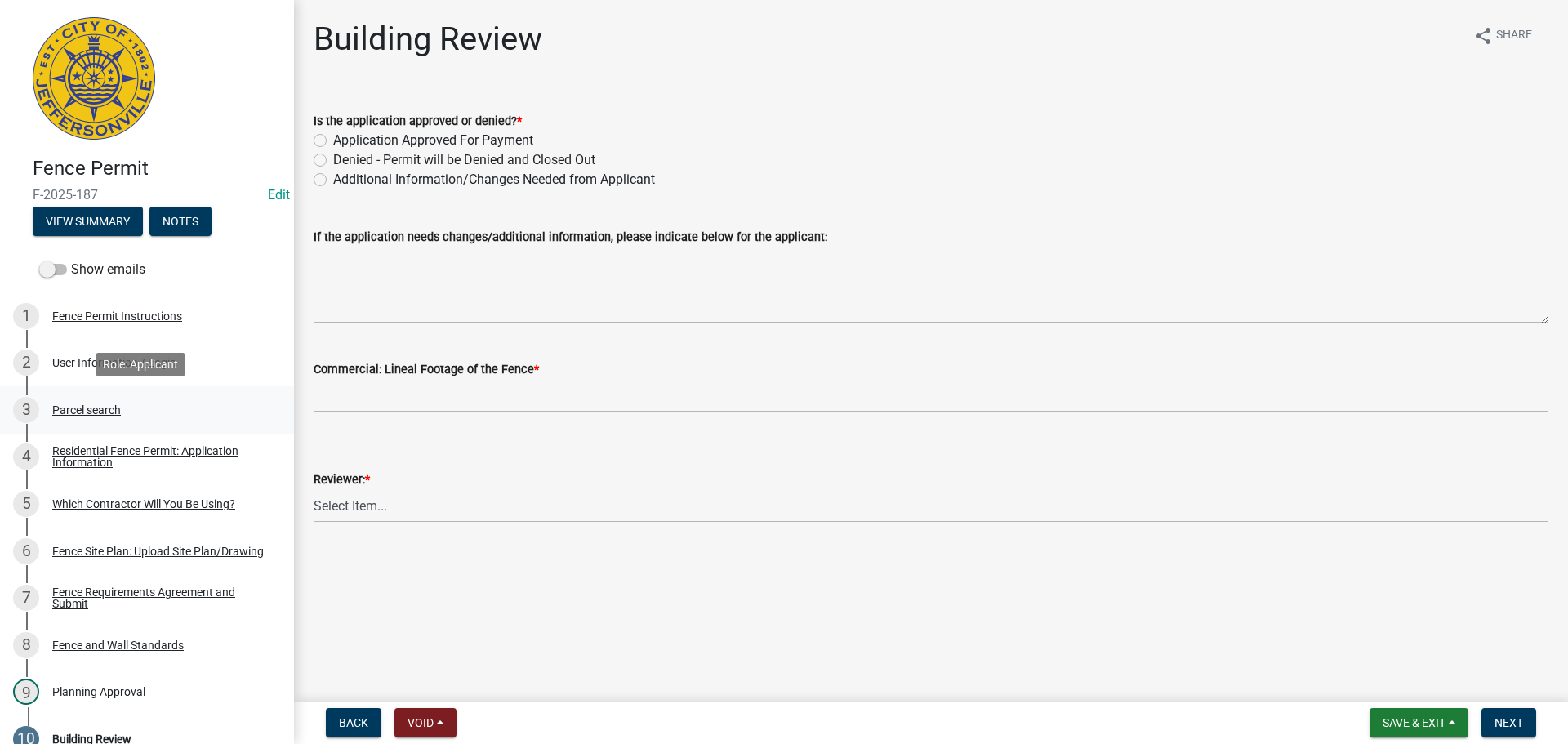
click at [65, 409] on div "Parcel search" at bounding box center [87, 409] width 69 height 11
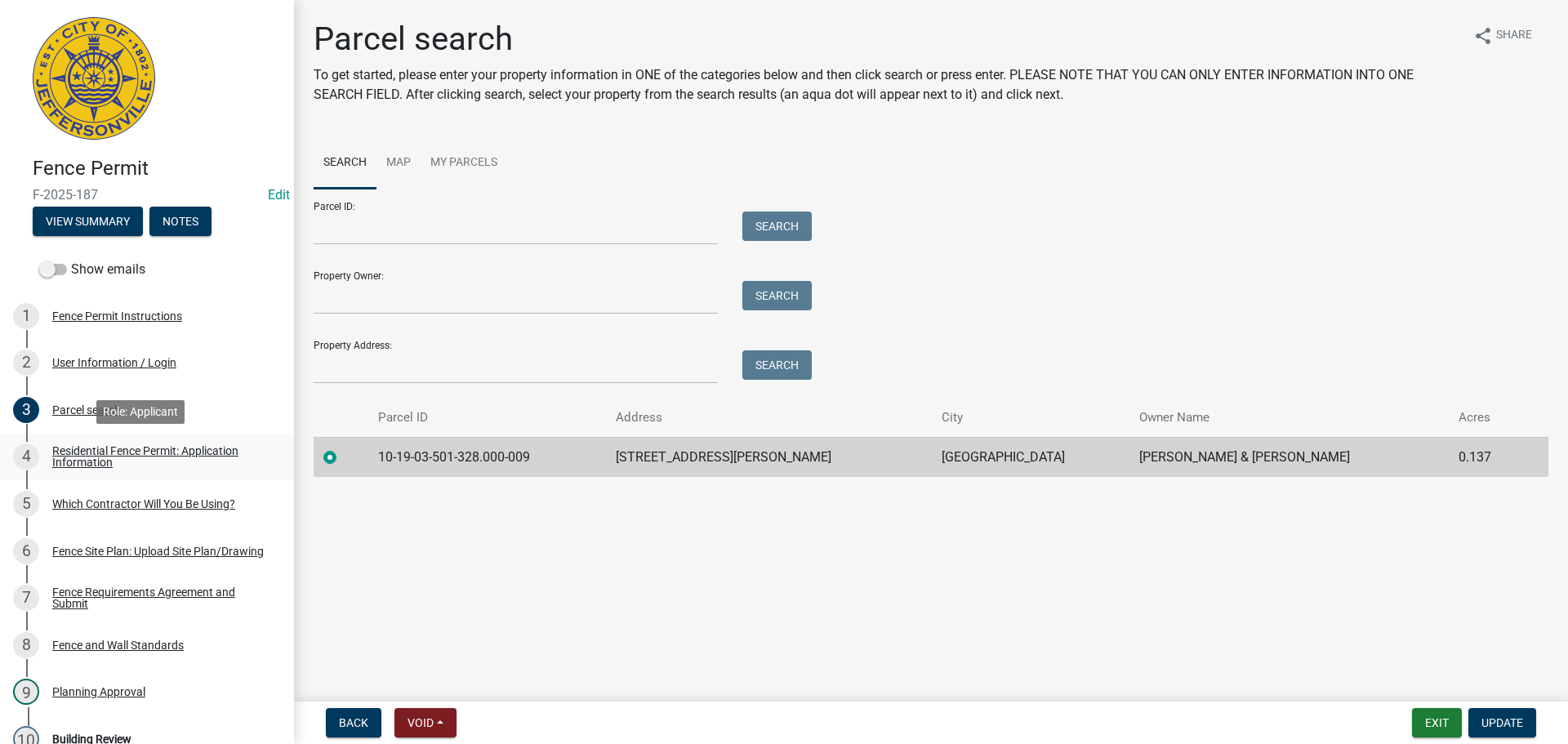
click at [130, 449] on div "Residential Fence Permit: Application Information" at bounding box center [160, 457] width 216 height 23
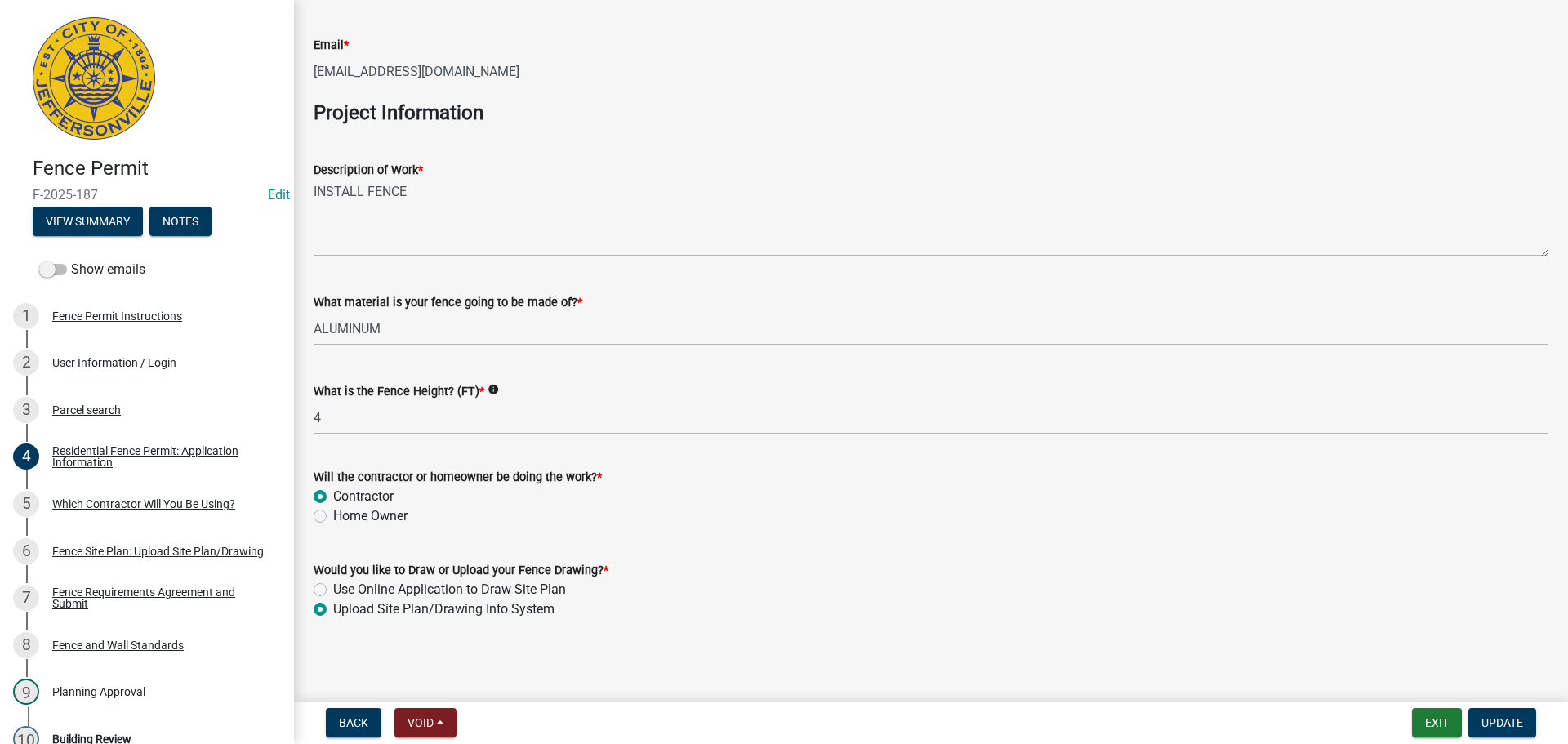
scroll to position [1329, 0]
click at [147, 499] on div "Which Contractor Will You Be Using?" at bounding box center [144, 503] width 183 height 11
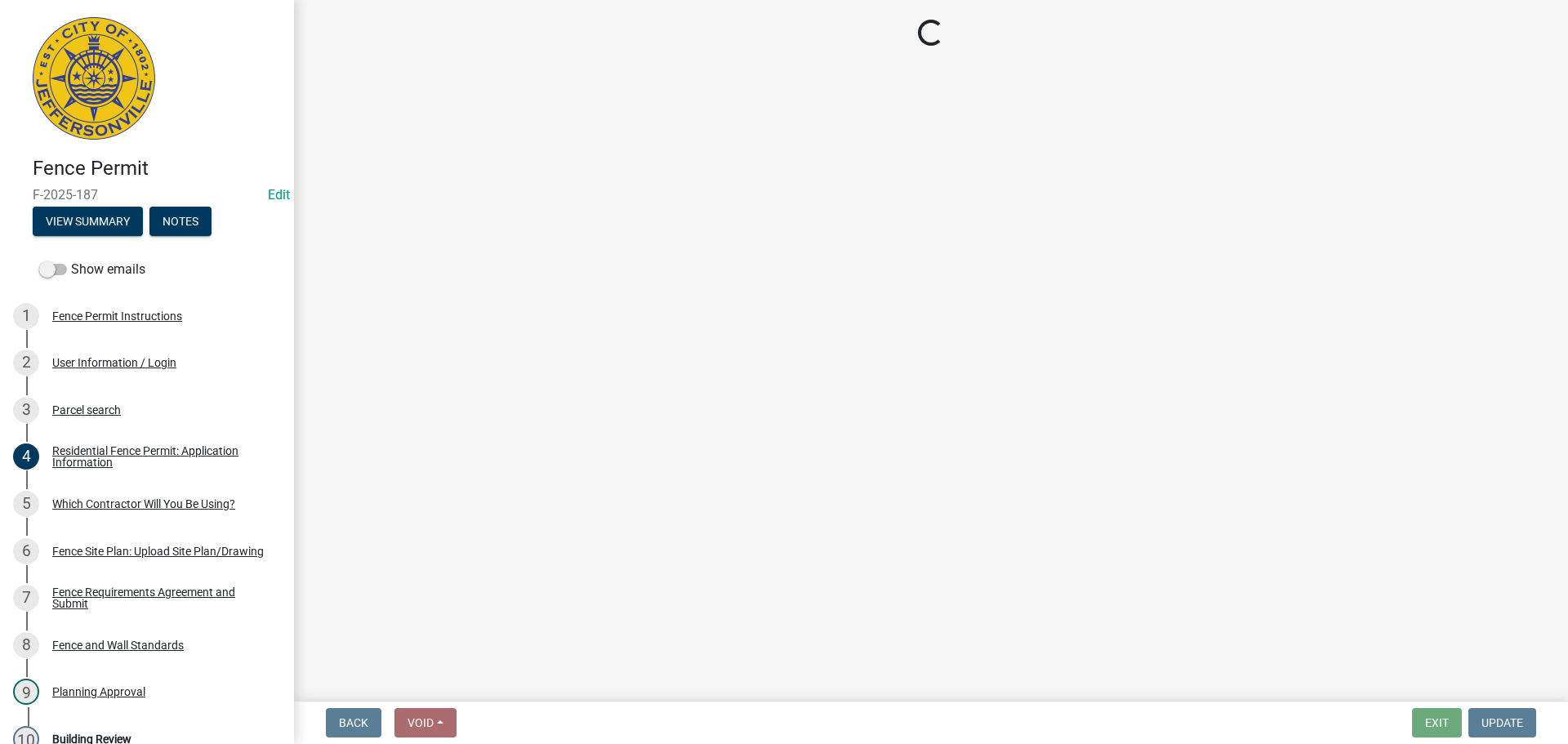
scroll to position [0, 0]
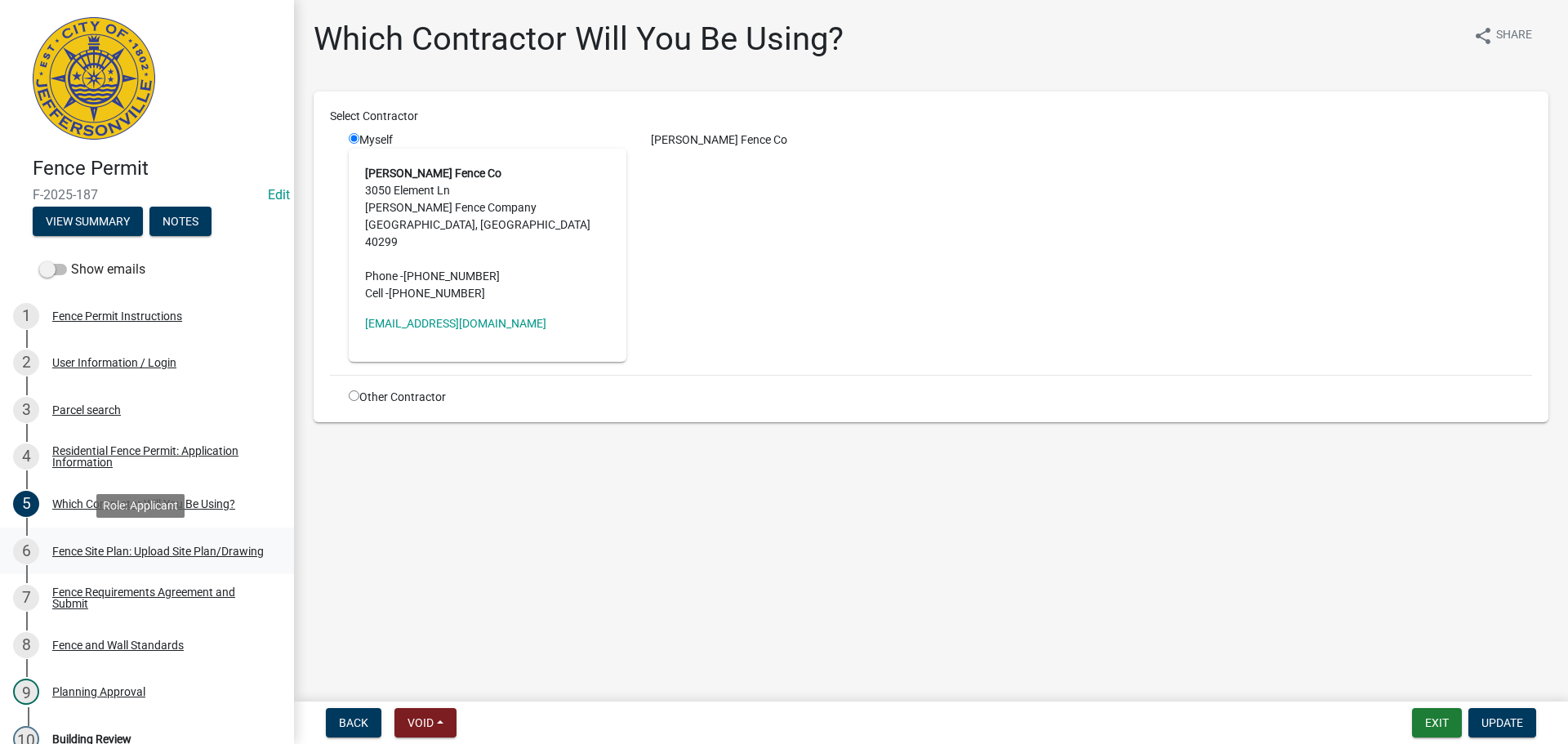
click at [134, 550] on div "Fence Site Plan: Upload Site Plan/Drawing" at bounding box center [158, 551] width 212 height 11
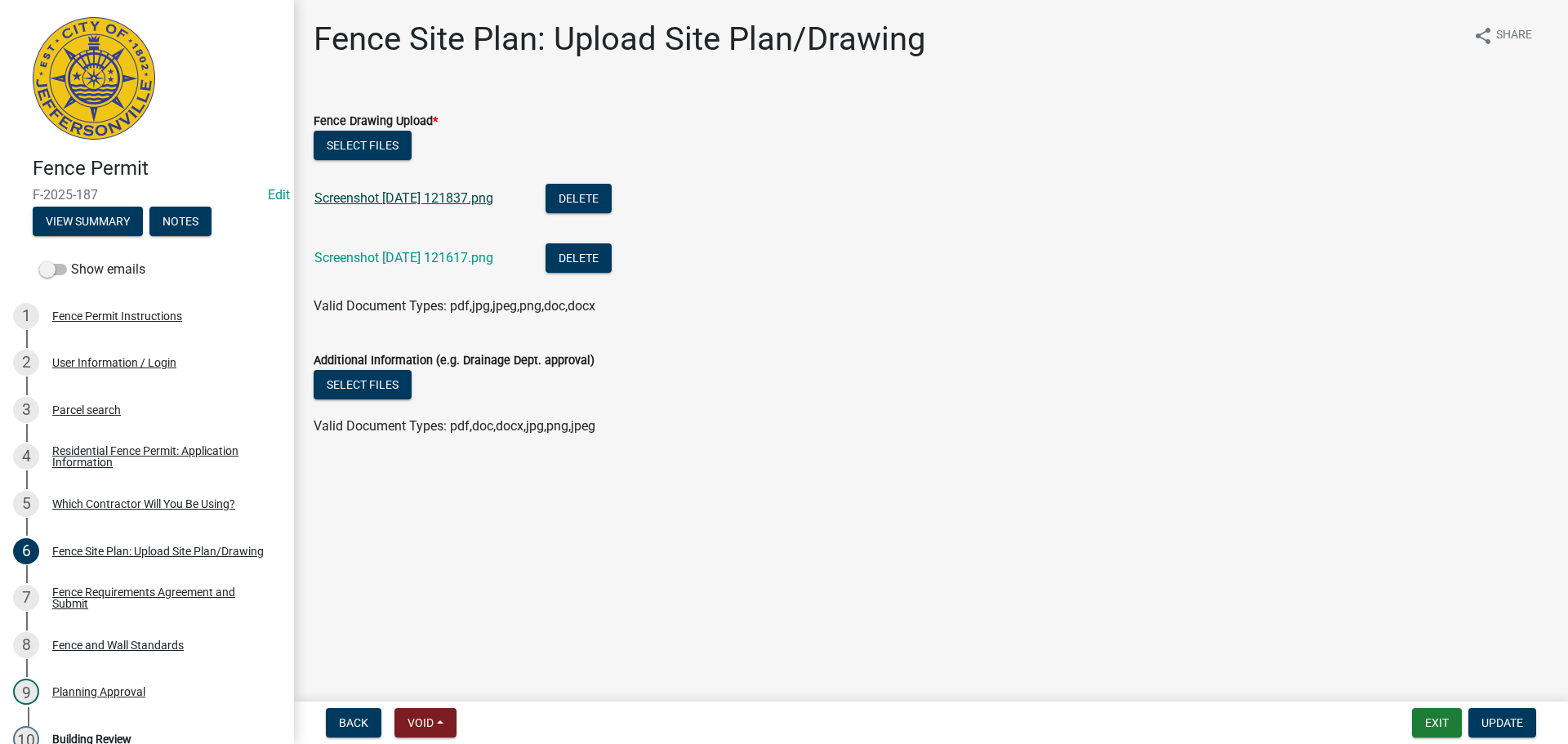
click at [377, 200] on link "Screenshot 2025-09-30 121837.png" at bounding box center [404, 198] width 179 height 16
click at [393, 254] on link "Screenshot 2025-09-30 121617.png" at bounding box center [404, 258] width 179 height 16
click at [82, 596] on div "Fence Requirements Agreement and Submit" at bounding box center [160, 598] width 216 height 23
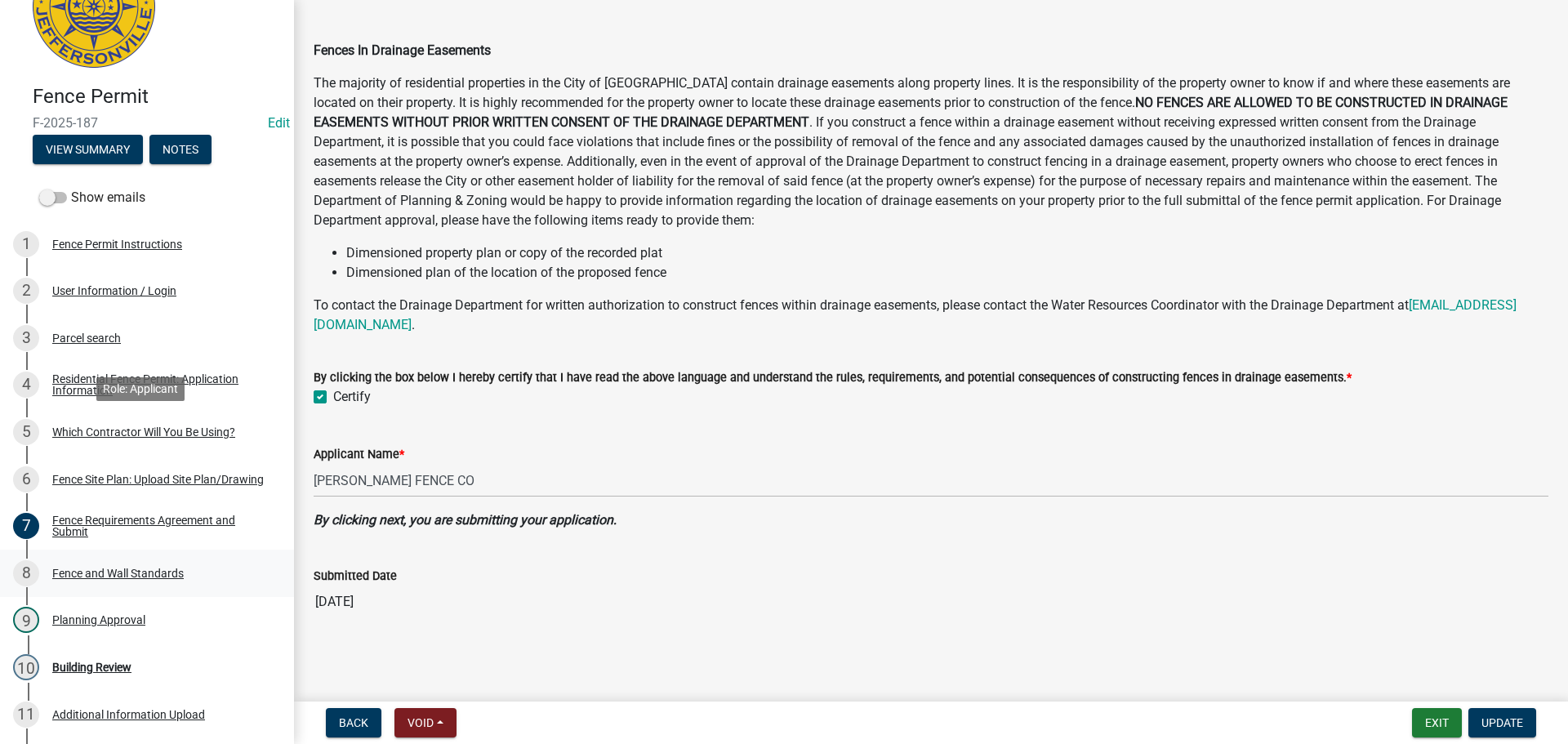
scroll to position [228, 0]
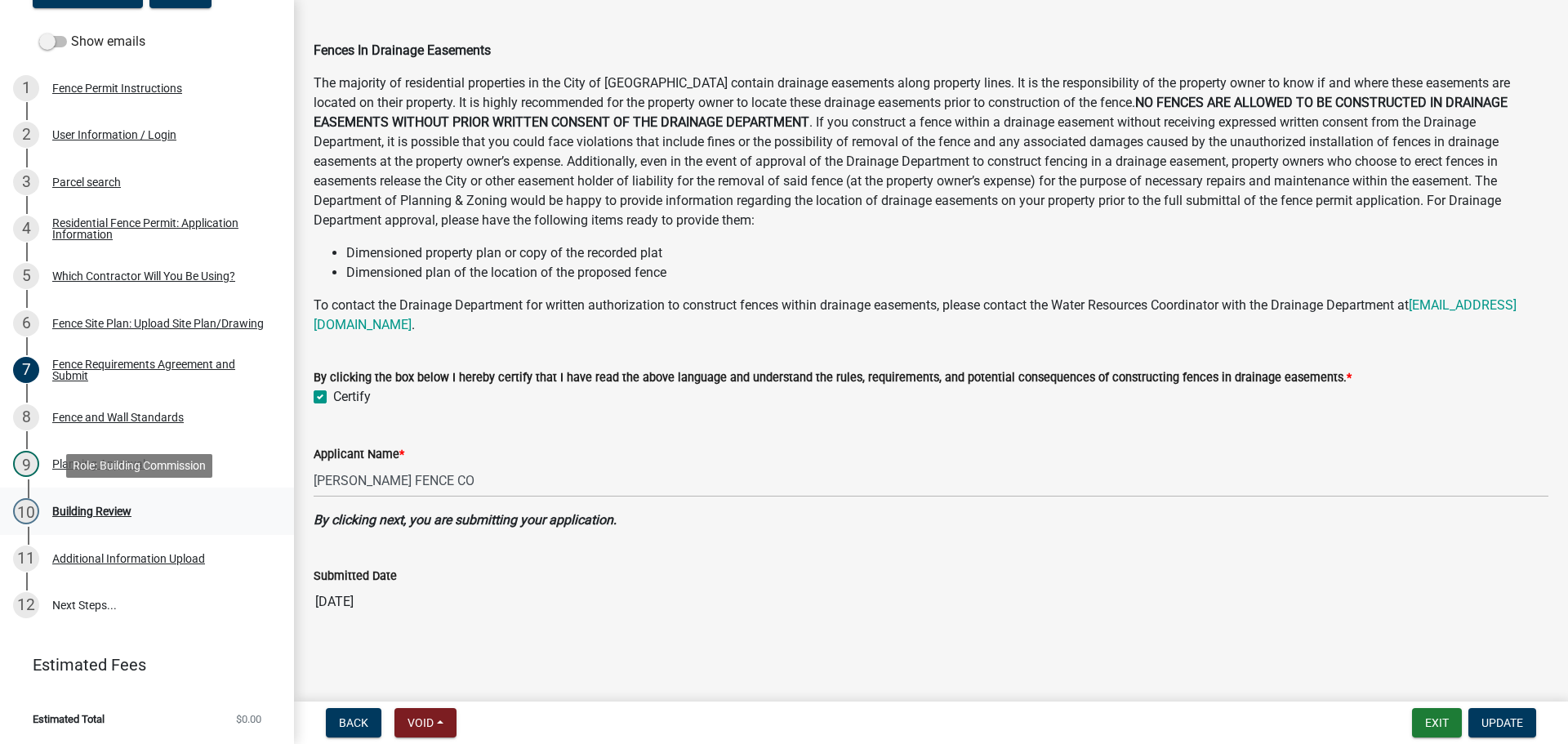
click at [94, 512] on div "Building Review" at bounding box center [92, 510] width 80 height 11
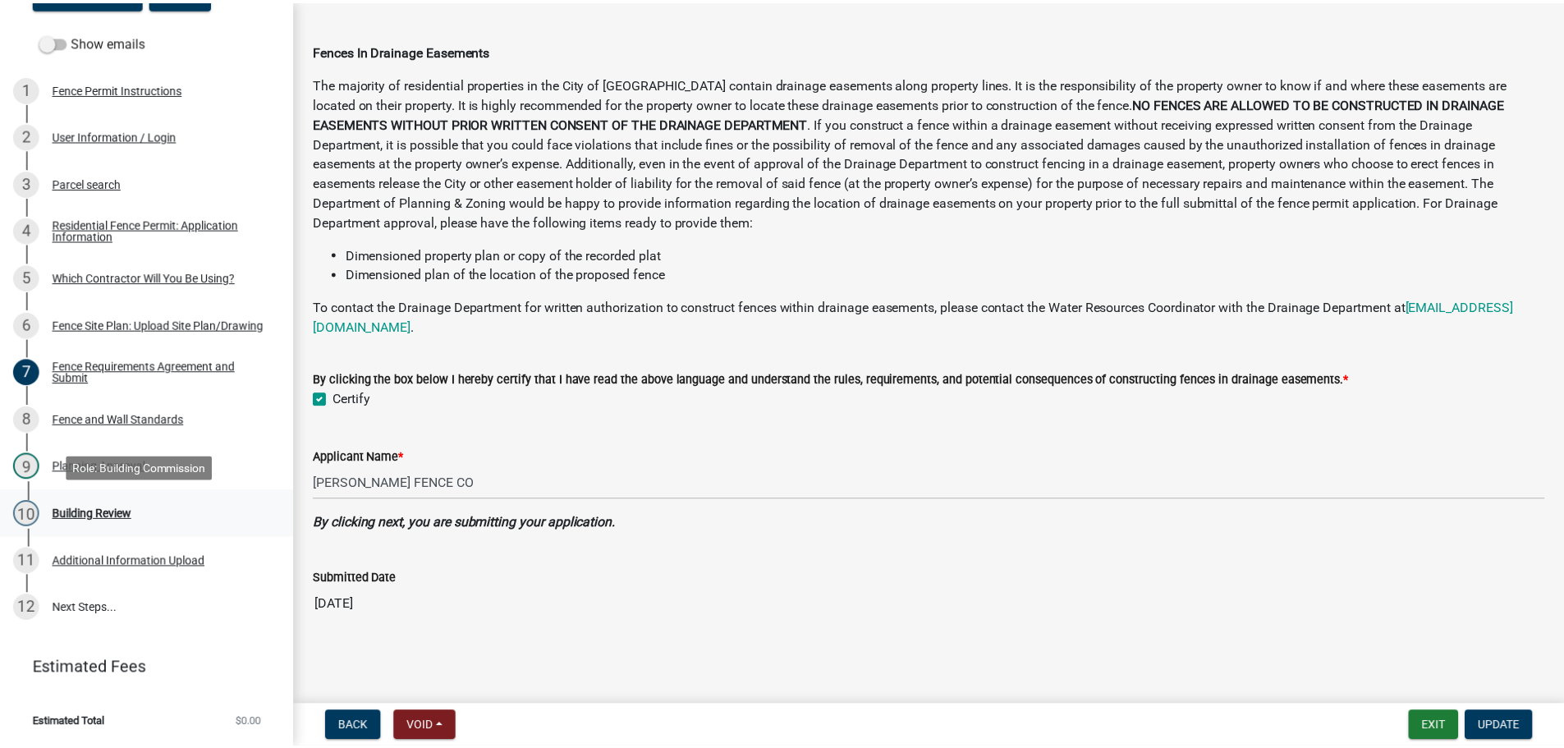
scroll to position [0, 0]
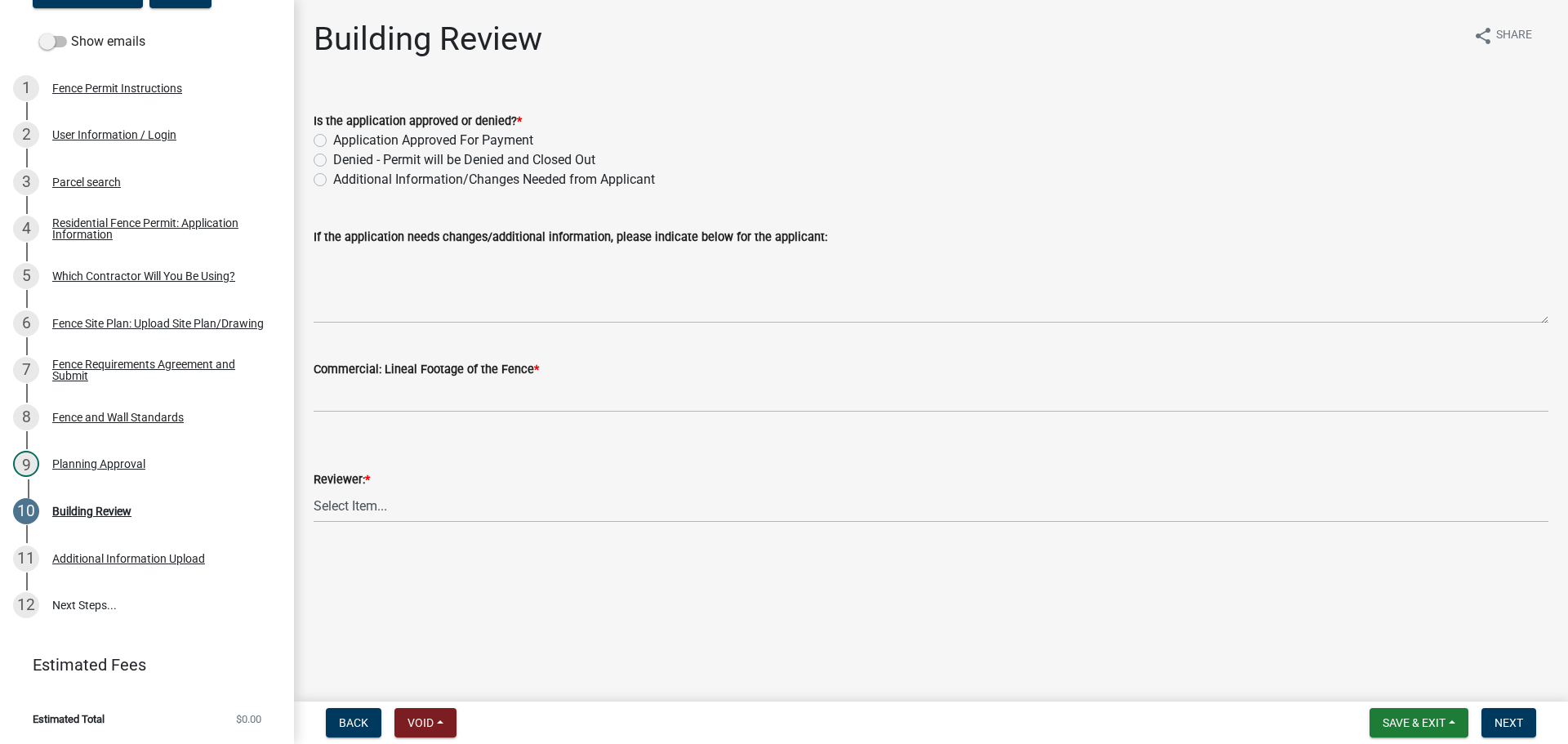
click at [333, 139] on label "Application Approved For Payment" at bounding box center [433, 140] width 200 height 20
click at [333, 139] on input "Application Approved For Payment" at bounding box center [338, 135] width 11 height 11
radio input "true"
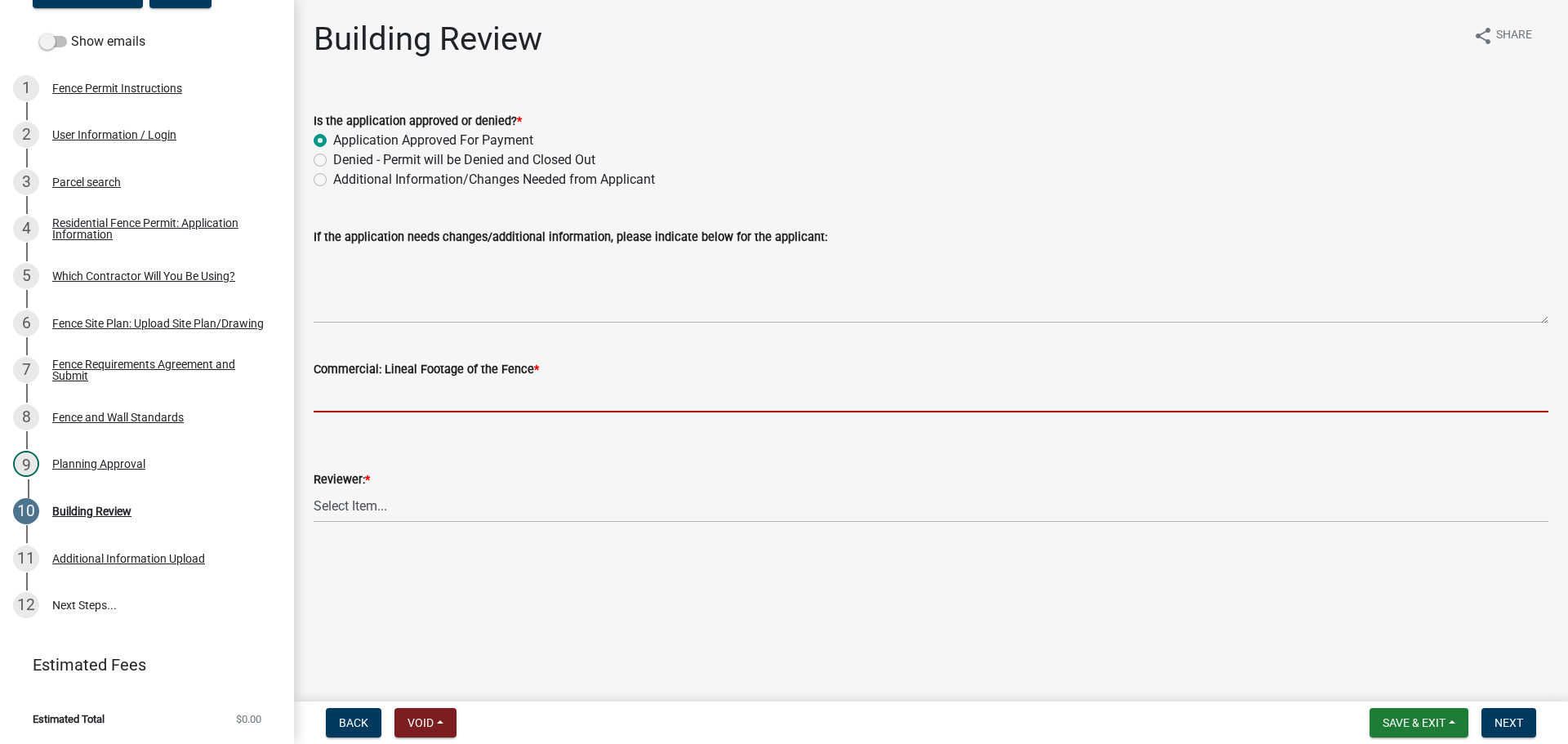
click at [378, 387] on input "text" at bounding box center [931, 396] width 1235 height 34
type input "0"
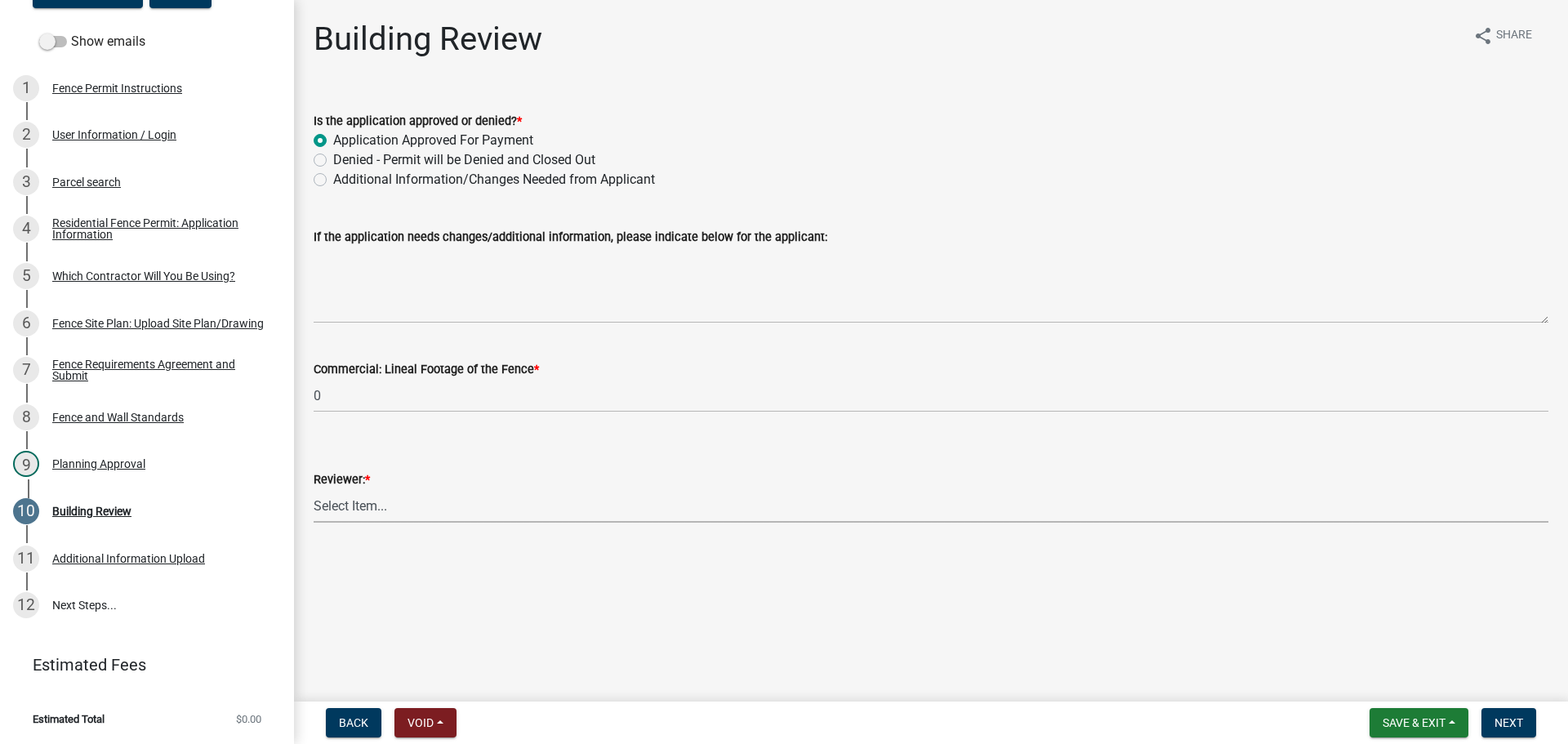
click at [336, 513] on select "Select Item... Jim Wilkinson Mary Frey Mike Kruer Missy Bottorff Linda Mills" at bounding box center [931, 506] width 1235 height 34
click at [313, 489] on select "Select Item... Jim Wilkinson Mary Frey Mike Kruer Missy Bottorff Linda Mills" at bounding box center [931, 506] width 1235 height 34
select select "e36977bf-af8d-40c9-935f-0f479ad9eb24"
click at [1513, 724] on span "Next" at bounding box center [1508, 722] width 29 height 13
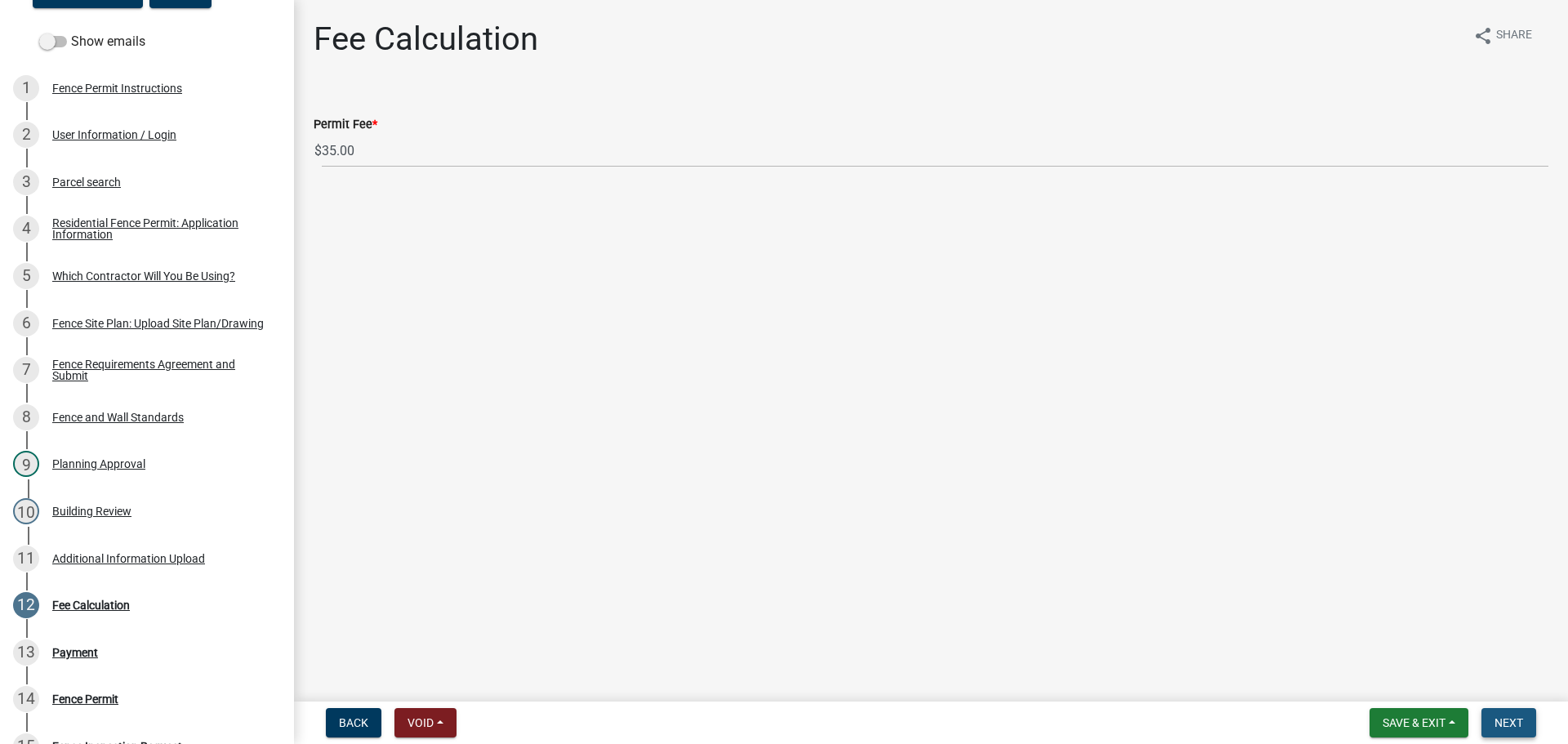
click at [1511, 720] on span "Next" at bounding box center [1508, 722] width 29 height 13
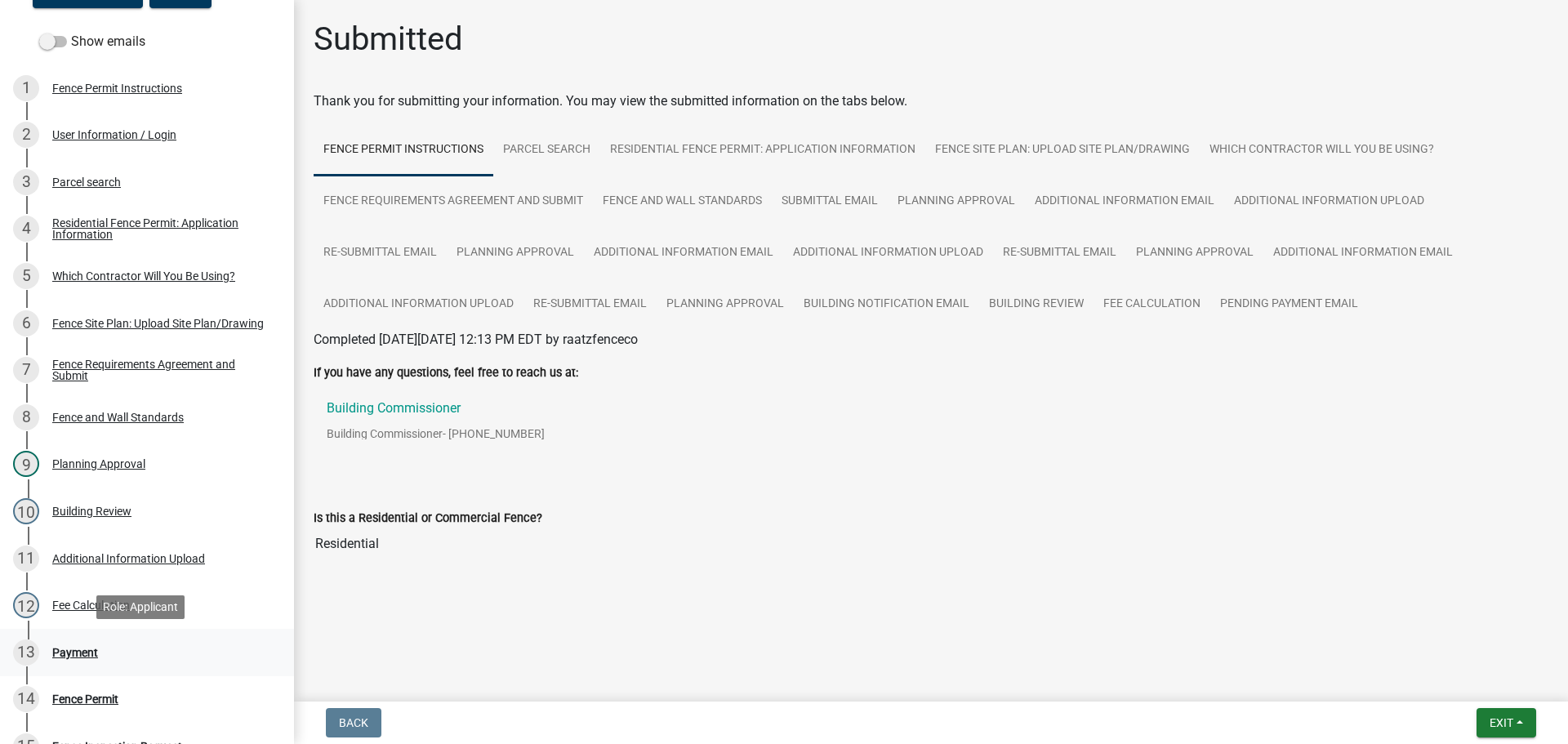
click at [93, 654] on div "Payment" at bounding box center [76, 651] width 46 height 11
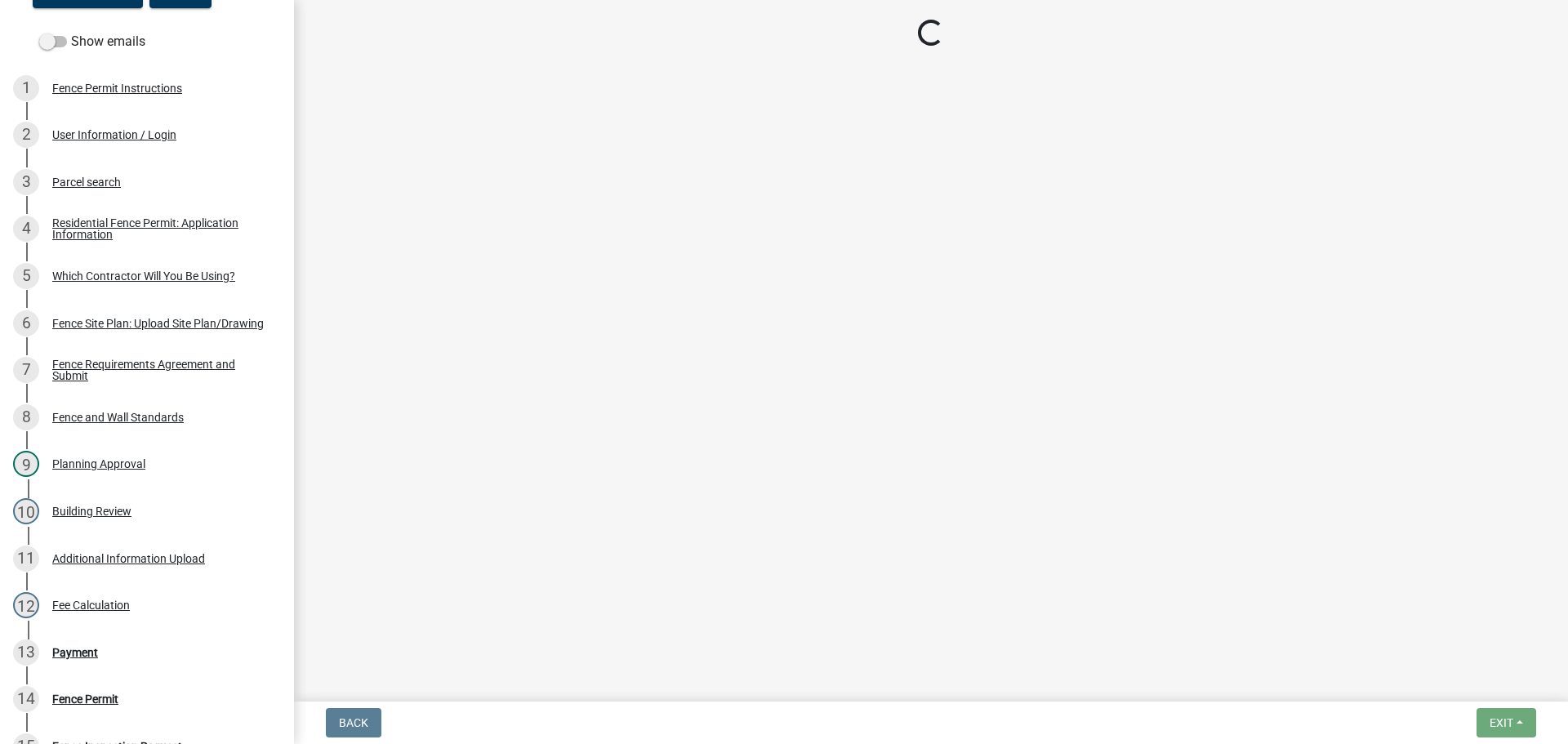
select select "3: 3"
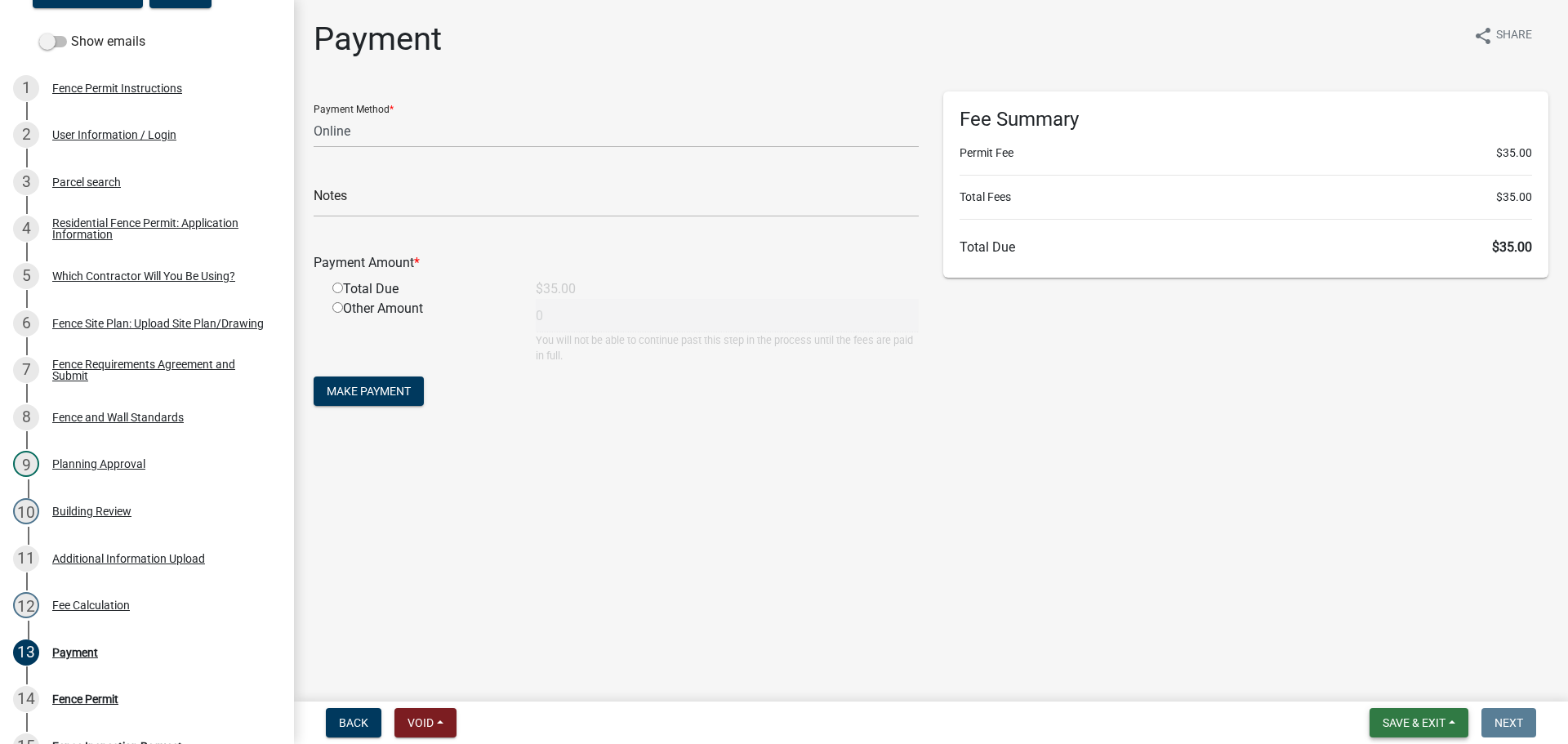
click at [1410, 719] on span "Save & Exit" at bounding box center [1413, 722] width 63 height 13
click at [1399, 687] on button "Save & Exit" at bounding box center [1402, 679] width 130 height 39
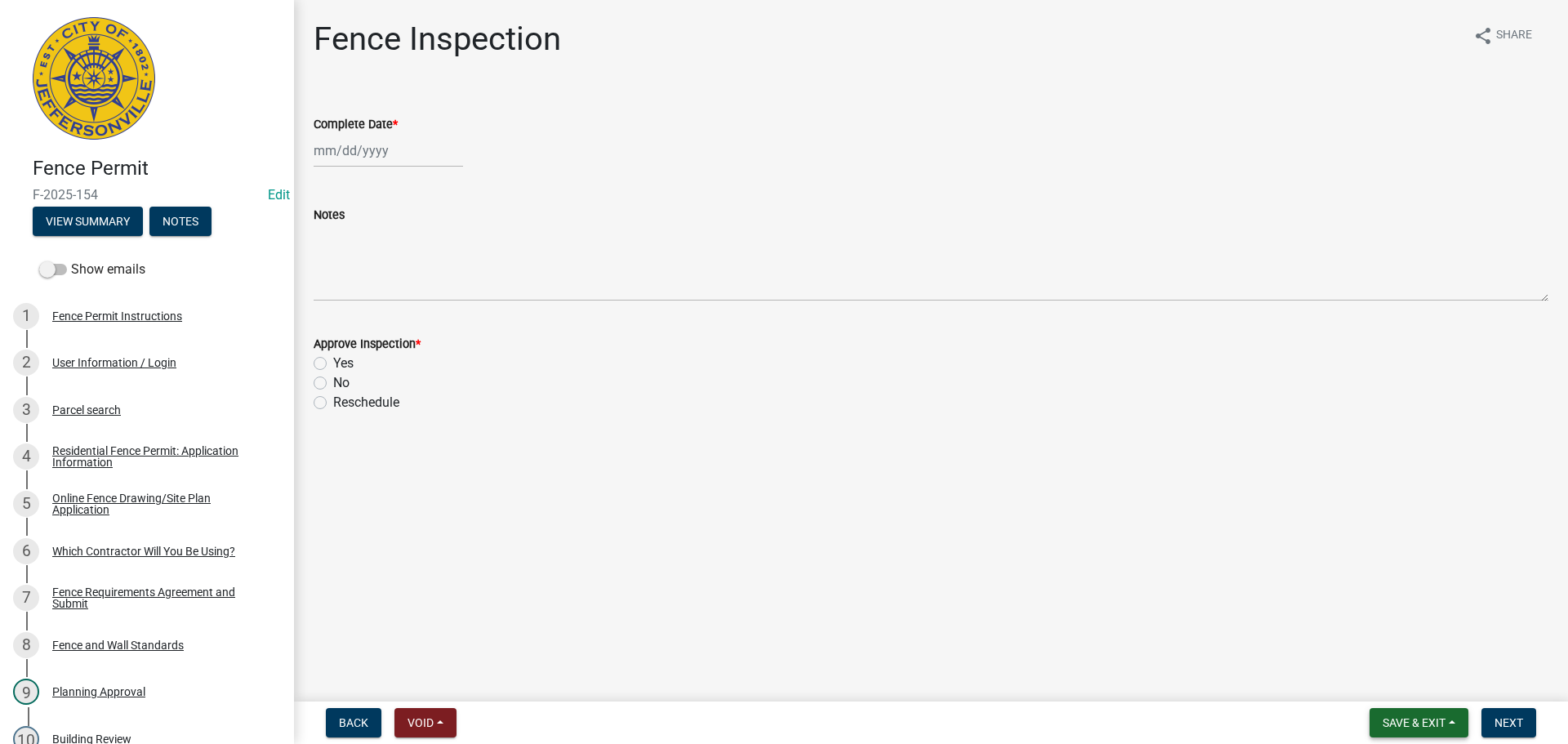
click at [1402, 714] on button "Save & Exit" at bounding box center [1418, 723] width 98 height 30
click at [1400, 684] on button "Save & Exit" at bounding box center [1402, 679] width 130 height 39
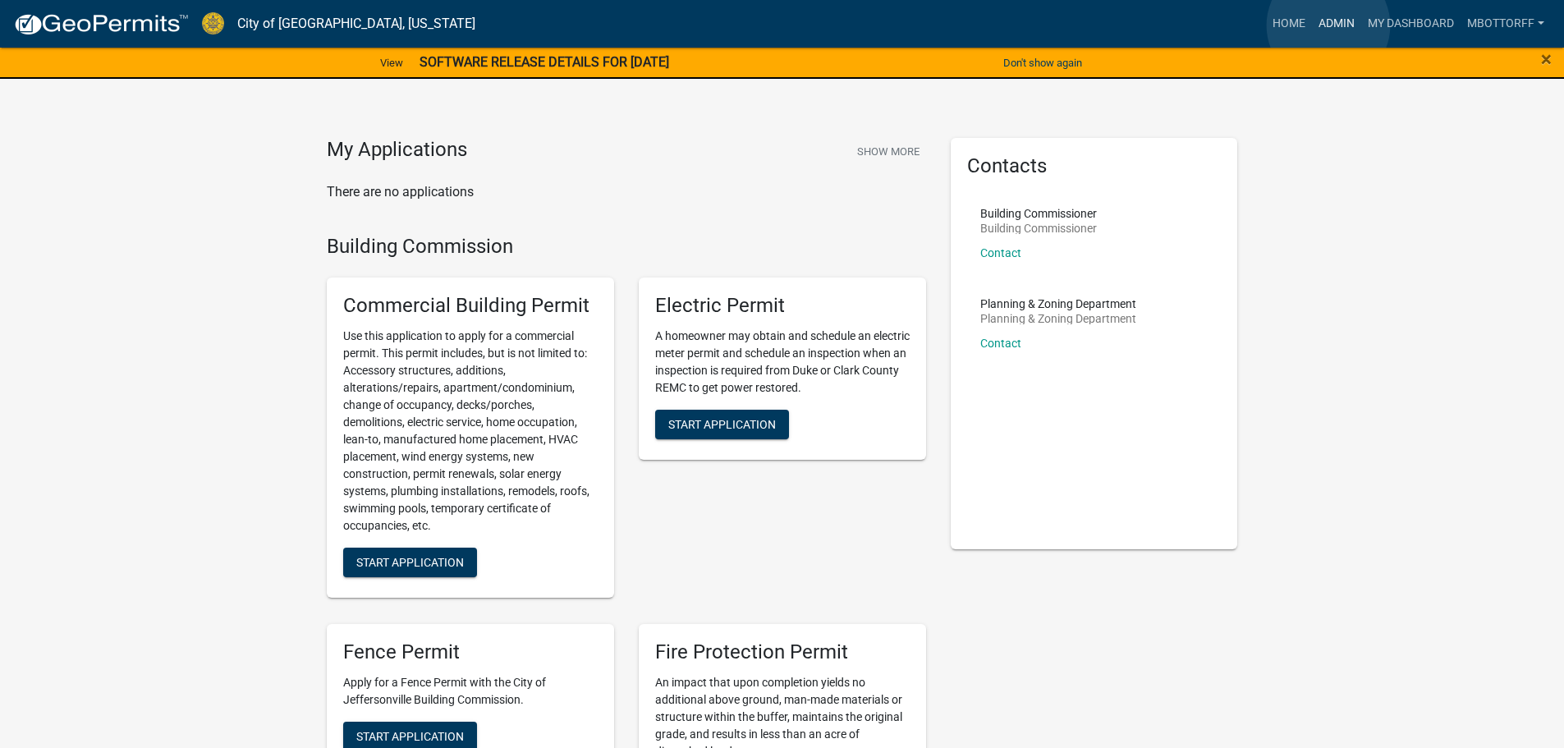
click at [1329, 25] on link "Admin" at bounding box center [1336, 23] width 49 height 31
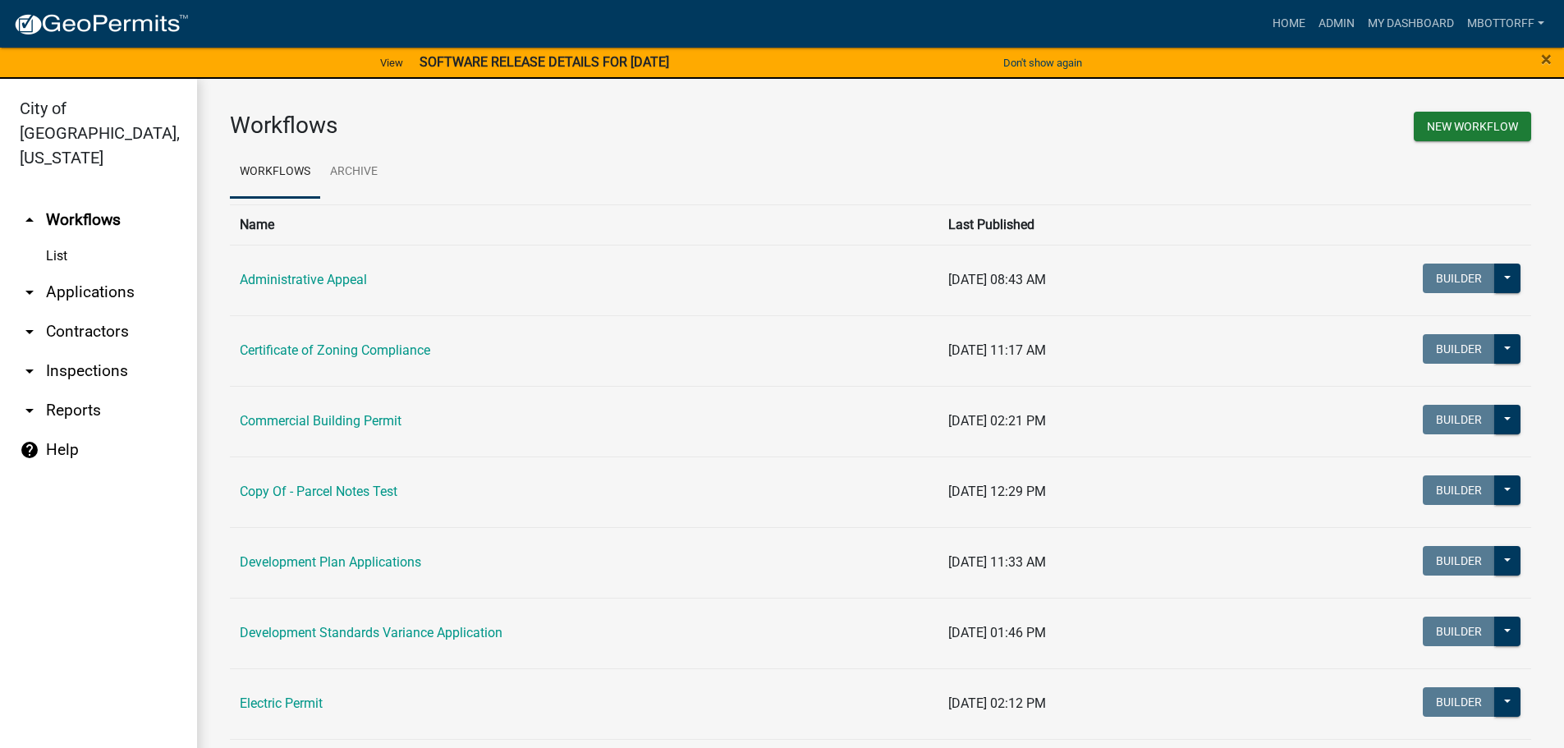
click at [109, 273] on link "arrow_drop_down Applications" at bounding box center [98, 292] width 197 height 39
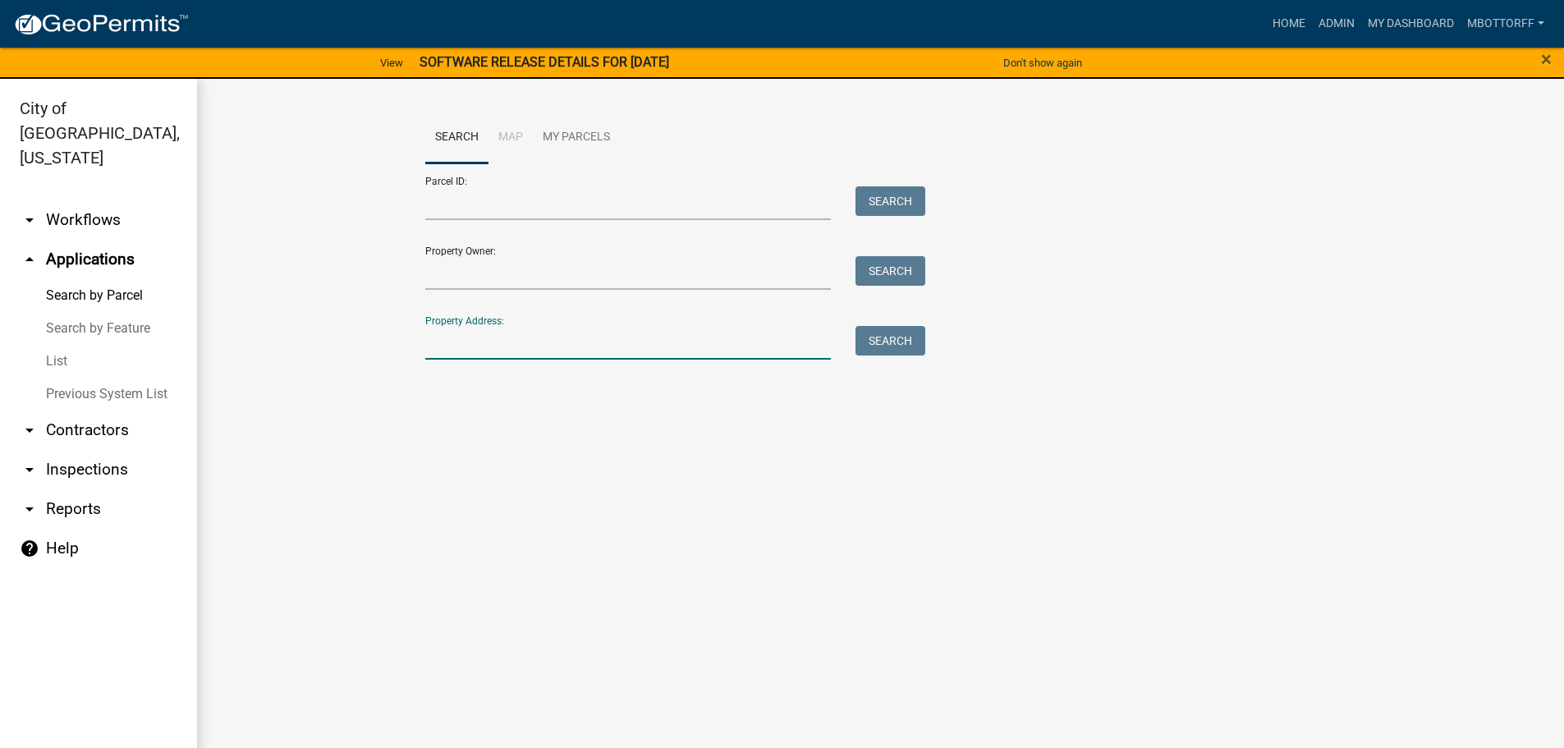
click at [440, 338] on input "Property Address:" at bounding box center [628, 343] width 406 height 34
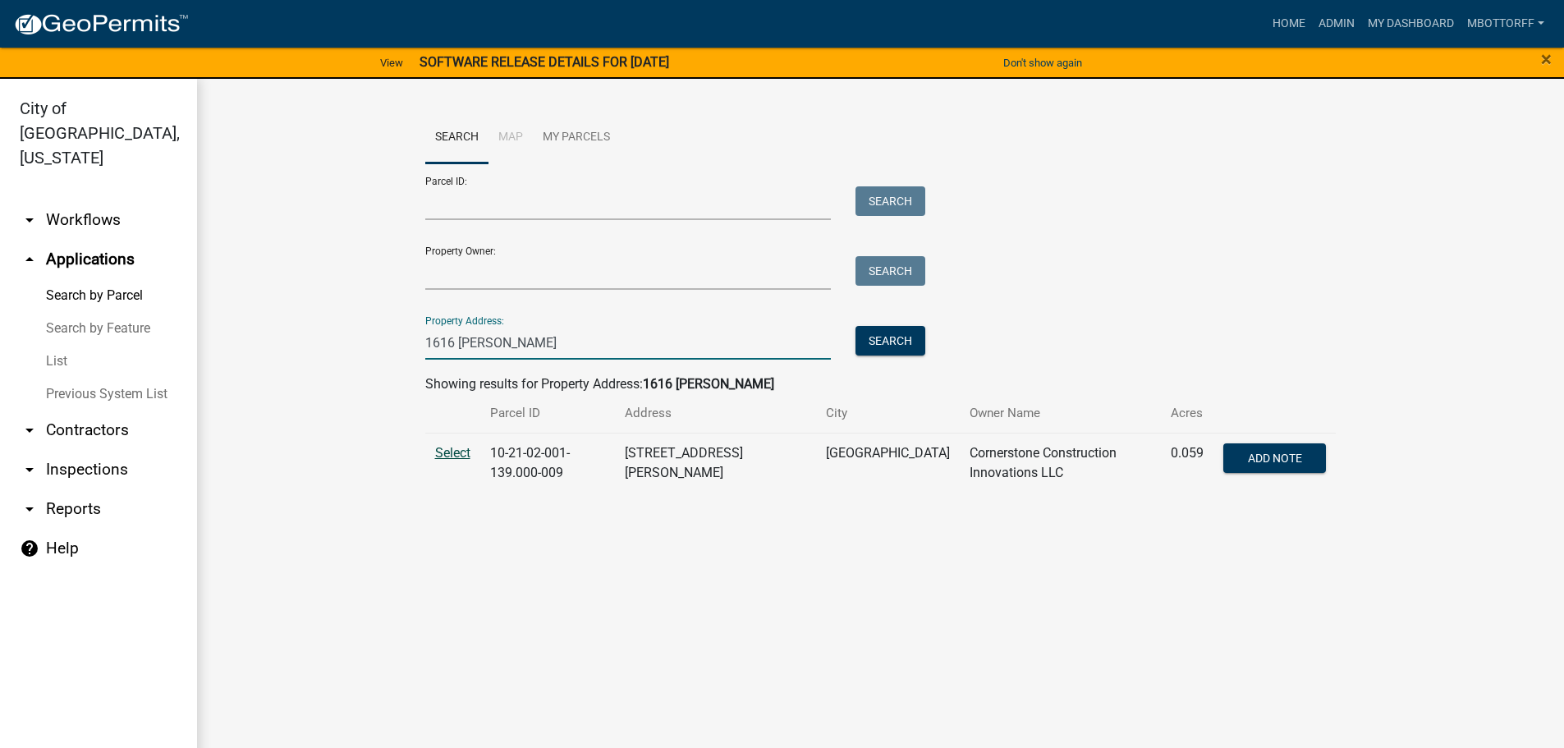
type input "1616 [PERSON_NAME]"
click at [458, 449] on span "Select" at bounding box center [452, 453] width 35 height 16
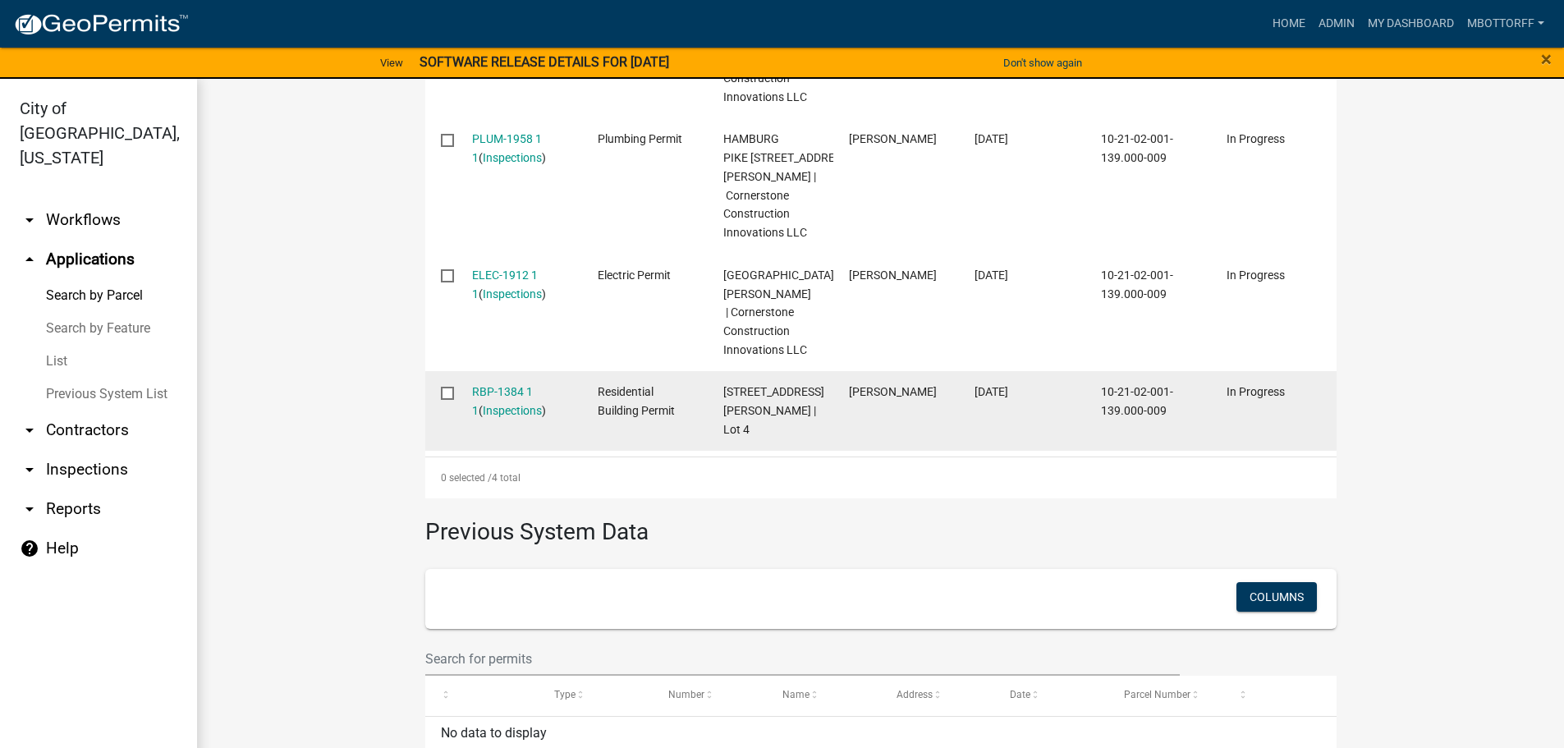
scroll to position [801, 0]
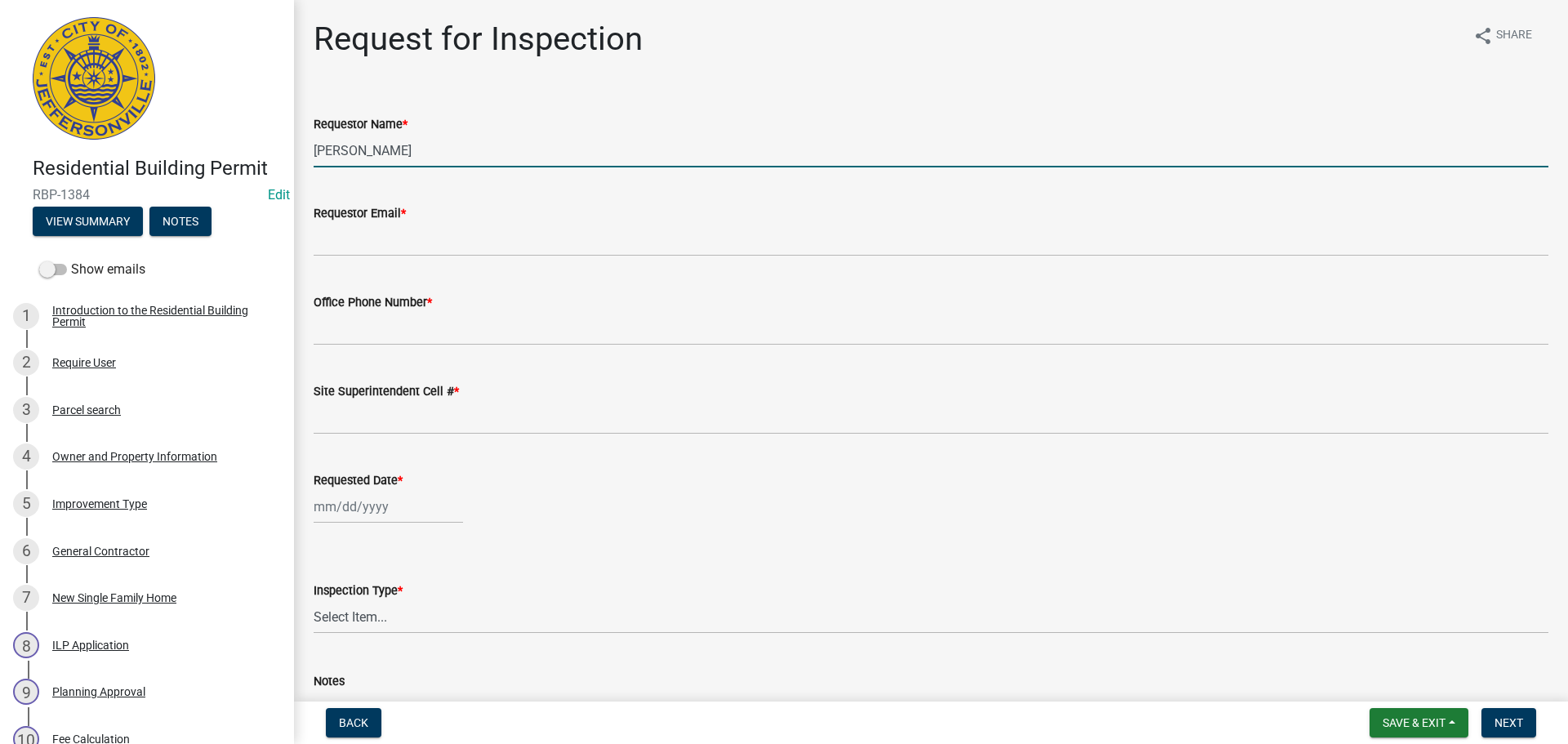
drag, startPoint x: 423, startPoint y: 154, endPoint x: 0, endPoint y: 133, distance: 423.5
click at [111, 142] on div "Residential Building Permit RBP-1384 Edit View Summary Notes Show emails 1 Intr…" at bounding box center [784, 372] width 1568 height 744
type input "e"
type input "[PERSON_NAME]"
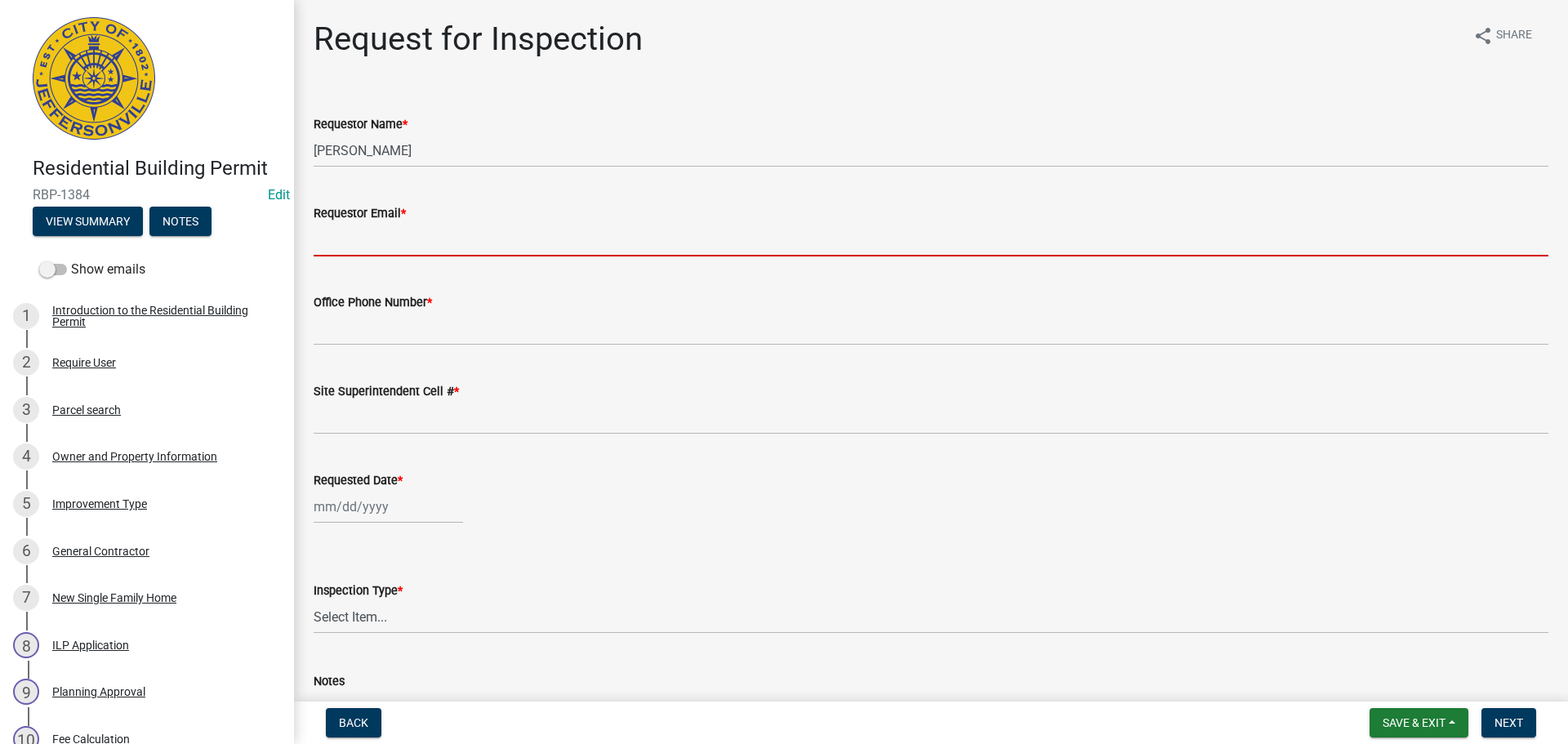
drag, startPoint x: 378, startPoint y: 238, endPoint x: 386, endPoint y: 249, distance: 13.6
click at [378, 238] on input "Requestor Email *" at bounding box center [931, 240] width 1235 height 34
type input "[EMAIL_ADDRESS][DOMAIN_NAME]"
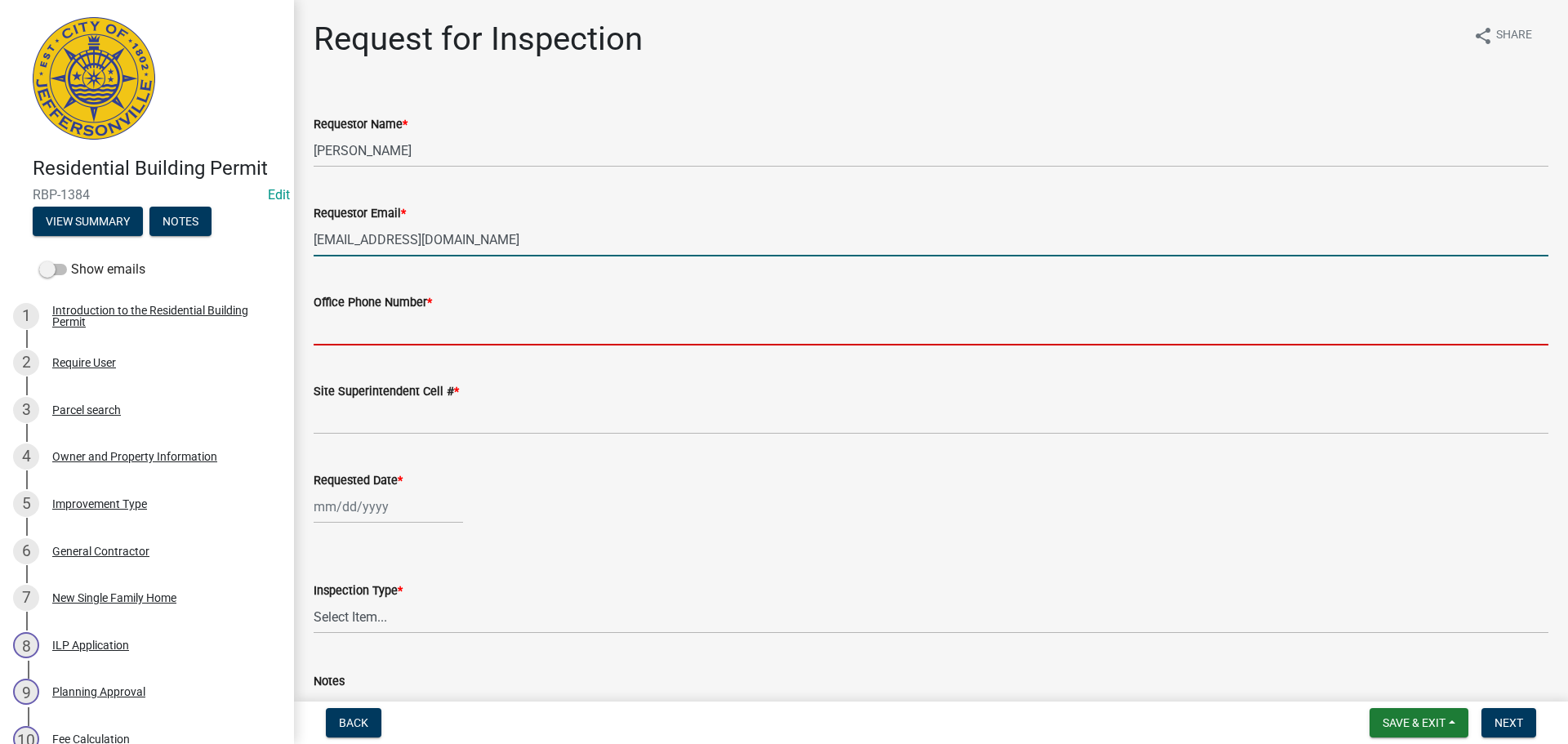
click at [383, 326] on input "Office Phone Number *" at bounding box center [931, 329] width 1235 height 34
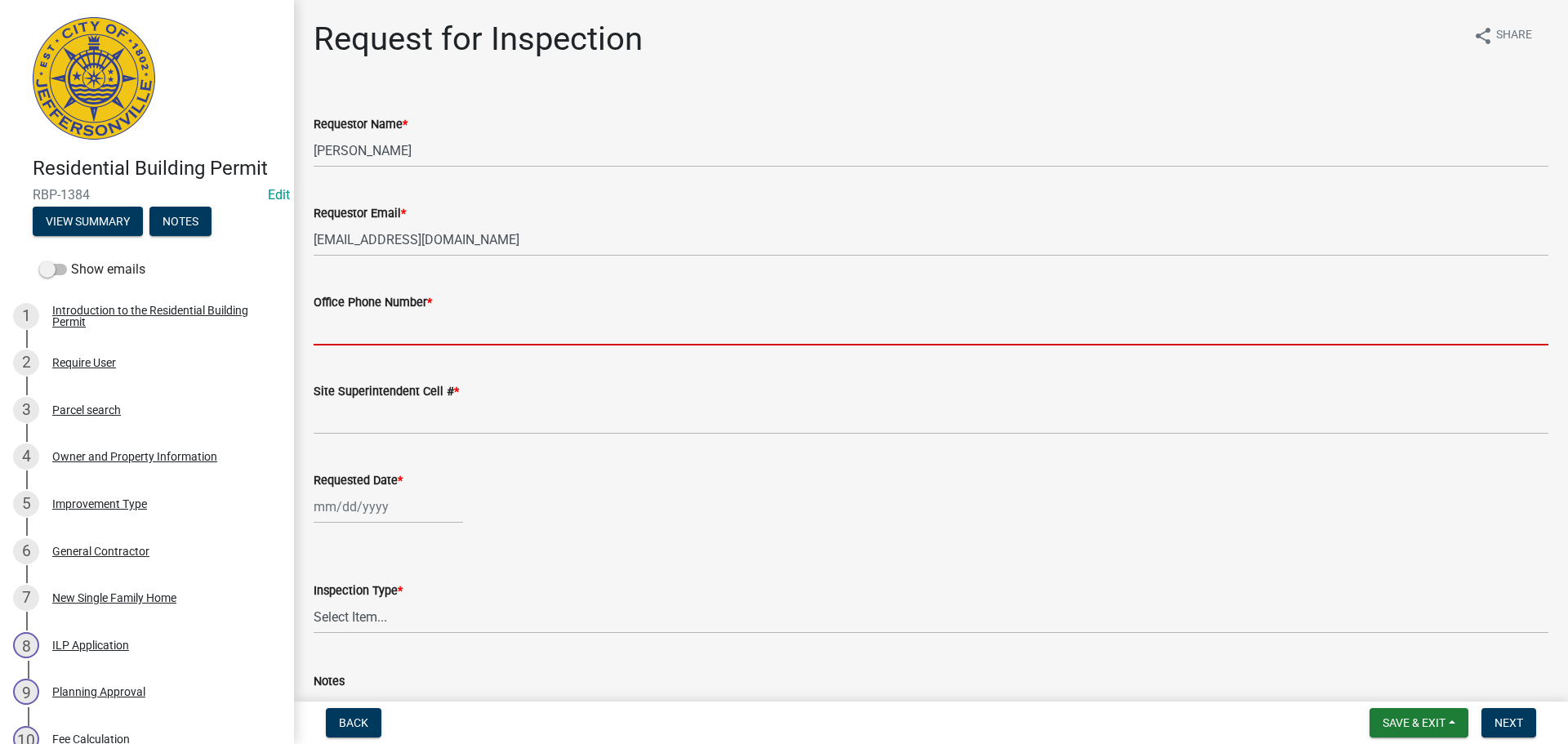
type input "000-000-0000"
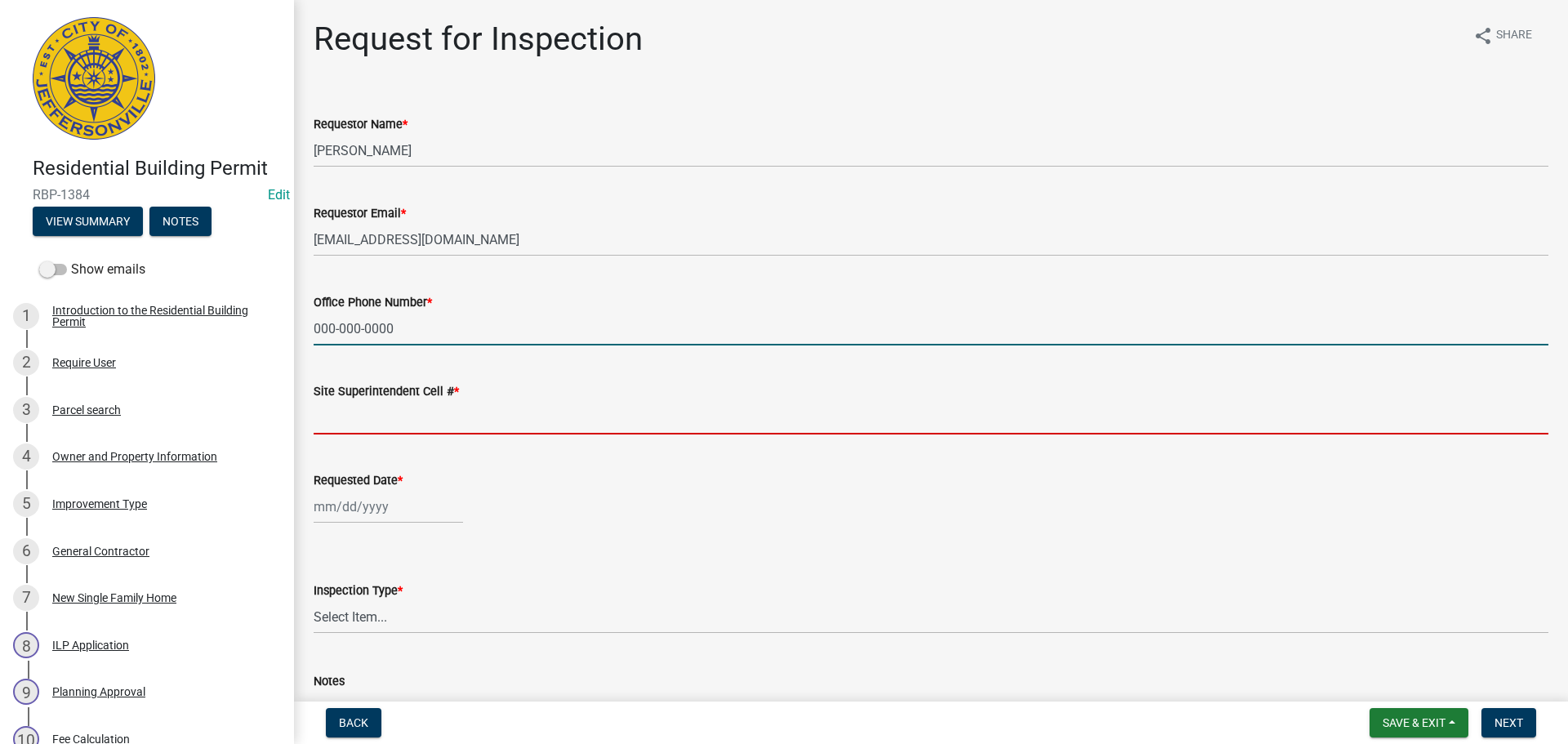
click at [377, 413] on input "Site Superintendent Cell # *" at bounding box center [931, 418] width 1235 height 34
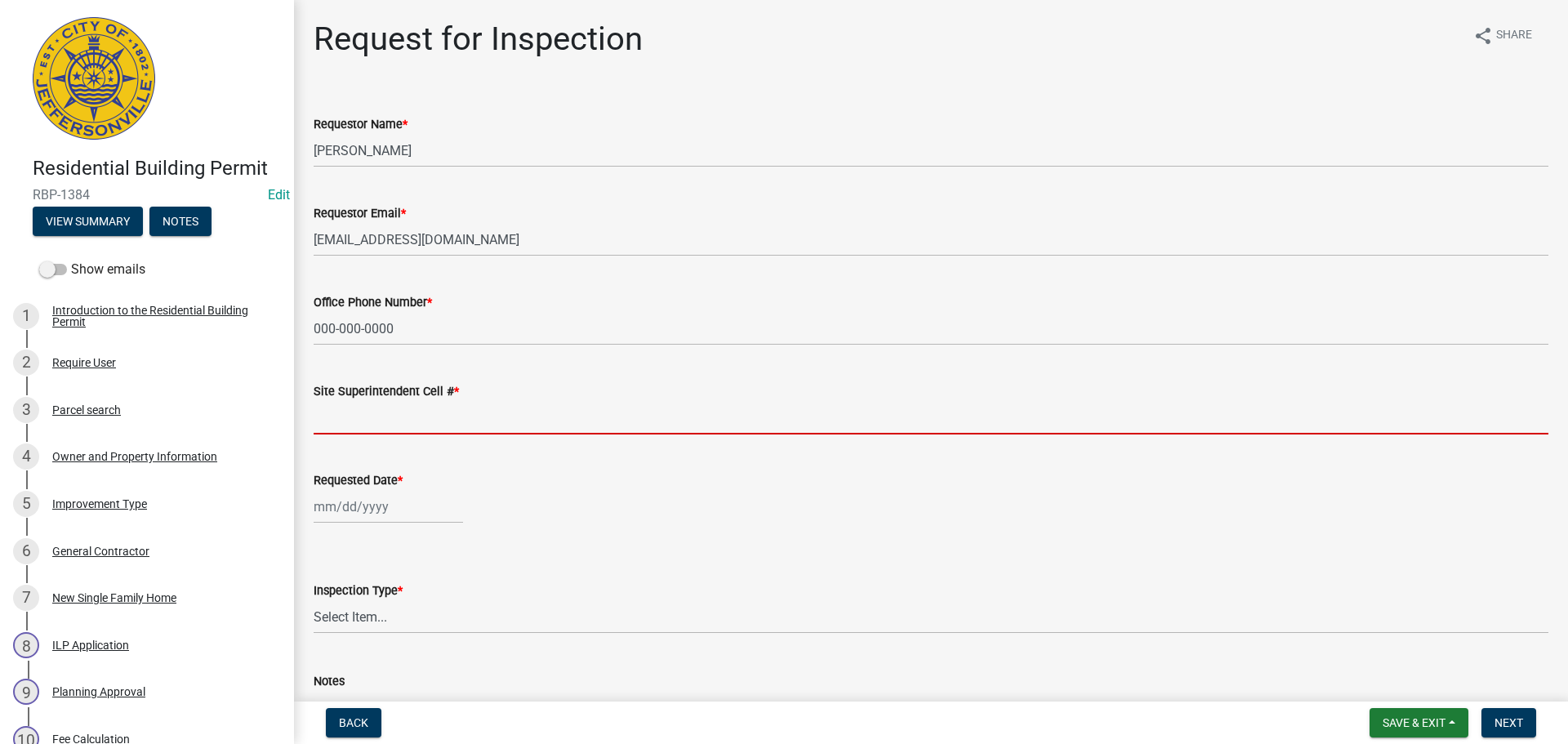
type input "SAME"
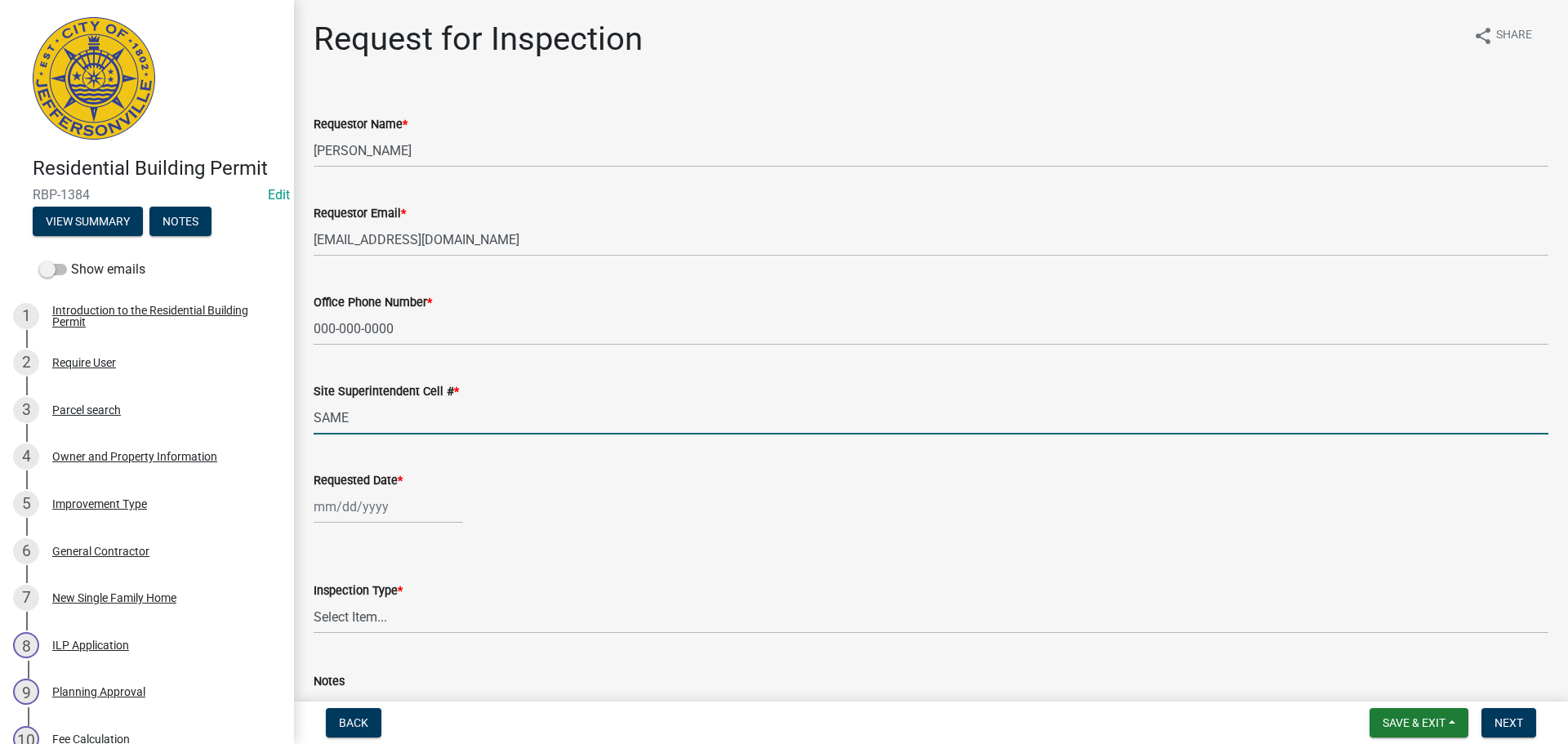
click at [378, 503] on div at bounding box center [388, 507] width 149 height 34
select select "10"
select select "2025"
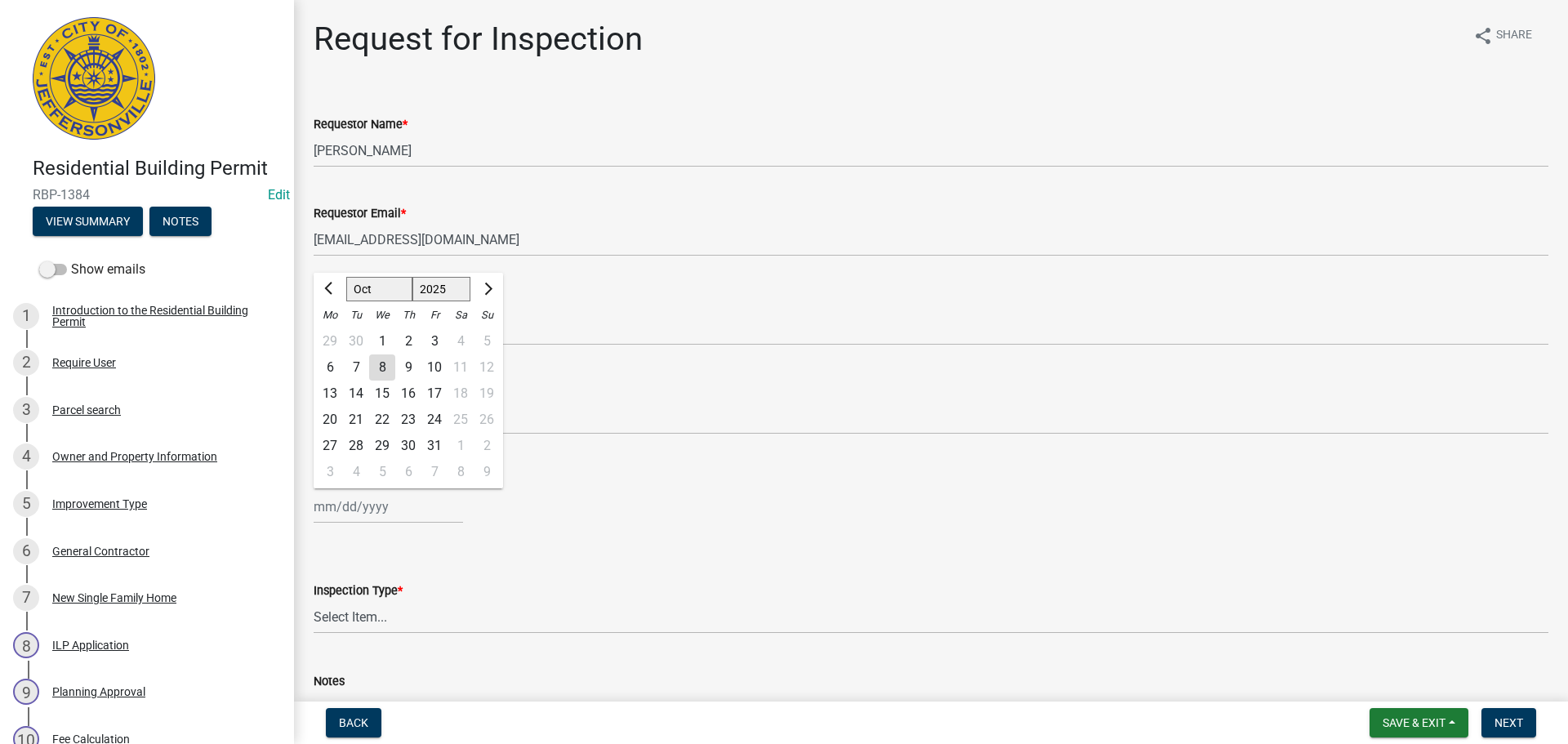
click at [385, 369] on div "8" at bounding box center [382, 367] width 26 height 26
type input "[DATE]"
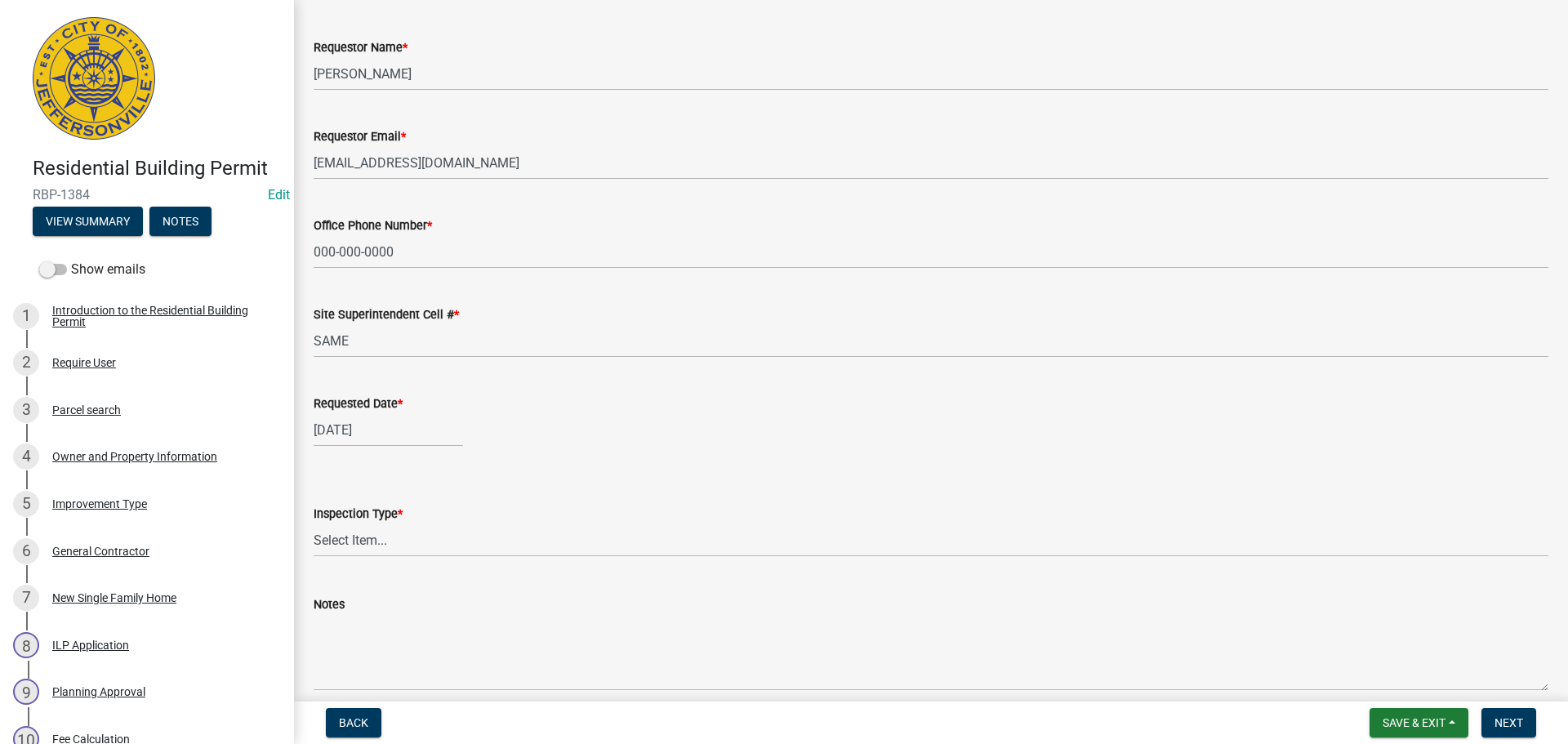
scroll to position [149, 0]
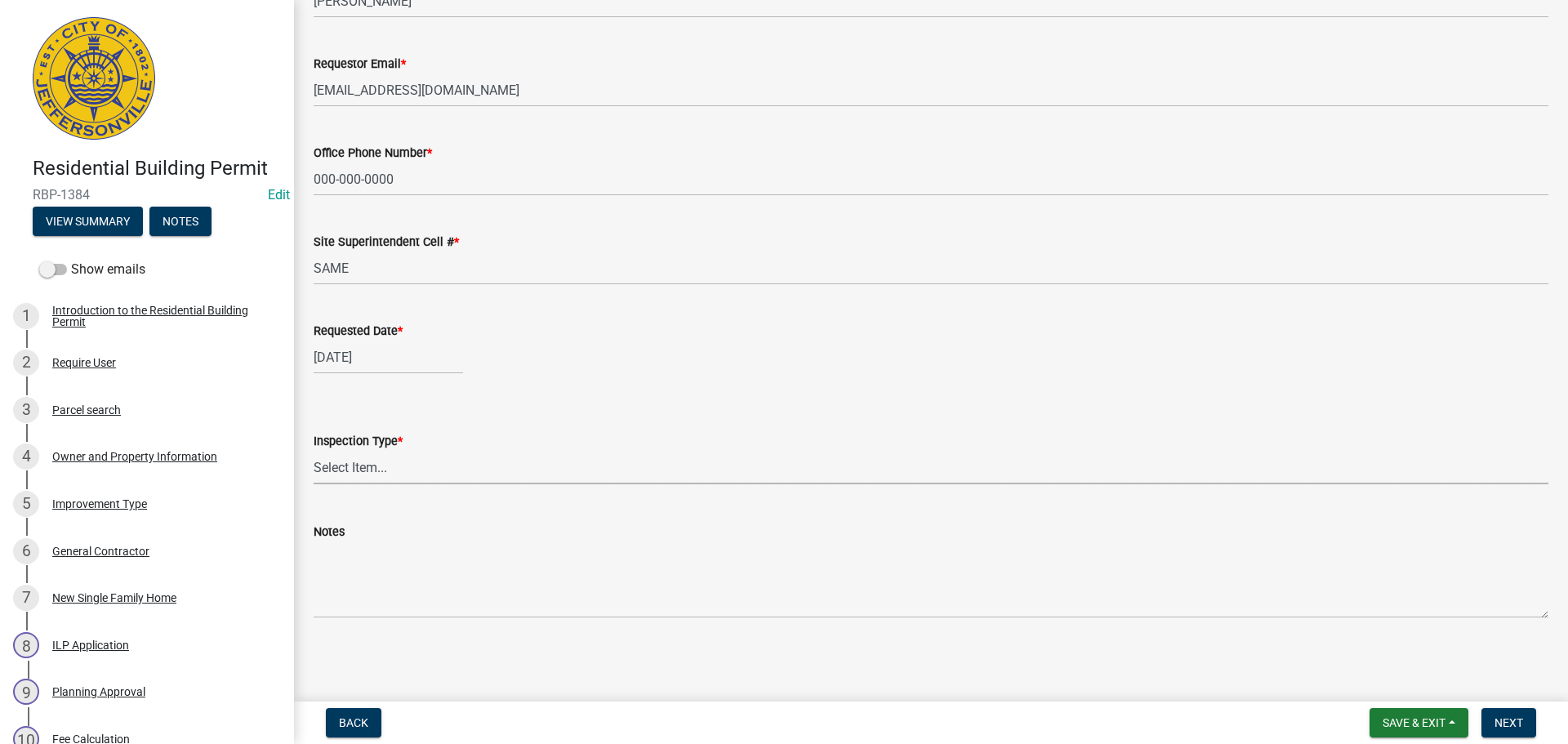
click at [359, 469] on select "Select Item... Footer Foundation Framing Final" at bounding box center [931, 467] width 1235 height 34
click at [313, 451] on select "Select Item... Footer Foundation Framing Final" at bounding box center [931, 467] width 1235 height 34
select select "cf00f61e-4b77-4892-83dd-df63e4708b2f"
click at [1500, 720] on span "Next" at bounding box center [1508, 722] width 29 height 13
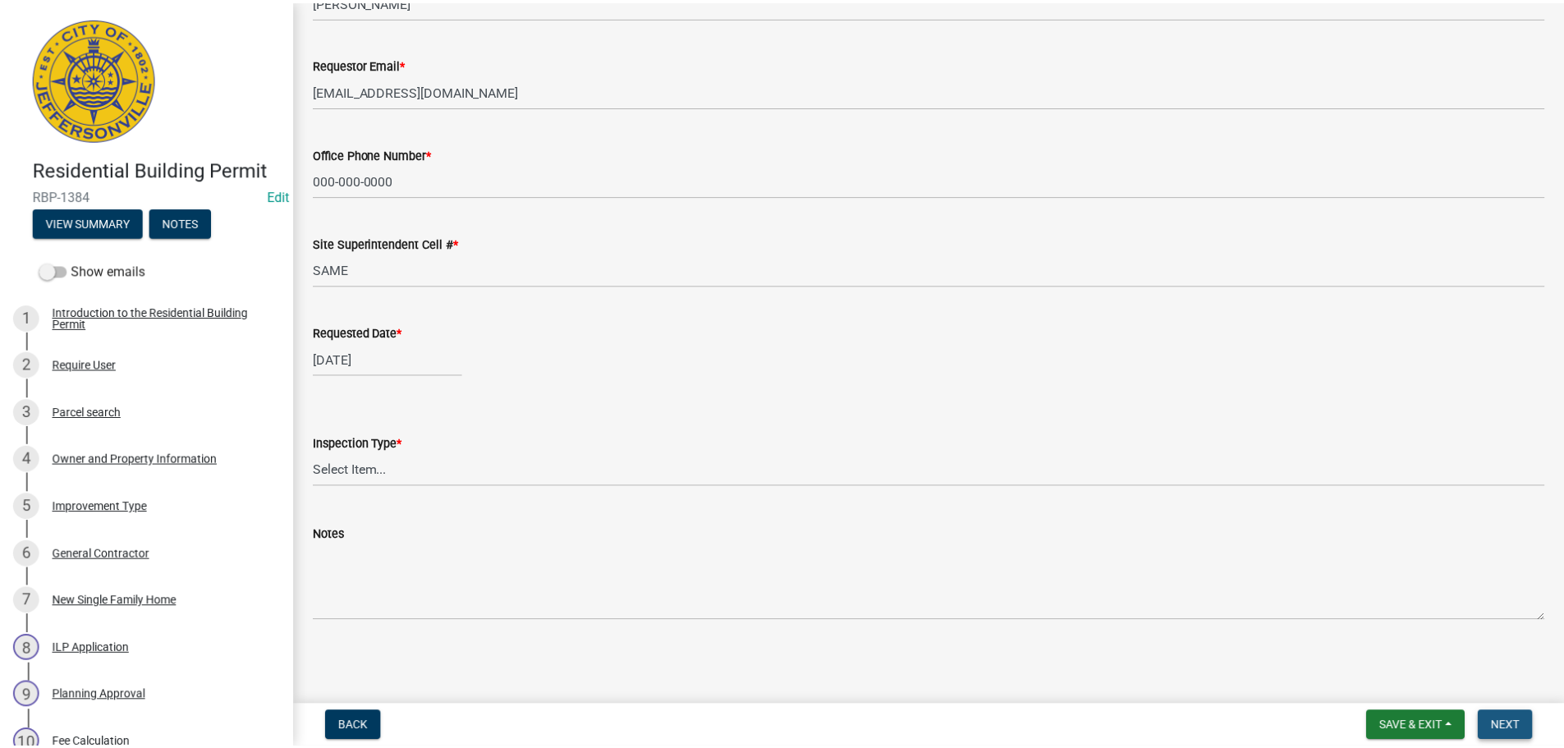
scroll to position [0, 0]
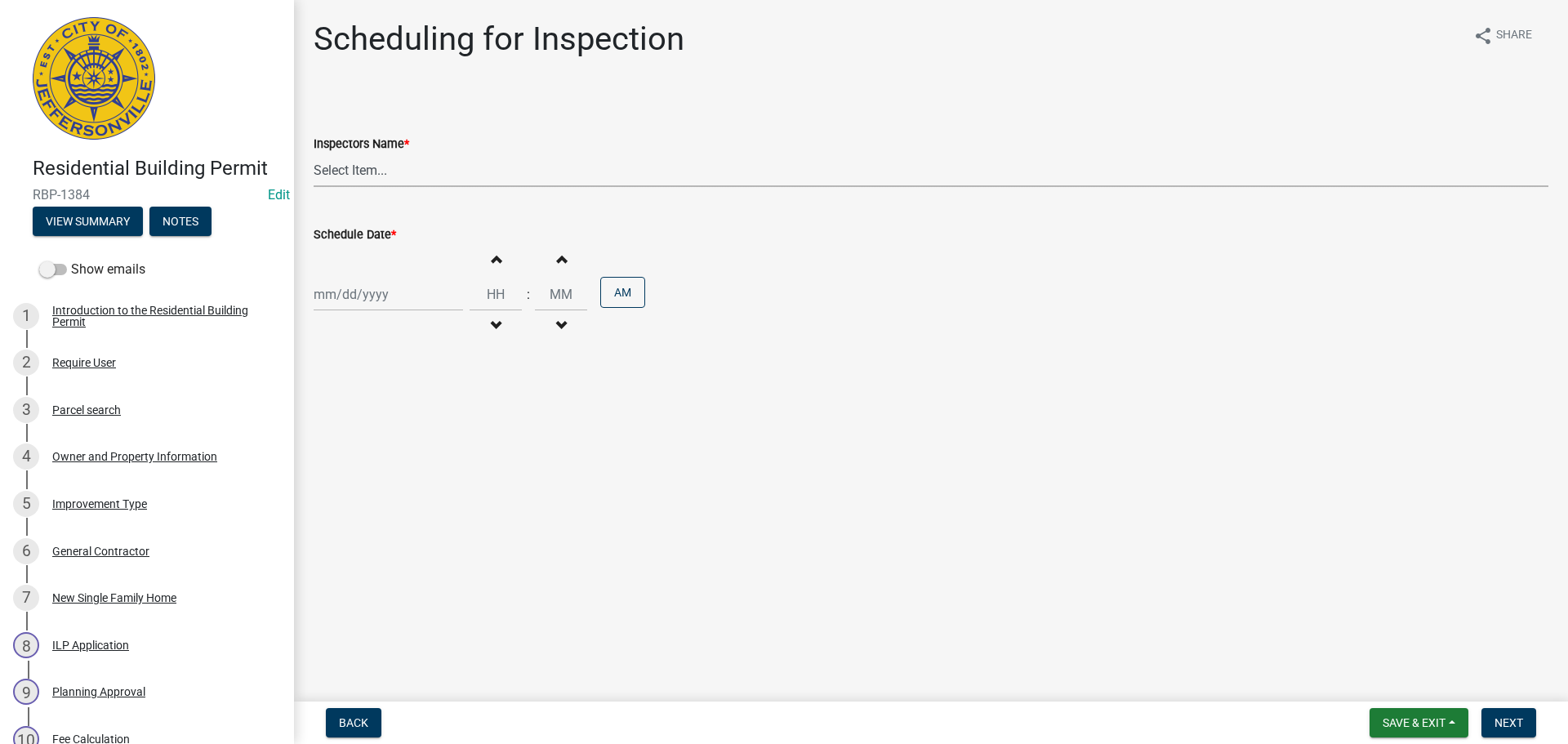
click at [345, 172] on select "Select Item... [PERSON_NAME] ([PERSON_NAME]) [PERSON_NAME] ([PERSON_NAME]) mkru…" at bounding box center [931, 170] width 1235 height 34
select select "fdb3bcc6-ce93-4663-8a18-5c08884dd177"
click at [313, 153] on select "Select Item... [PERSON_NAME] ([PERSON_NAME]) [PERSON_NAME] ([PERSON_NAME]) mkru…" at bounding box center [931, 170] width 1235 height 34
click at [345, 290] on div at bounding box center [388, 294] width 149 height 34
select select "10"
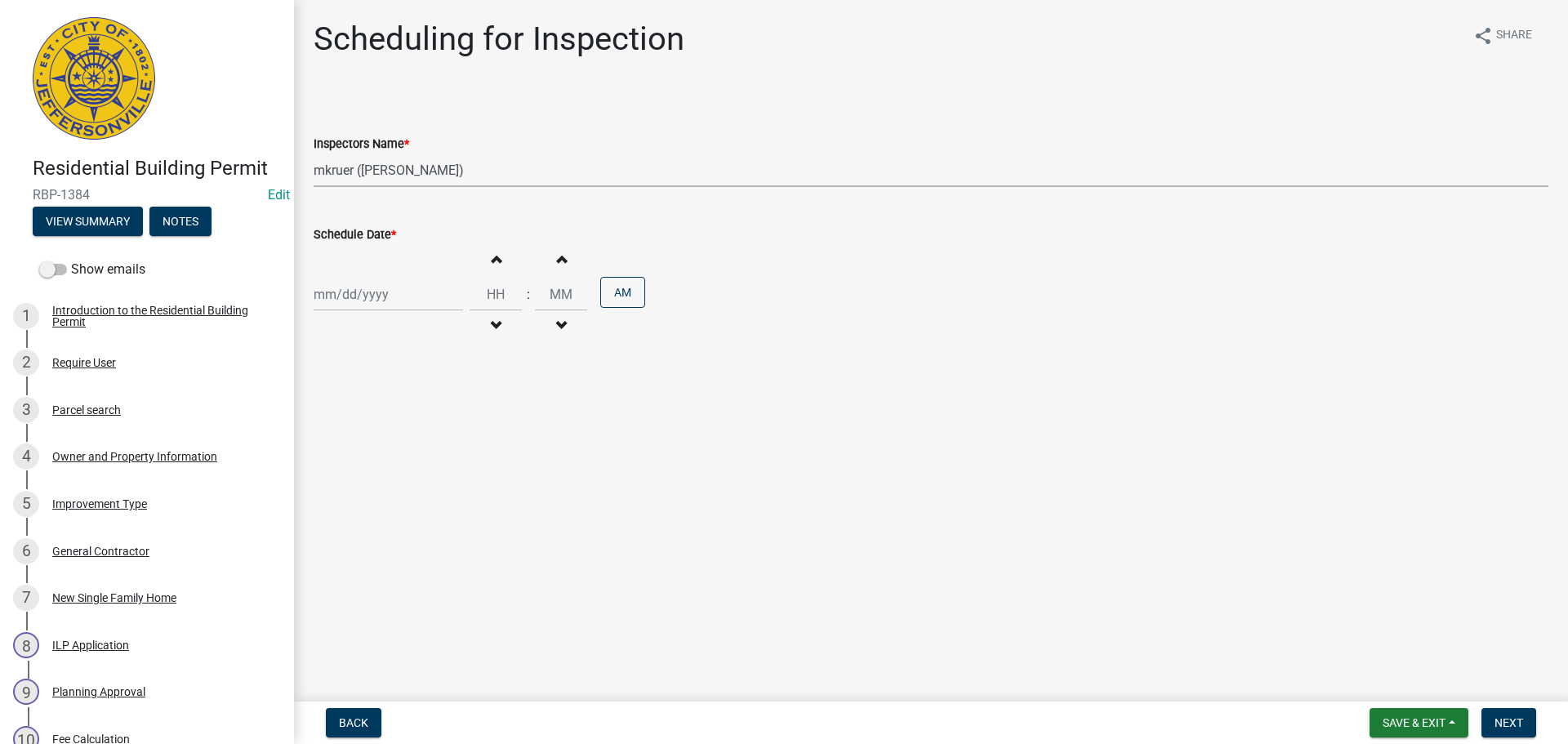
select select "2025"
click at [482, 335] on button "Next month" at bounding box center [487, 329] width 20 height 26
click at [331, 323] on span "Previous month" at bounding box center [330, 328] width 12 height 12
select select "10"
click at [382, 405] on div "8" at bounding box center [382, 408] width 26 height 26
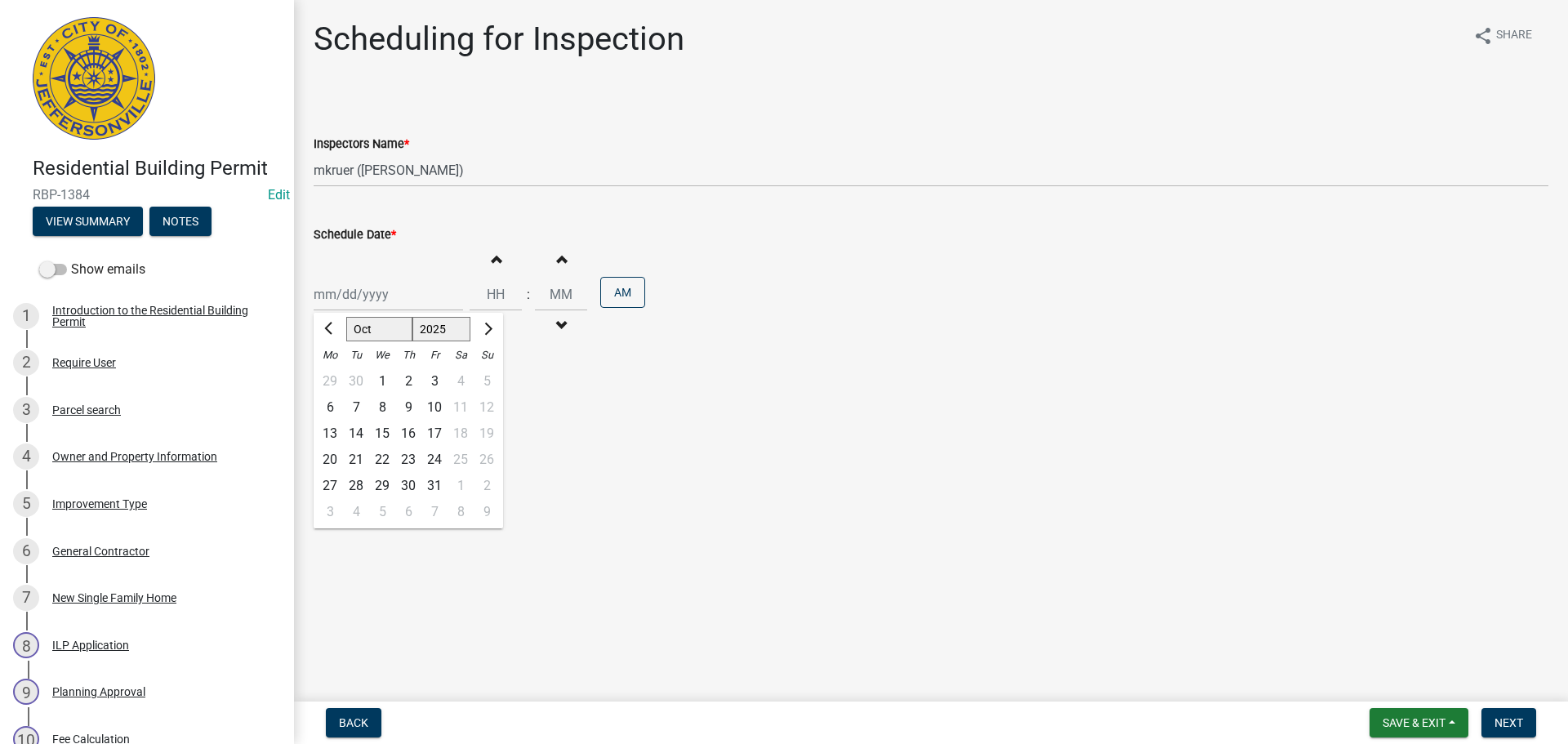
type input "[DATE]"
click at [1508, 720] on span "Next" at bounding box center [1508, 722] width 29 height 13
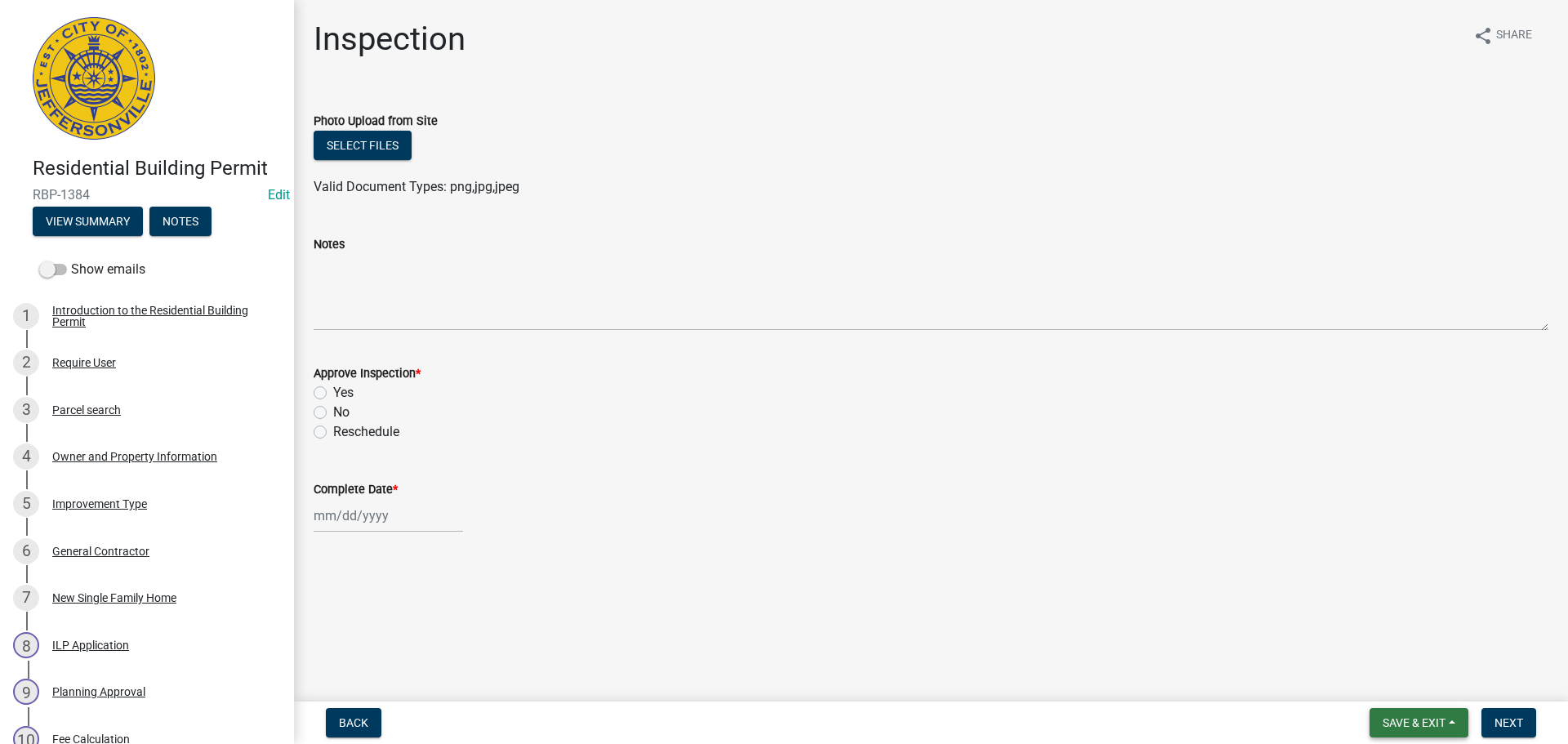
drag, startPoint x: 1426, startPoint y: 719, endPoint x: 1407, endPoint y: 712, distance: 20.2
click at [1426, 720] on span "Save & Exit" at bounding box center [1413, 722] width 63 height 13
click at [1380, 684] on button "Save & Exit" at bounding box center [1402, 679] width 130 height 39
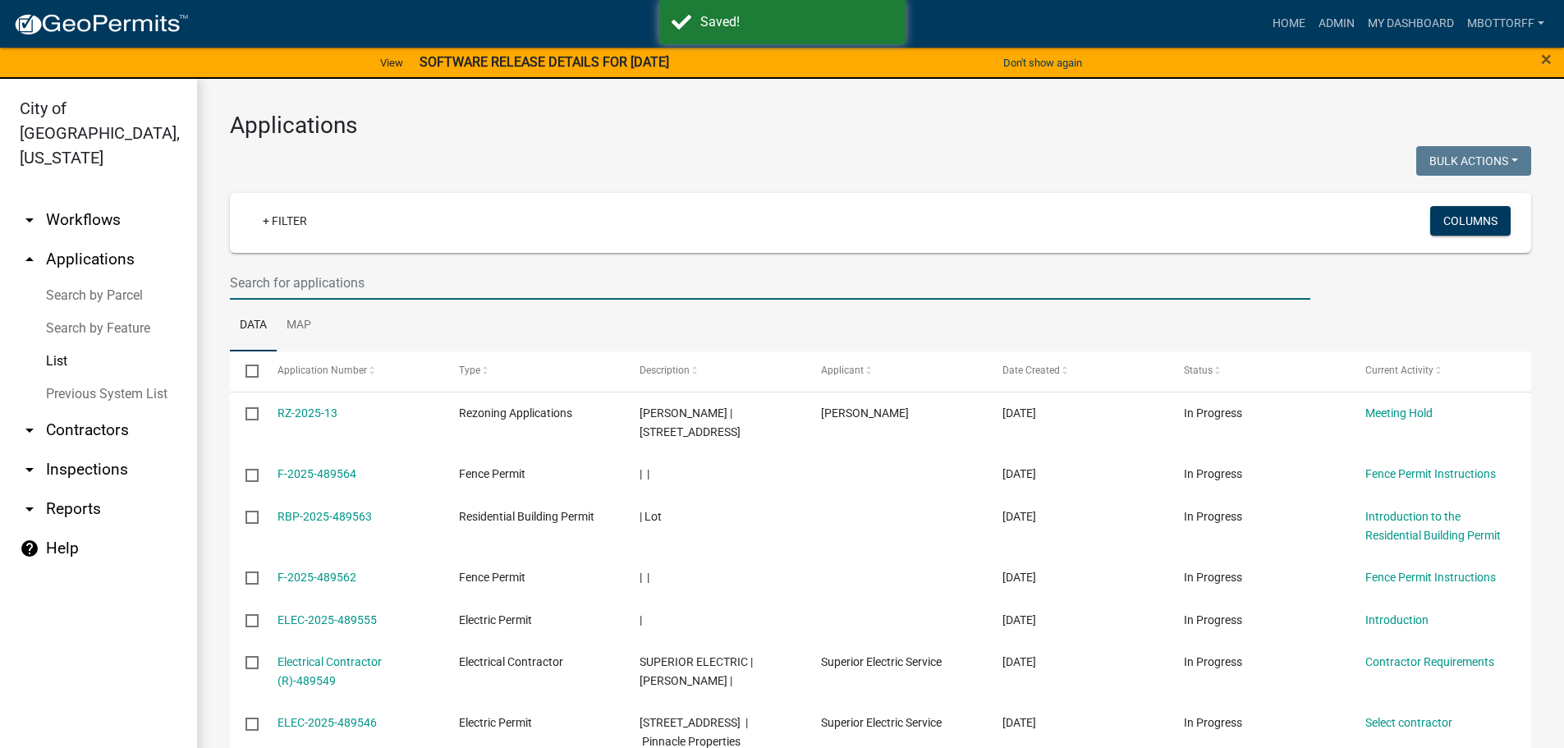
click at [249, 283] on input "text" at bounding box center [770, 283] width 1081 height 34
click at [80, 240] on link "arrow_drop_up Applications" at bounding box center [98, 259] width 197 height 39
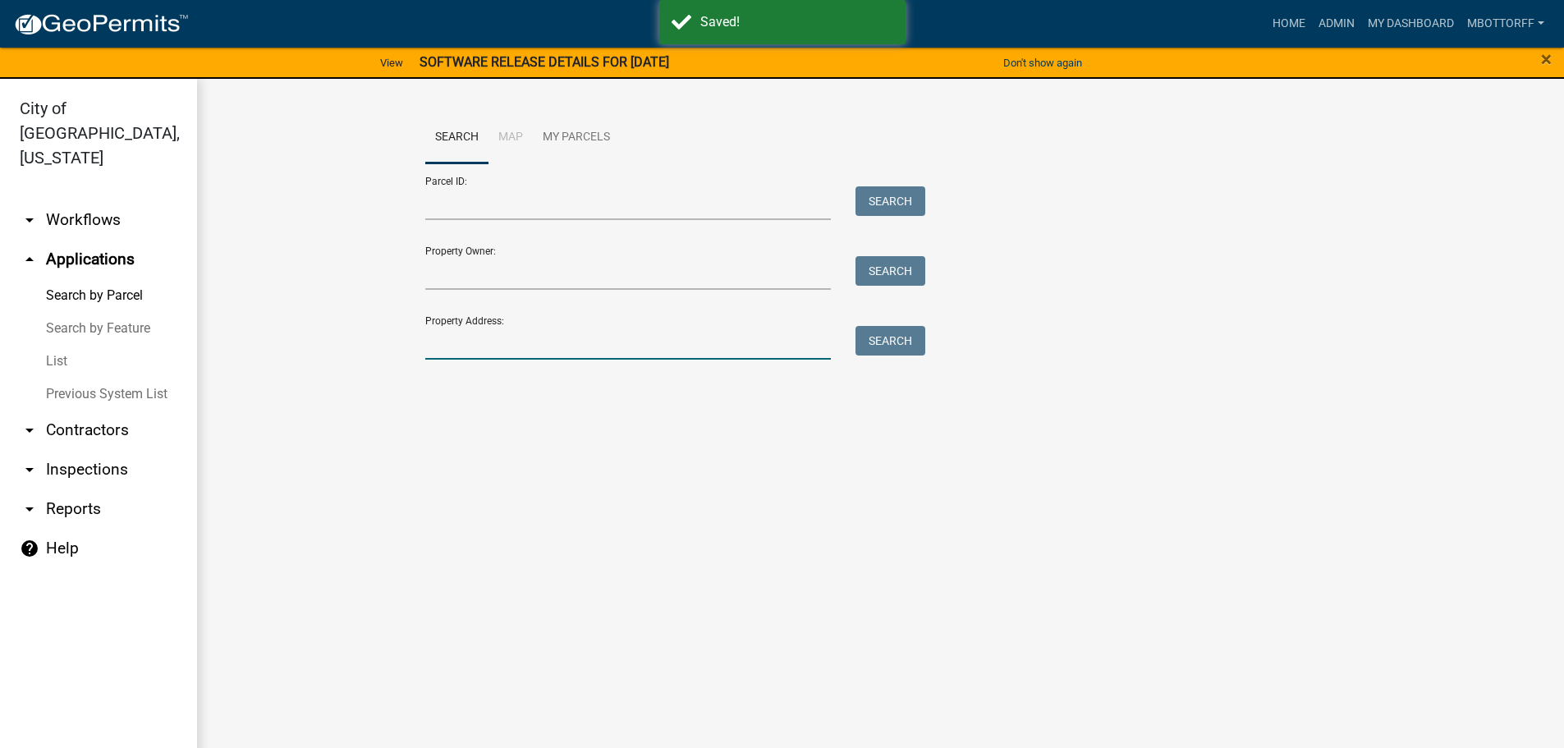
click at [474, 332] on input "Property Address:" at bounding box center [628, 343] width 406 height 34
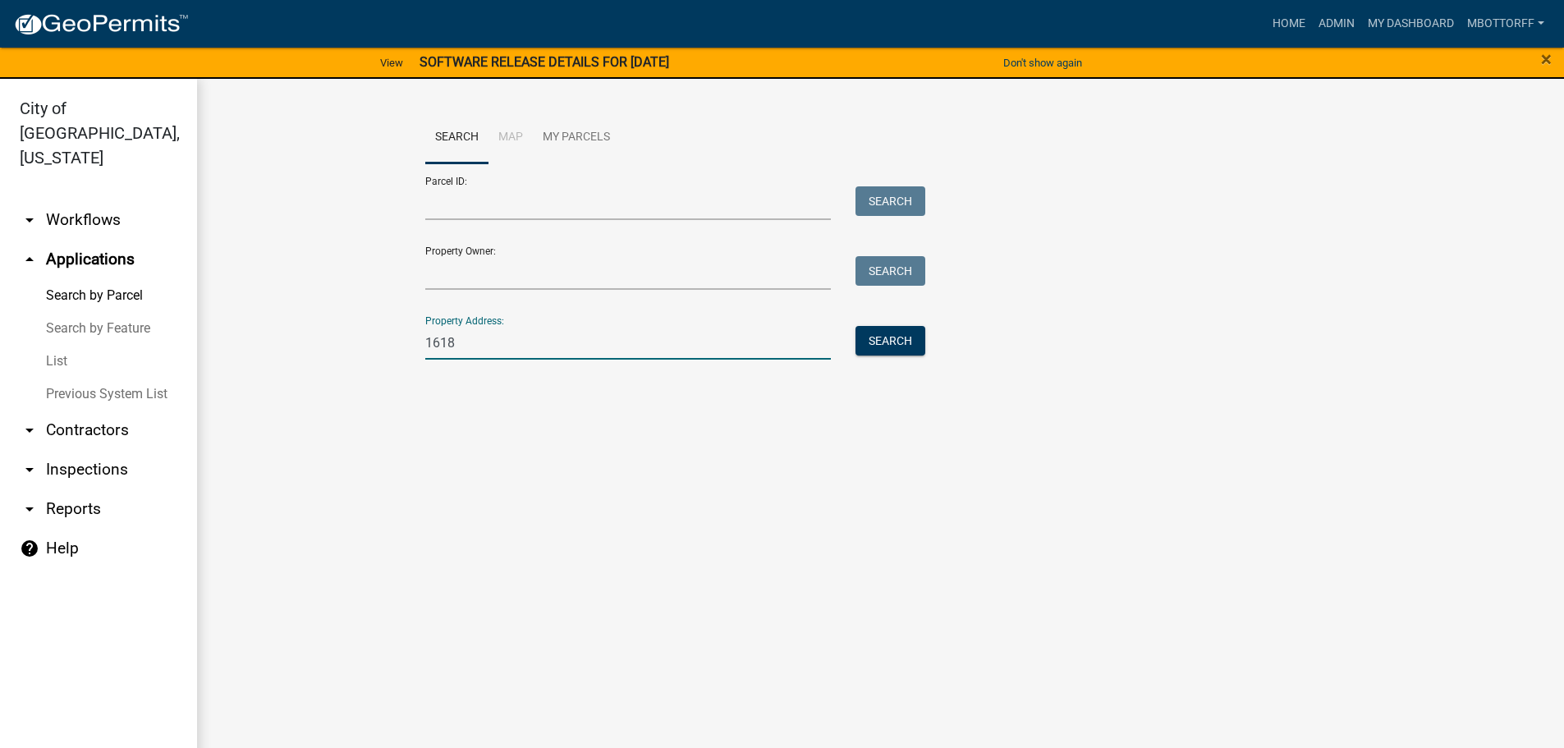
type input "1618 SCOTT"
click at [883, 346] on button "Search" at bounding box center [891, 341] width 70 height 30
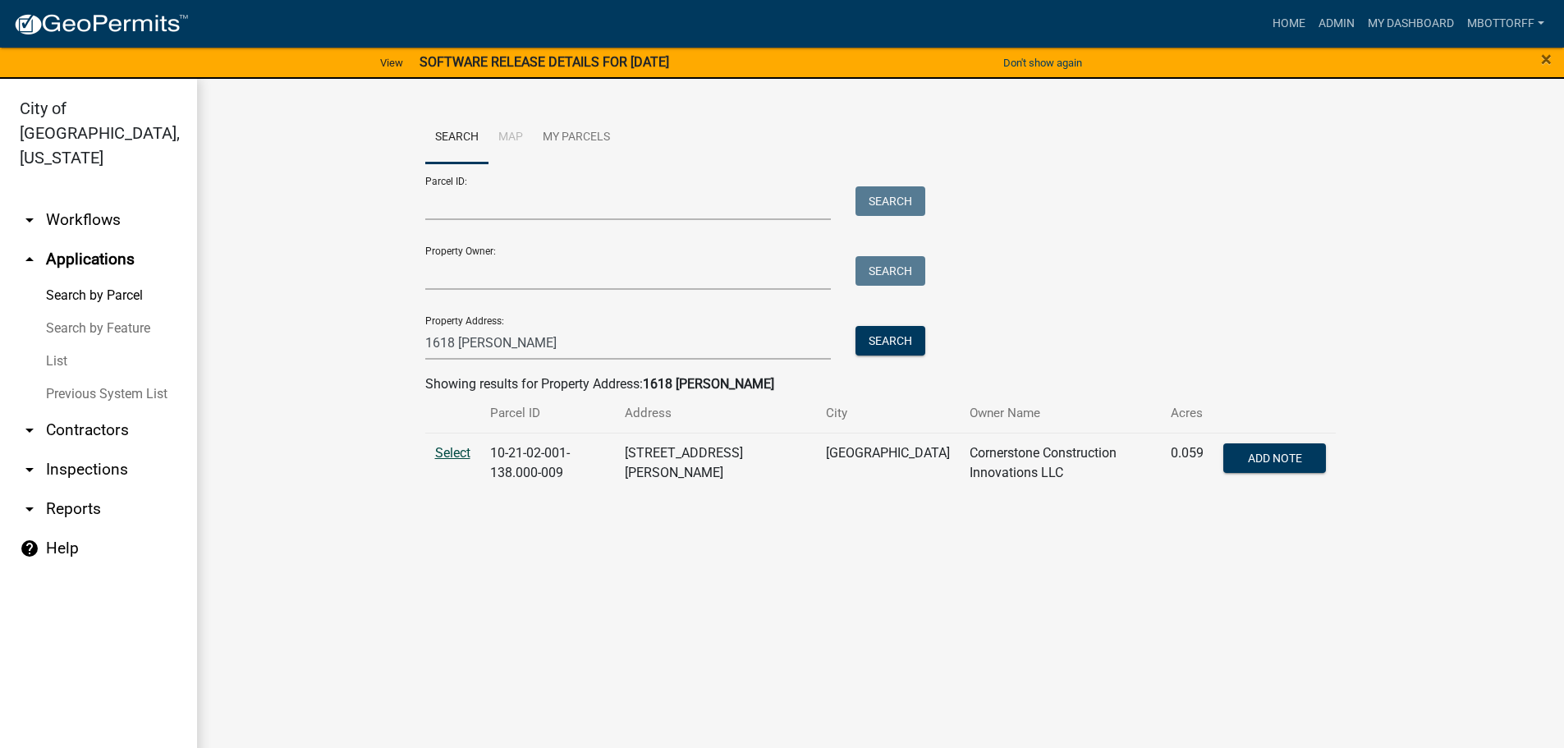
click at [448, 454] on span "Select" at bounding box center [452, 453] width 35 height 16
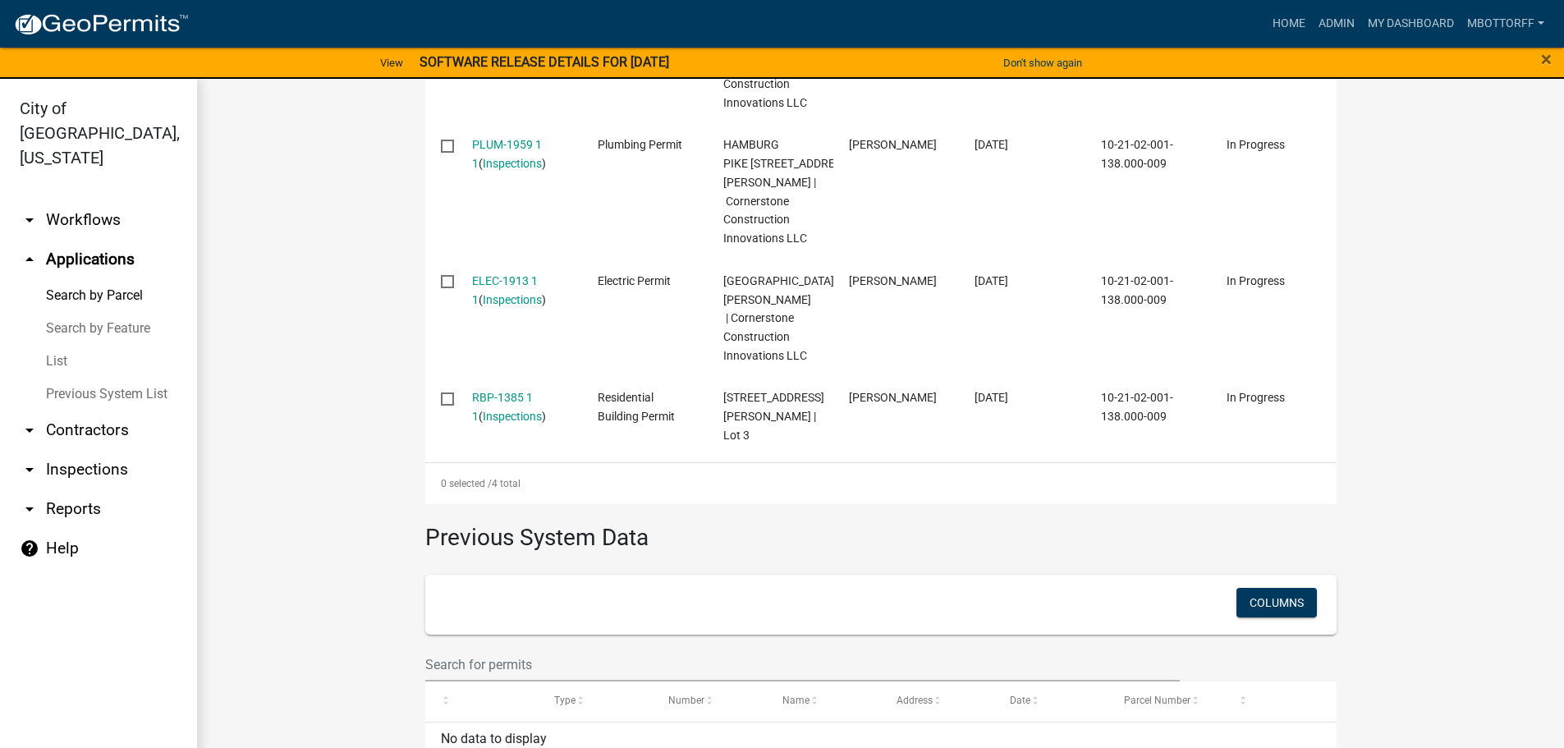
scroll to position [801, 0]
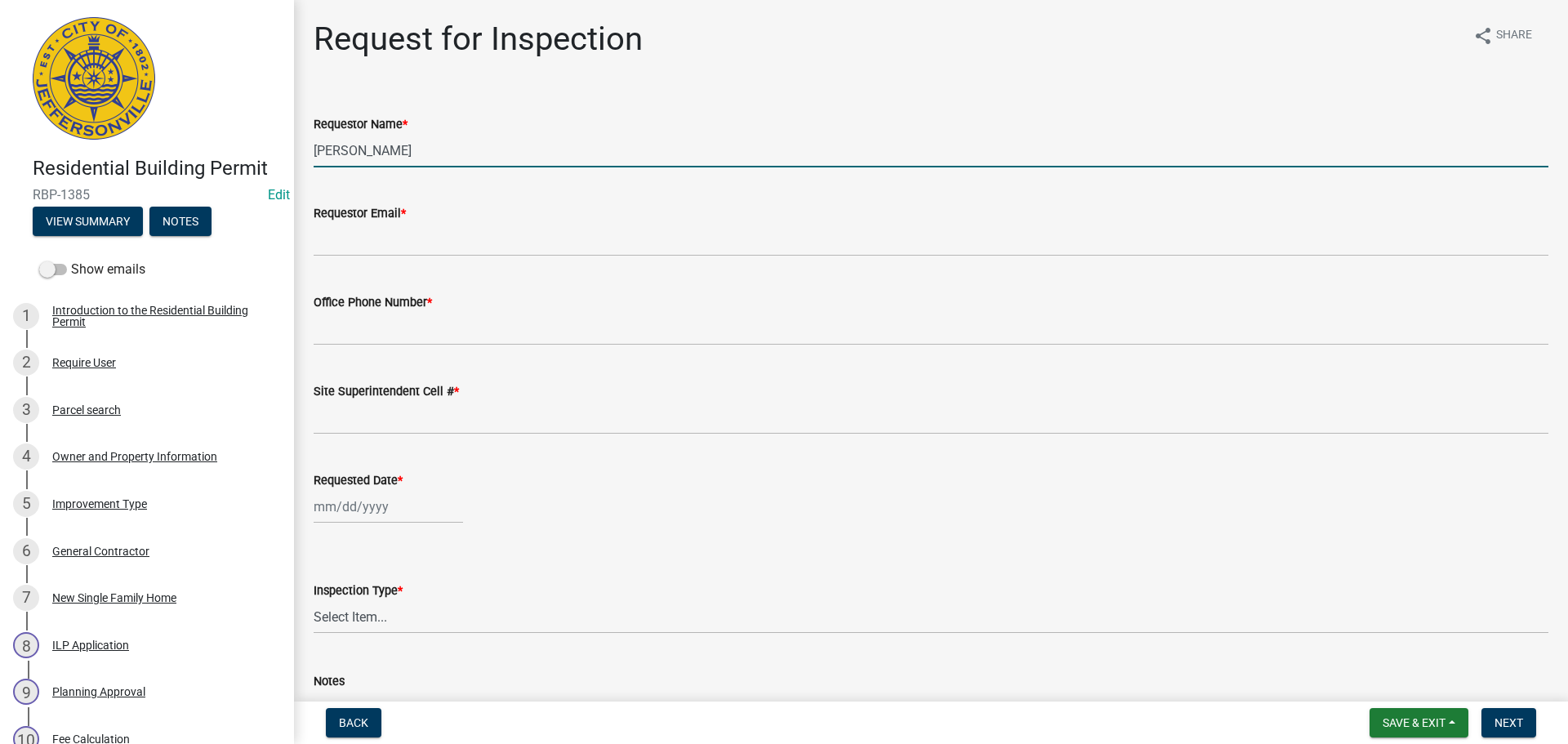
drag, startPoint x: 409, startPoint y: 156, endPoint x: 163, endPoint y: 148, distance: 246.1
click at [230, 150] on div "Residential Building Permit RBP-1385 Edit View Summary Notes Show emails 1 Intr…" at bounding box center [784, 372] width 1568 height 744
type input "[PERSON_NAME]"
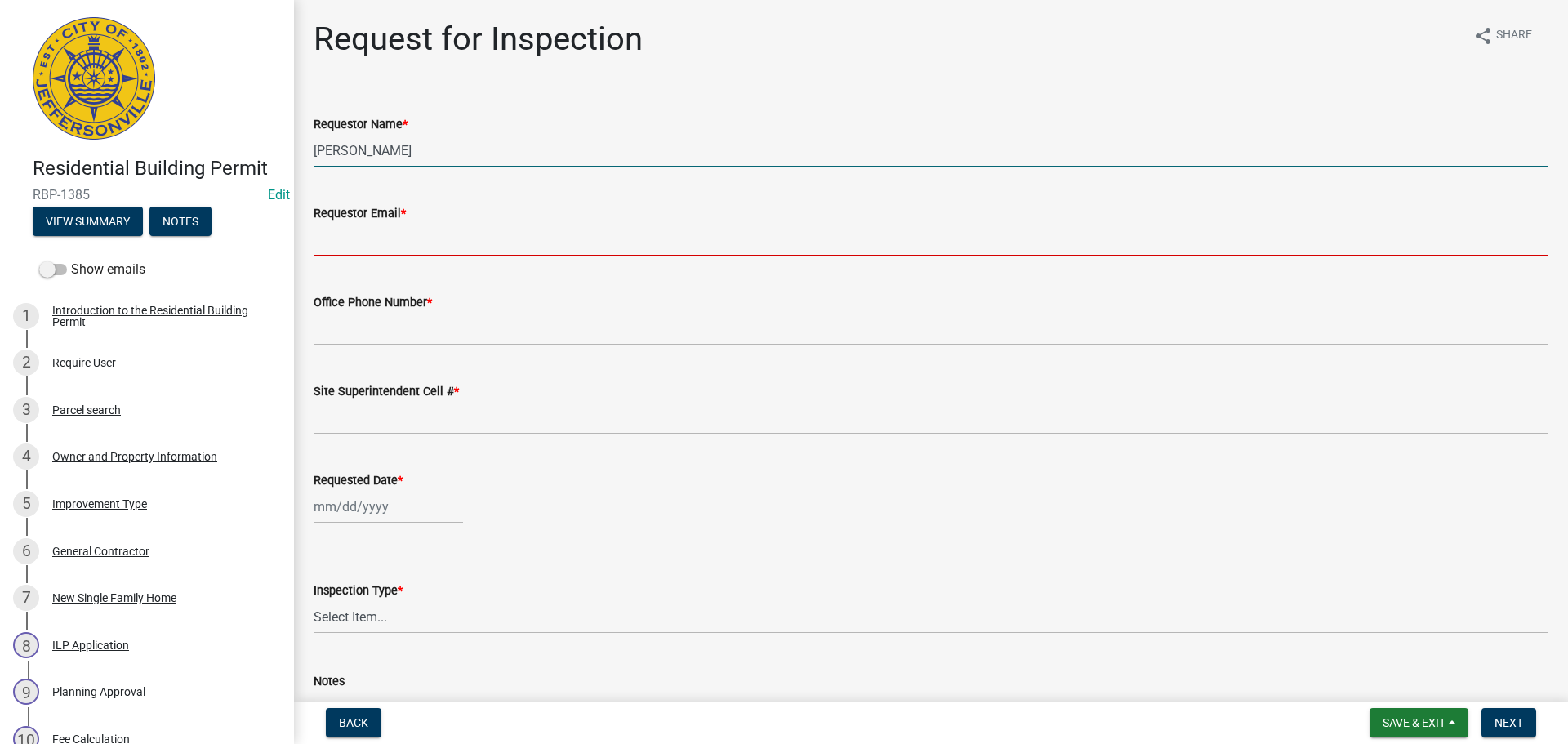
click at [368, 238] on input "Requestor Email *" at bounding box center [931, 240] width 1235 height 34
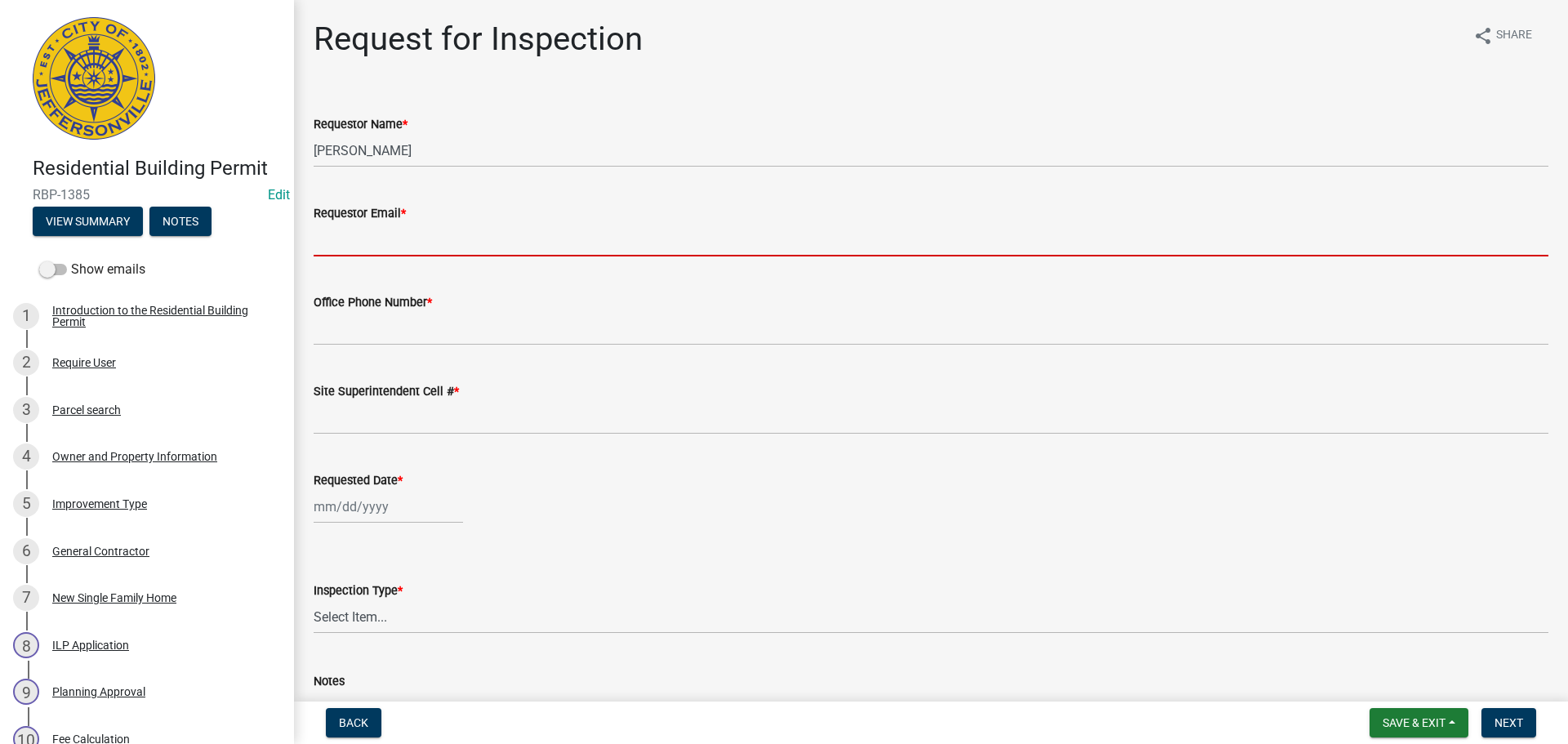
type input "[EMAIL_ADDRESS][DOMAIN_NAME]"
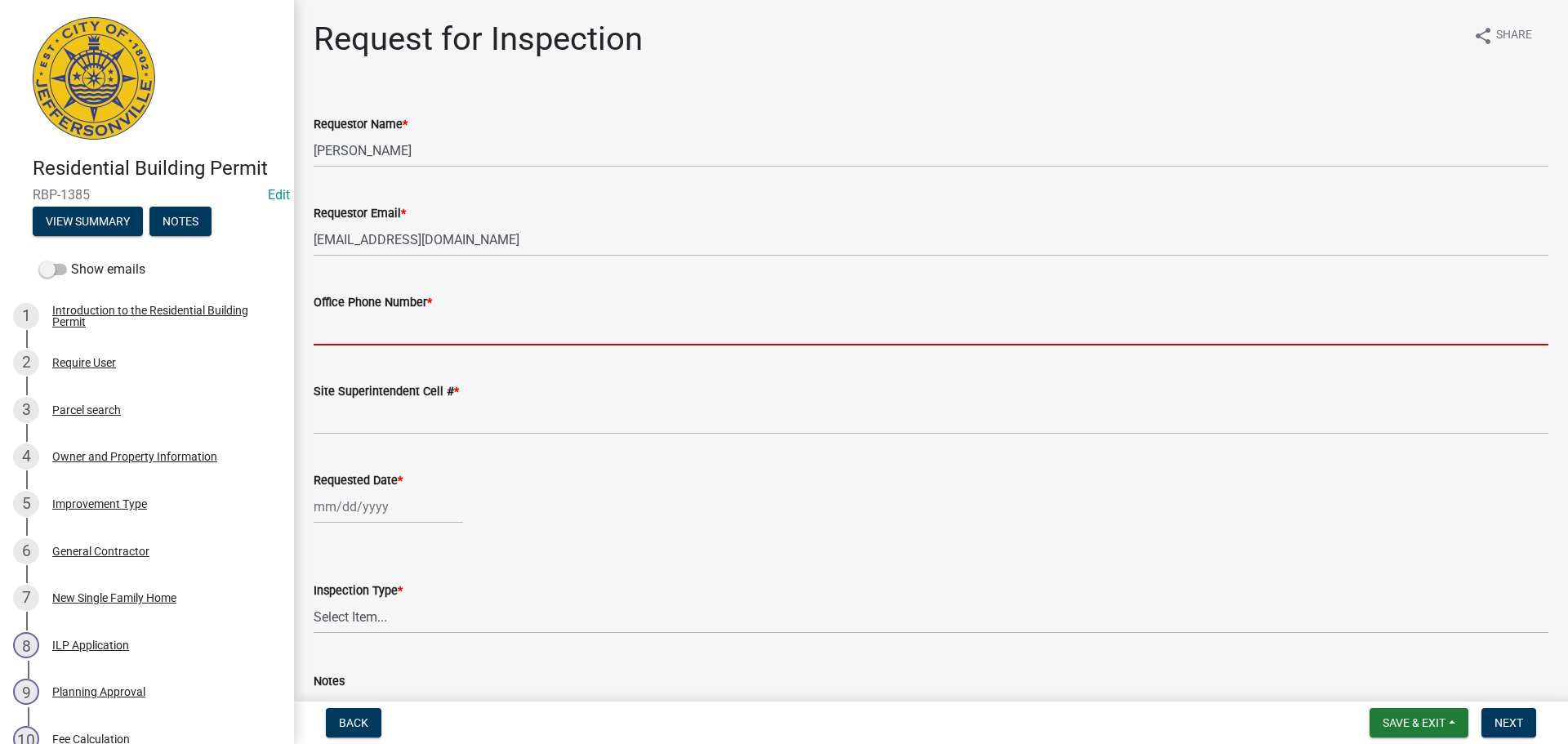
click at [396, 333] on input "Office Phone Number *" at bounding box center [931, 329] width 1235 height 34
type input "000-000-0000"
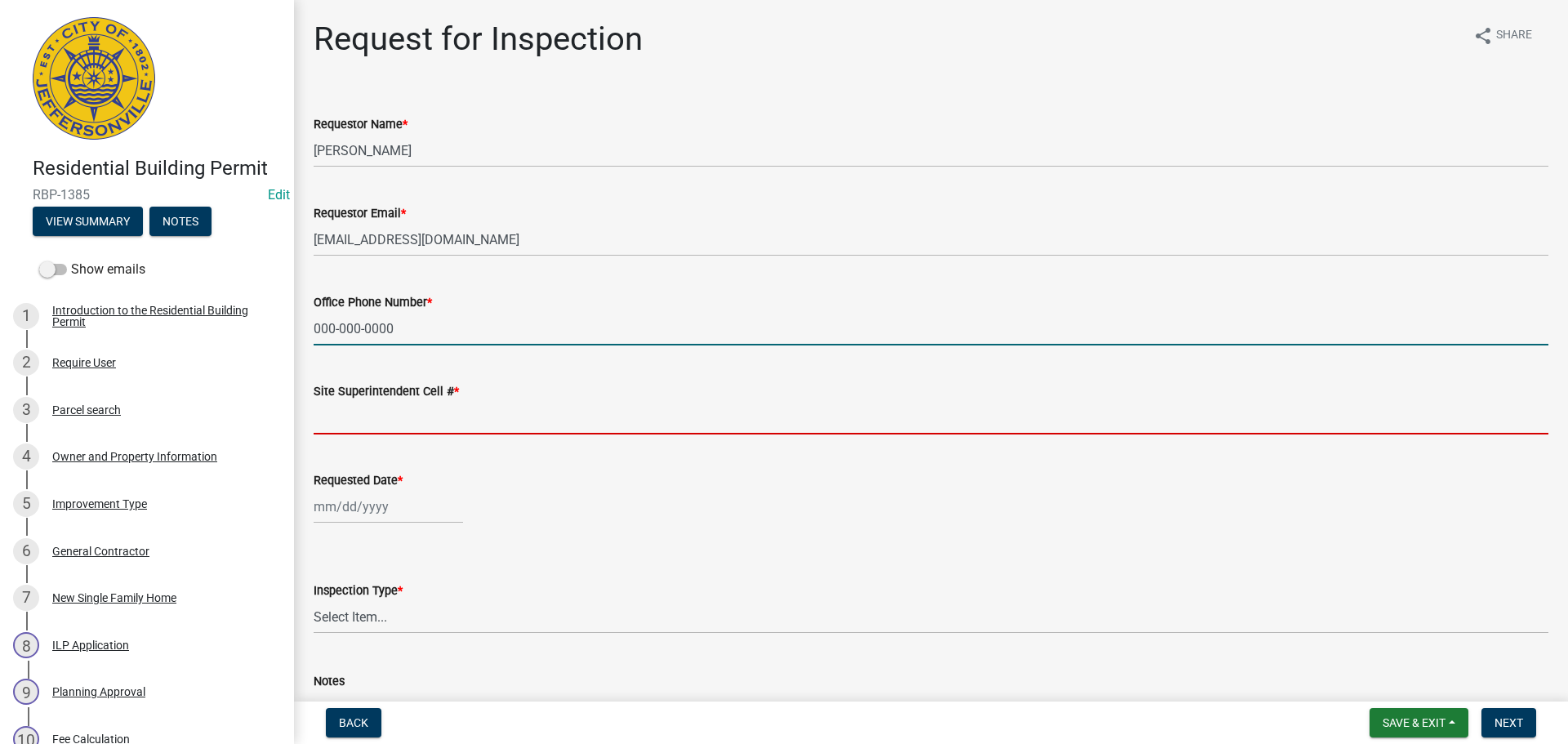
click at [402, 406] on input "Site Superintendent Cell # *" at bounding box center [931, 418] width 1235 height 34
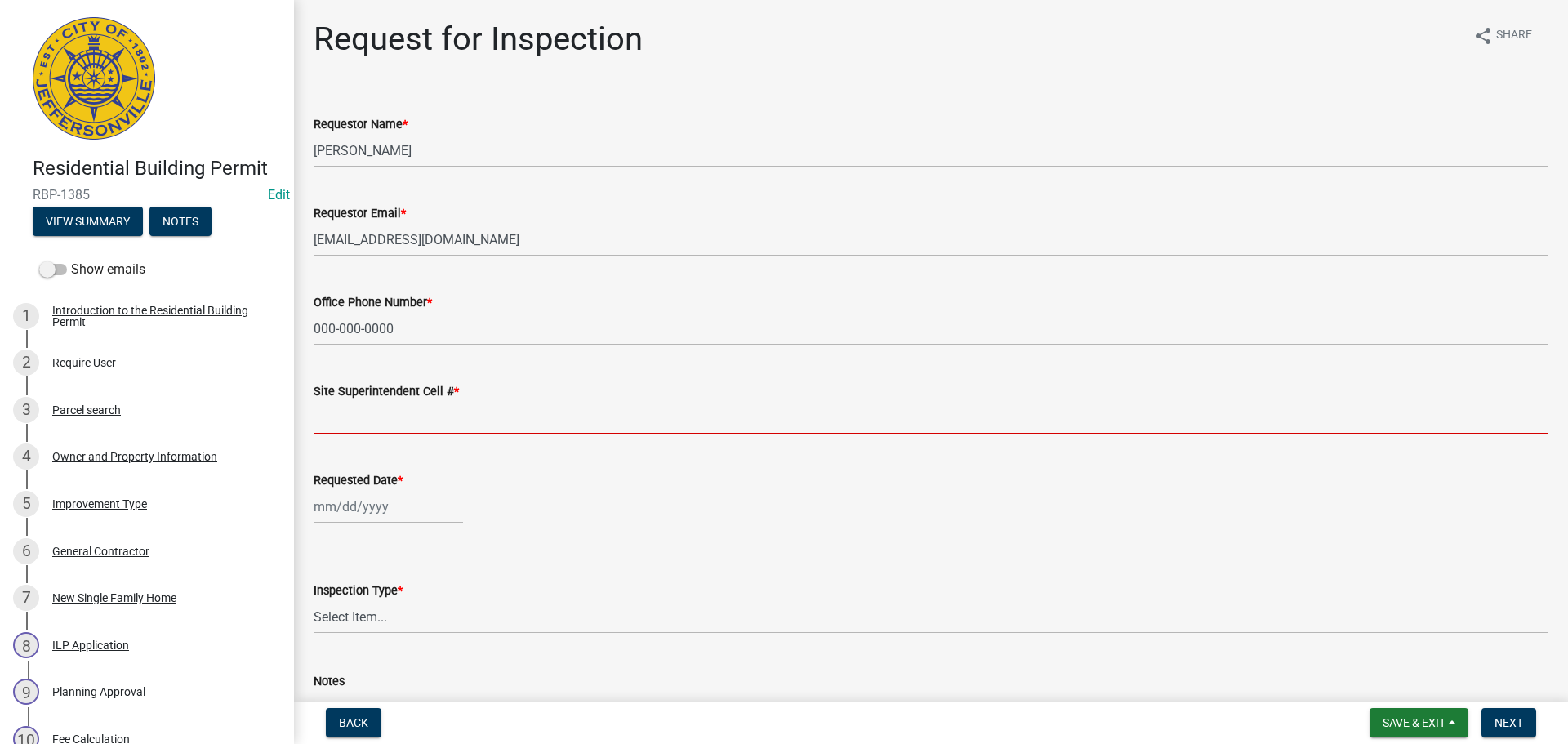
type input "SAME"
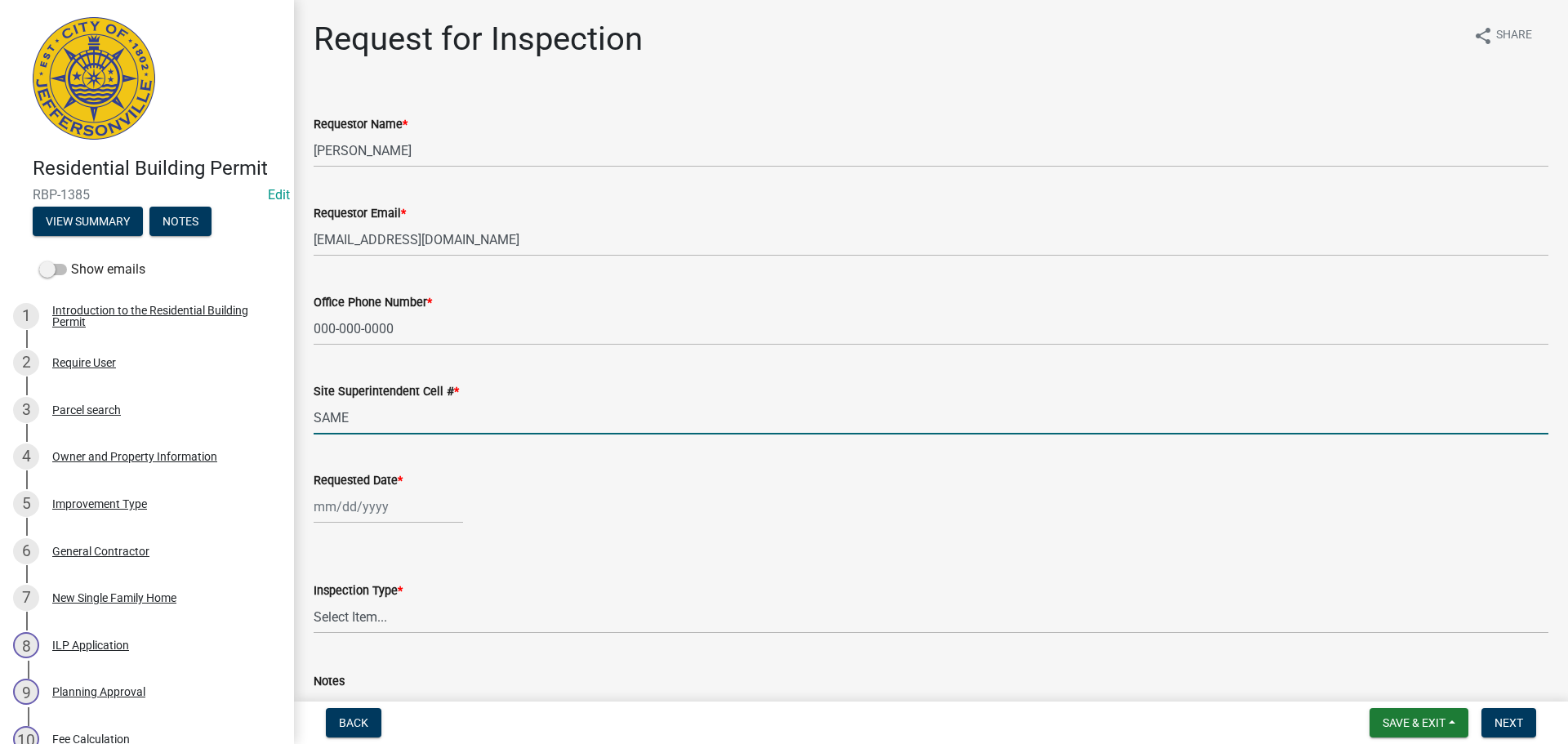
click at [359, 502] on div at bounding box center [388, 507] width 149 height 34
select select "10"
select select "2025"
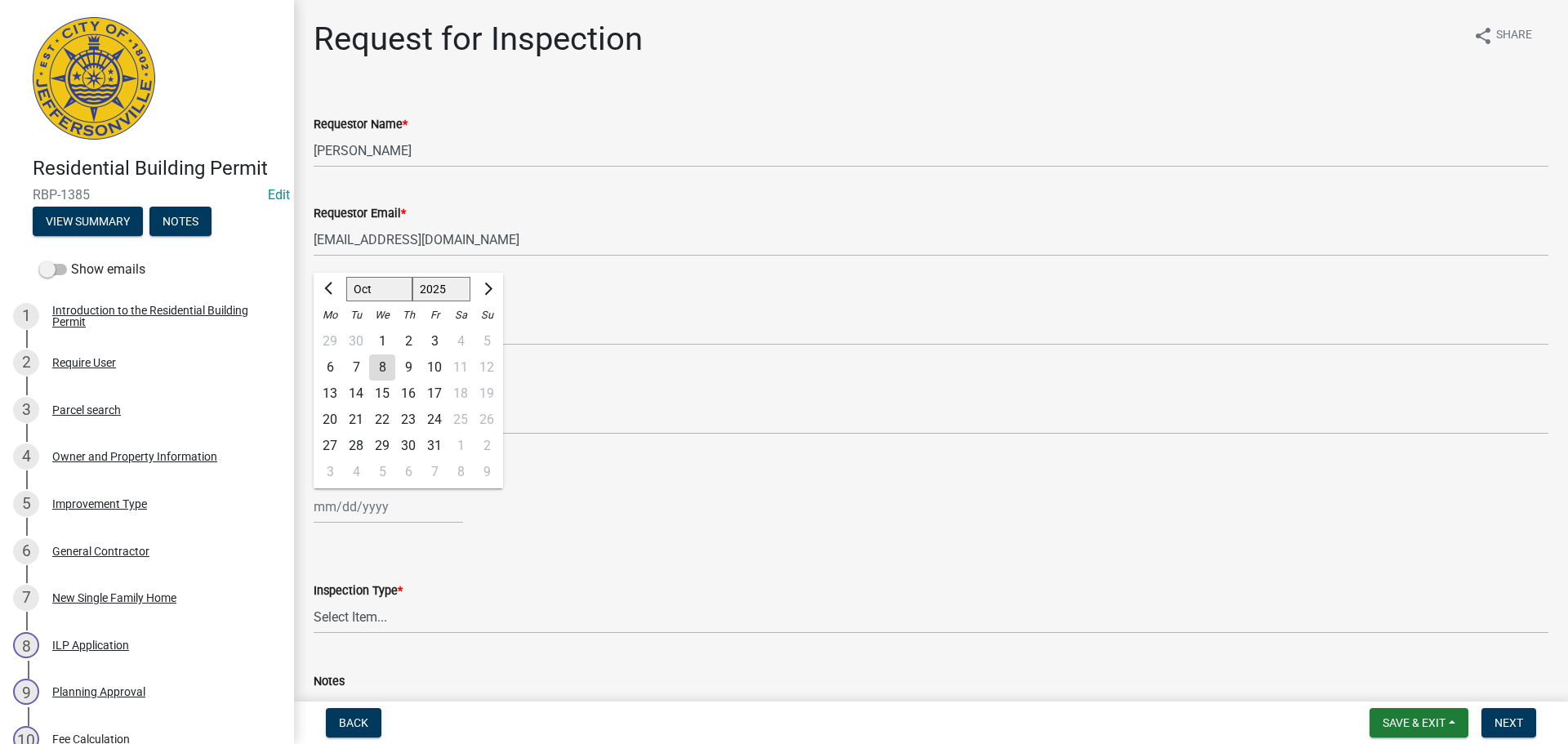
click at [378, 368] on div "8" at bounding box center [382, 367] width 26 height 26
type input "[DATE]"
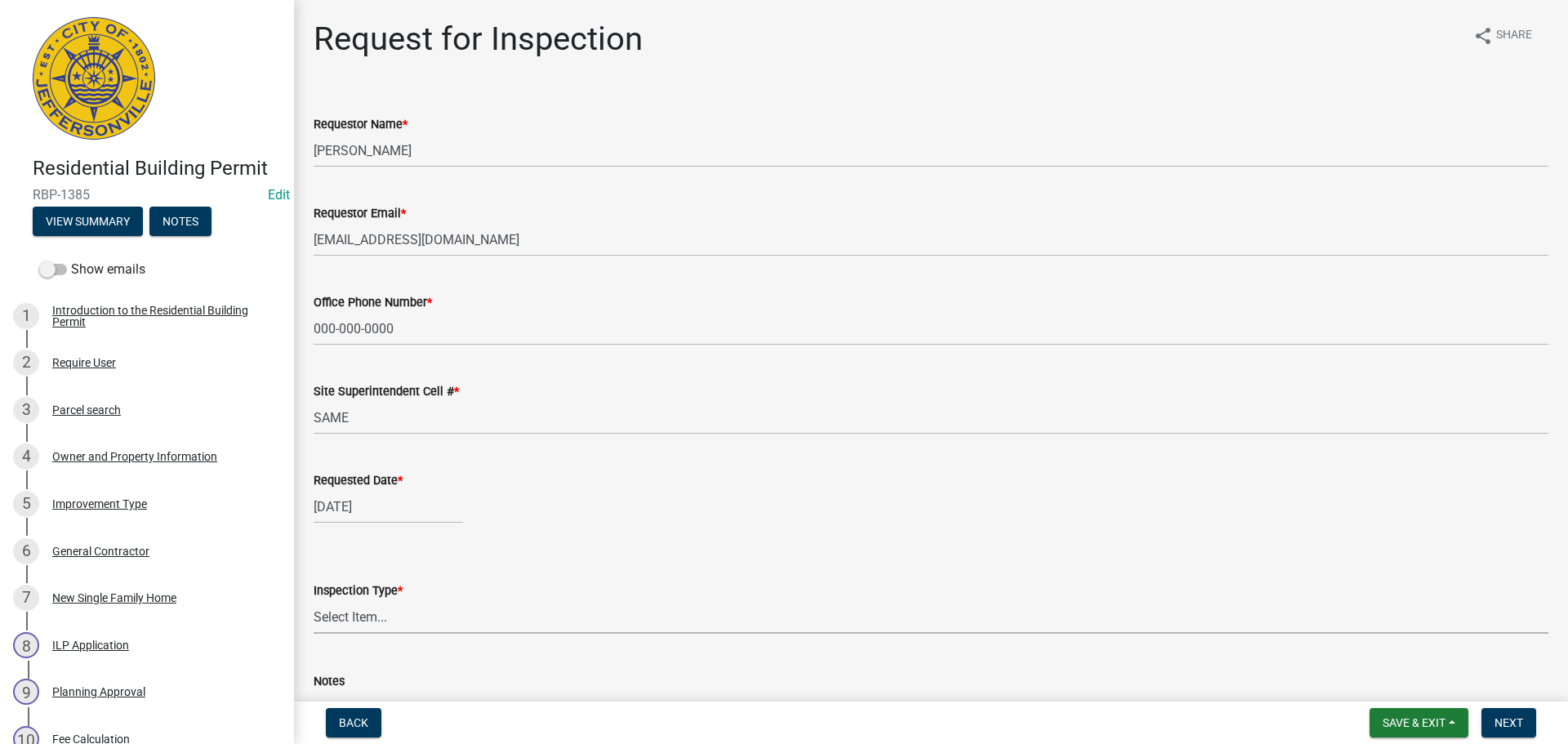
click at [347, 621] on select "Select Item... Footer Foundation Framing Final" at bounding box center [931, 618] width 1235 height 34
click at [313, 601] on select "Select Item... Footer Foundation Framing Final" at bounding box center [931, 618] width 1235 height 34
select select "cf00f61e-4b77-4892-83dd-df63e4708b2f"
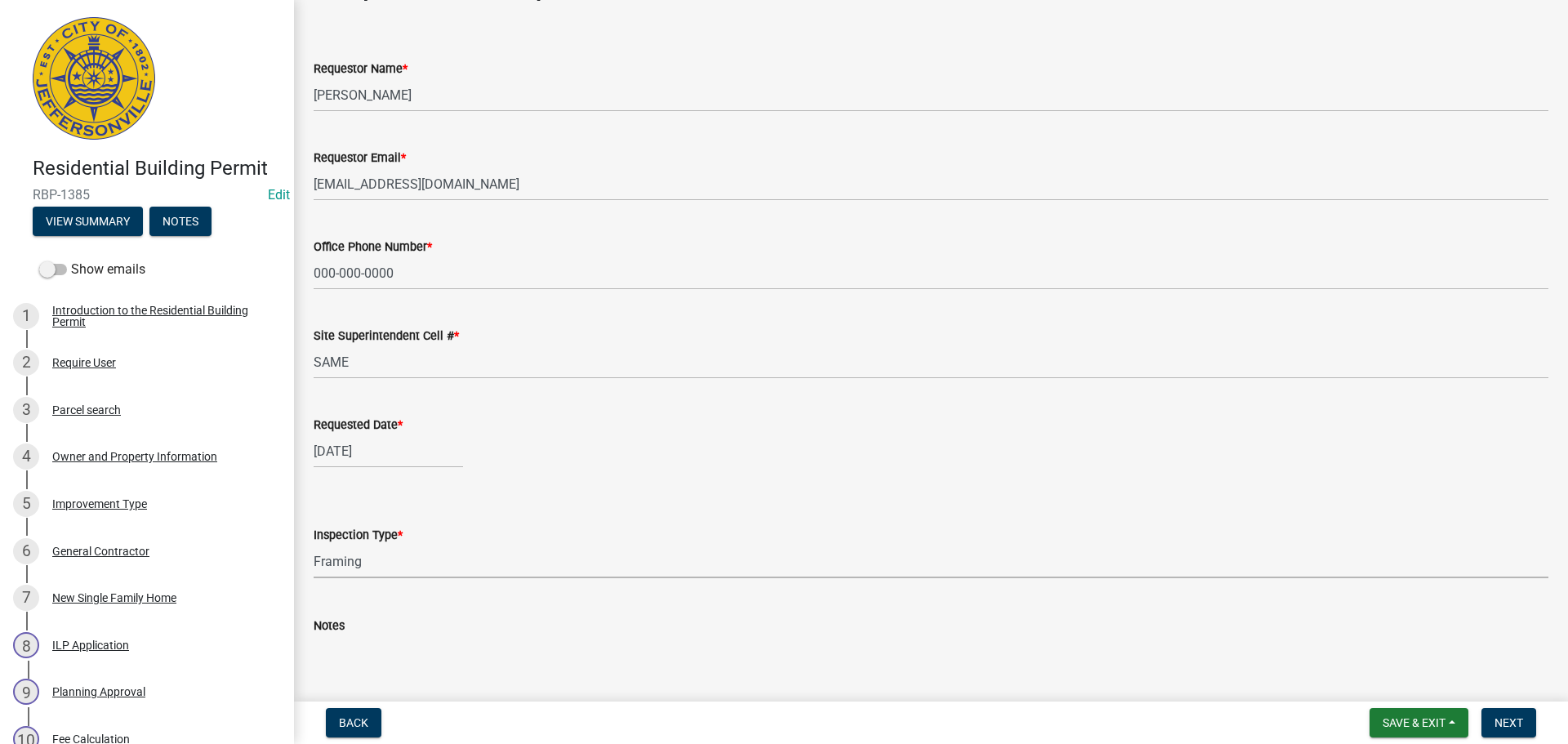
scroll to position [149, 0]
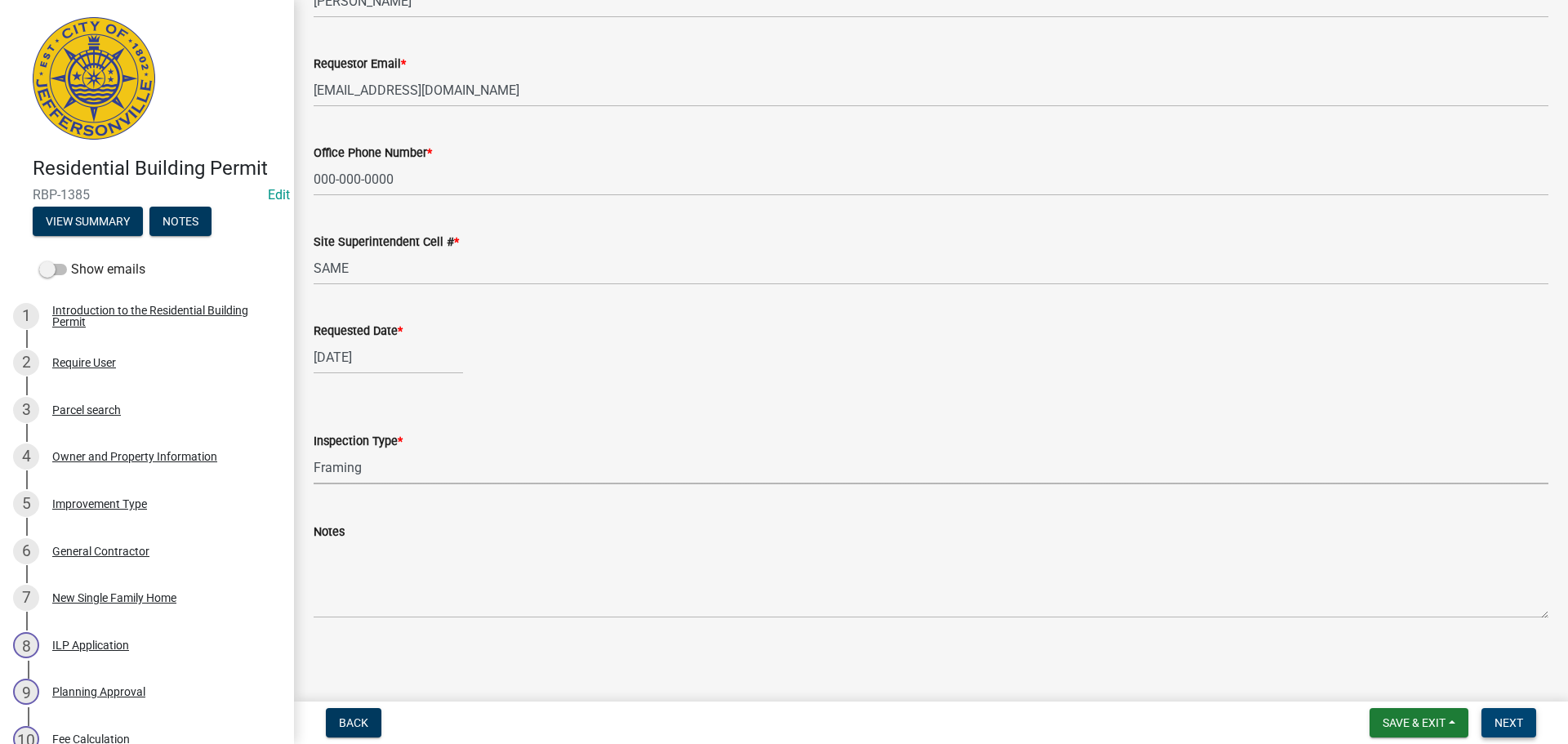
click at [1509, 723] on span "Next" at bounding box center [1508, 722] width 29 height 13
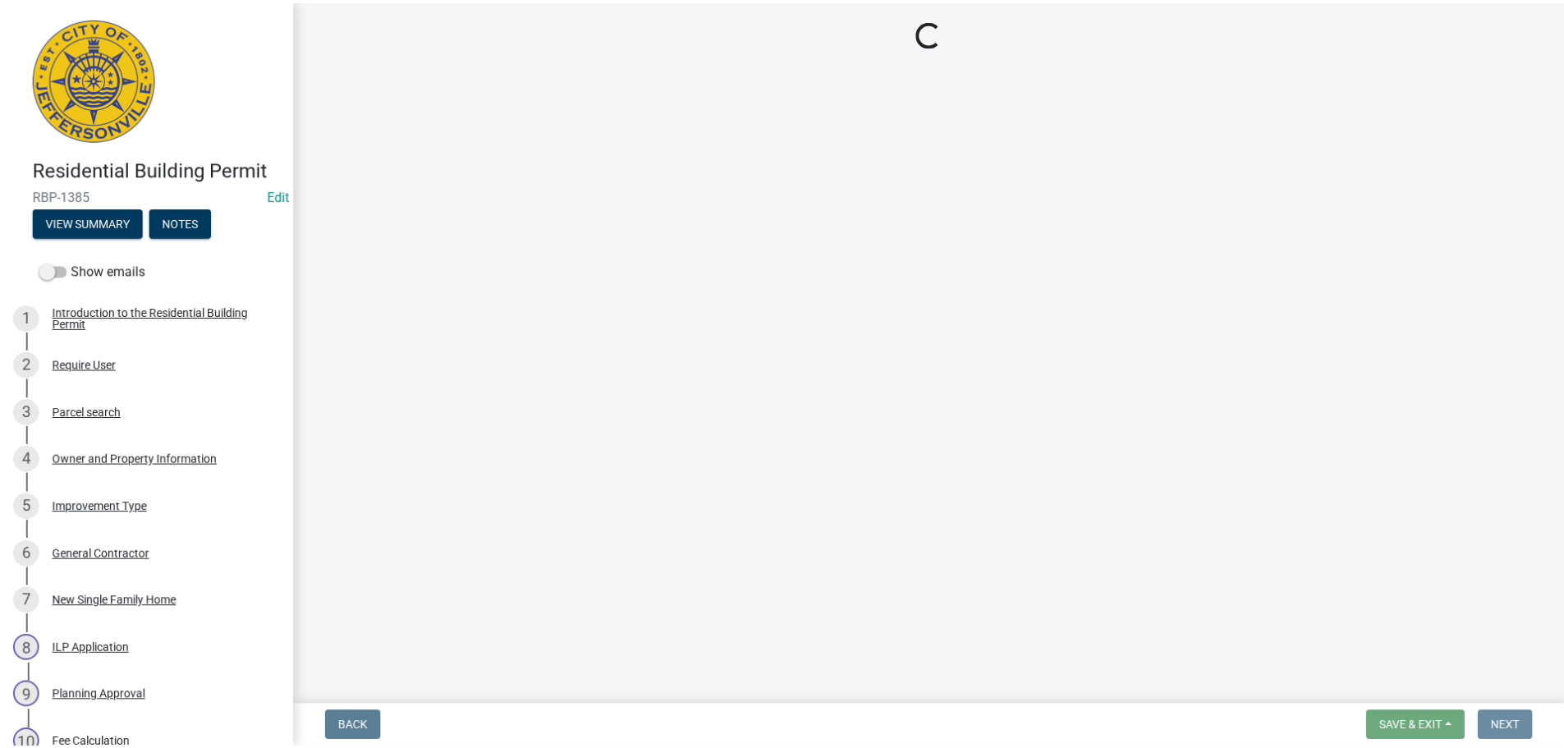
scroll to position [0, 0]
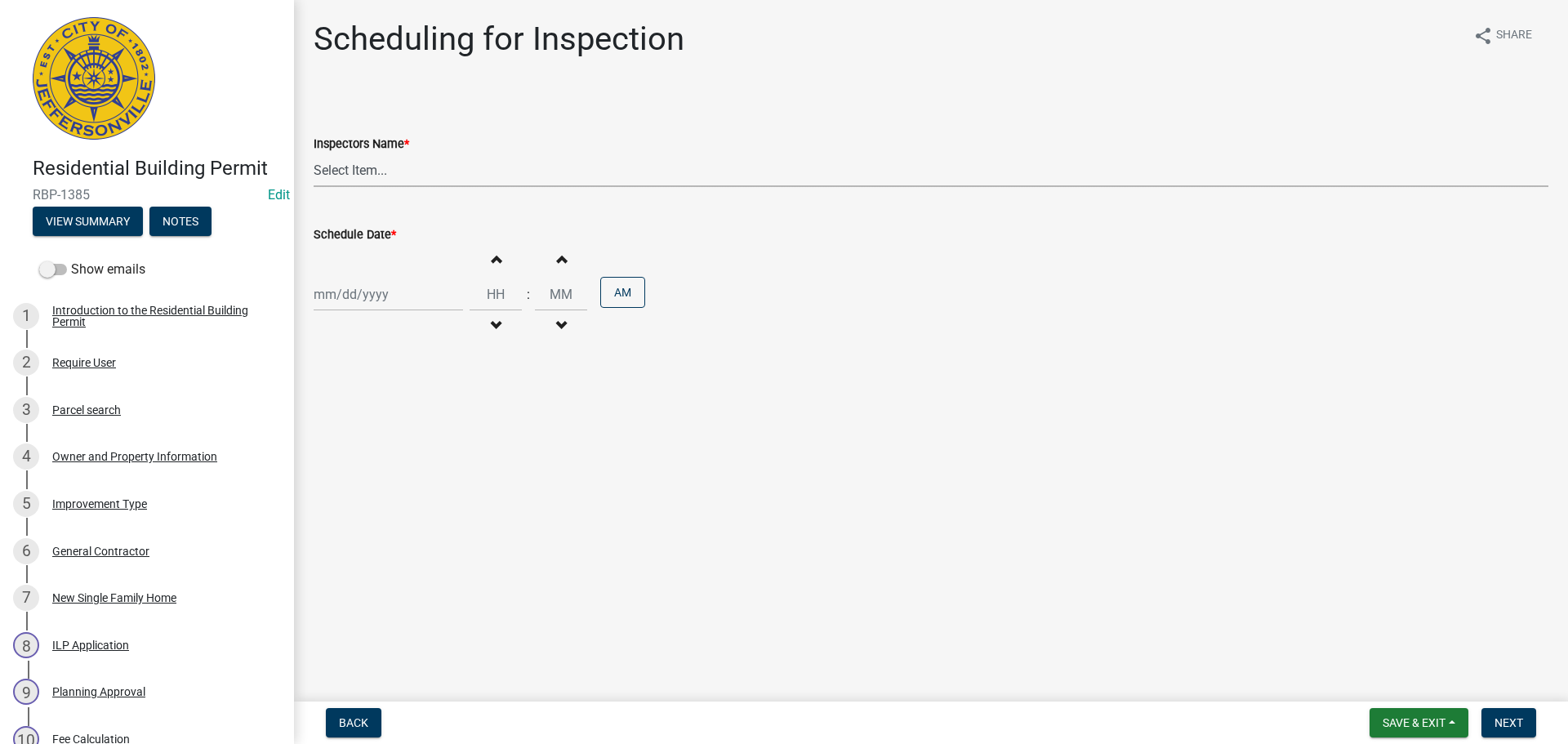
click at [339, 165] on select "Select Item... [PERSON_NAME] ([PERSON_NAME]) [PERSON_NAME] ([PERSON_NAME]) mkru…" at bounding box center [931, 170] width 1235 height 34
select select "fdb3bcc6-ce93-4663-8a18-5c08884dd177"
click at [313, 153] on select "Select Item... [PERSON_NAME] ([PERSON_NAME]) [PERSON_NAME] ([PERSON_NAME]) mkru…" at bounding box center [931, 170] width 1235 height 34
click at [334, 301] on div at bounding box center [388, 294] width 149 height 34
select select "10"
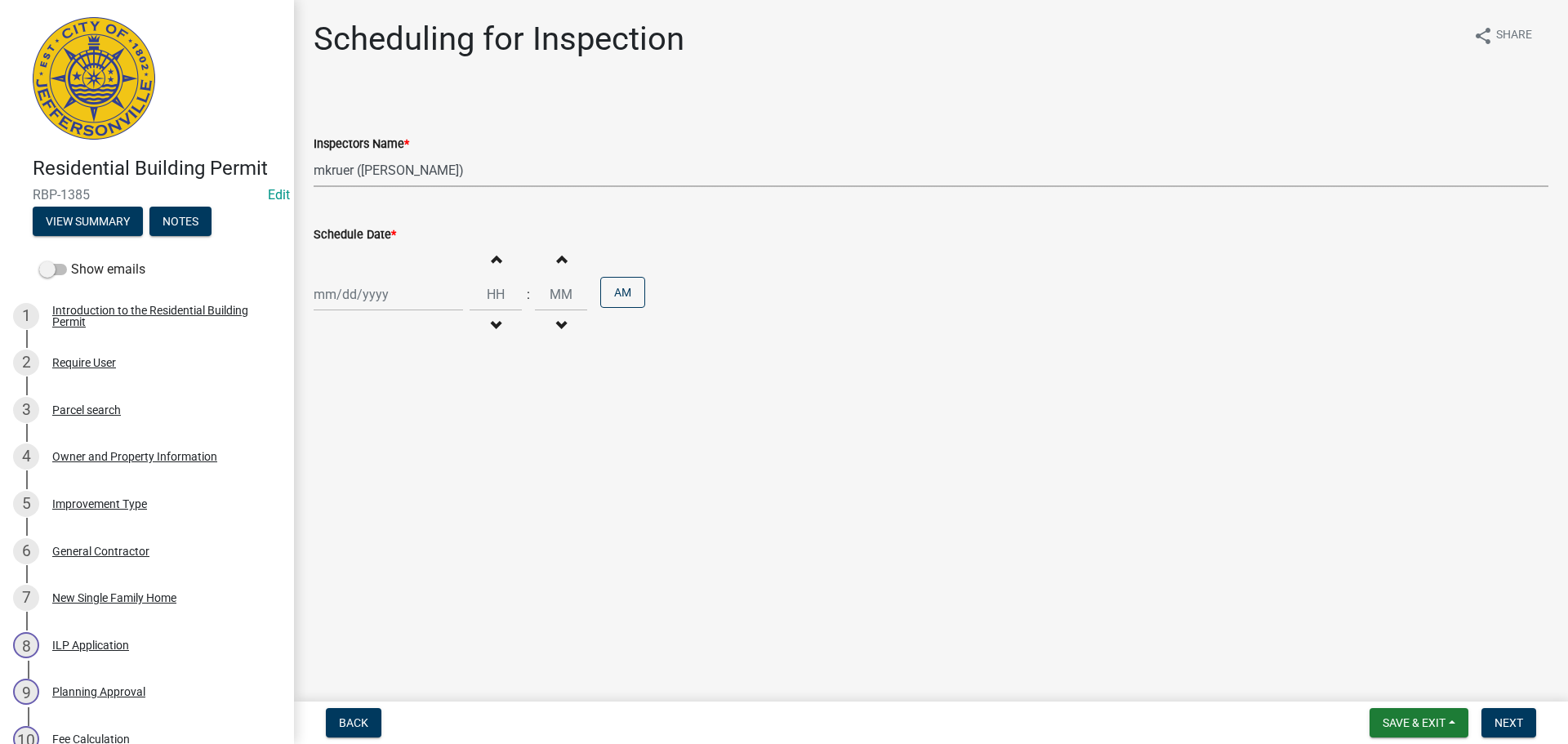
select select "2025"
click at [378, 409] on div "8" at bounding box center [382, 408] width 26 height 26
type input "[DATE]"
click at [1511, 718] on span "Next" at bounding box center [1508, 722] width 29 height 13
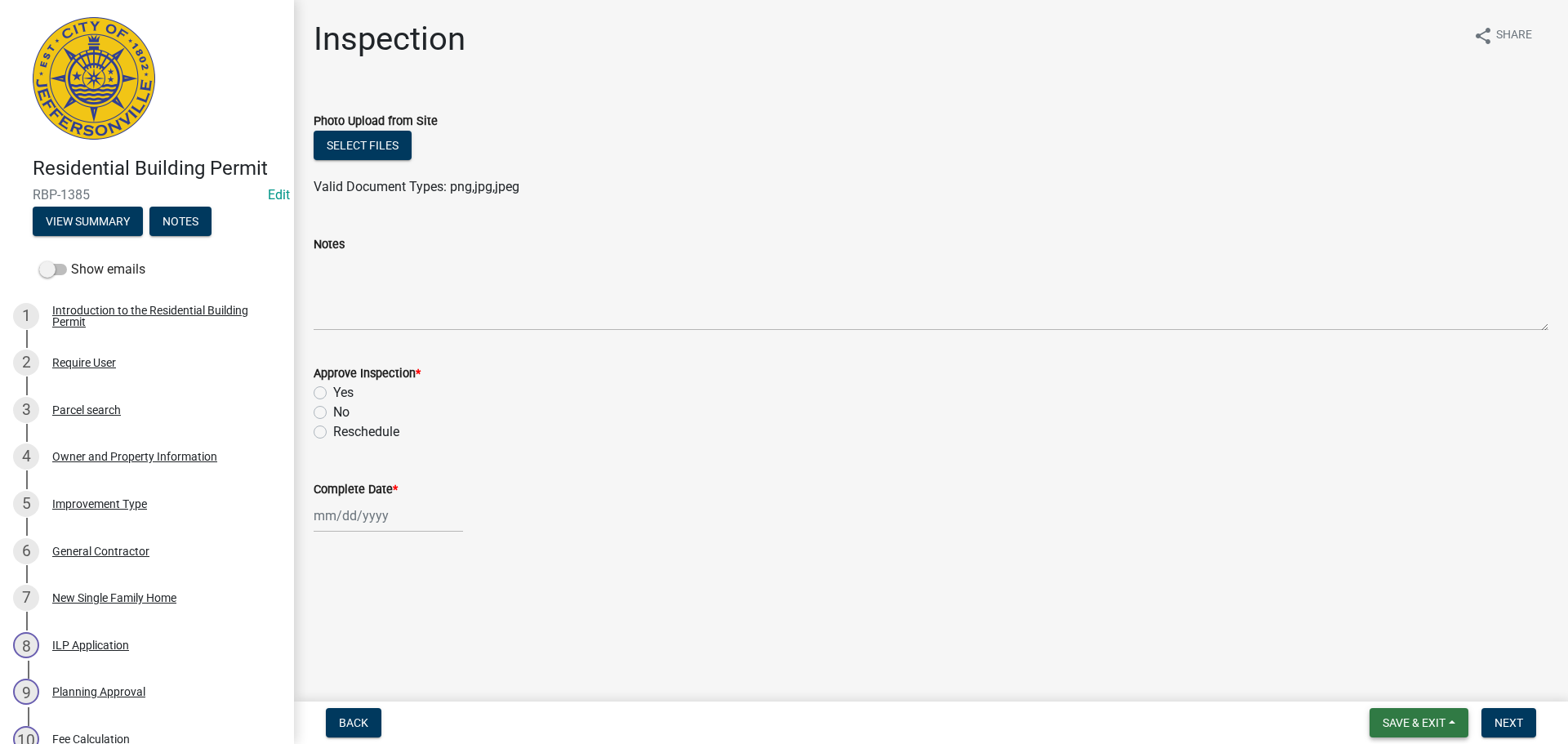
drag, startPoint x: 1407, startPoint y: 721, endPoint x: 1396, endPoint y: 706, distance: 18.6
click at [1406, 721] on span "Save & Exit" at bounding box center [1413, 722] width 63 height 13
click at [1389, 693] on button "Save & Exit" at bounding box center [1402, 679] width 130 height 39
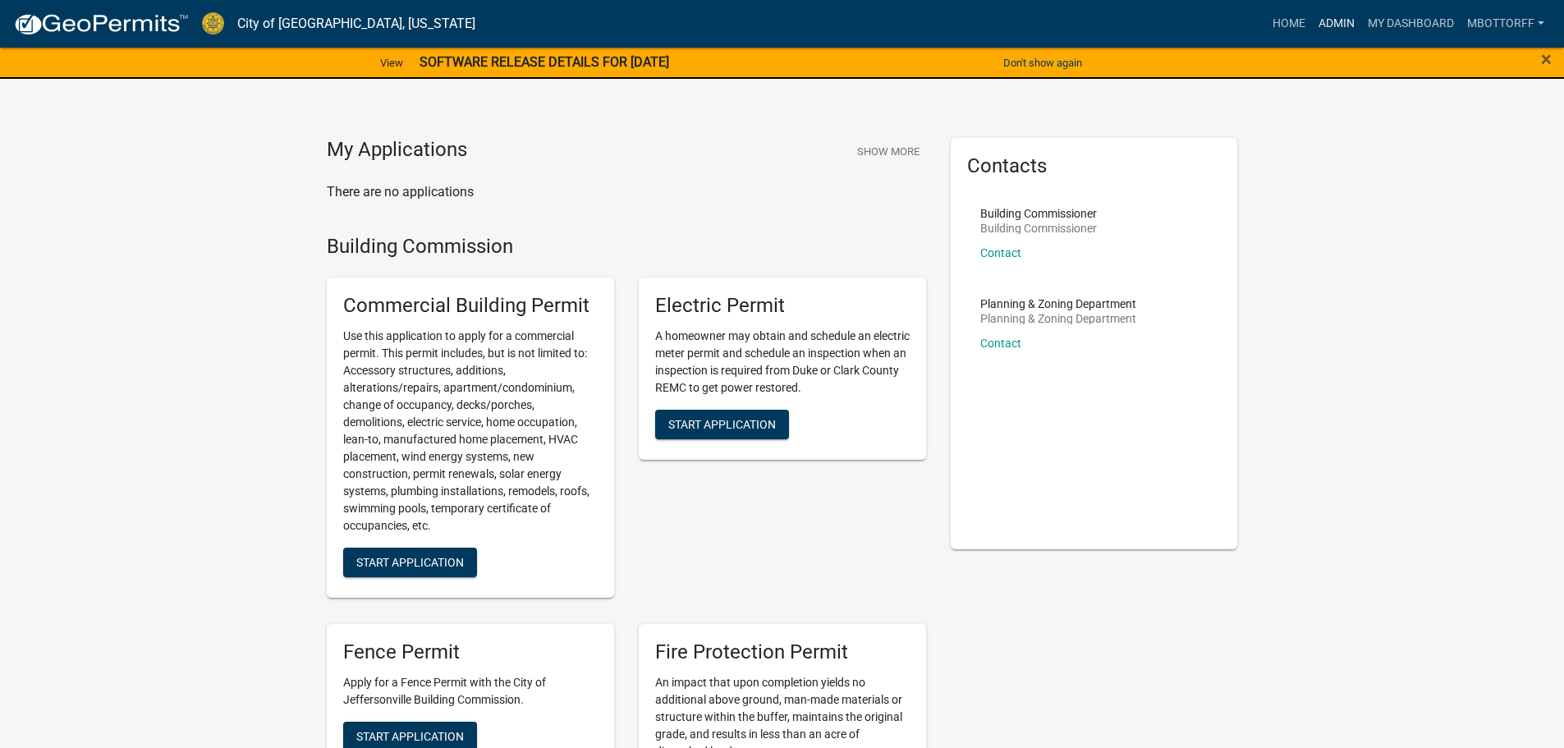
click at [1334, 23] on link "Admin" at bounding box center [1336, 23] width 49 height 31
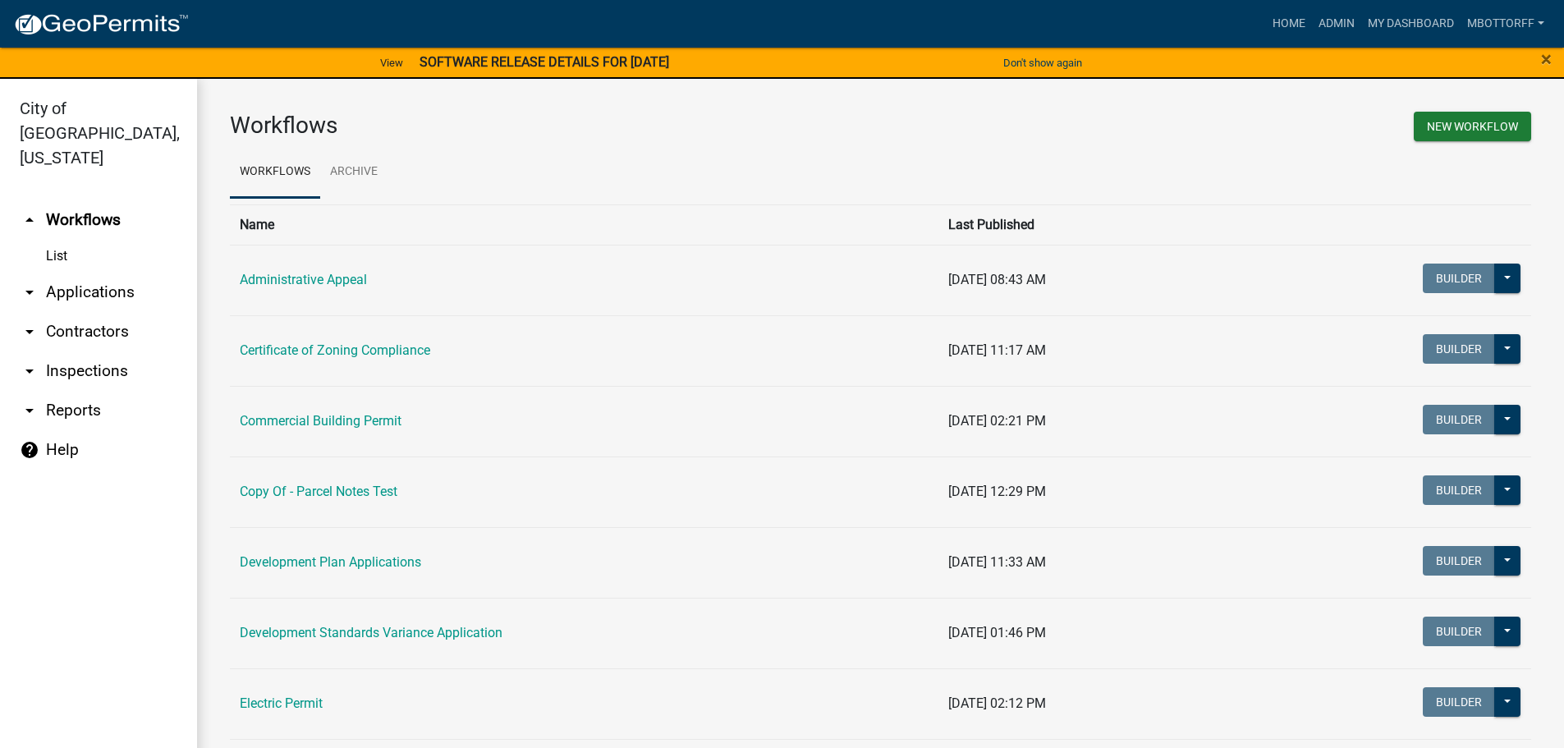
click at [99, 351] on link "arrow_drop_down Inspections" at bounding box center [98, 370] width 197 height 39
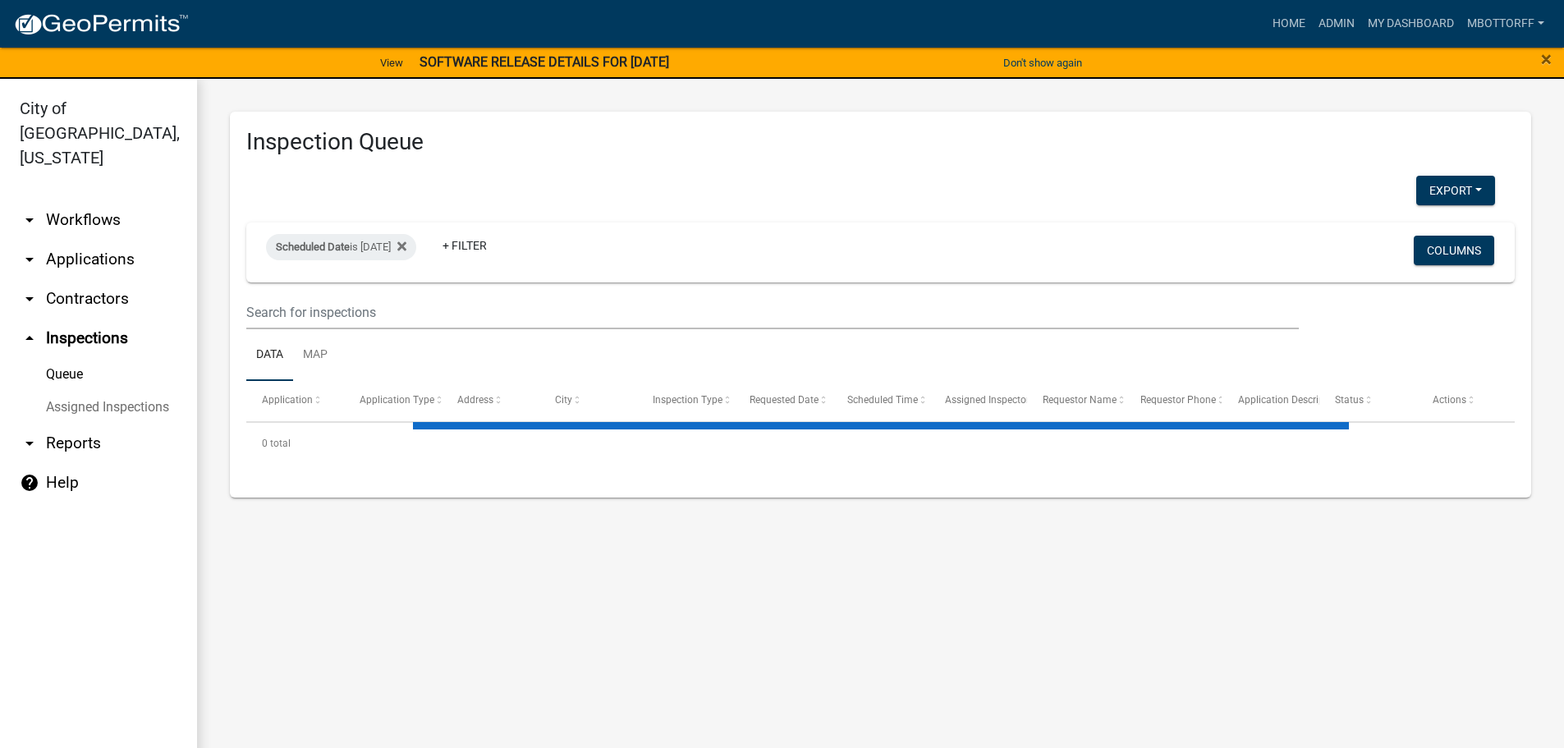
select select "3: 100"
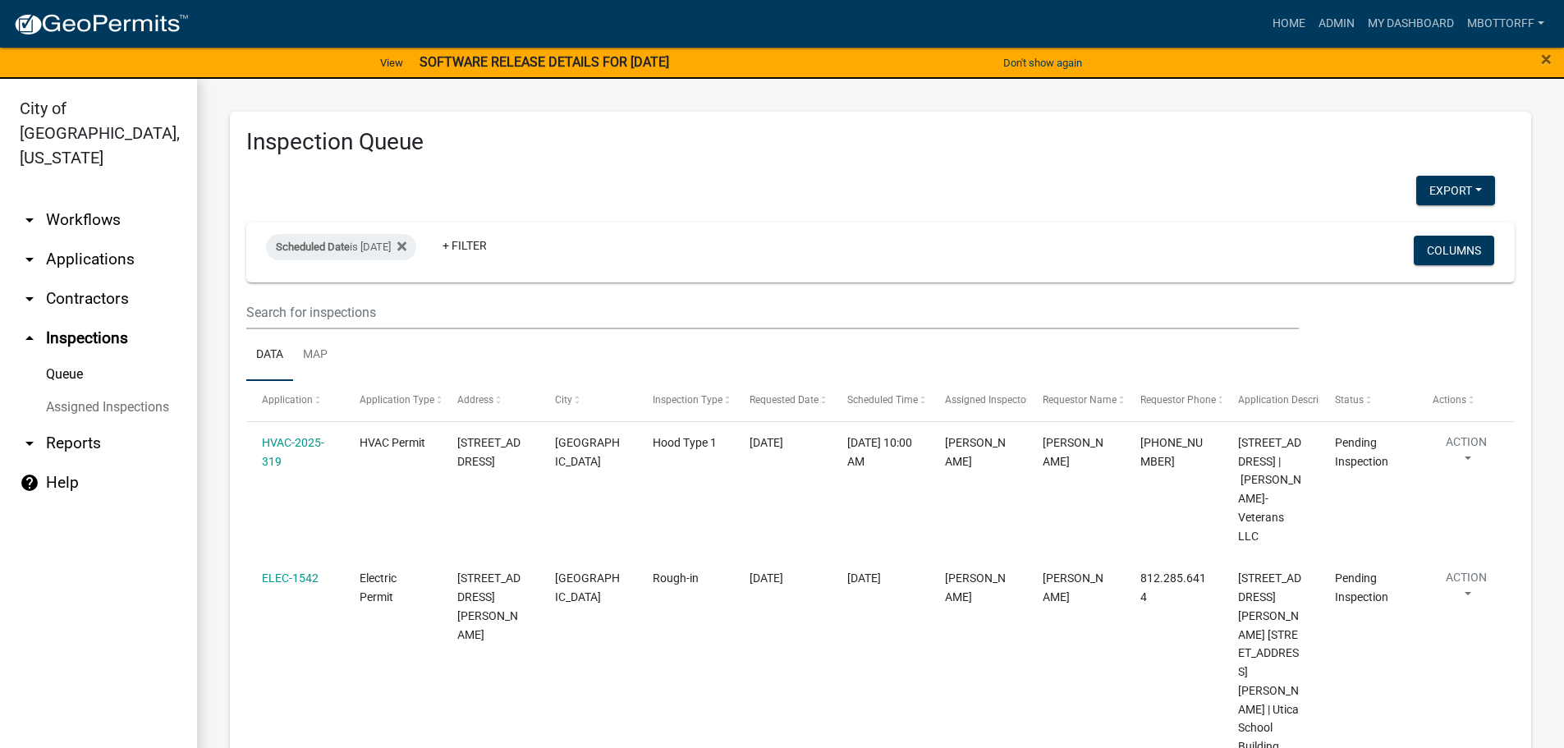
click at [85, 391] on link "Assigned Inspections" at bounding box center [98, 407] width 197 height 33
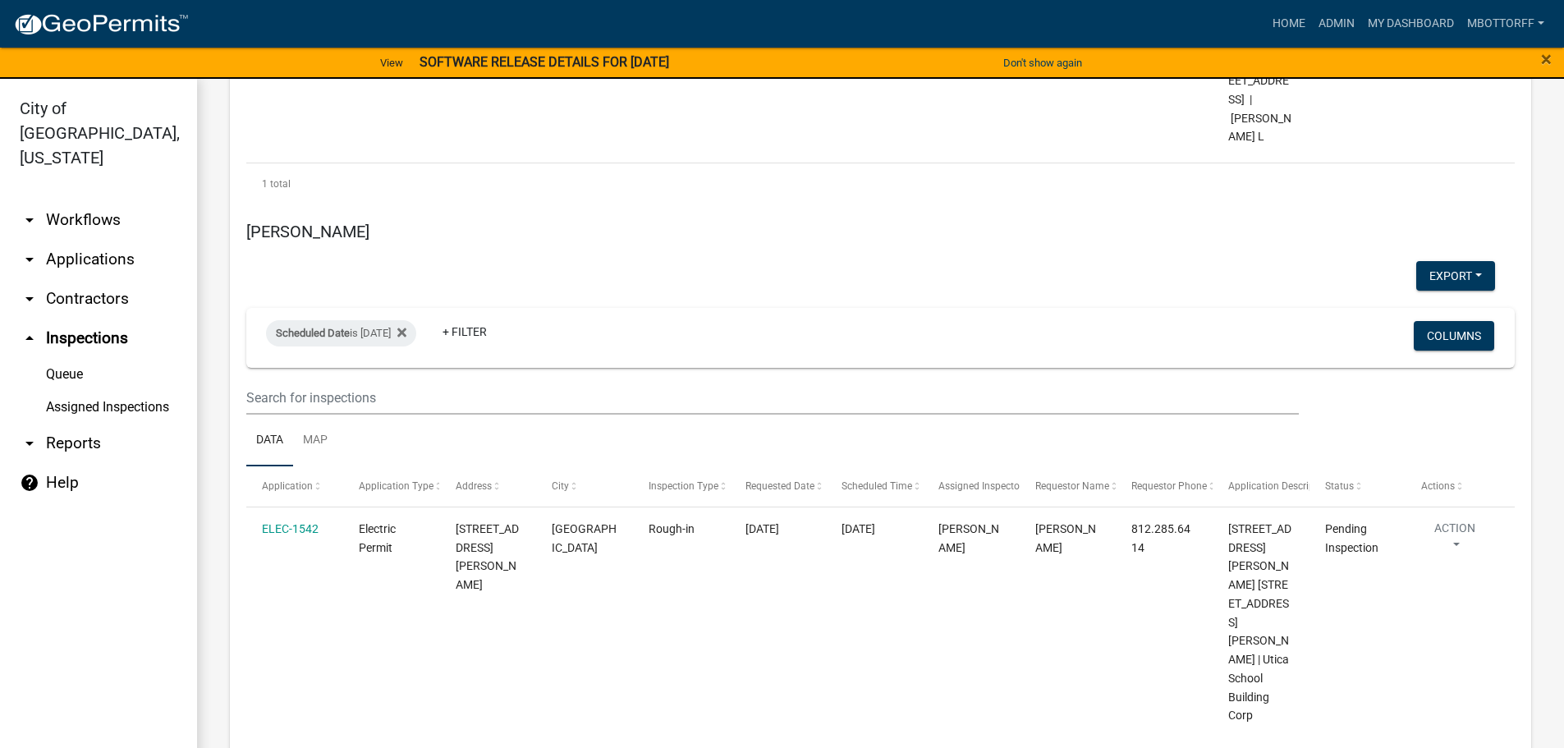
scroll to position [3942, 0]
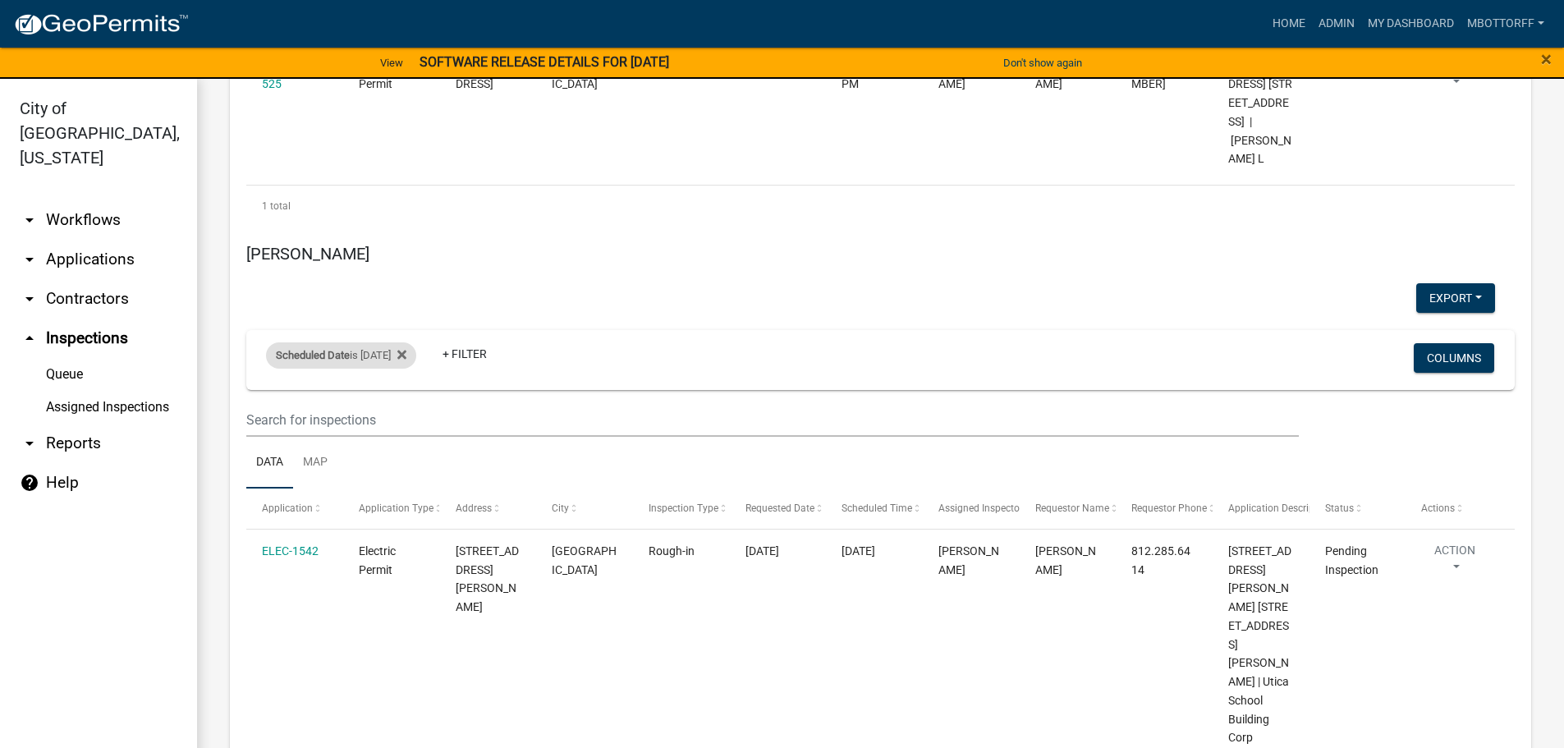
click at [399, 342] on div "Scheduled Date is 10/08/2025" at bounding box center [341, 355] width 150 height 26
click at [407, 395] on input "2025-10-08" at bounding box center [355, 398] width 115 height 34
type input "2025-10-09"
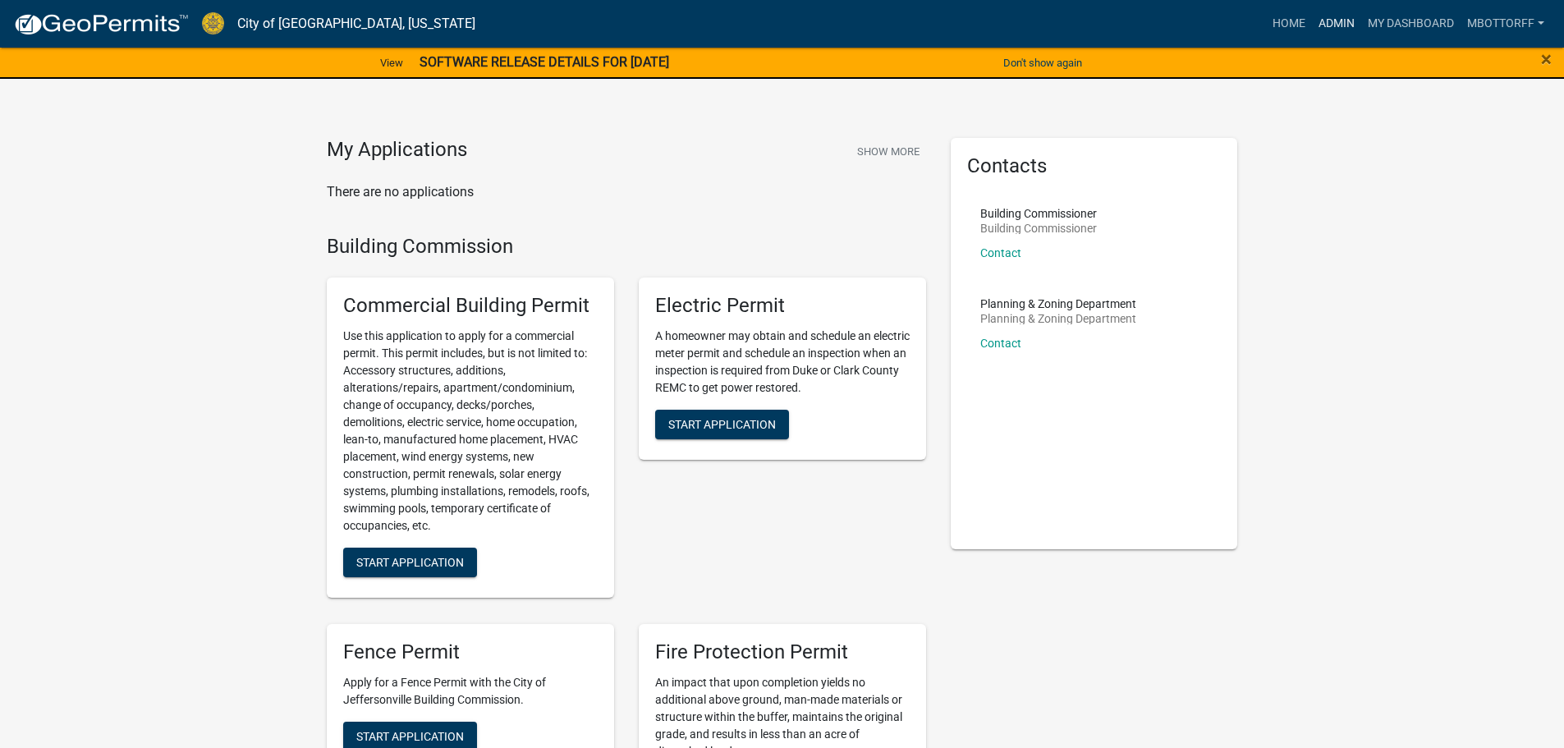
click at [1336, 26] on link "Admin" at bounding box center [1336, 23] width 49 height 31
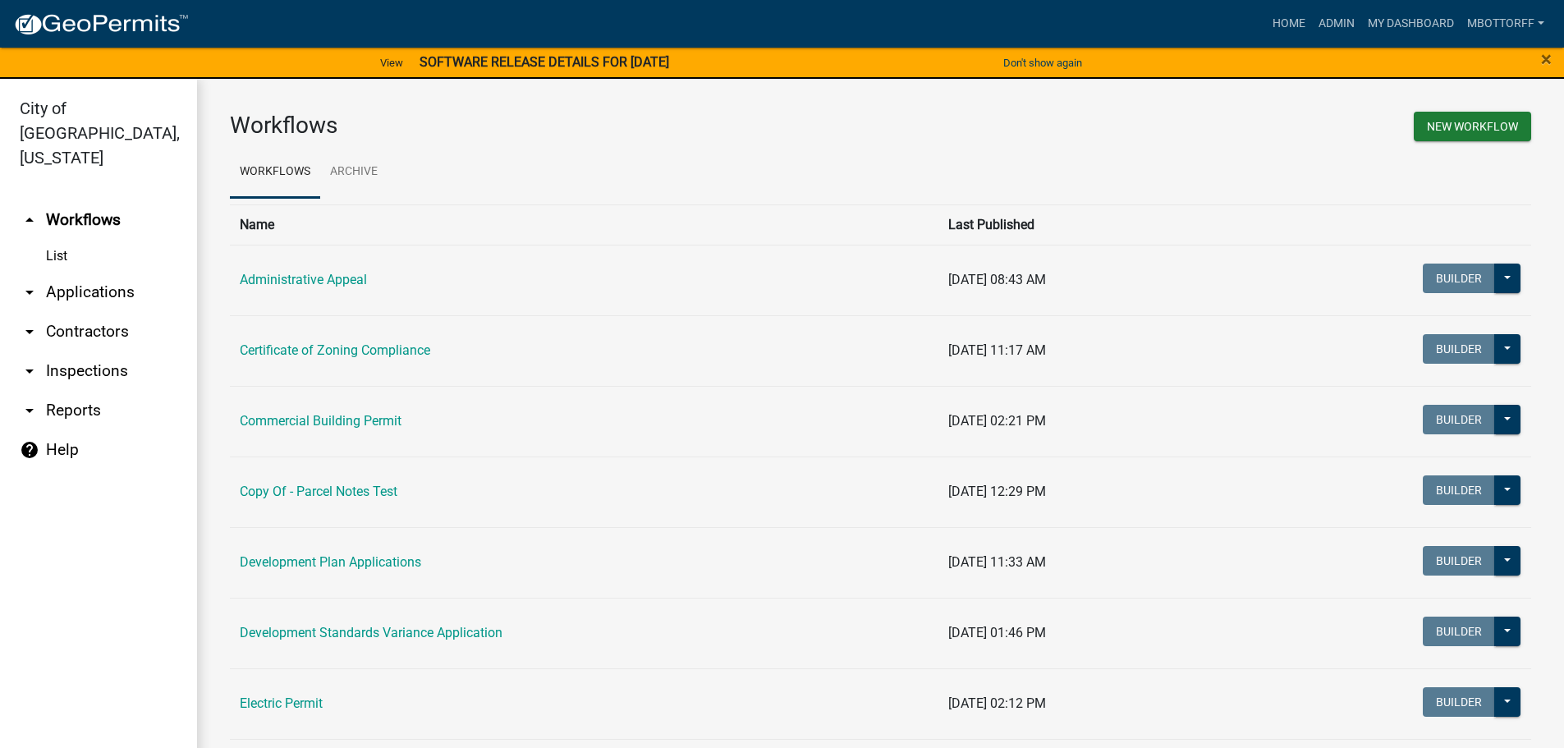
click at [75, 273] on link "arrow_drop_down Applications" at bounding box center [98, 292] width 197 height 39
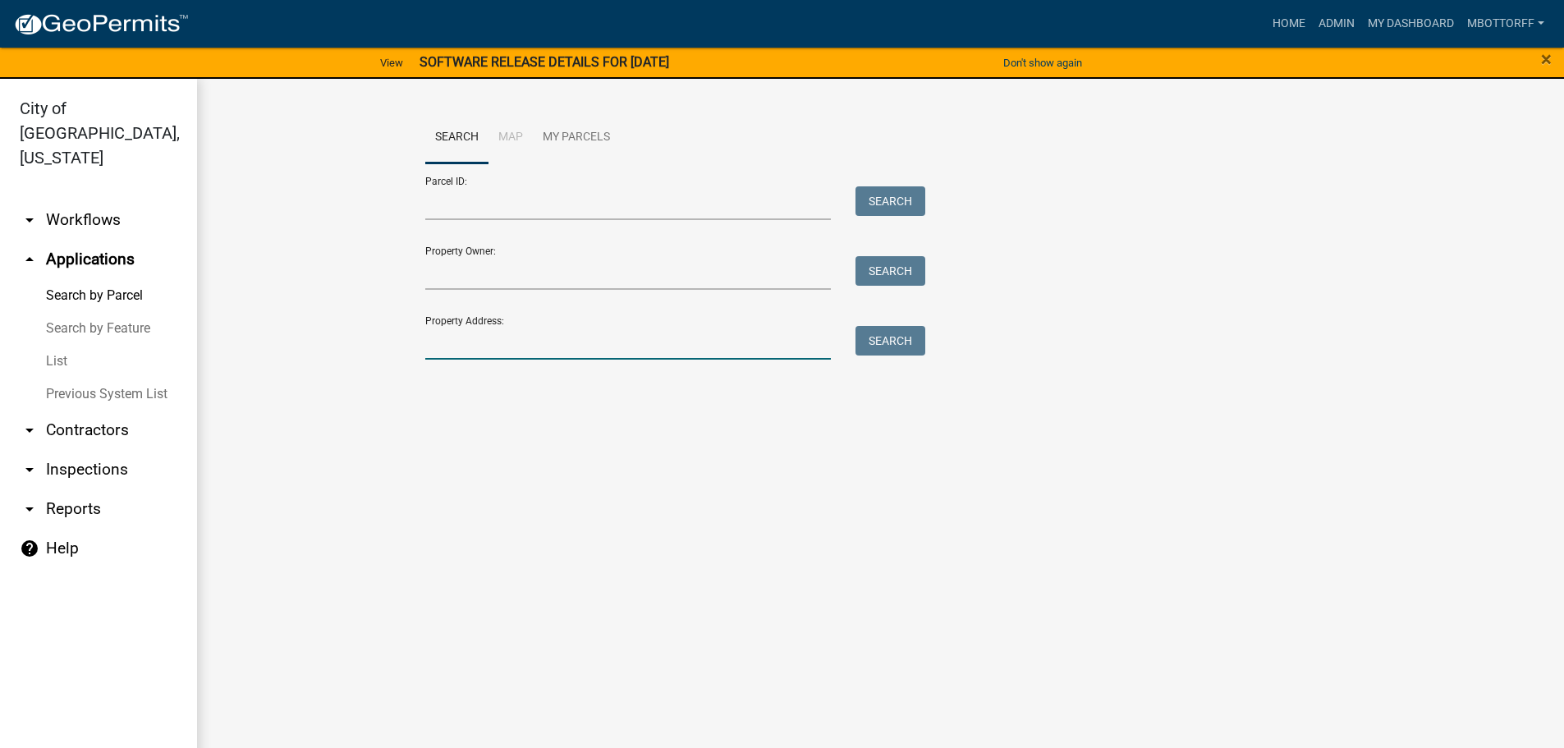
click at [475, 352] on input "Property Address:" at bounding box center [628, 343] width 406 height 34
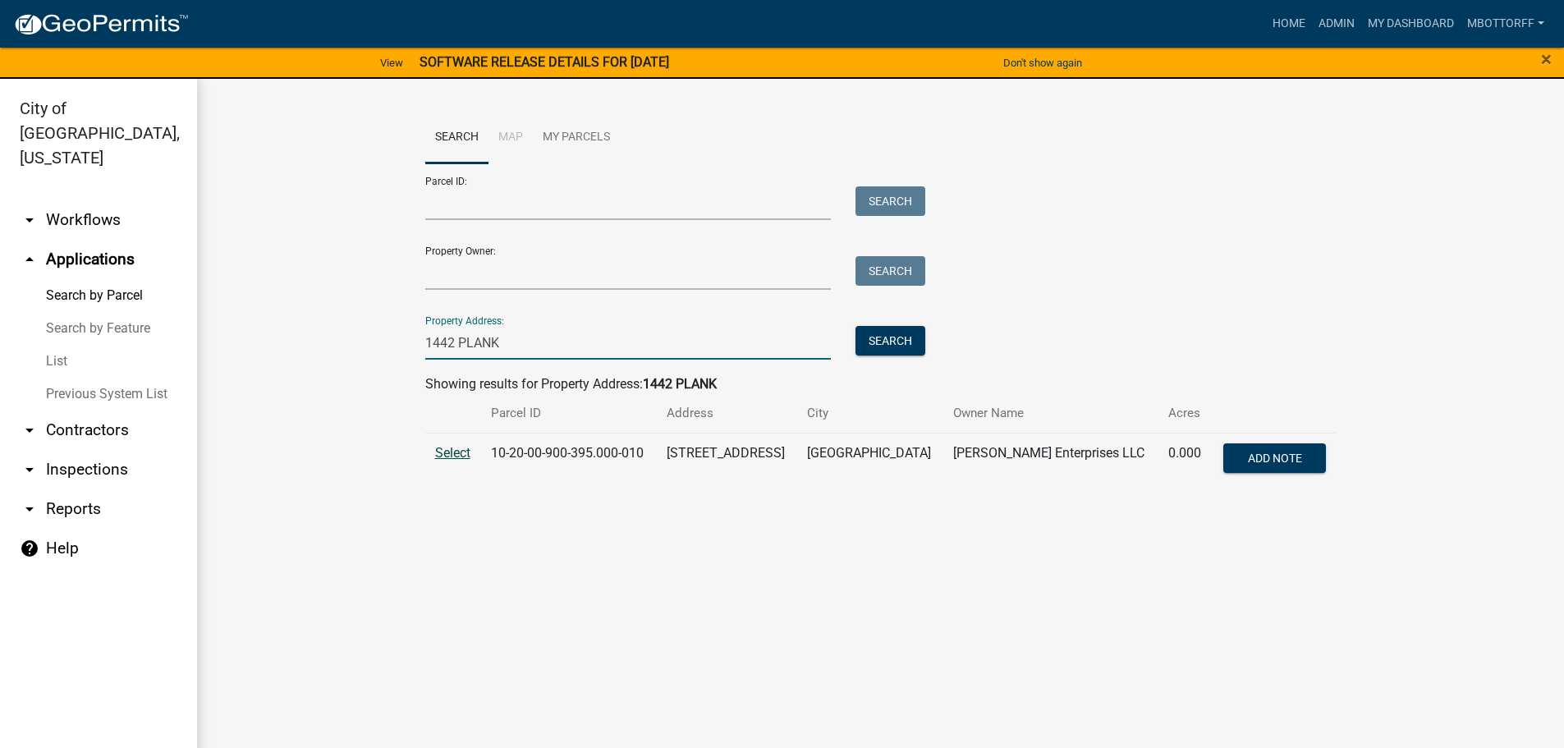
type input "1442 PLANK"
click at [452, 452] on span "Select" at bounding box center [452, 453] width 35 height 16
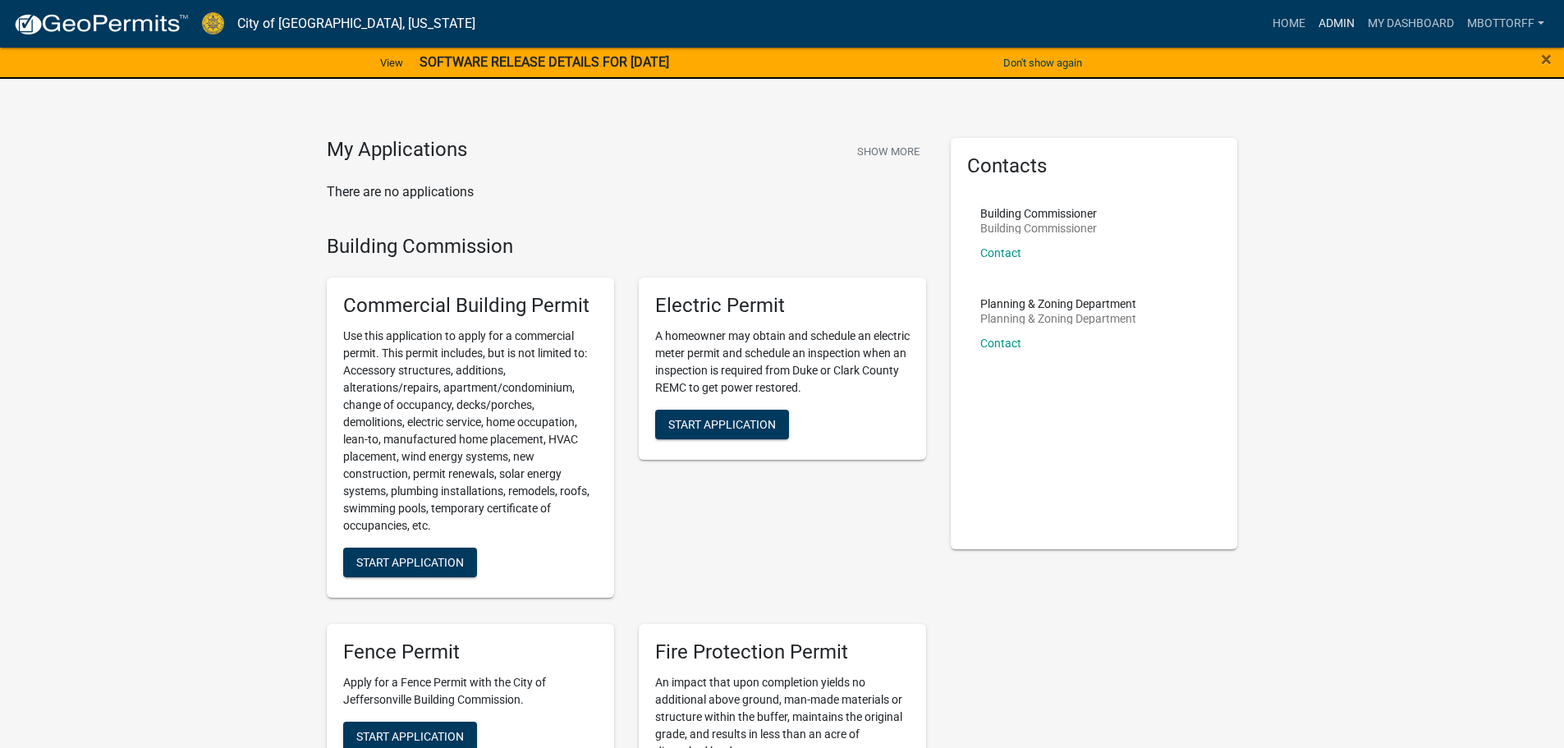
click at [1335, 31] on link "Admin" at bounding box center [1336, 23] width 49 height 31
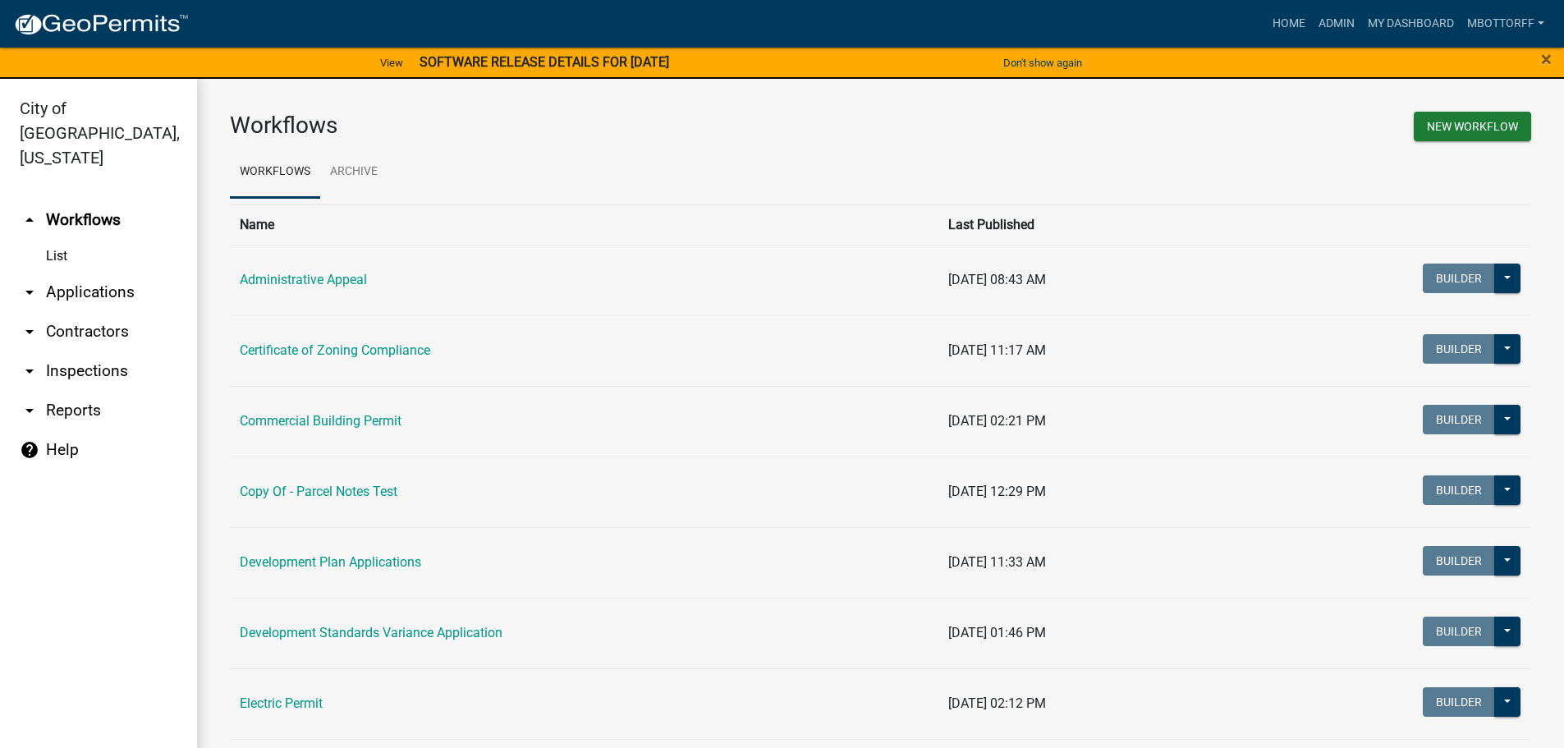
click at [85, 273] on link "arrow_drop_down Applications" at bounding box center [98, 292] width 197 height 39
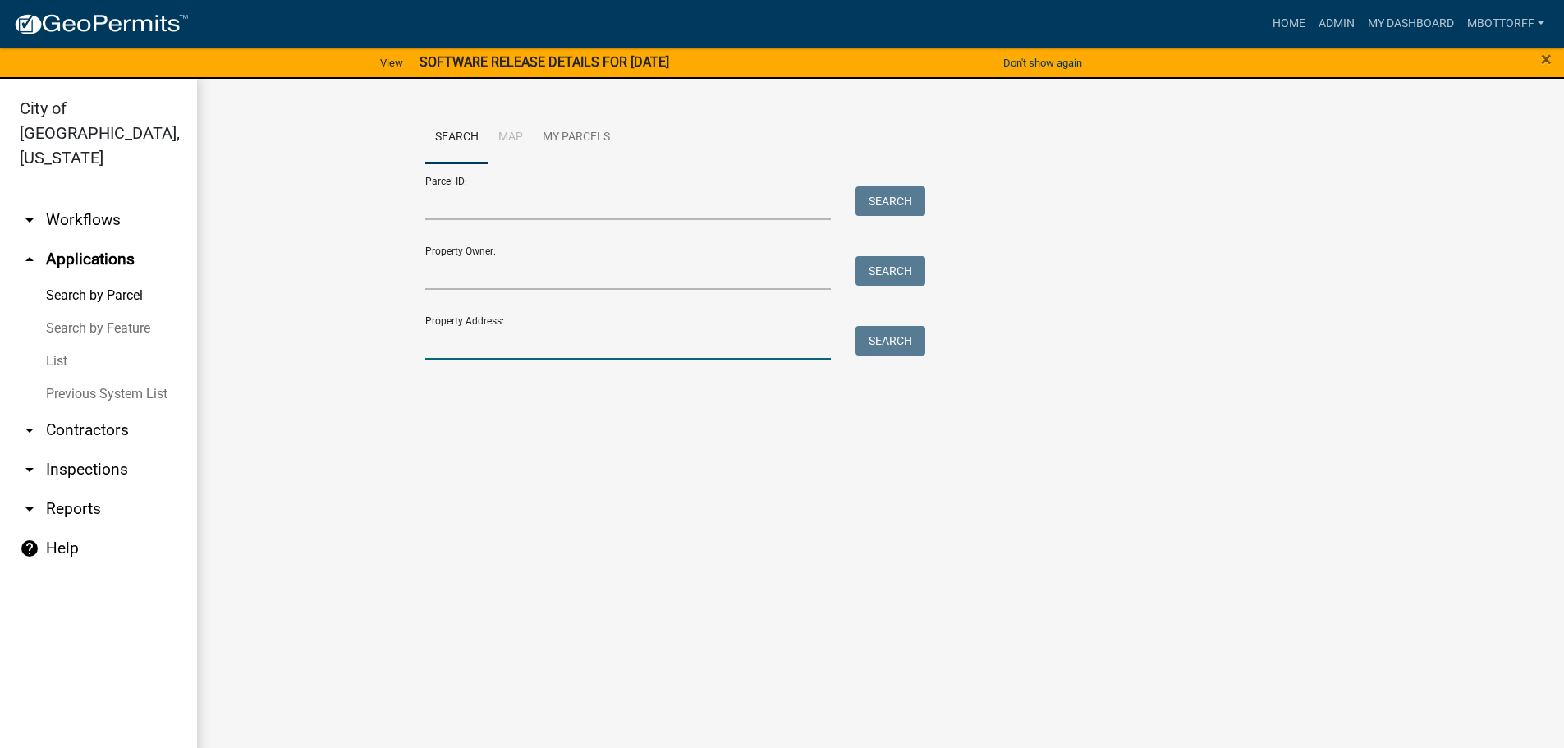
click at [471, 340] on input "Property Address:" at bounding box center [628, 343] width 406 height 34
type input "a"
click at [78, 411] on link "arrow_drop_down Contractors" at bounding box center [98, 430] width 197 height 39
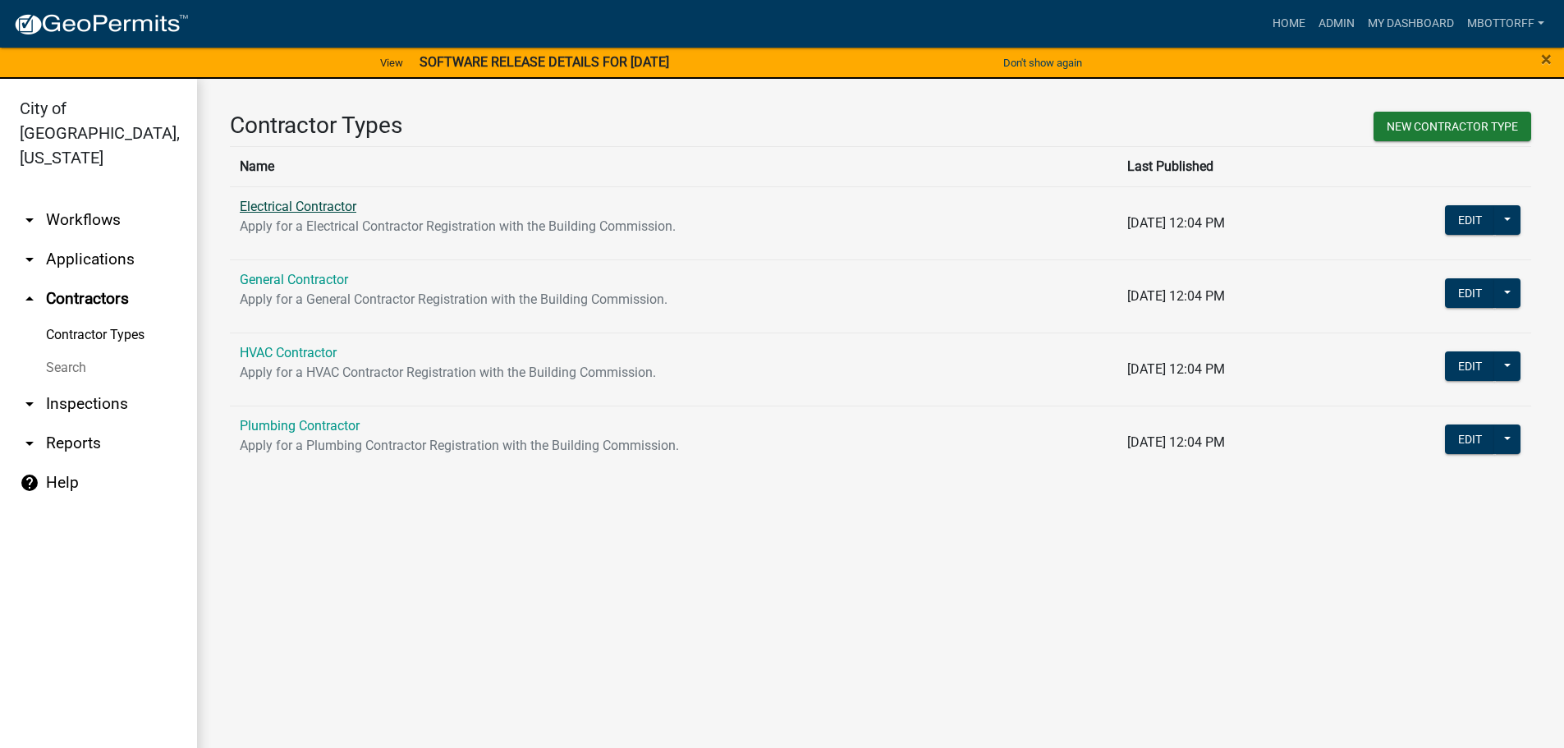
click at [284, 207] on link "Electrical Contractor" at bounding box center [298, 207] width 117 height 16
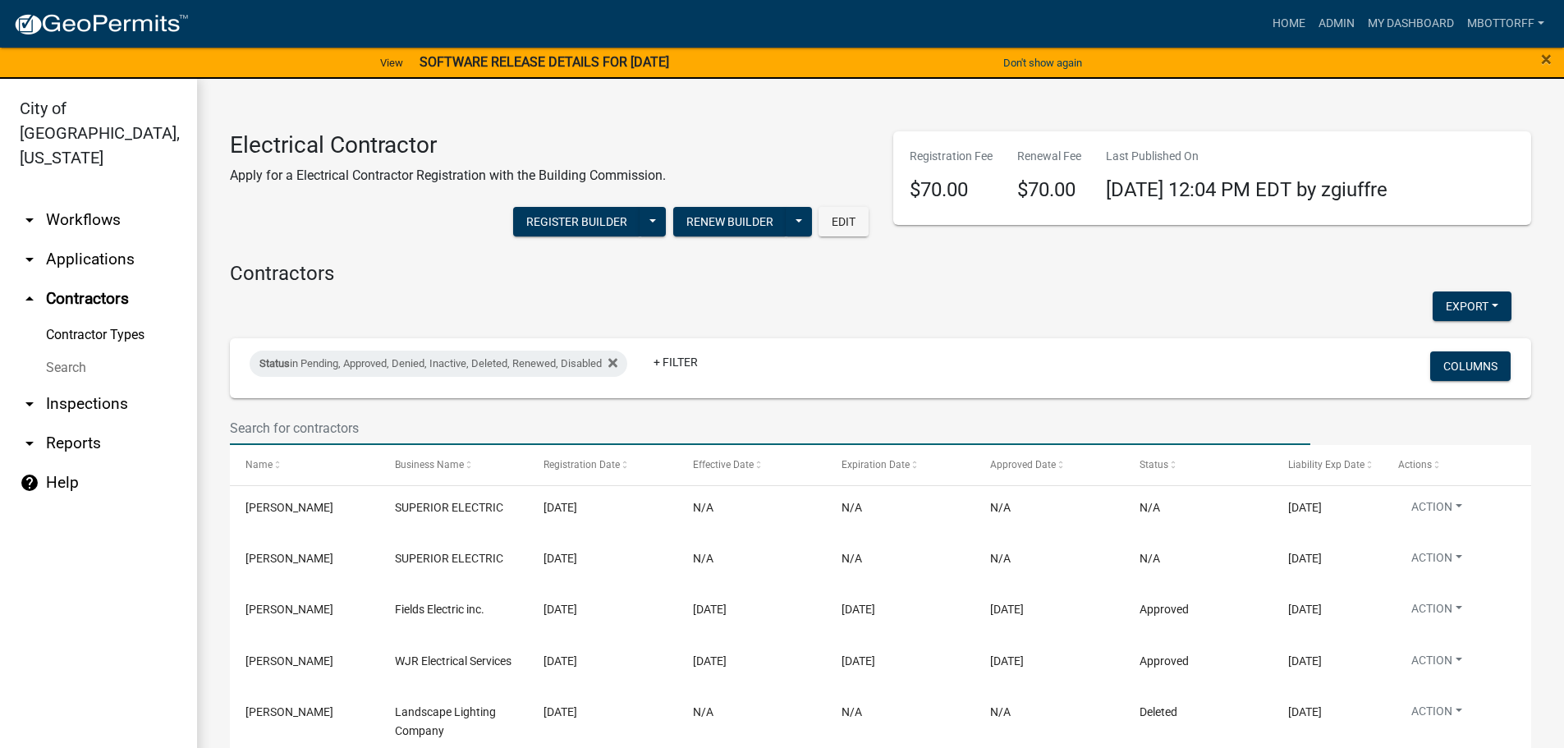
click at [292, 427] on input "text" at bounding box center [770, 428] width 1081 height 34
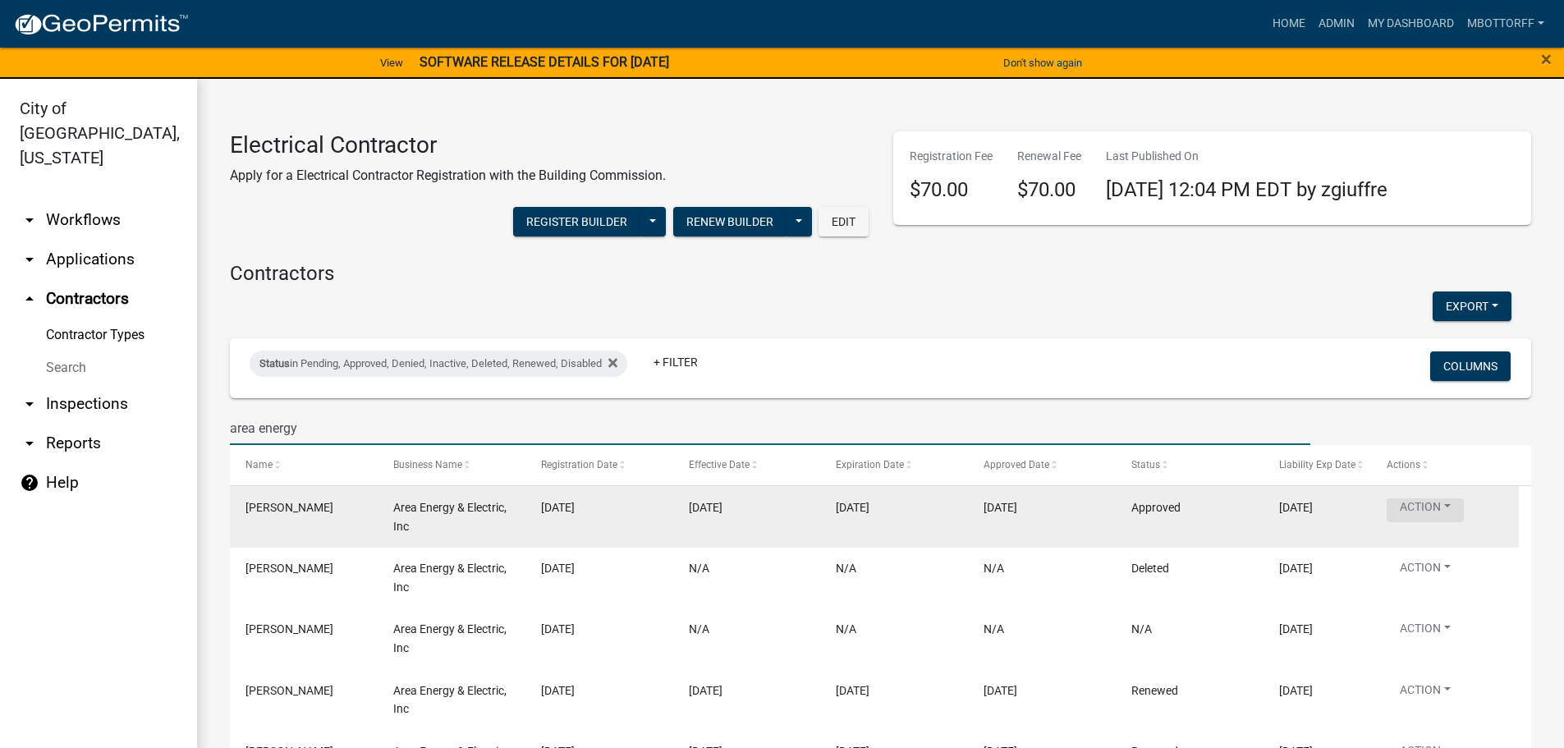
type input "area energy"
click at [1446, 514] on button "Action" at bounding box center [1425, 510] width 77 height 24
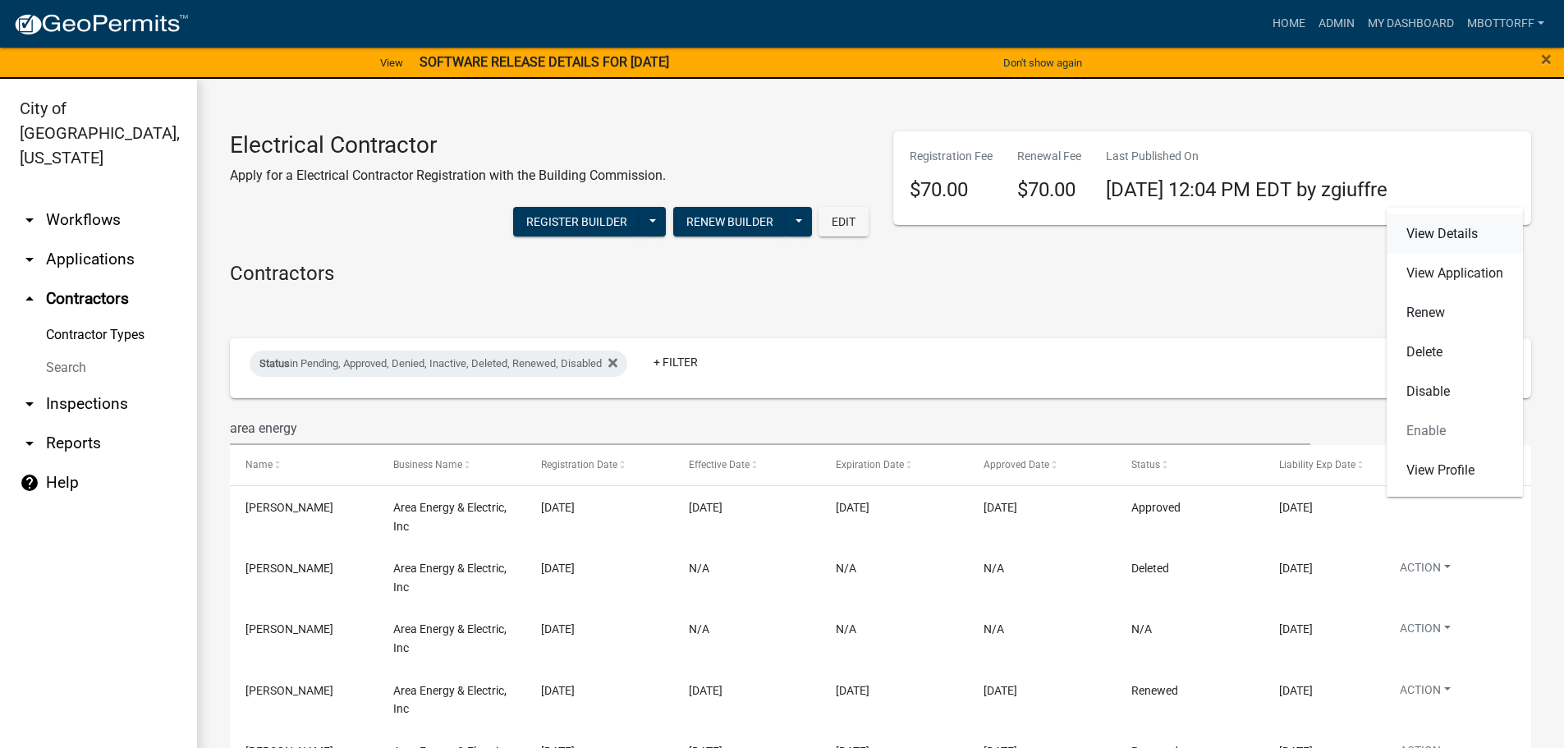
click at [1426, 241] on link "View Details" at bounding box center [1455, 233] width 136 height 39
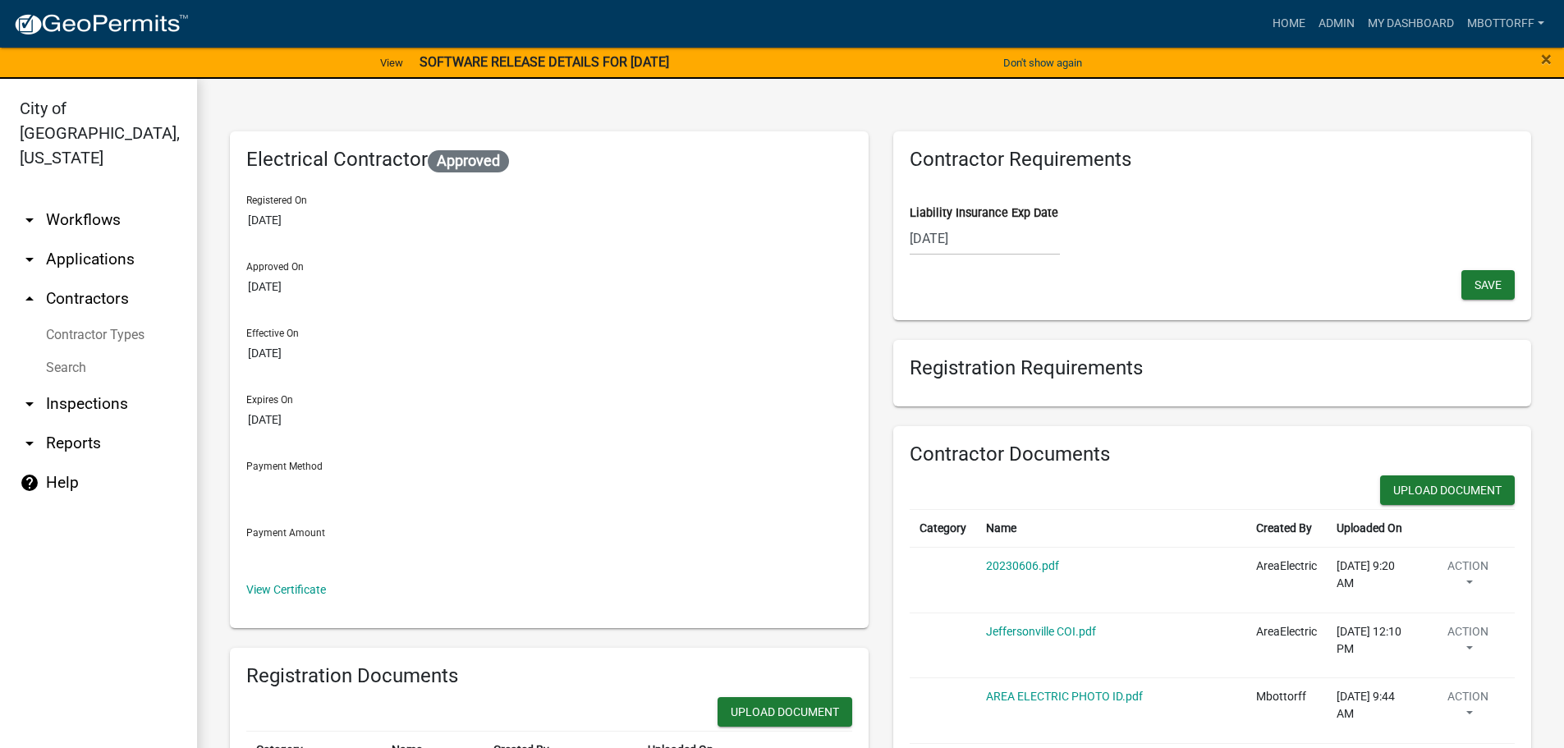
click at [990, 244] on div "[DATE]" at bounding box center [985, 239] width 150 height 34
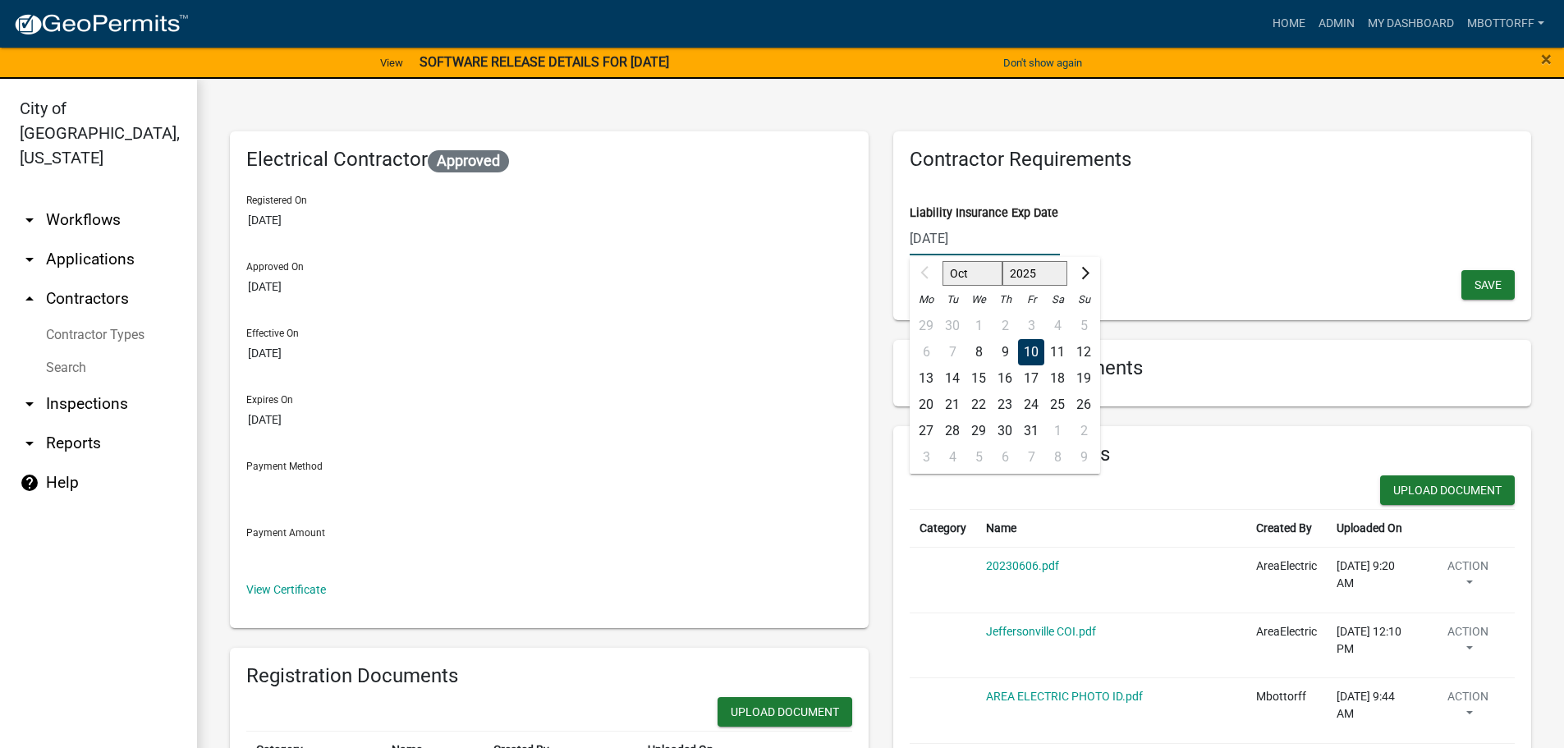
click at [990, 244] on input "[DATE]" at bounding box center [985, 239] width 150 height 34
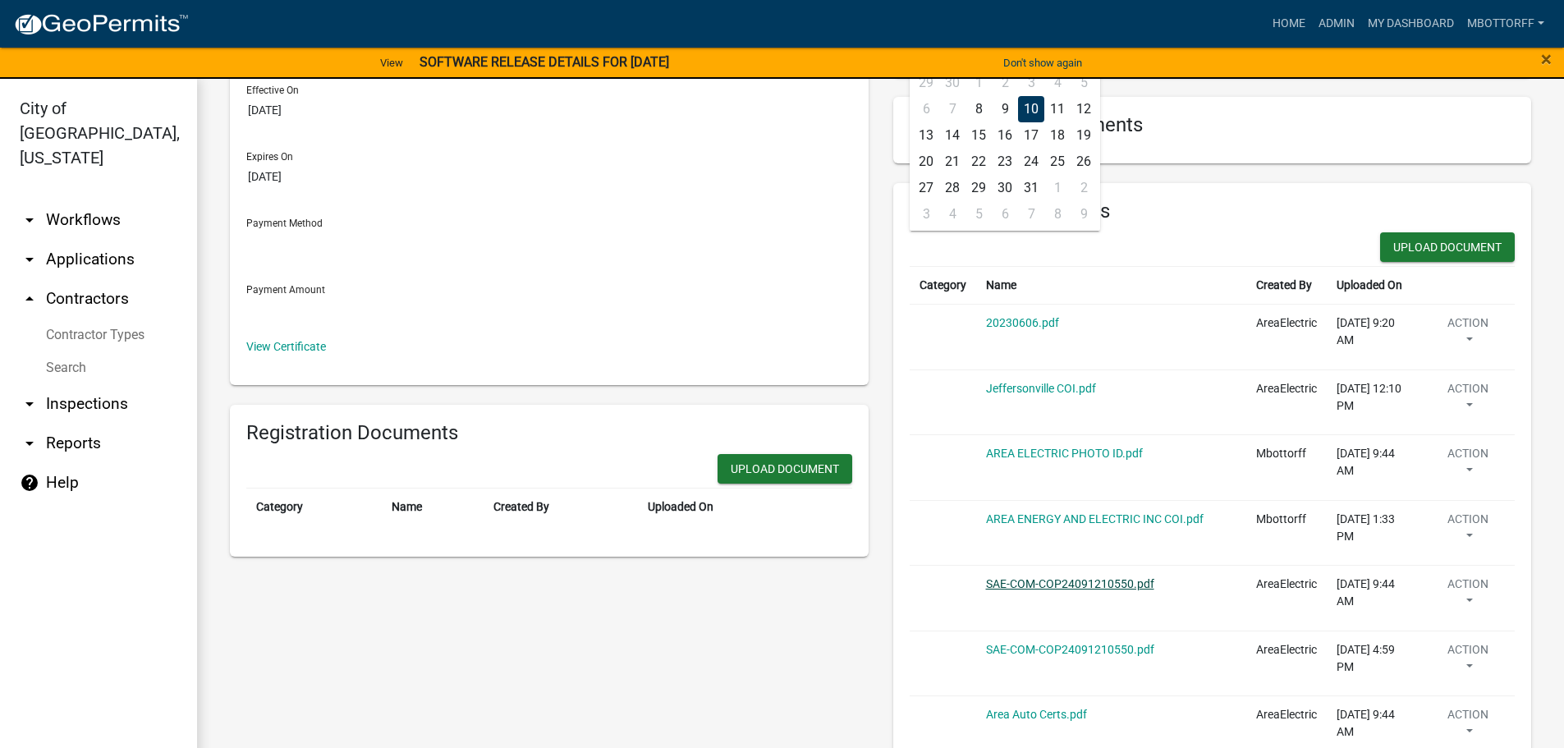
scroll to position [246, 0]
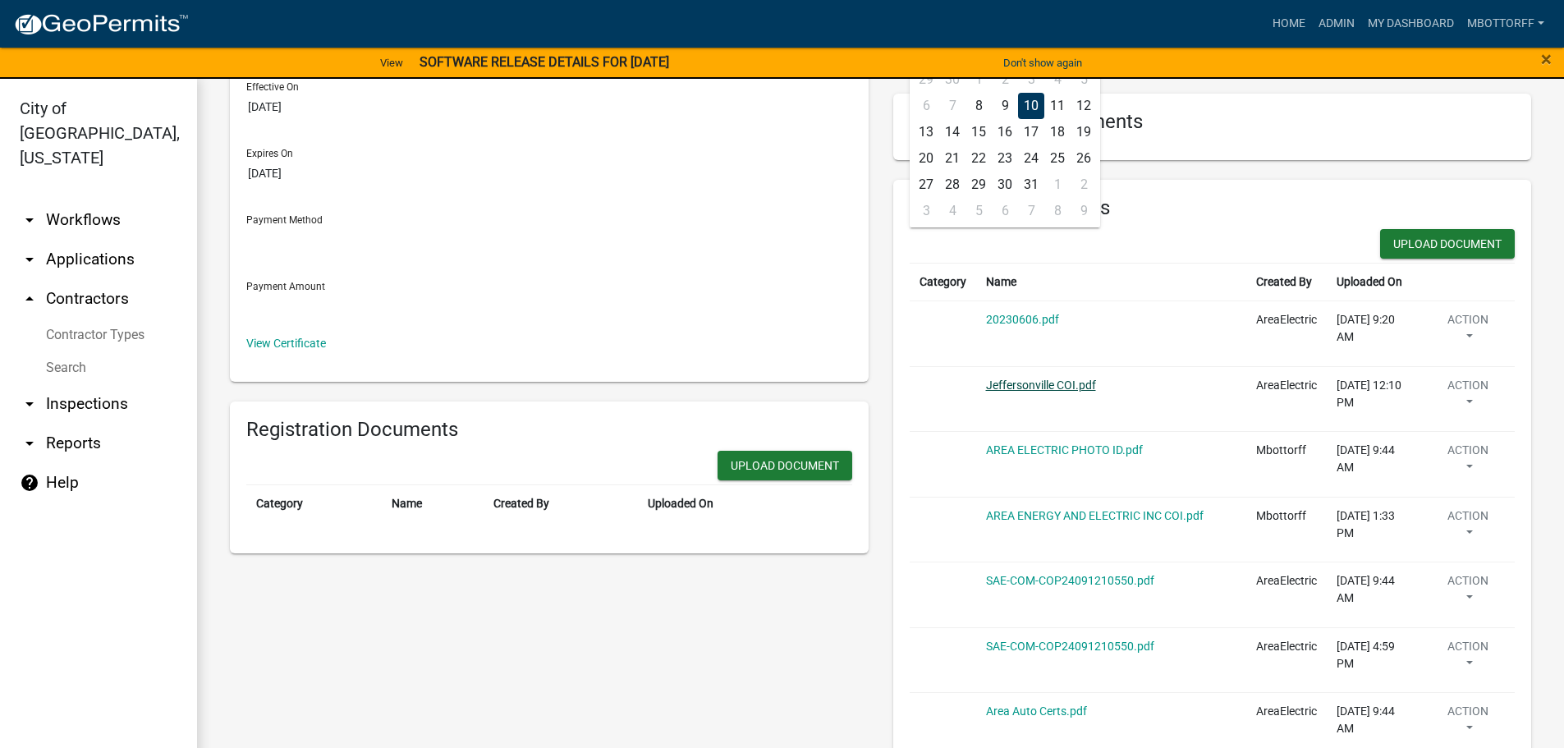
type input "[DATE]"
click at [1037, 387] on link "Jeffersonville COI.pdf" at bounding box center [1041, 385] width 110 height 13
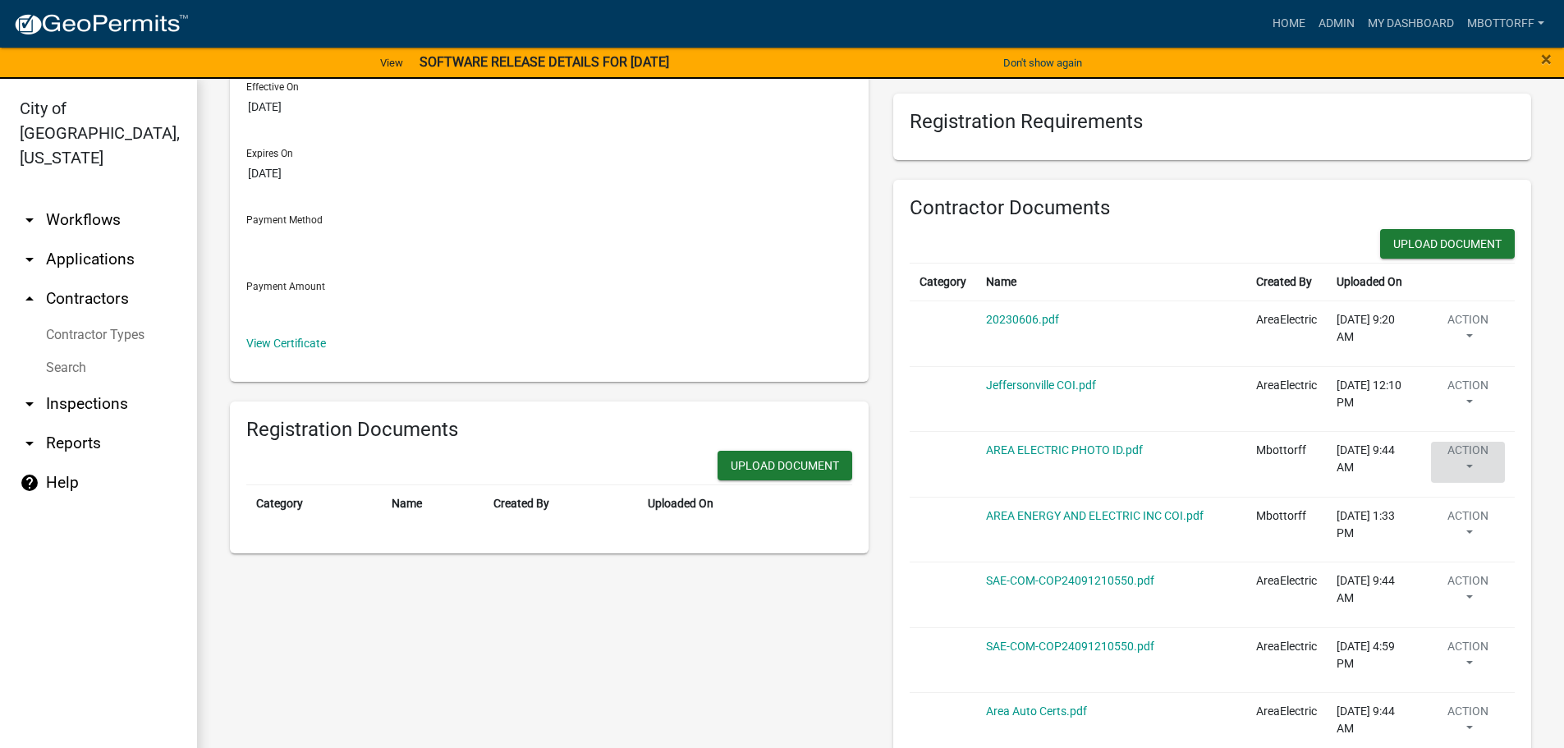
click at [1459, 456] on button "Action" at bounding box center [1468, 462] width 74 height 41
click at [1455, 509] on link "Delete" at bounding box center [1495, 510] width 131 height 39
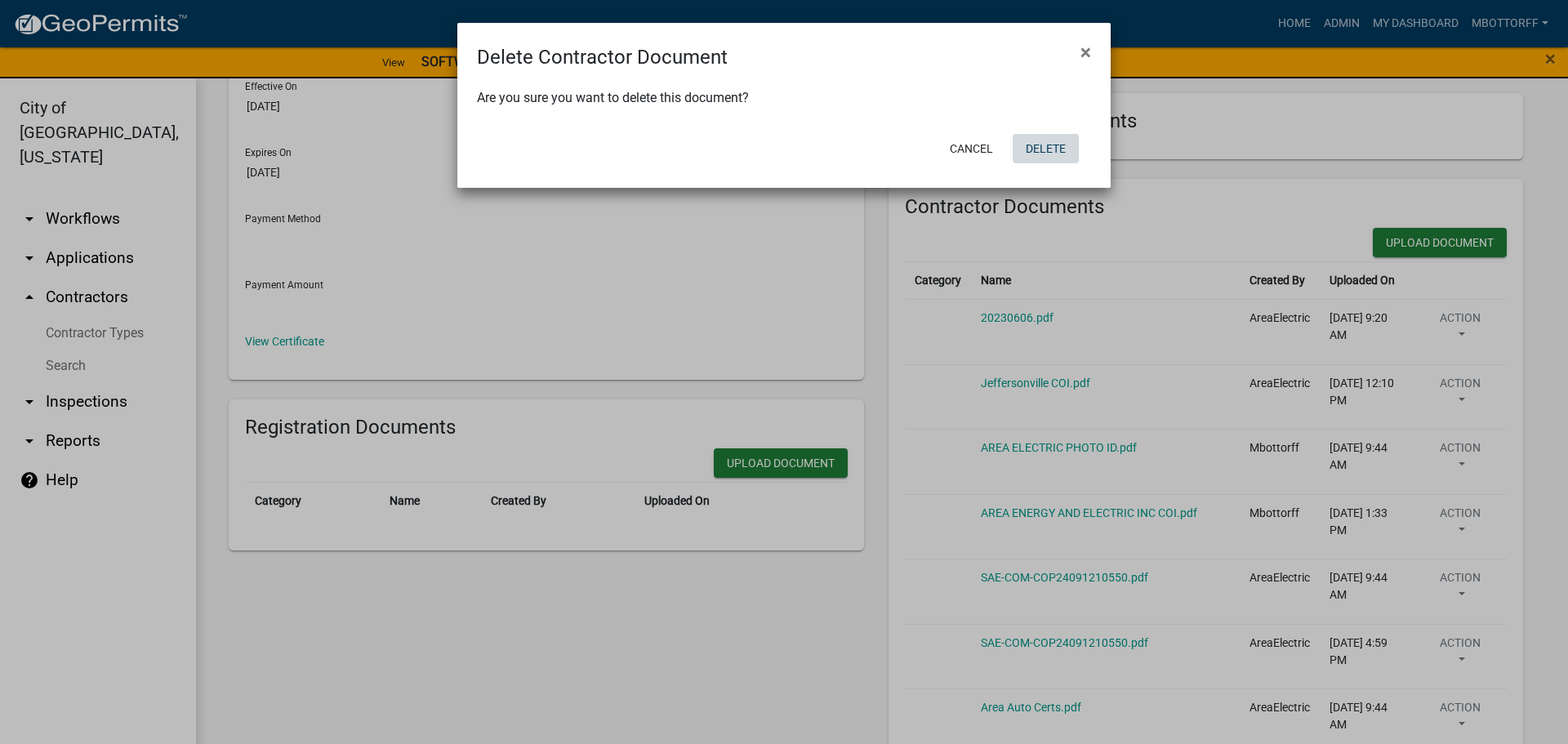
click at [1034, 148] on button "Delete" at bounding box center [1045, 149] width 67 height 30
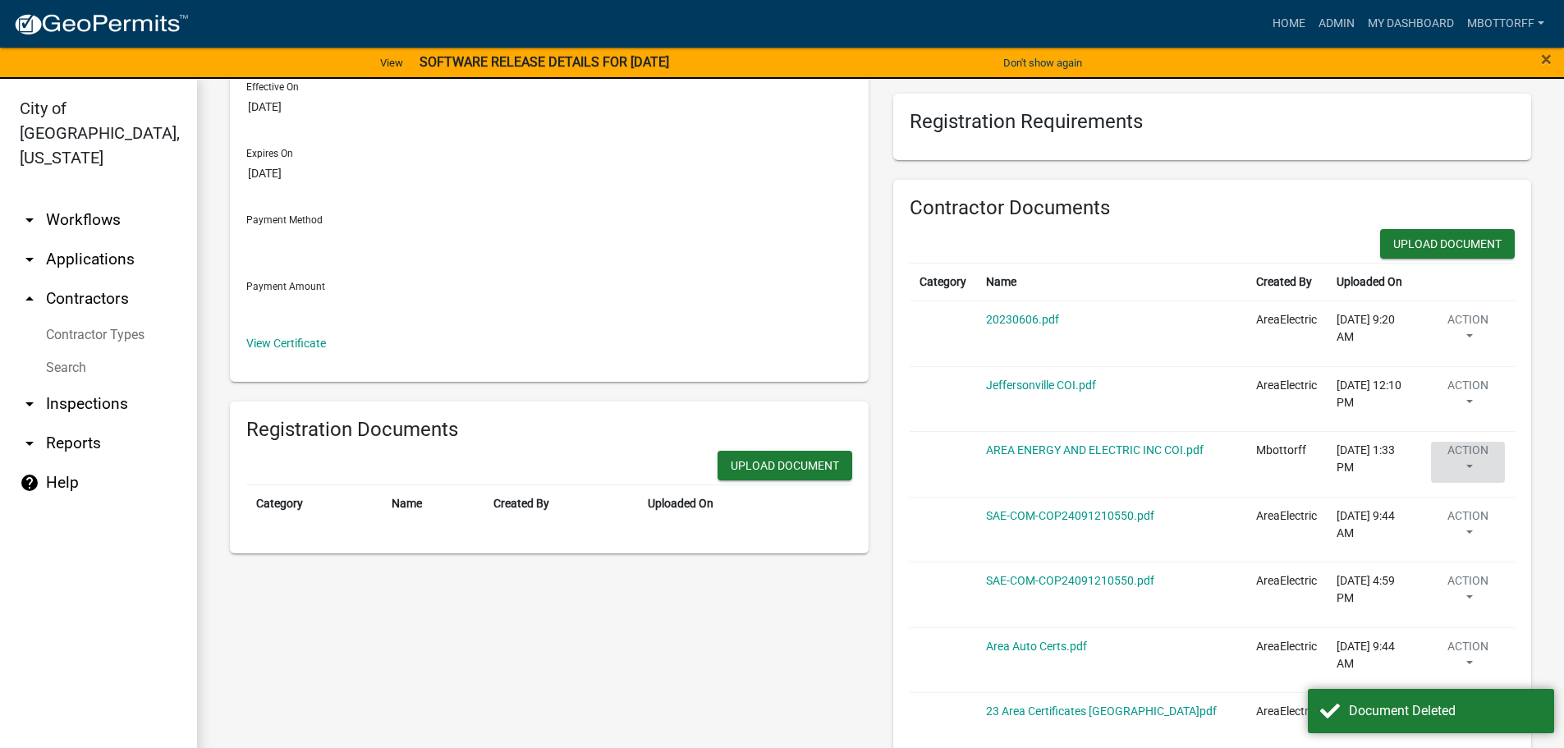
click at [1443, 452] on button "Action" at bounding box center [1468, 462] width 74 height 41
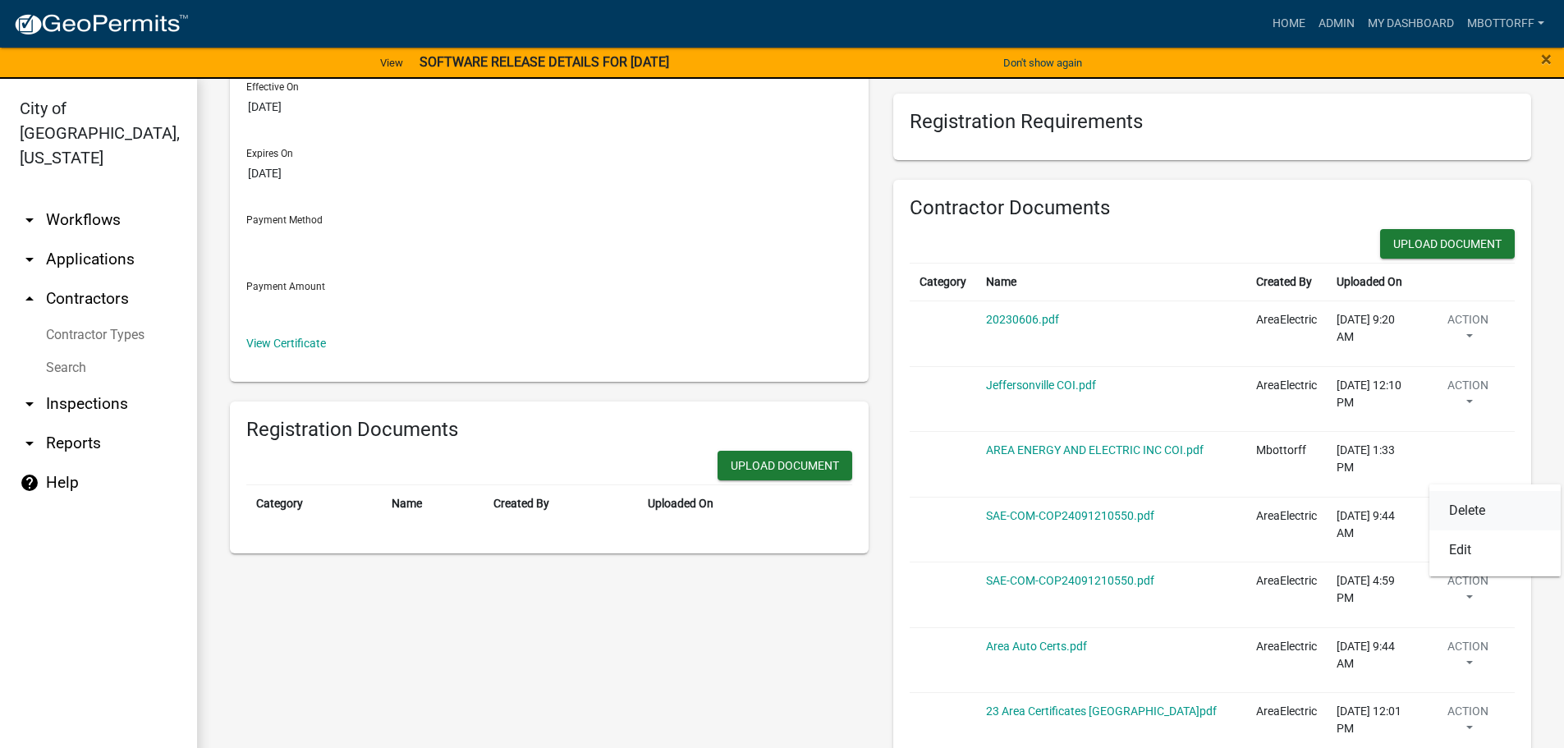
click at [1445, 513] on link "Delete" at bounding box center [1495, 510] width 131 height 39
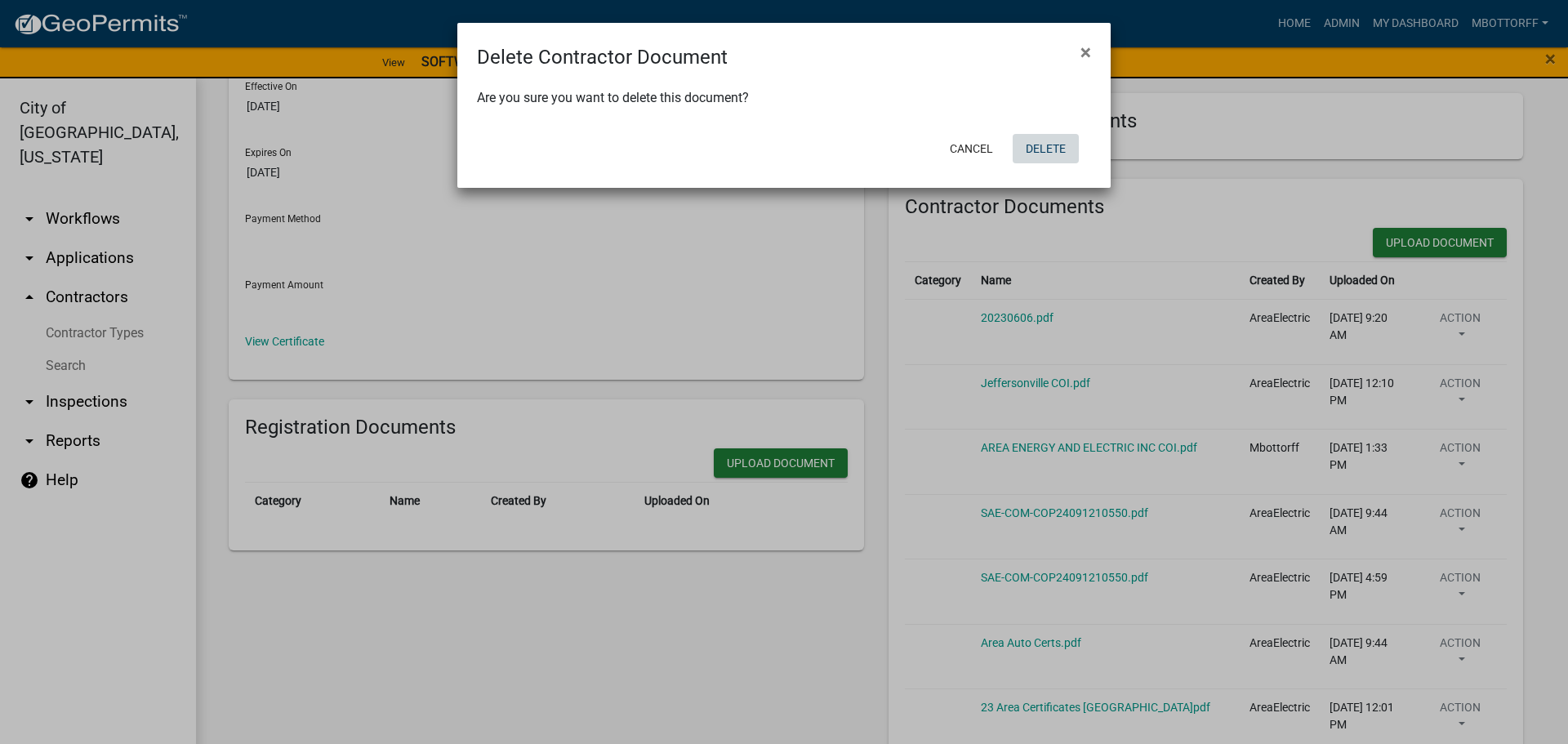
click at [1048, 148] on button "Delete" at bounding box center [1045, 149] width 67 height 30
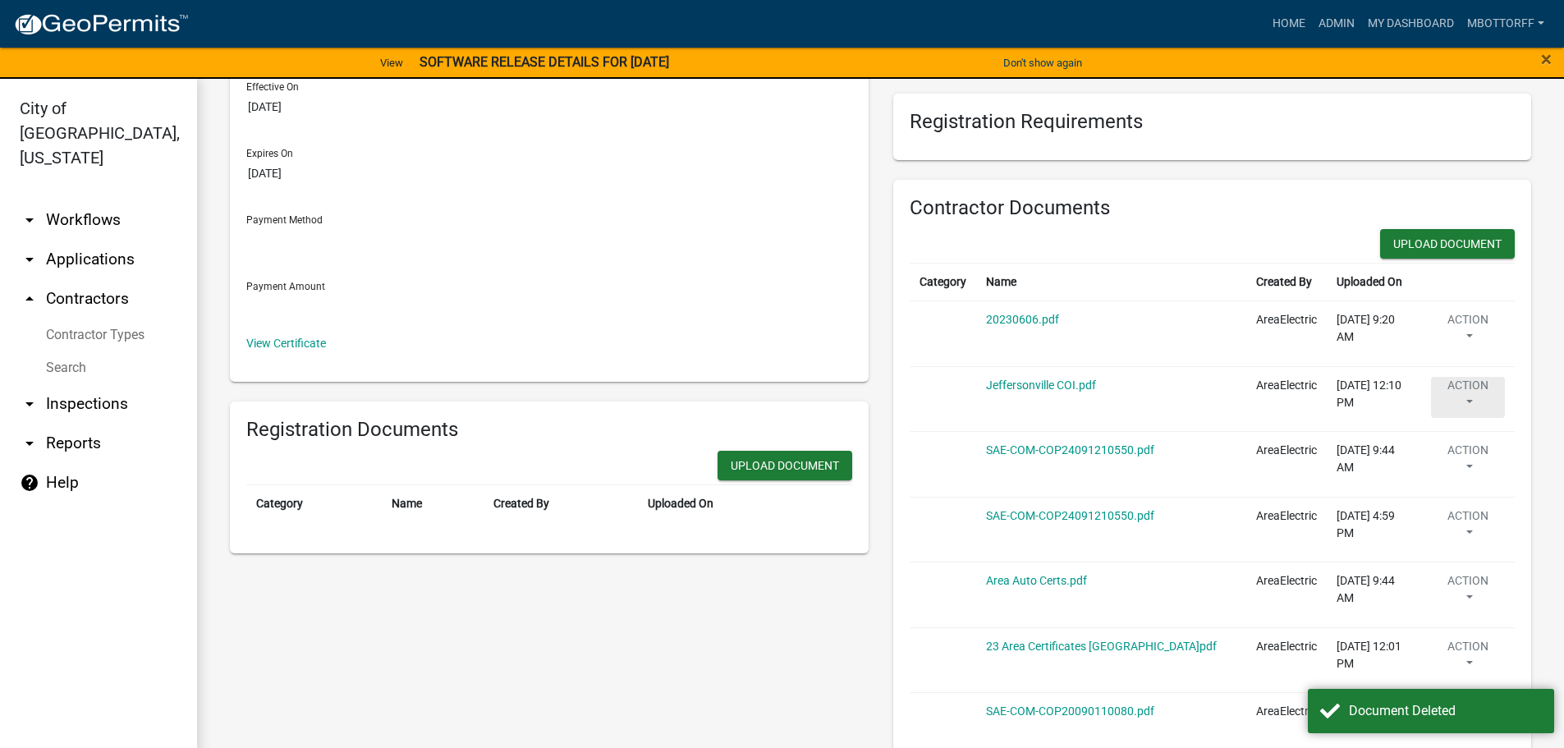
click at [1455, 388] on button "Action" at bounding box center [1468, 397] width 74 height 41
click at [1459, 445] on link "Delete" at bounding box center [1496, 445] width 131 height 39
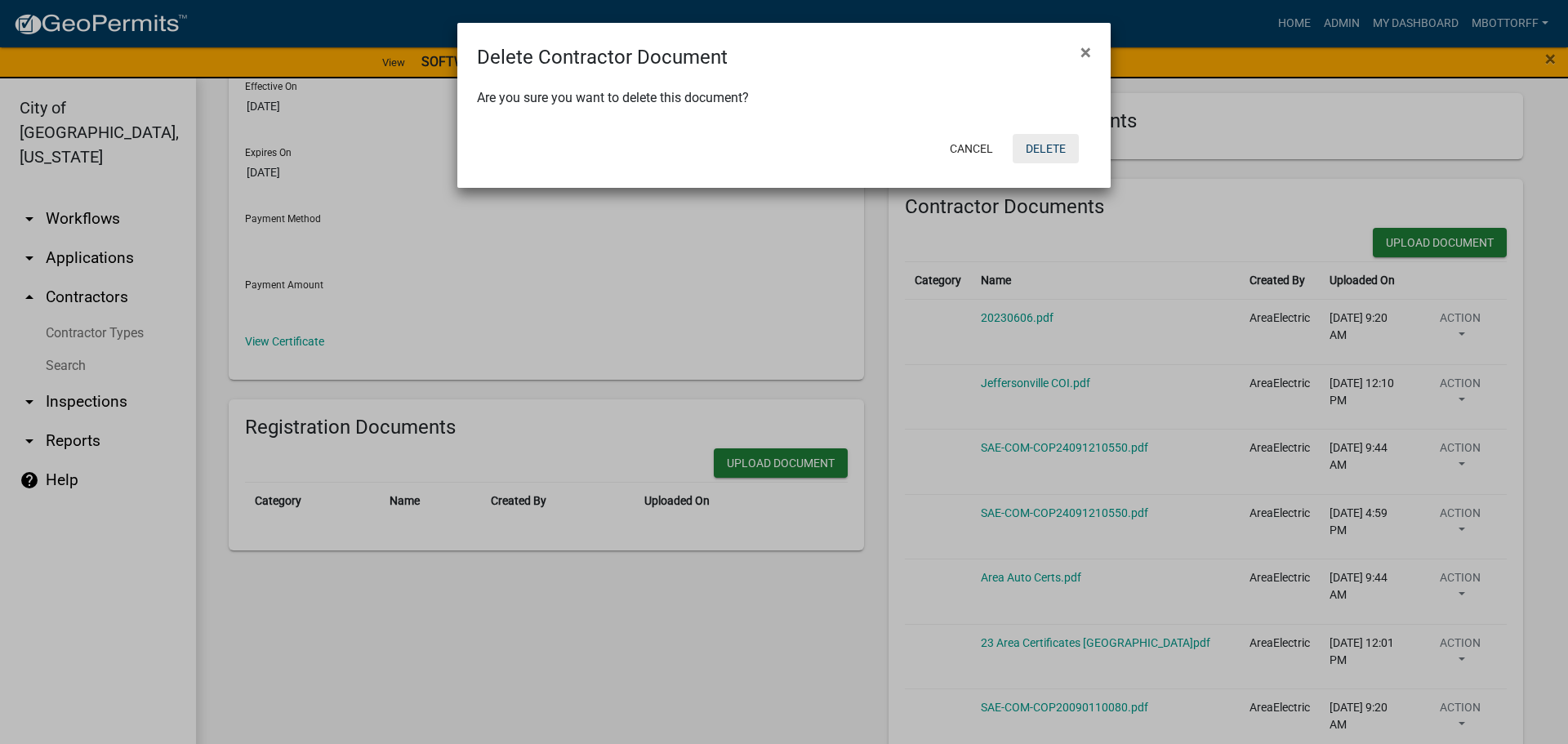
click at [1045, 153] on button "Delete" at bounding box center [1045, 149] width 67 height 30
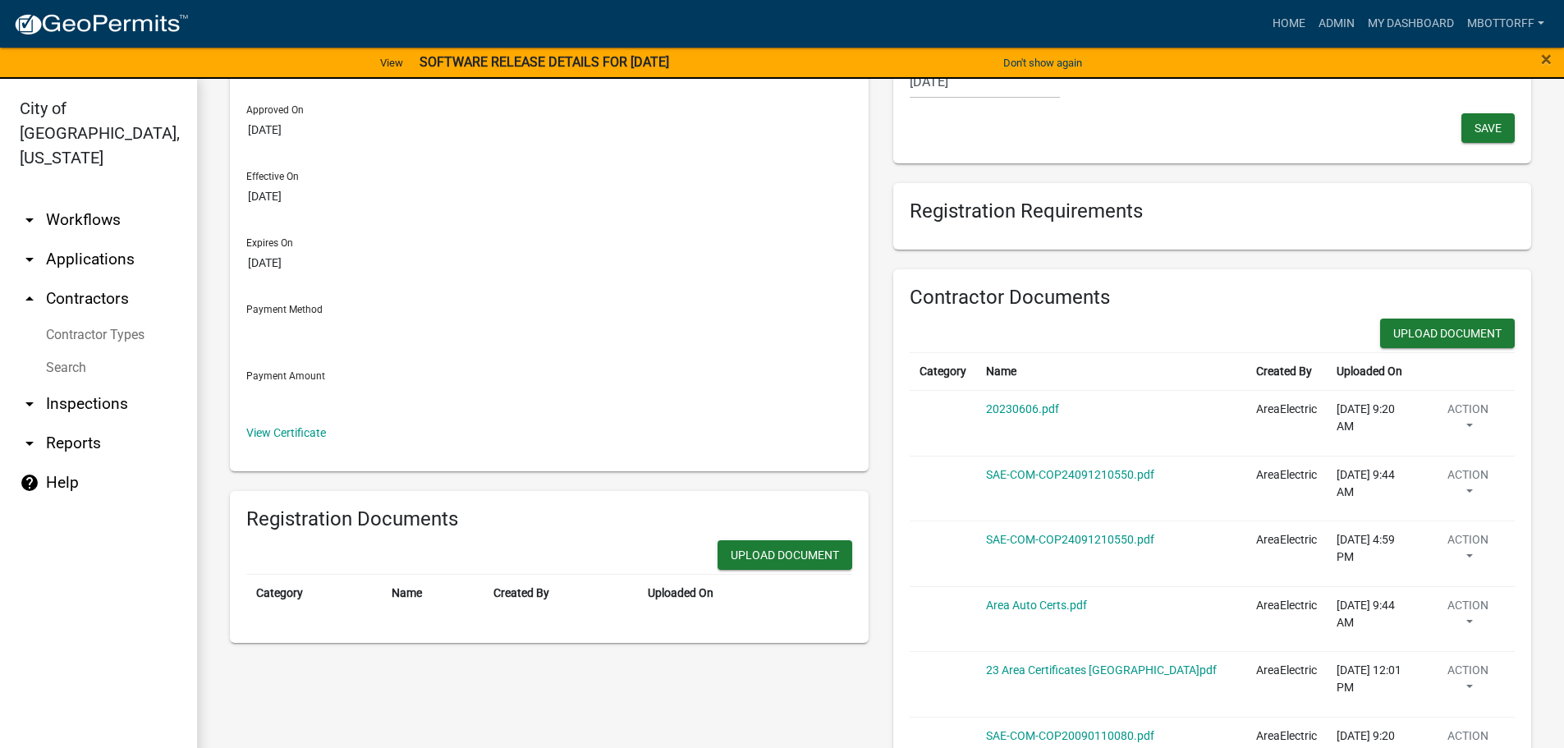
scroll to position [82, 0]
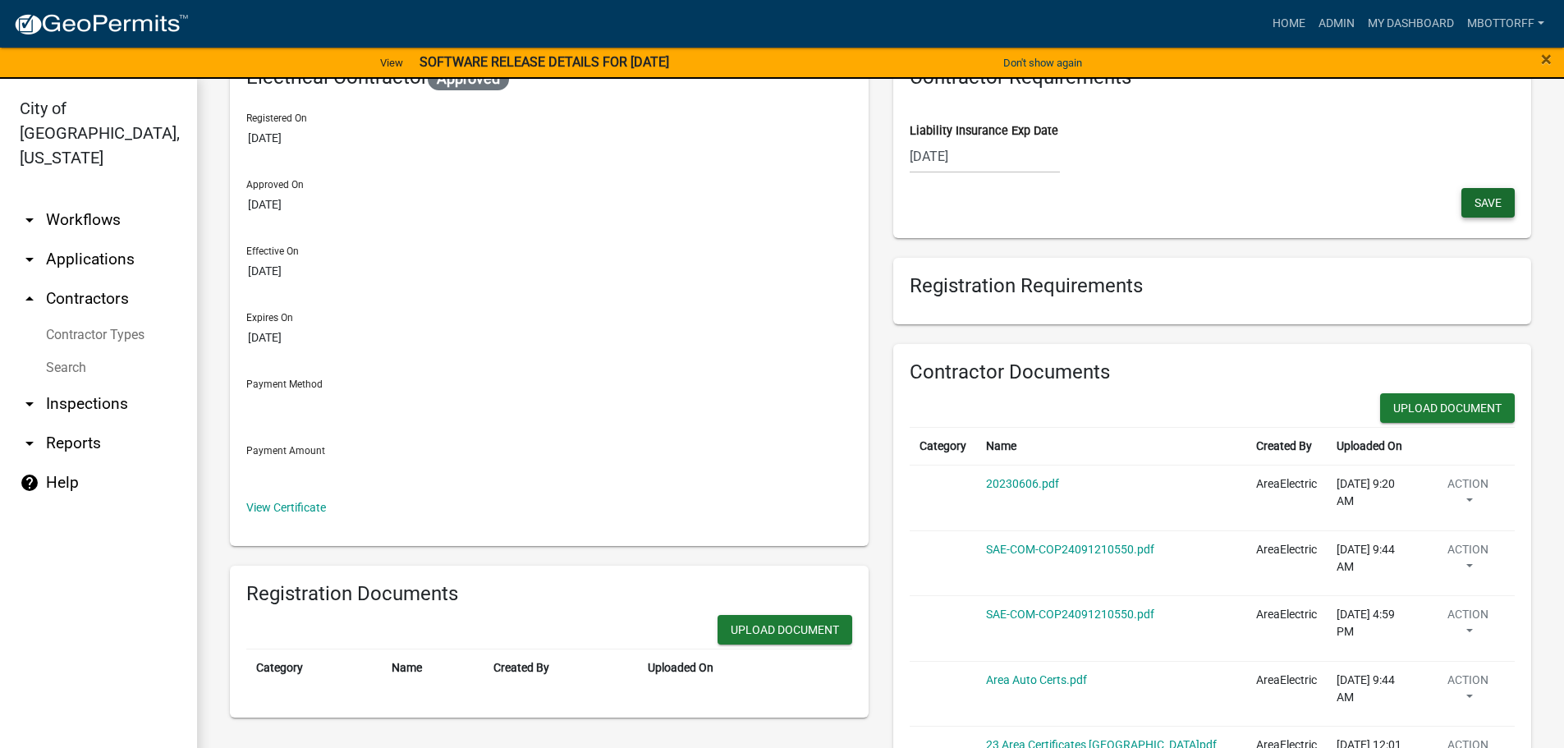
click at [1475, 205] on span "Save" at bounding box center [1488, 201] width 27 height 13
